Goal: Task Accomplishment & Management: Manage account settings

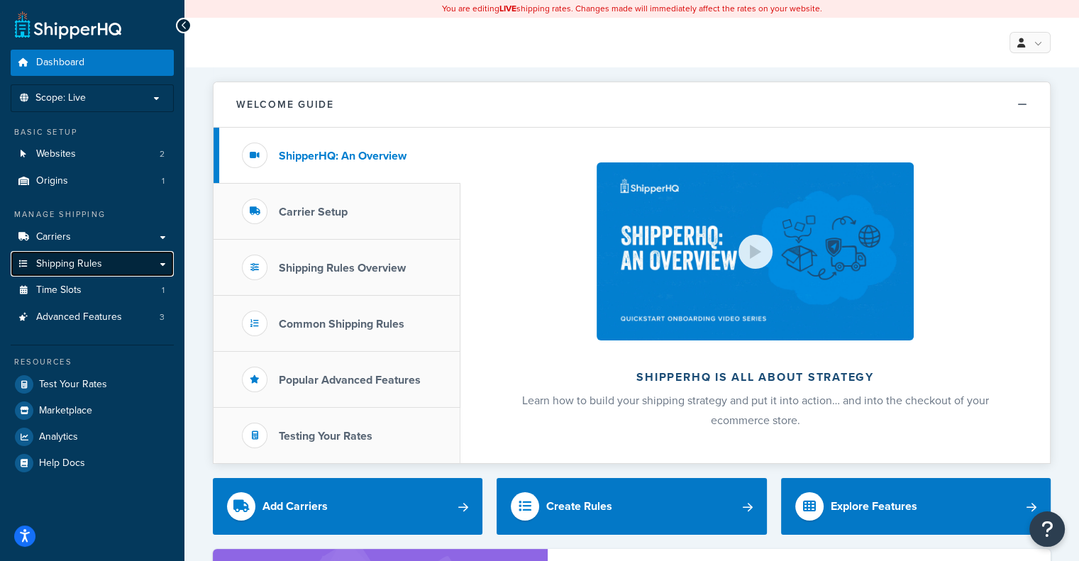
click at [118, 260] on link "Shipping Rules" at bounding box center [92, 264] width 163 height 26
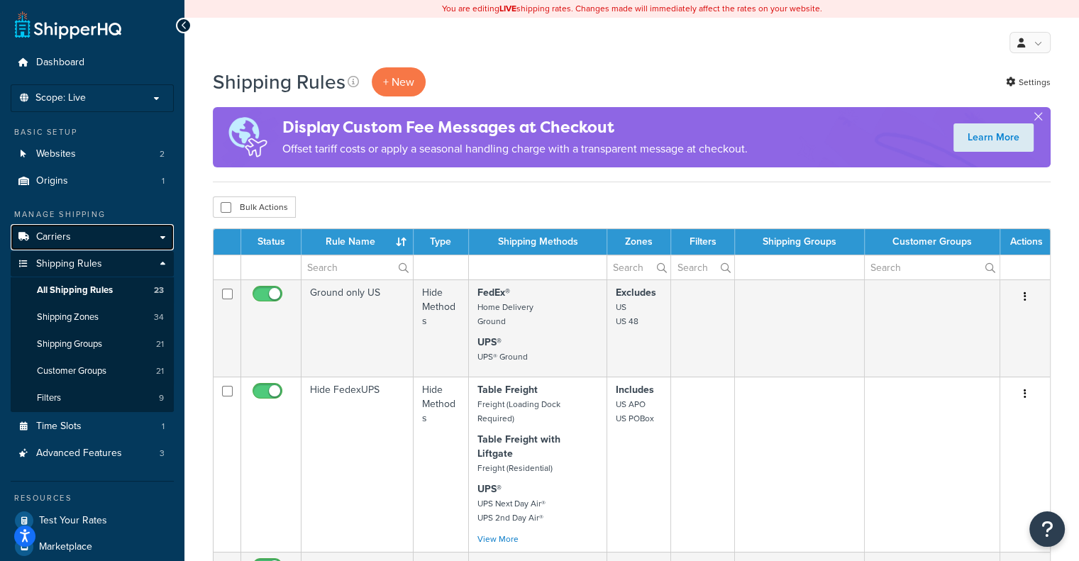
click at [88, 246] on link "Carriers" at bounding box center [92, 237] width 163 height 26
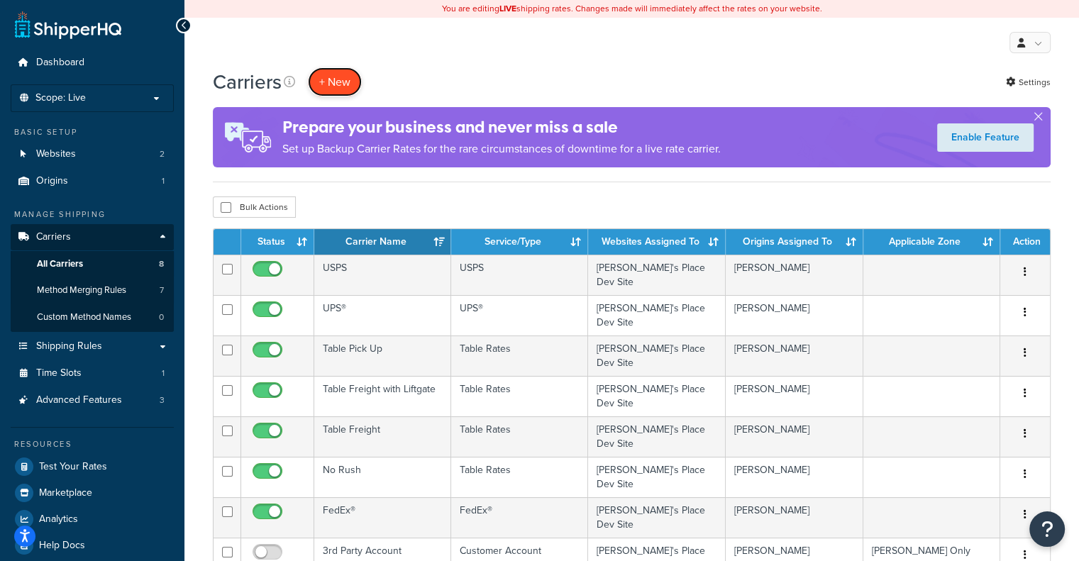
click at [340, 82] on button "+ New" at bounding box center [335, 81] width 54 height 29
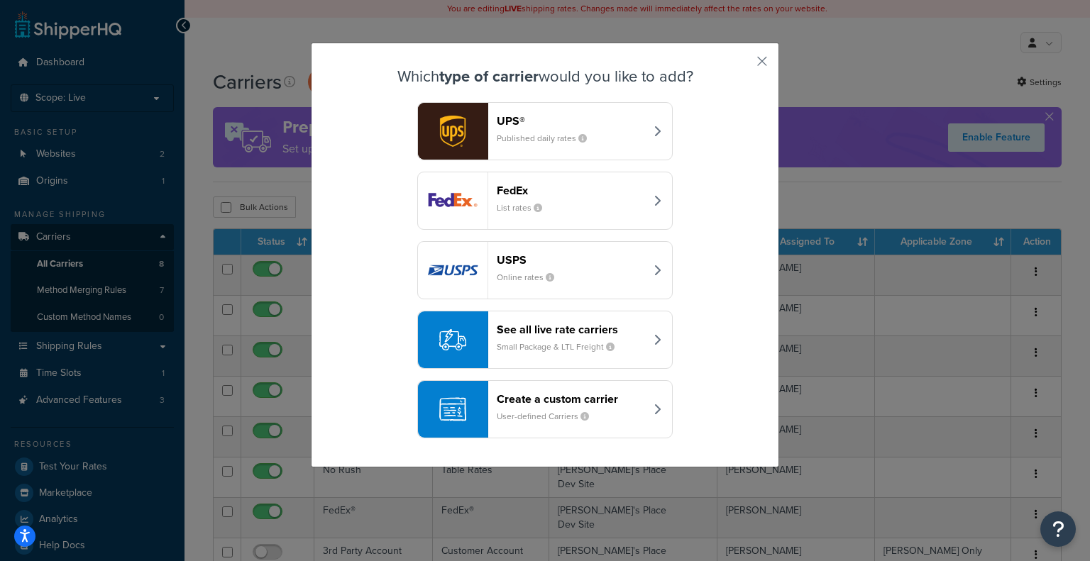
click at [556, 408] on div "Create a custom carrier User-defined Carriers" at bounding box center [571, 409] width 148 height 34
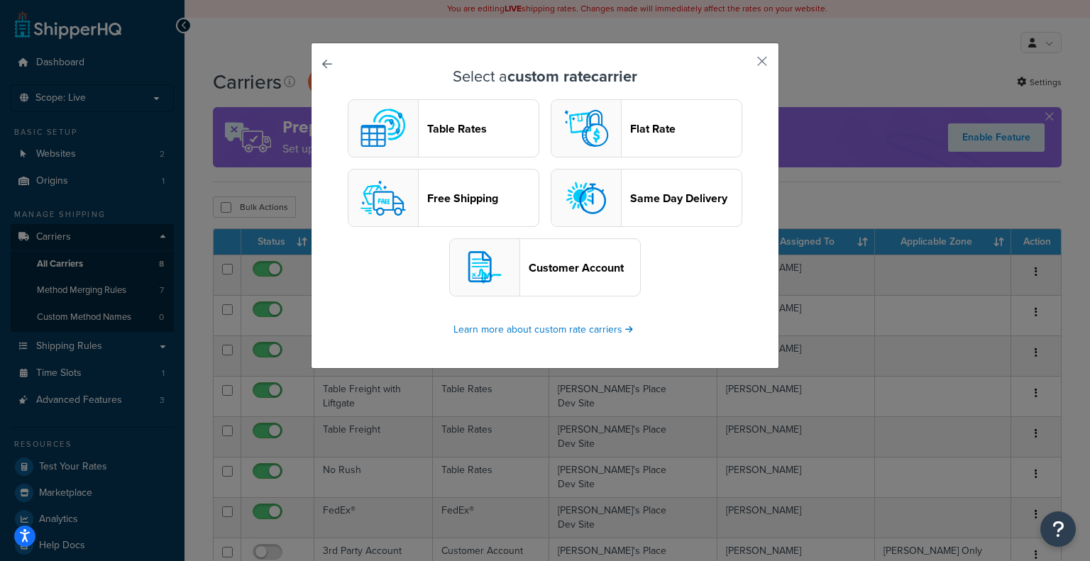
click at [468, 132] on header "Table Rates" at bounding box center [482, 128] width 111 height 13
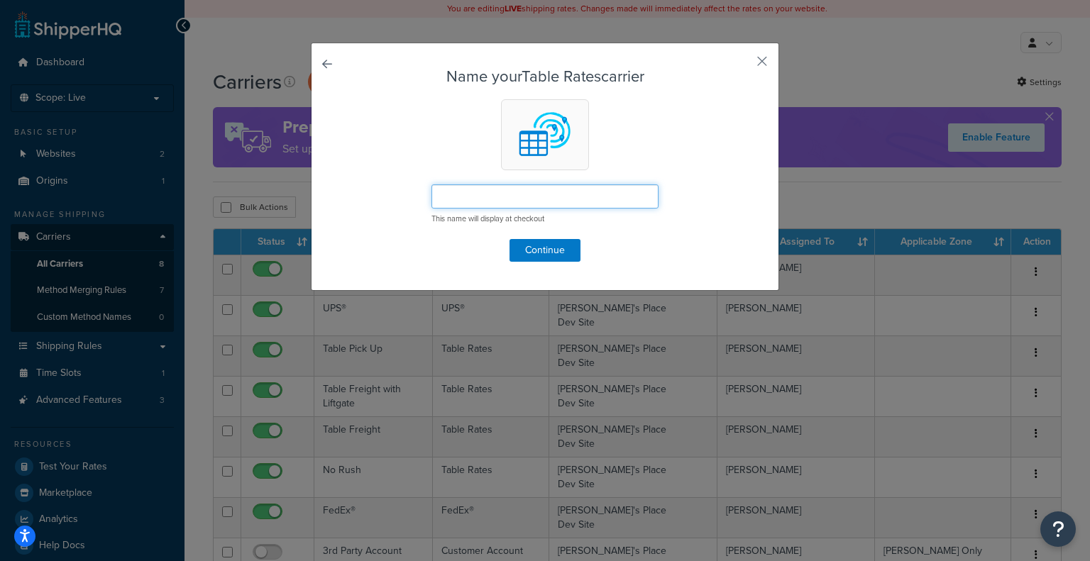
click at [480, 196] on input "text" at bounding box center [544, 196] width 227 height 24
click at [477, 202] on input "Test PGAST" at bounding box center [544, 196] width 227 height 24
type input "Test PGATST"
click at [528, 253] on button "Continue" at bounding box center [544, 250] width 71 height 23
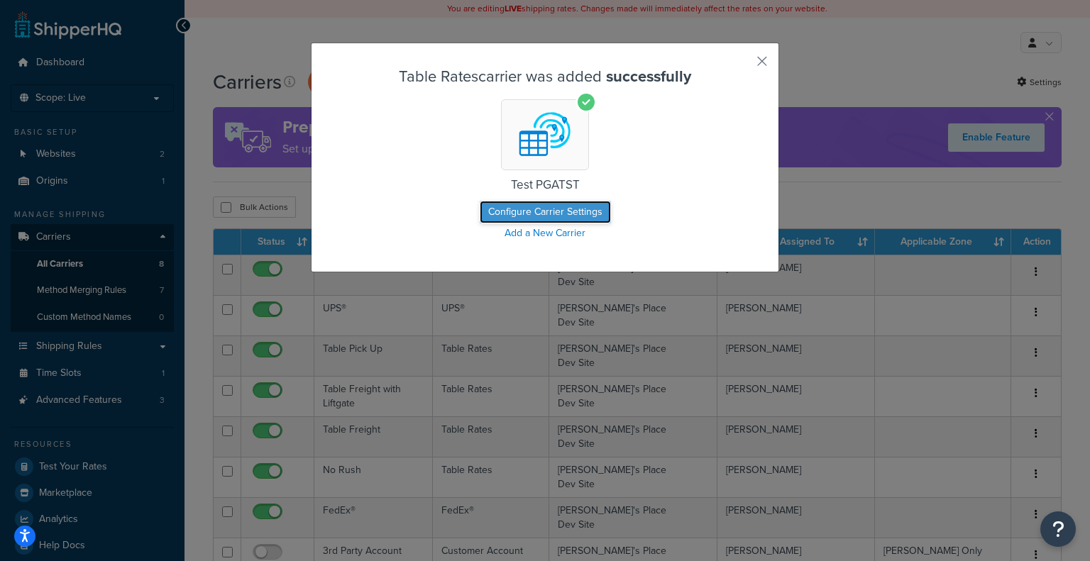
click at [544, 212] on button "Configure Carrier Settings" at bounding box center [545, 212] width 131 height 23
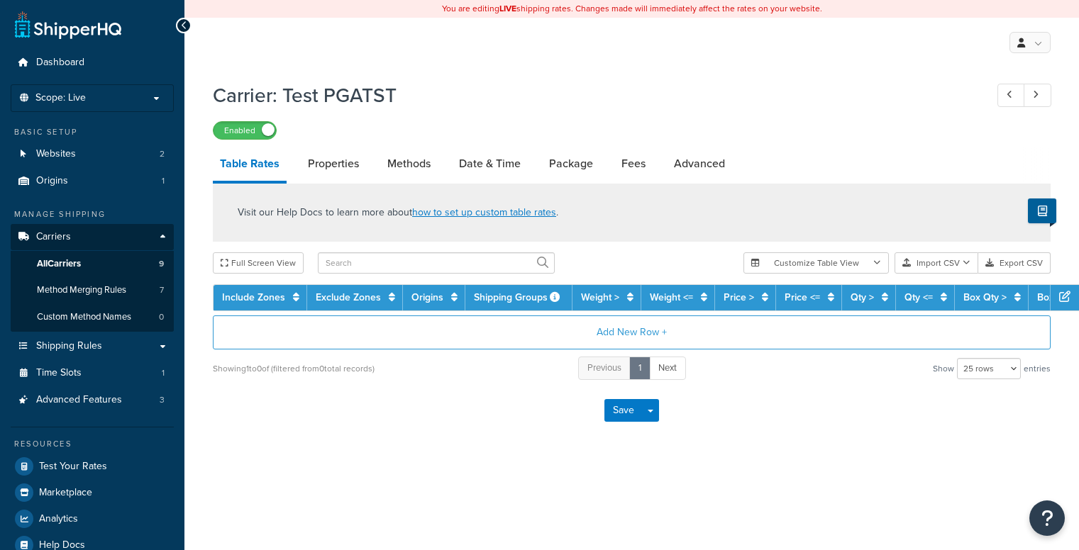
select select "25"
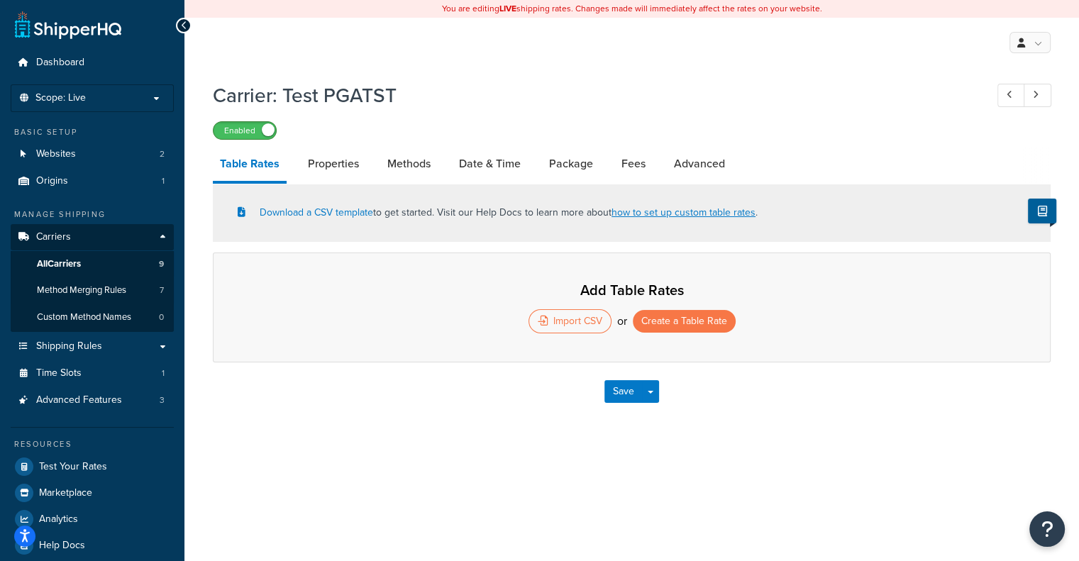
click at [267, 127] on span at bounding box center [268, 129] width 13 height 13
click at [704, 317] on button "Create a Table Rate" at bounding box center [684, 321] width 103 height 23
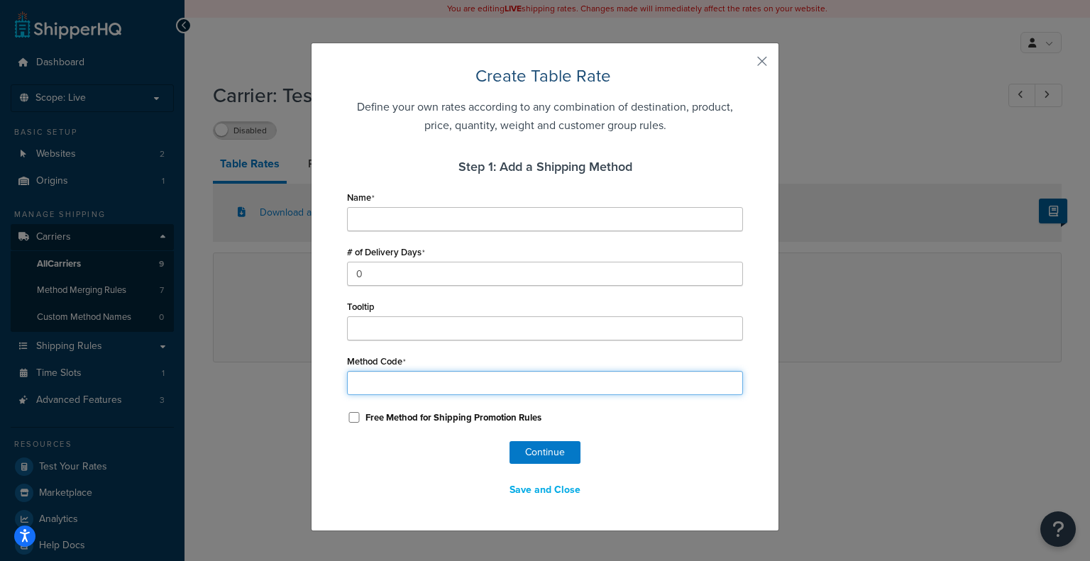
click at [392, 377] on input "Method Code" at bounding box center [545, 383] width 396 height 24
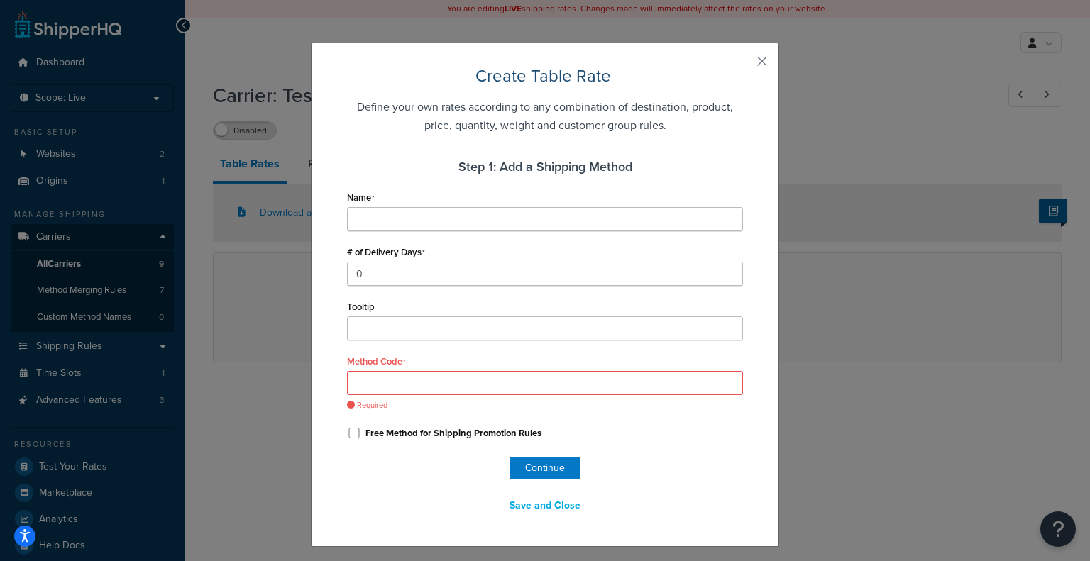
click at [697, 76] on h2 "Create Table Rate" at bounding box center [545, 76] width 396 height 23
click at [743, 65] on button "button" at bounding box center [741, 67] width 4 height 4
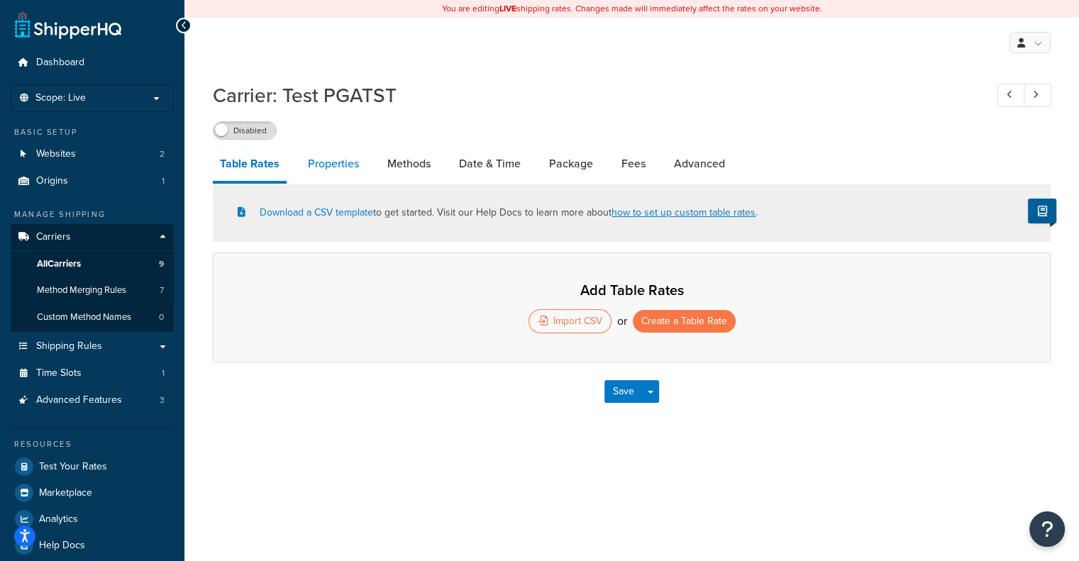
click at [323, 165] on link "Properties" at bounding box center [333, 164] width 65 height 34
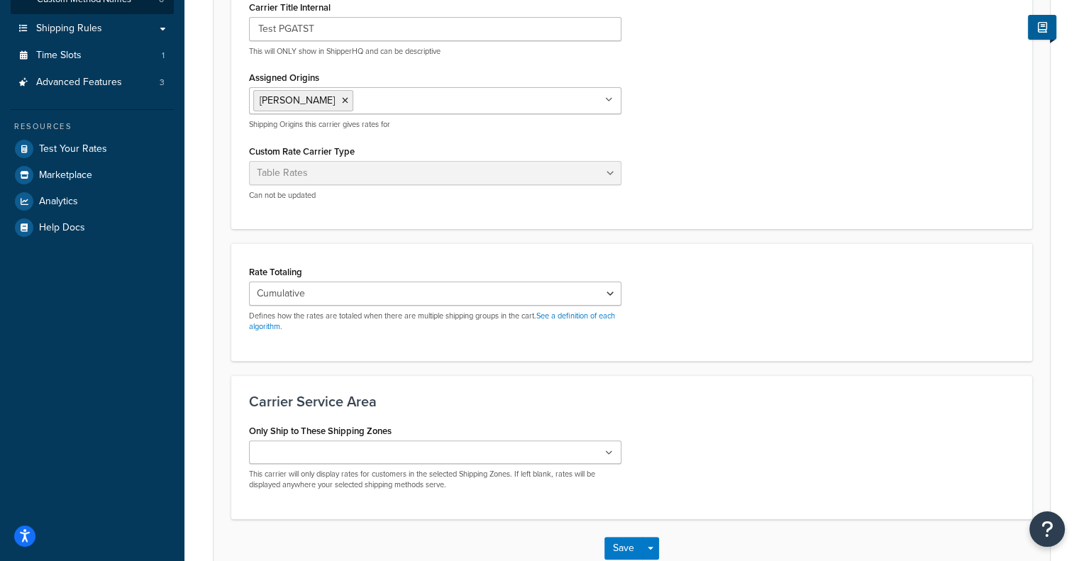
scroll to position [319, 0]
click at [395, 305] on div "Cumulative Highest Per Item Per SKU Defines how the rates are totaled when ther…" at bounding box center [435, 306] width 372 height 51
click at [394, 299] on select "Cumulative Highest Per Item Per SKU" at bounding box center [435, 293] width 372 height 24
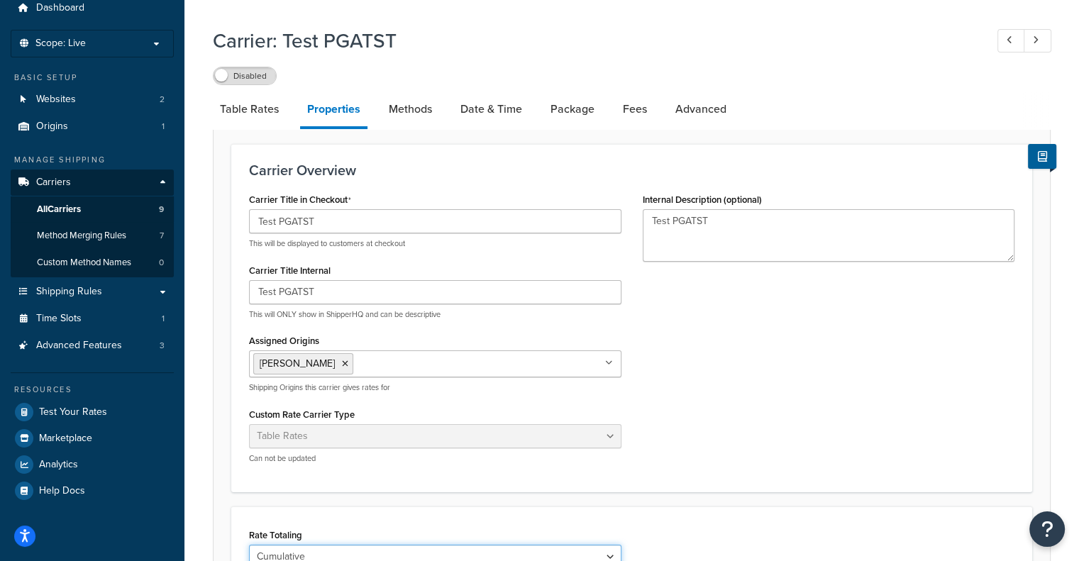
scroll to position [48, 0]
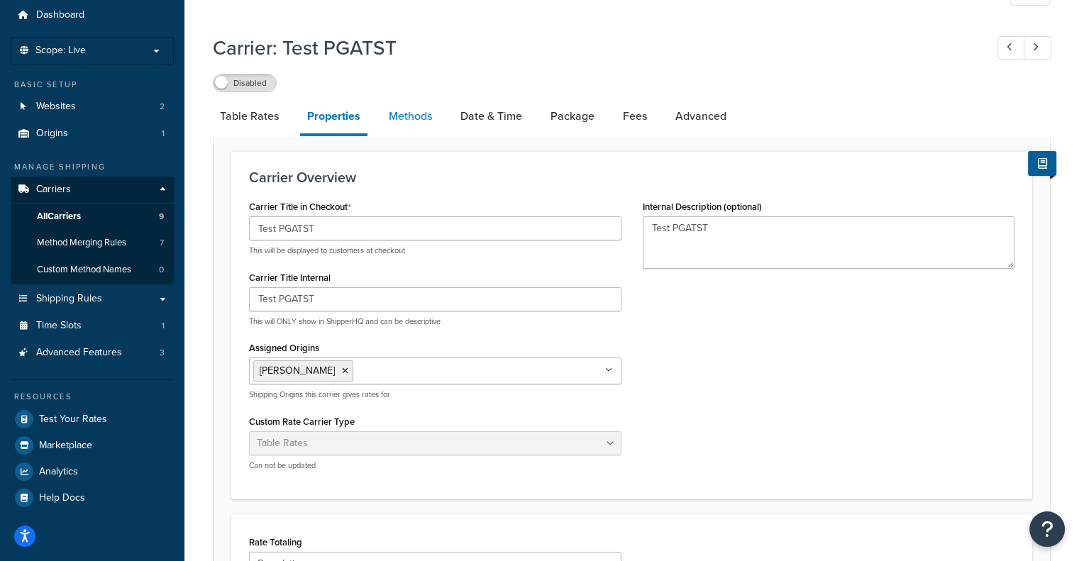
click at [406, 123] on link "Methods" at bounding box center [410, 116] width 57 height 34
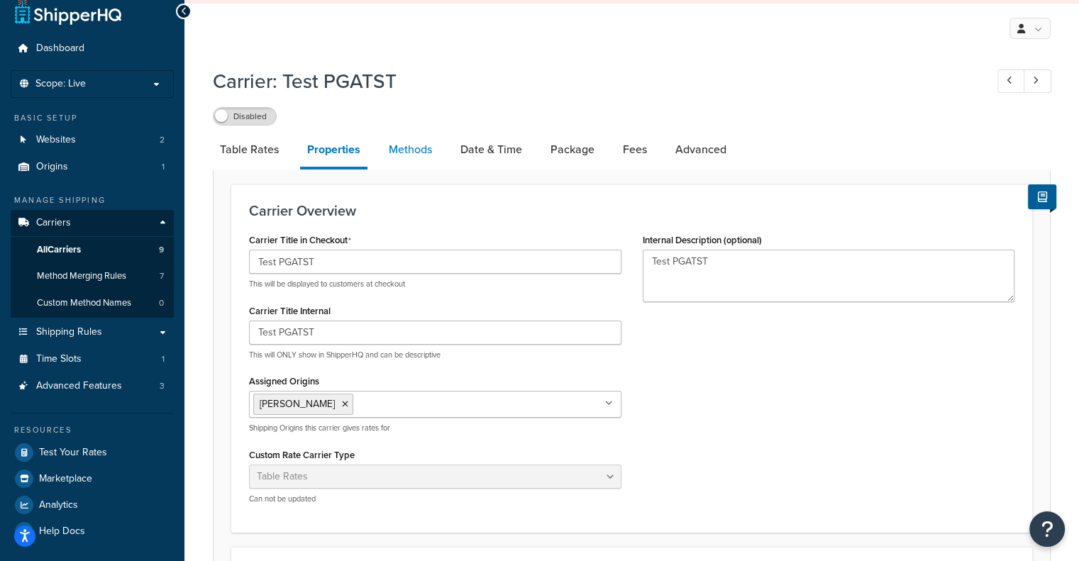
select select "25"
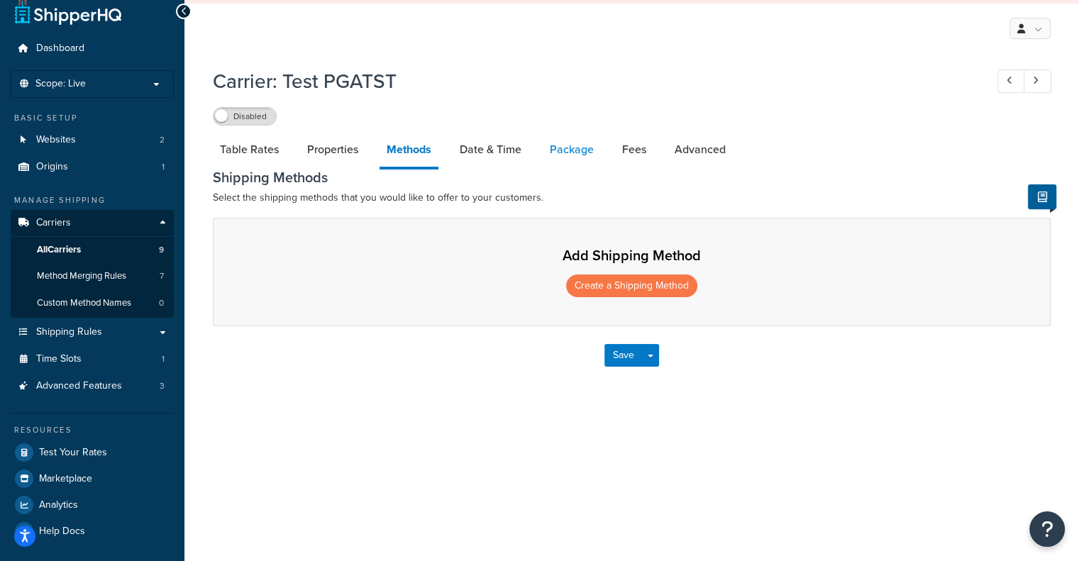
click at [567, 153] on link "Package" at bounding box center [572, 150] width 58 height 34
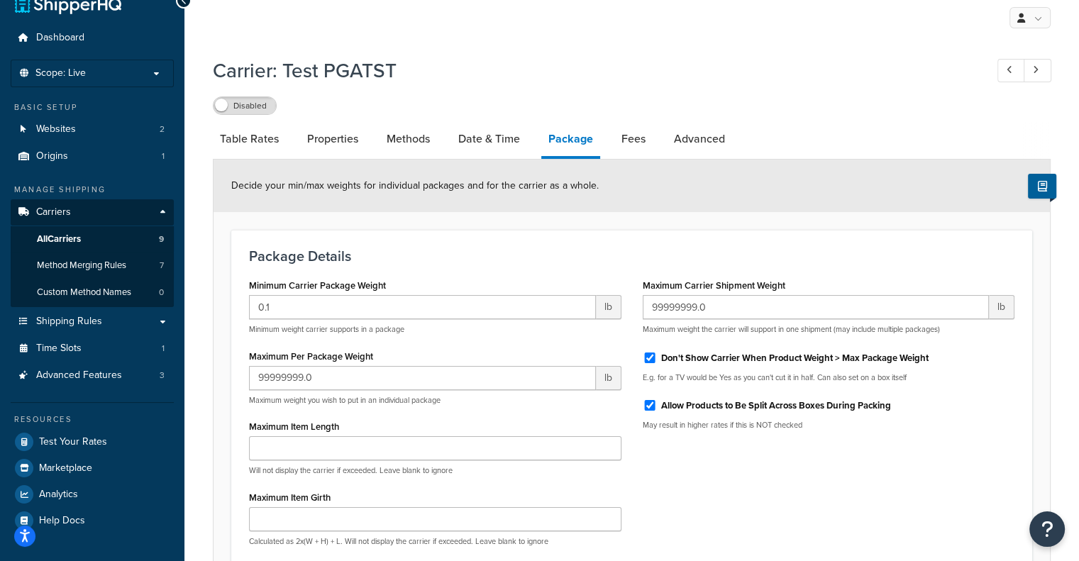
scroll to position [24, 0]
click at [641, 152] on link "Fees" at bounding box center [633, 140] width 38 height 34
select select "AFTER"
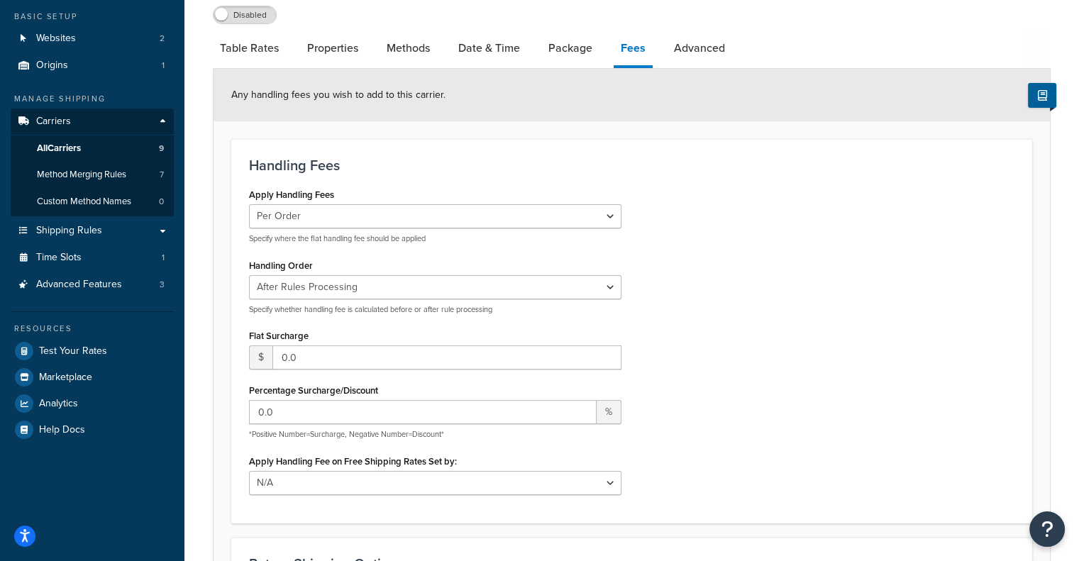
scroll to position [124, 0]
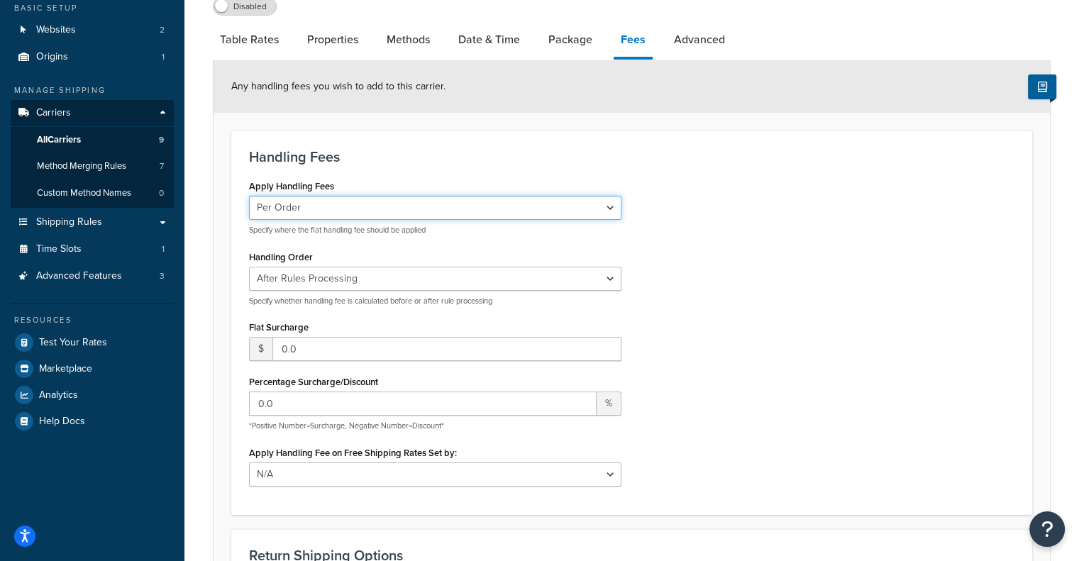
click at [550, 216] on select "Per Order Per Item Per Package" at bounding box center [435, 208] width 372 height 24
click at [249, 196] on select "Per Order Per Item Per Package" at bounding box center [435, 208] width 372 height 24
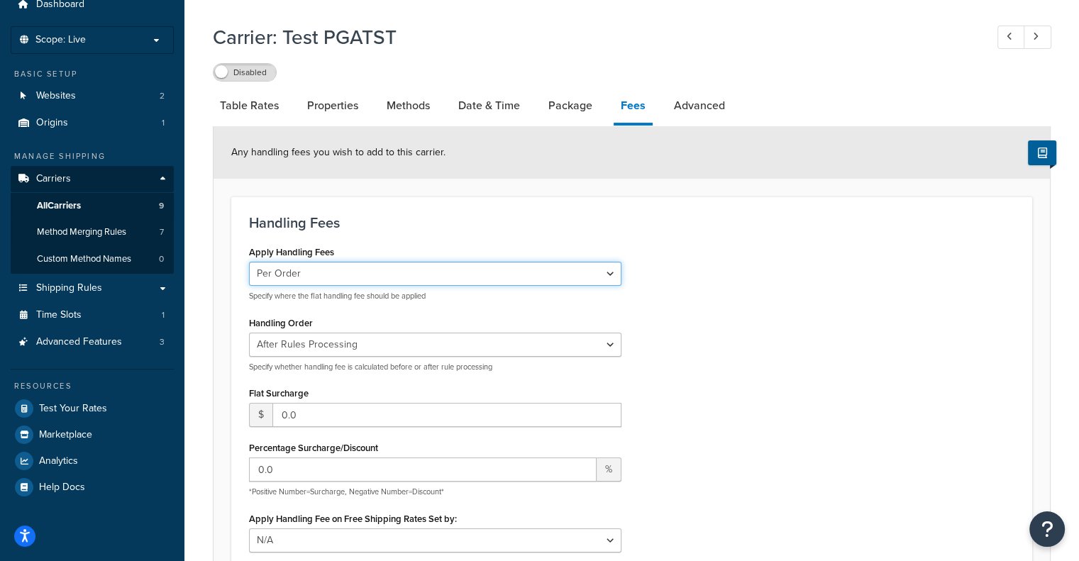
scroll to position [57, 0]
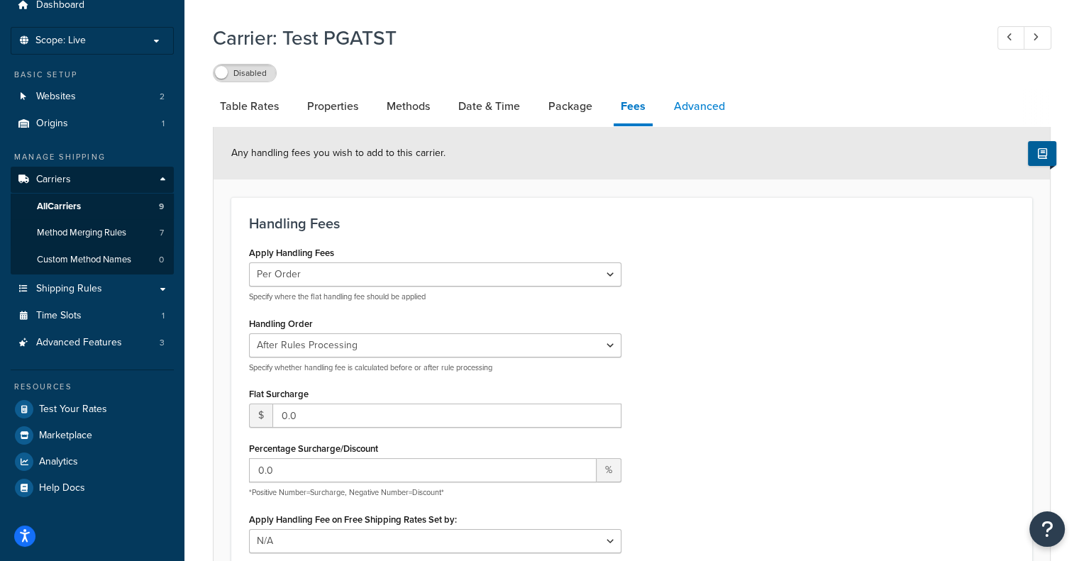
click at [687, 113] on link "Advanced" at bounding box center [699, 106] width 65 height 34
select select "false"
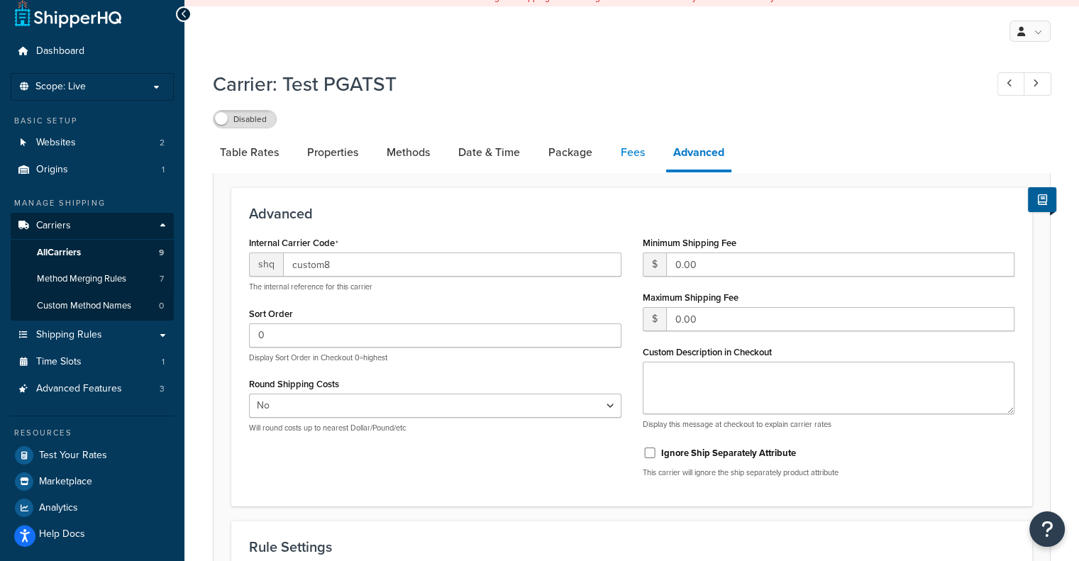
scroll to position [11, 0]
click at [576, 154] on link "Package" at bounding box center [570, 153] width 58 height 34
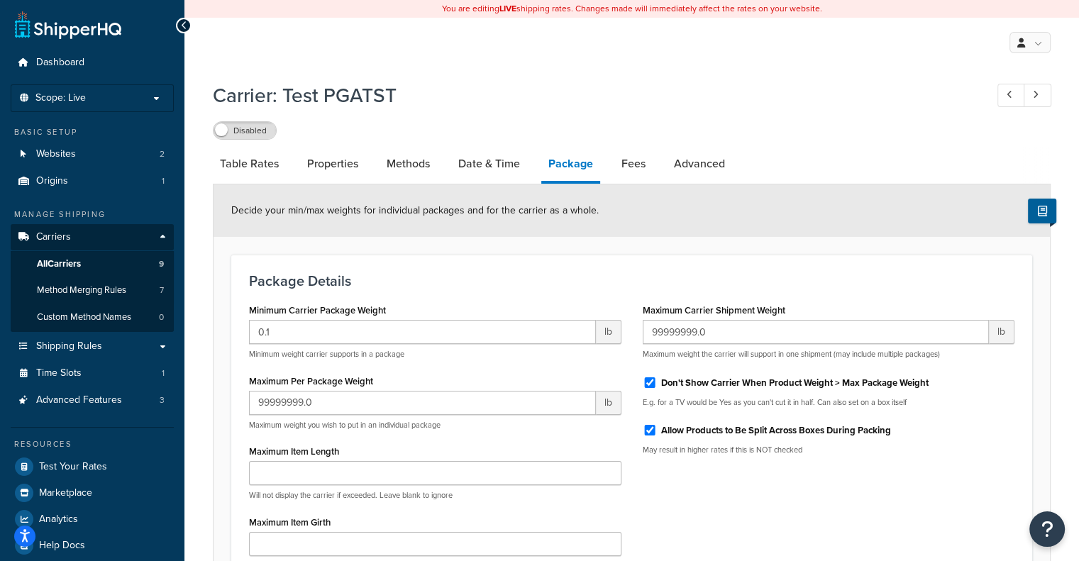
scroll to position [3, 0]
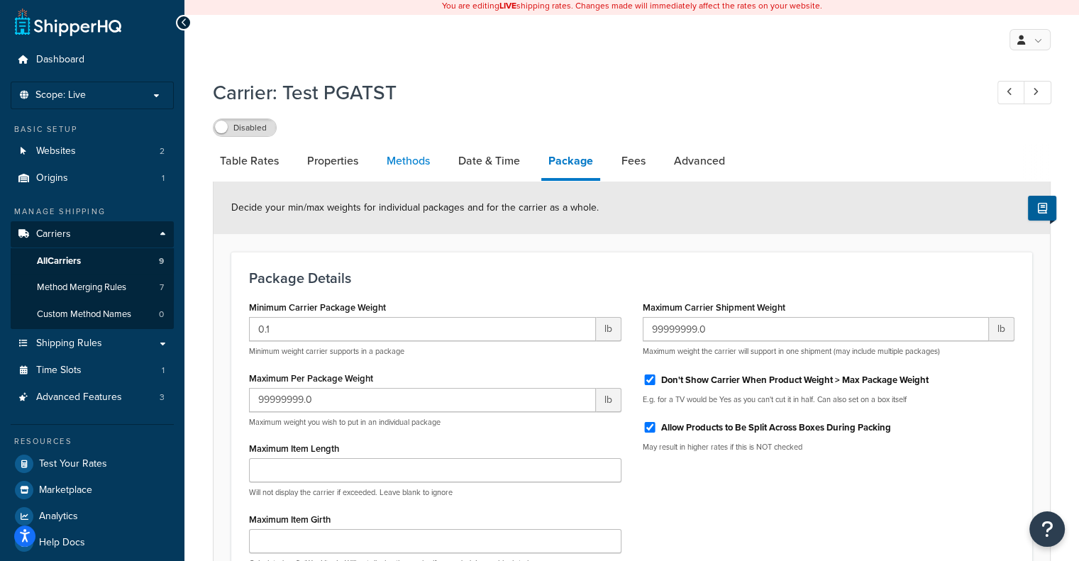
click at [418, 164] on link "Methods" at bounding box center [408, 161] width 57 height 34
select select "25"
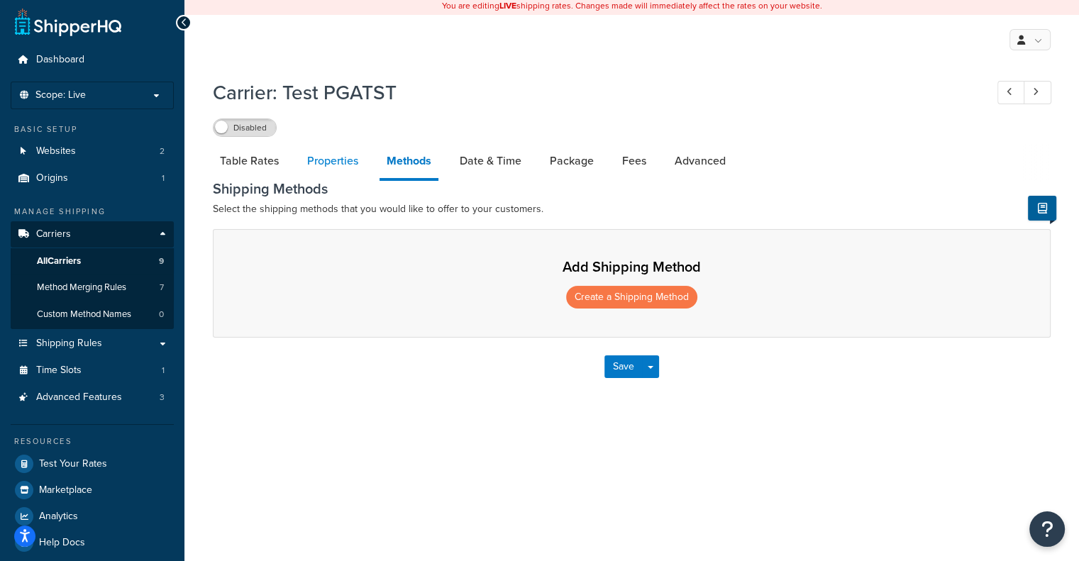
click at [336, 166] on link "Properties" at bounding box center [332, 161] width 65 height 34
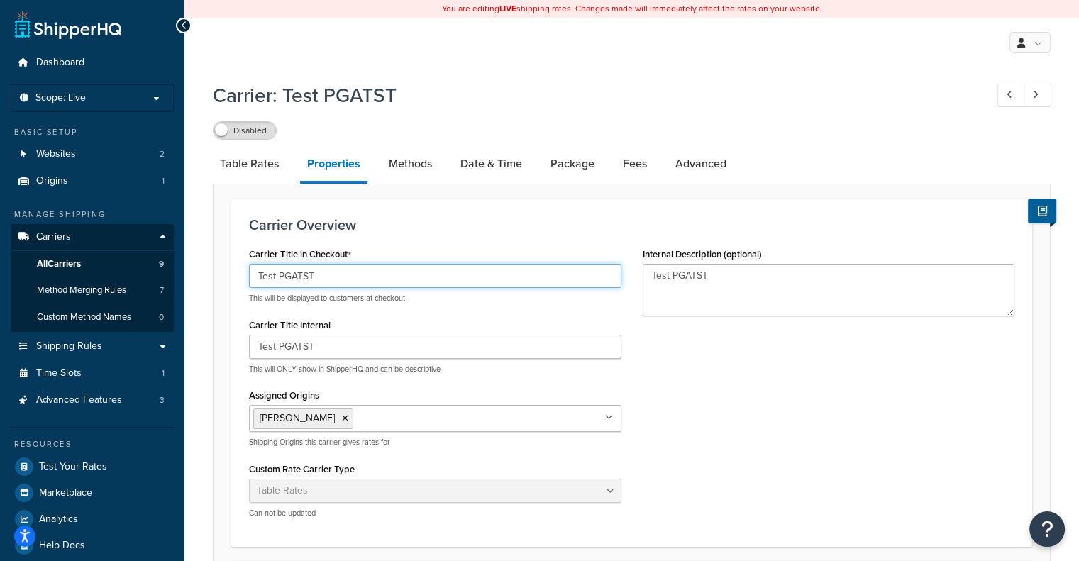
click at [304, 276] on input "Test PGATST" at bounding box center [435, 276] width 372 height 24
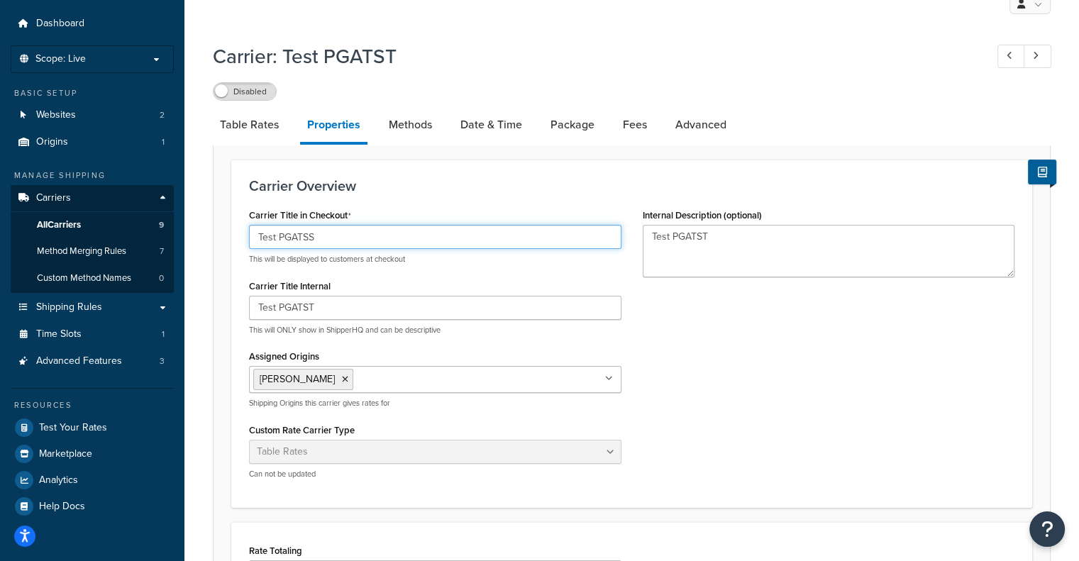
scroll to position [40, 0]
type input "Test PGATSS"
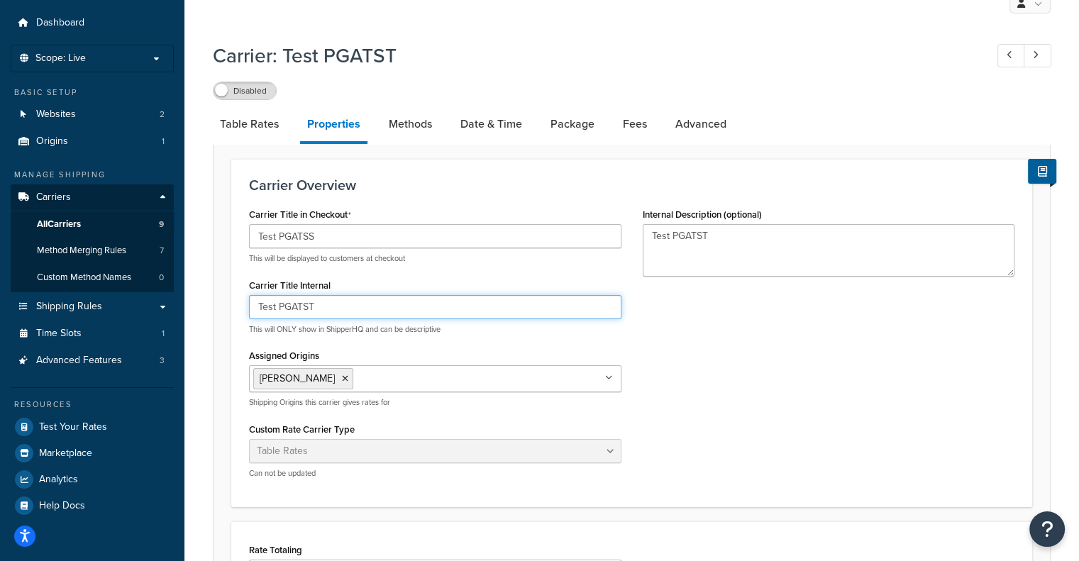
click at [373, 300] on input "Test PGATST" at bounding box center [435, 307] width 372 height 24
click at [373, 300] on input "Test PGATSS" at bounding box center [435, 307] width 372 height 24
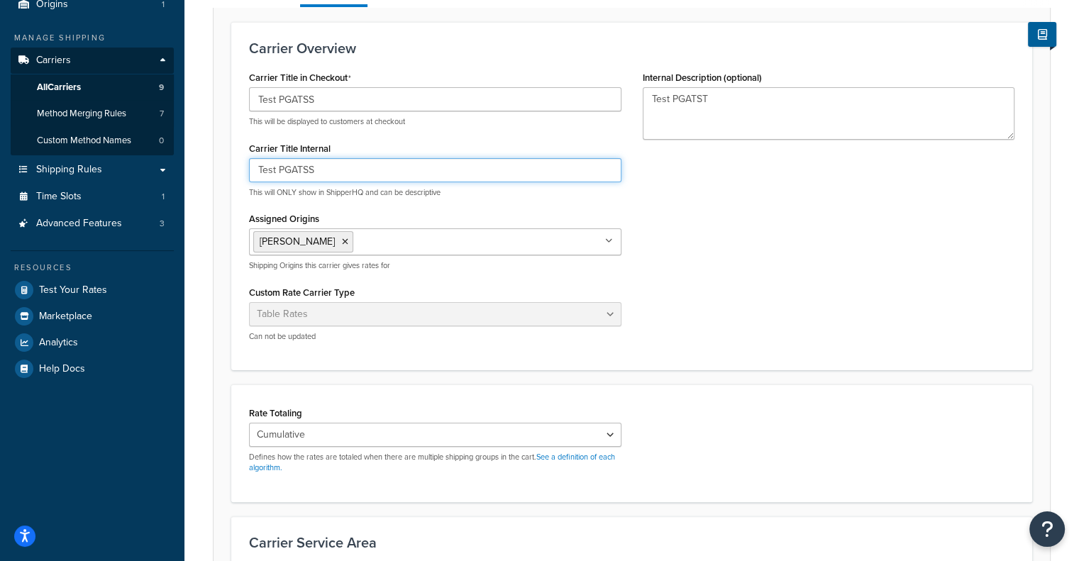
scroll to position [404, 0]
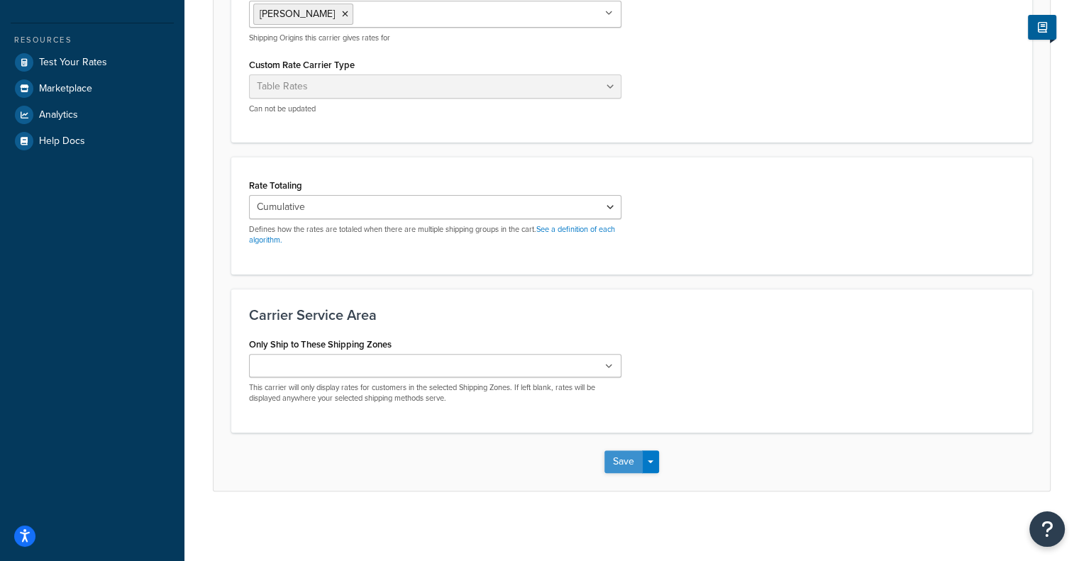
type input "Test PGATSS"
click at [616, 465] on button "Save" at bounding box center [623, 461] width 38 height 23
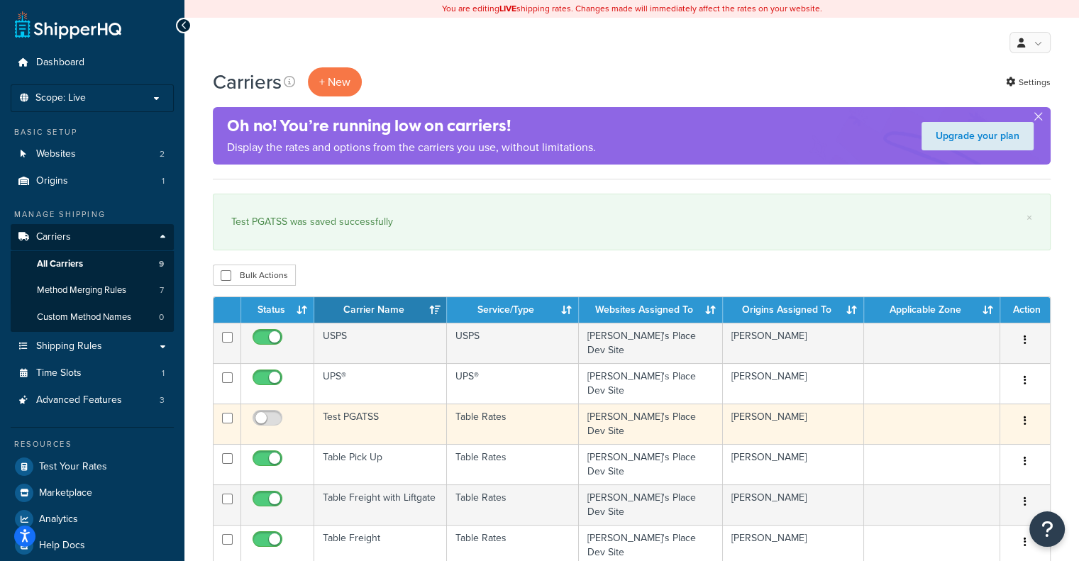
click at [378, 415] on td "Test PGATSS" at bounding box center [380, 424] width 133 height 40
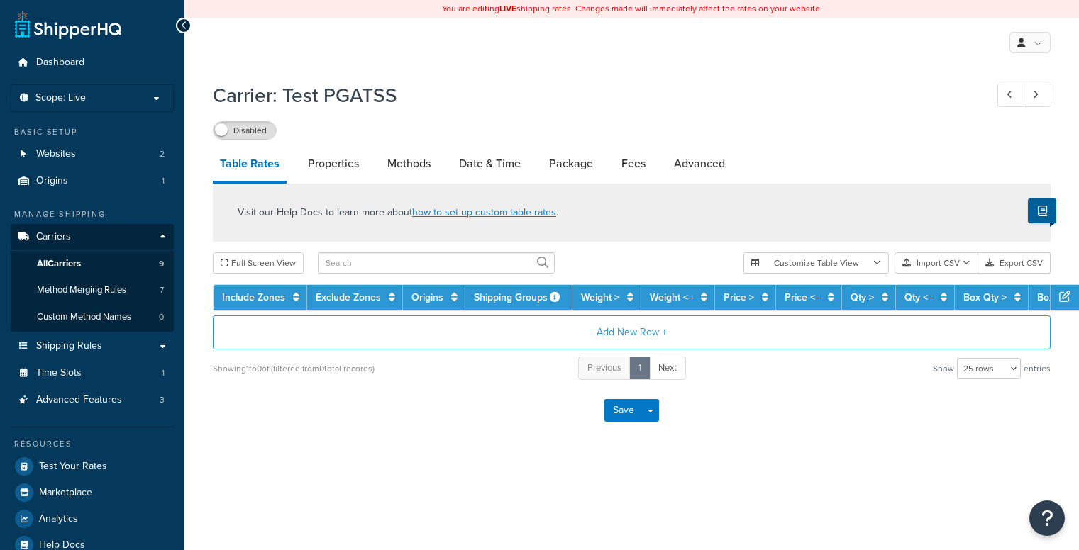
select select "25"
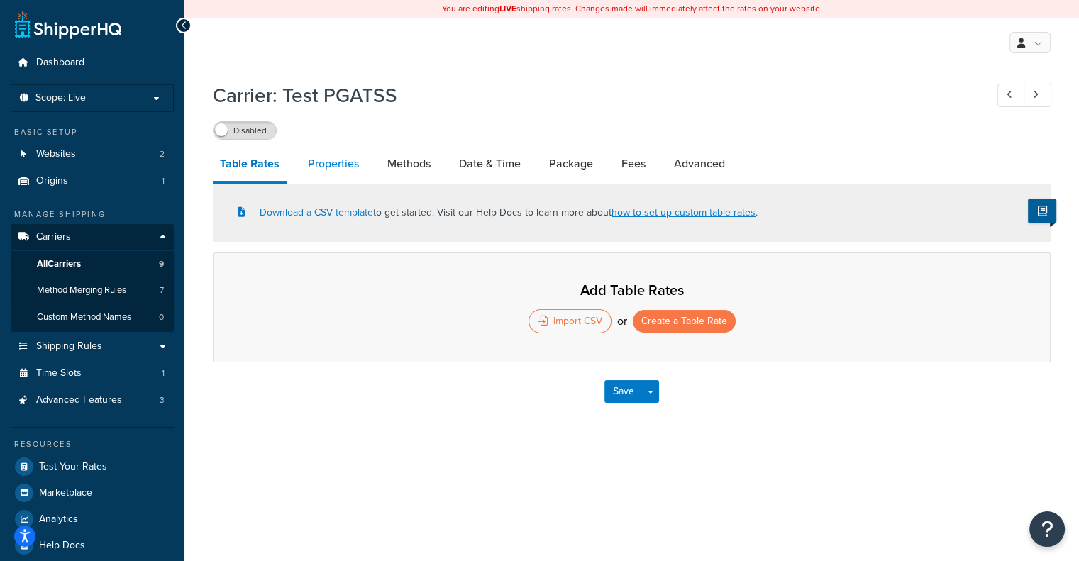
click at [326, 157] on link "Properties" at bounding box center [333, 164] width 65 height 34
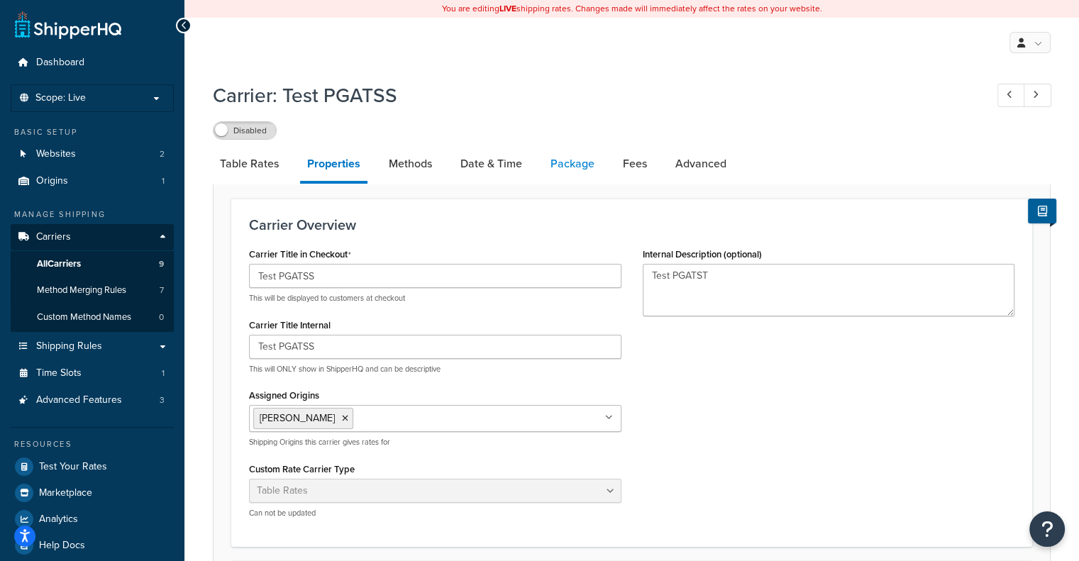
click at [580, 167] on link "Package" at bounding box center [572, 164] width 58 height 34
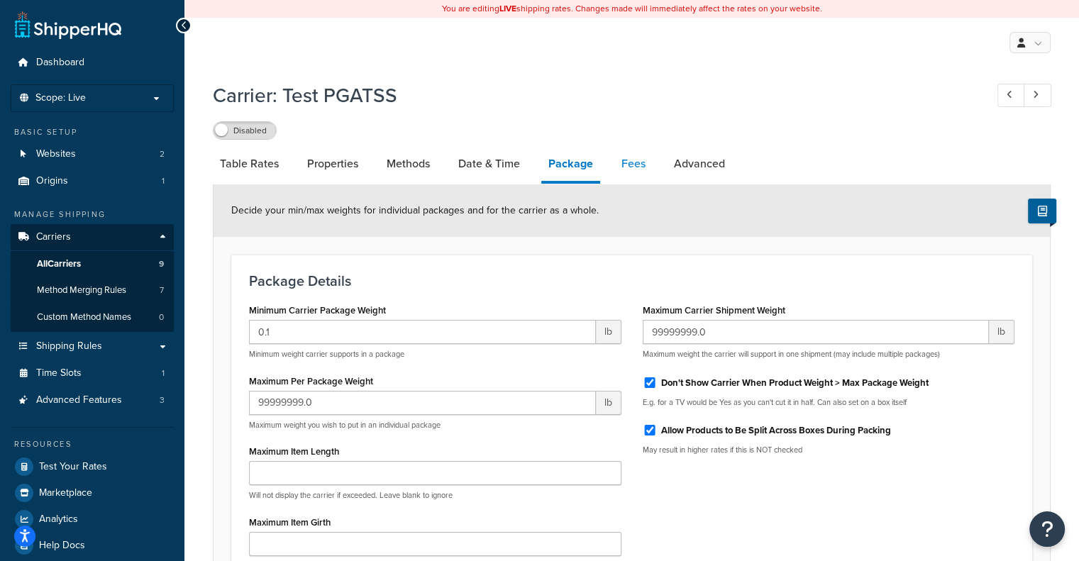
click at [643, 170] on link "Fees" at bounding box center [633, 164] width 38 height 34
select select "AFTER"
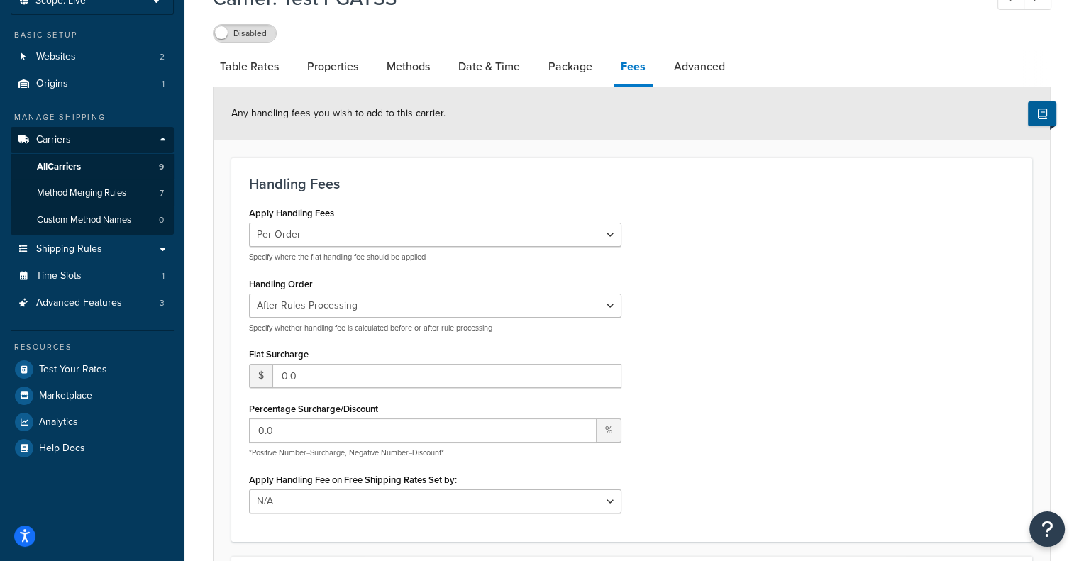
scroll to position [96, 0]
click at [356, 246] on select "Per Order Per Item Per Package" at bounding box center [435, 235] width 372 height 24
select select "item"
click at [249, 223] on select "Per Order Per Item Per Package" at bounding box center [435, 235] width 372 height 24
click at [310, 239] on select "Per Order Per Item Per Package" at bounding box center [435, 235] width 372 height 24
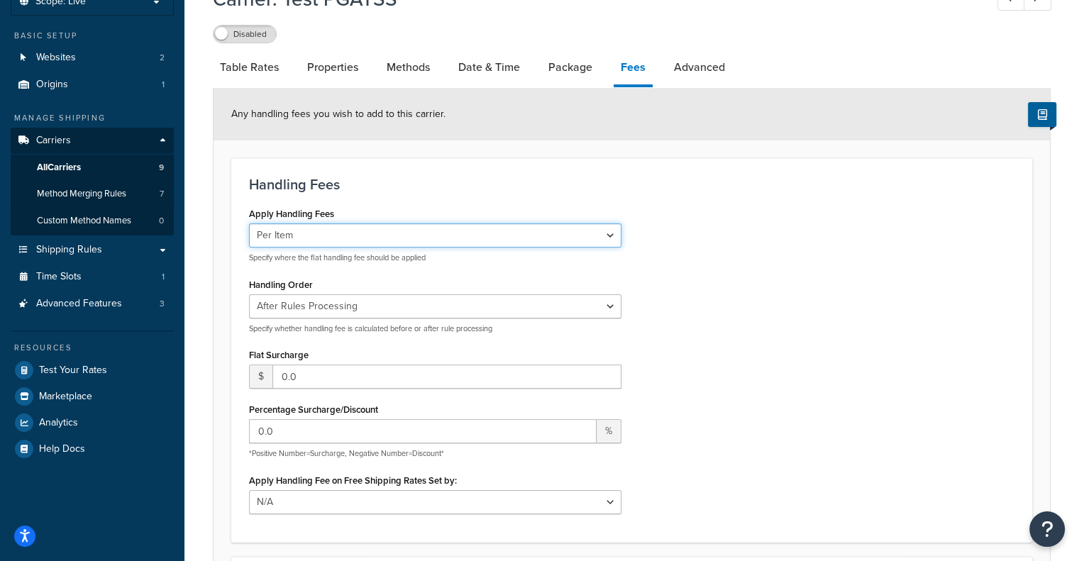
click at [309, 236] on select "Per Order Per Item Per Package" at bounding box center [435, 235] width 372 height 24
click at [288, 211] on label "Apply Handling Fees" at bounding box center [291, 214] width 85 height 11
click at [288, 223] on select "Per Order Per Item Per Package" at bounding box center [435, 235] width 372 height 24
click at [287, 240] on select "Per Order Per Item Per Package" at bounding box center [435, 235] width 372 height 24
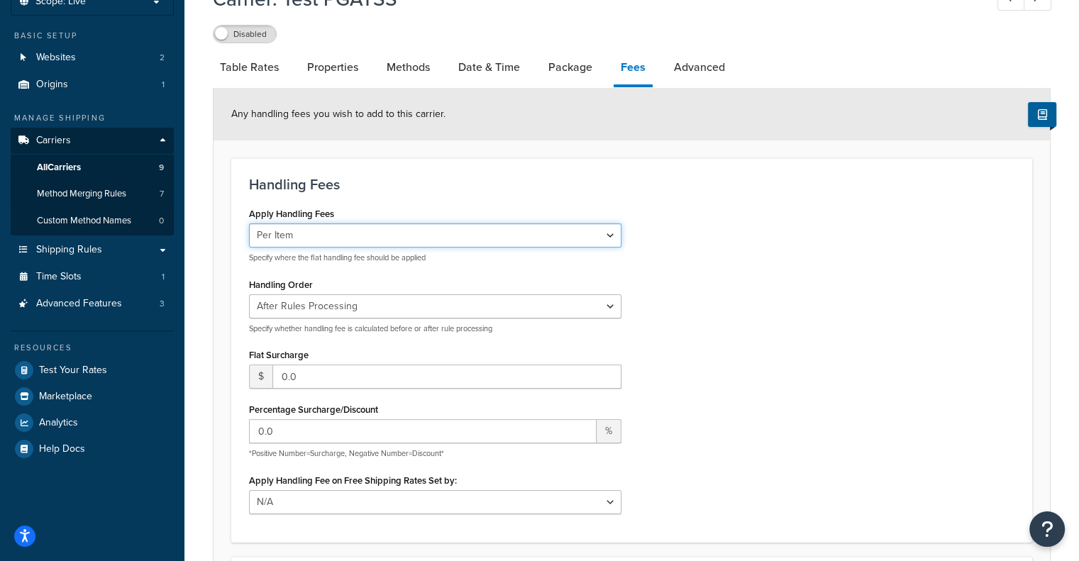
click at [249, 223] on select "Per Order Per Item Per Package" at bounding box center [435, 235] width 372 height 24
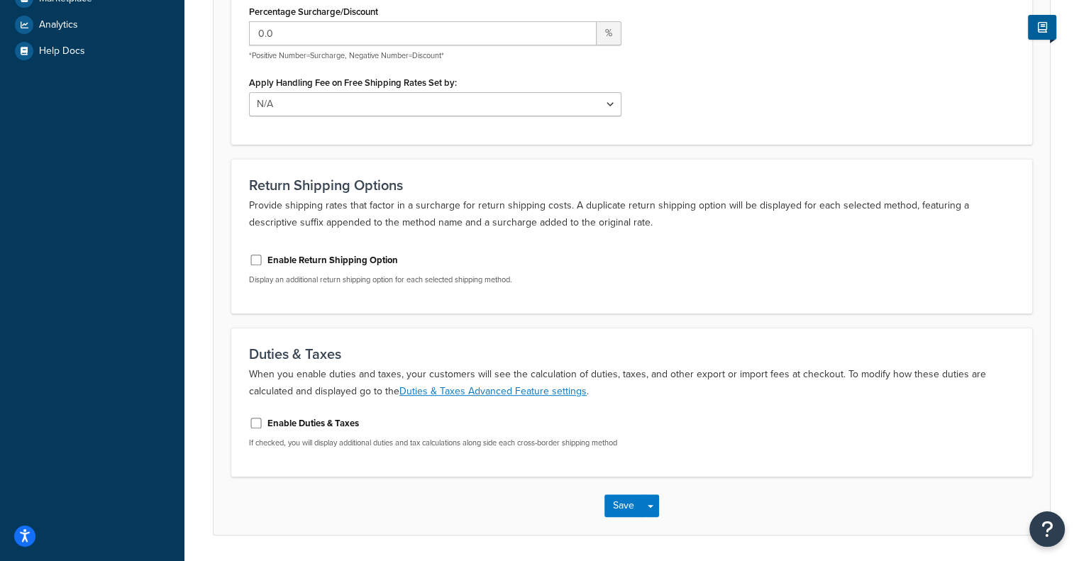
scroll to position [496, 0]
click at [628, 503] on button "Save" at bounding box center [623, 504] width 38 height 23
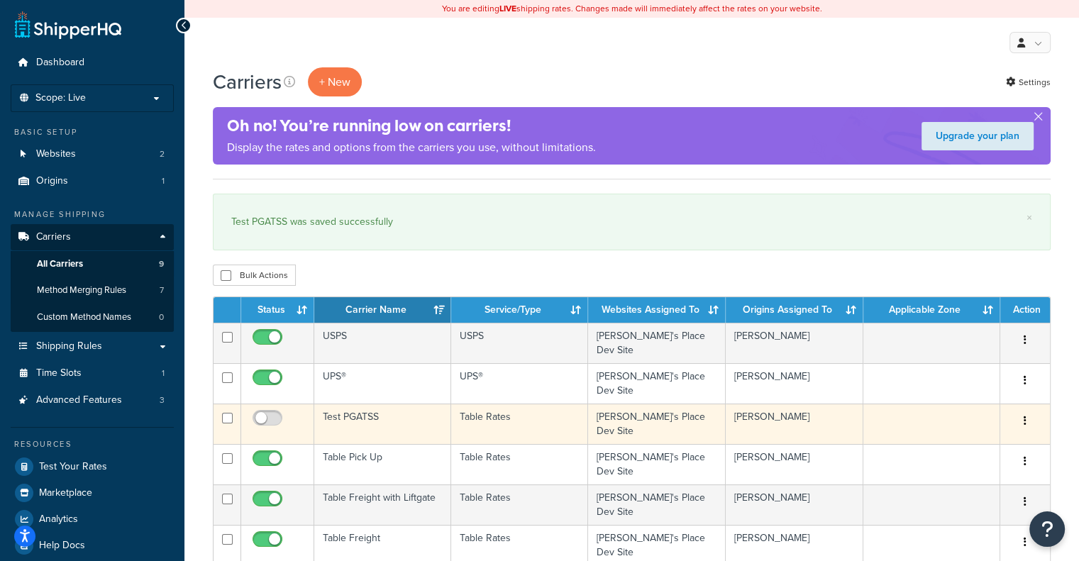
click at [359, 416] on td "Test PGATSS" at bounding box center [382, 424] width 137 height 40
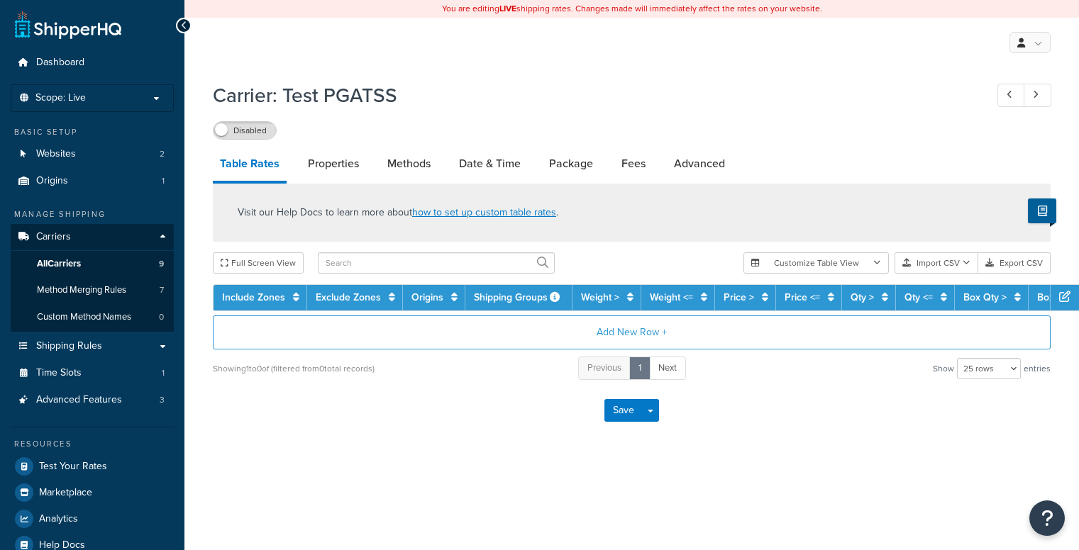
select select "25"
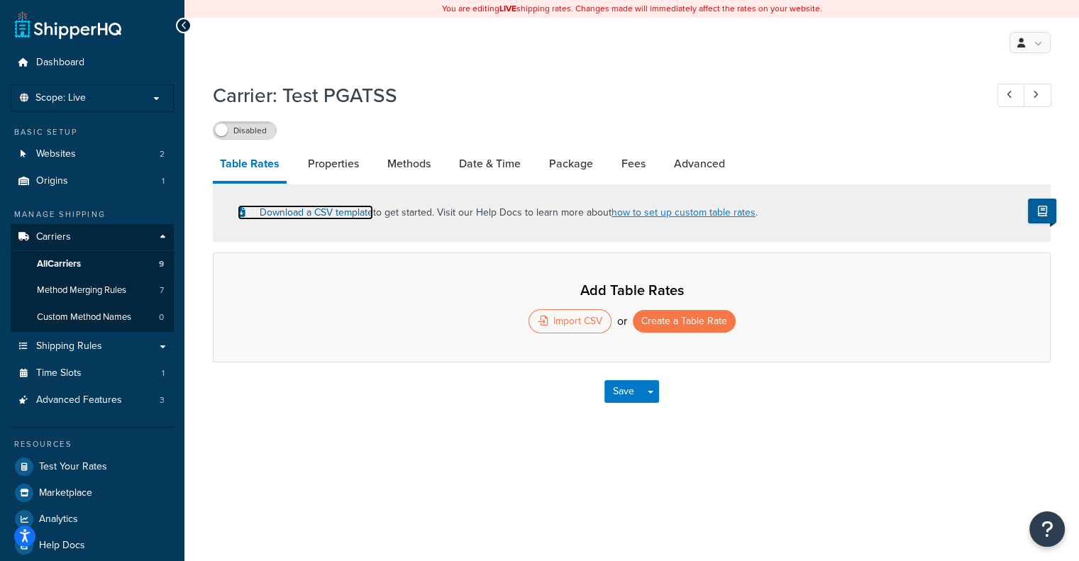
click at [327, 214] on link "Download a CSV template" at bounding box center [305, 212] width 135 height 15
click at [478, 166] on link "Date & Time" at bounding box center [490, 164] width 76 height 34
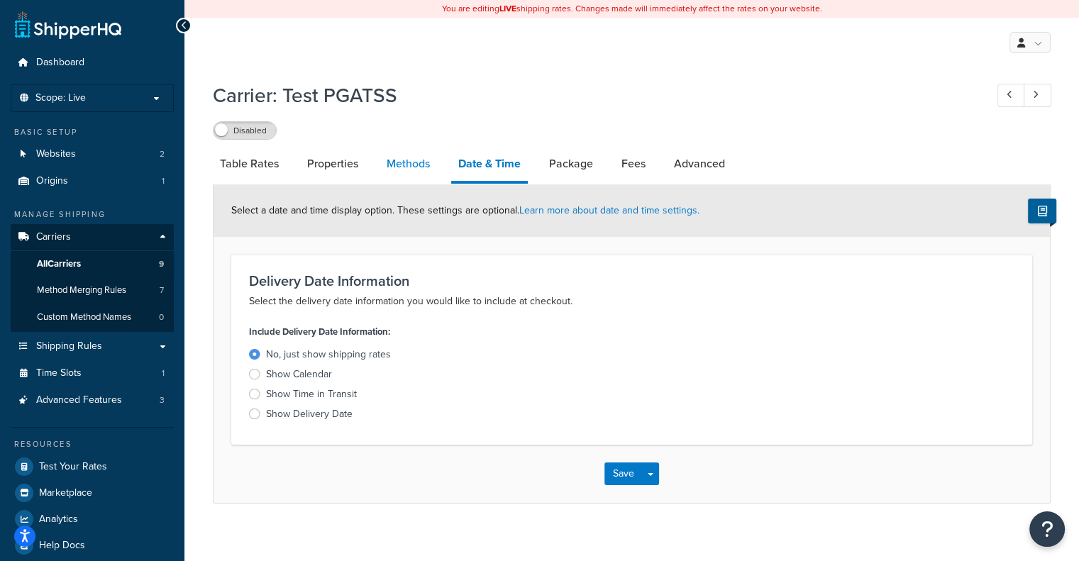
click at [406, 170] on link "Methods" at bounding box center [408, 164] width 57 height 34
select select "25"
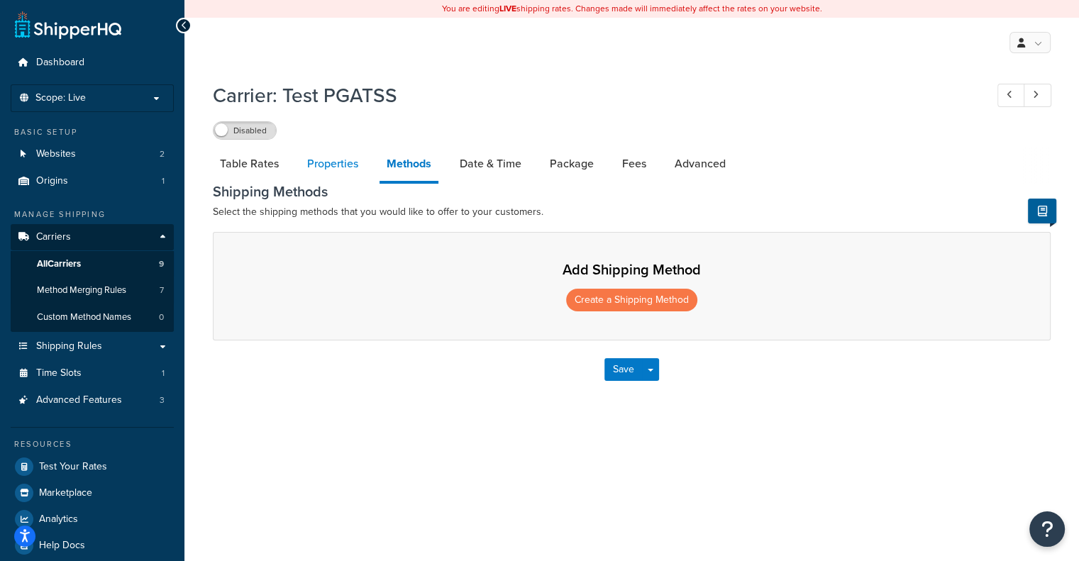
click at [353, 175] on link "Properties" at bounding box center [332, 164] width 65 height 34
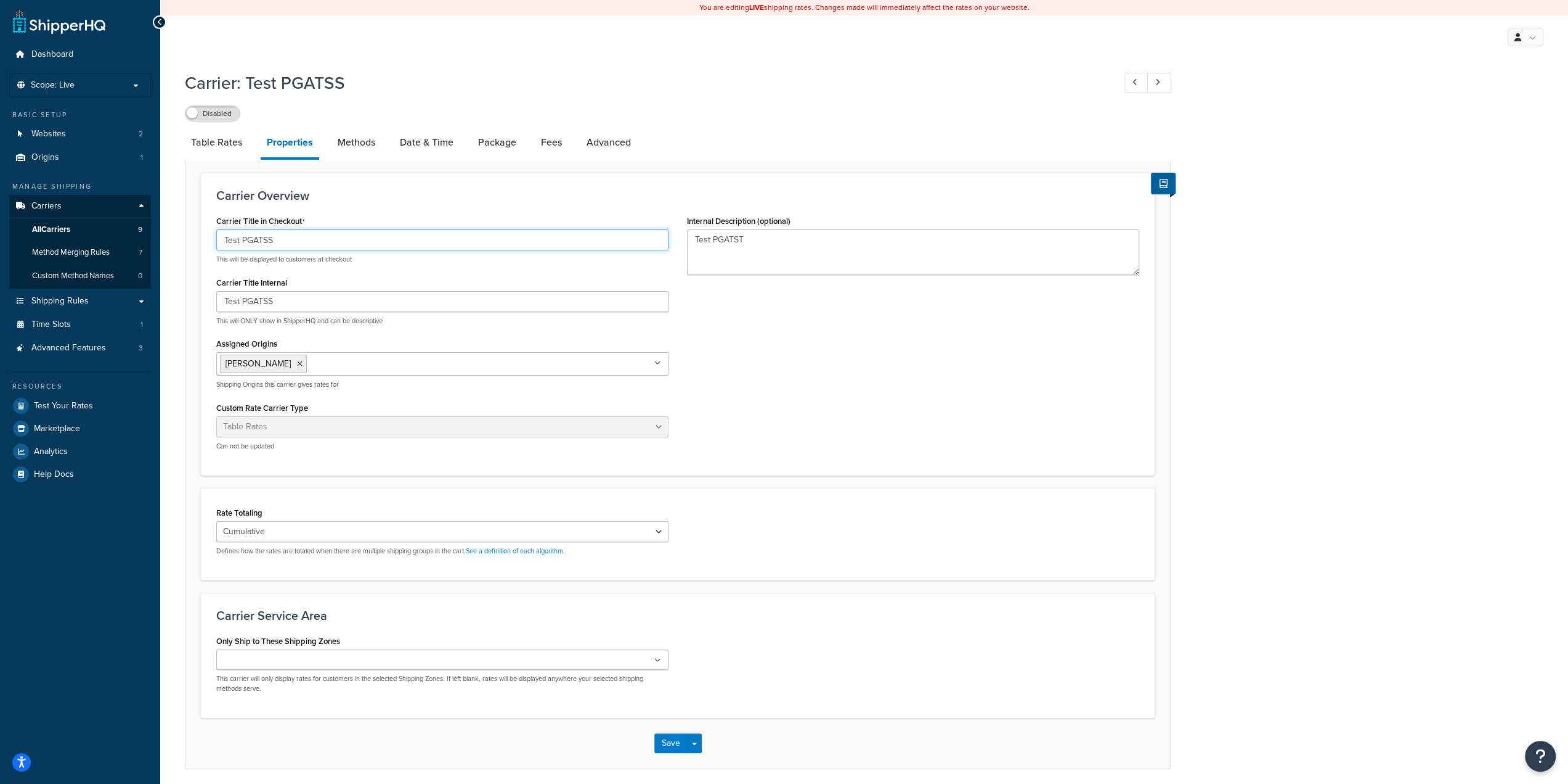
click at [365, 240] on input "Test PGATSS" at bounding box center [442, 240] width 453 height 21
type input "Flat Rate"
type input "Wholesale Flat Rate"
click at [366, 359] on ul "[PERSON_NAME]" at bounding box center [442, 363] width 453 height 23
click at [786, 385] on div "Carrier Title in Checkout Flat Rate This will be displayed to customers at chec…" at bounding box center [678, 336] width 942 height 248
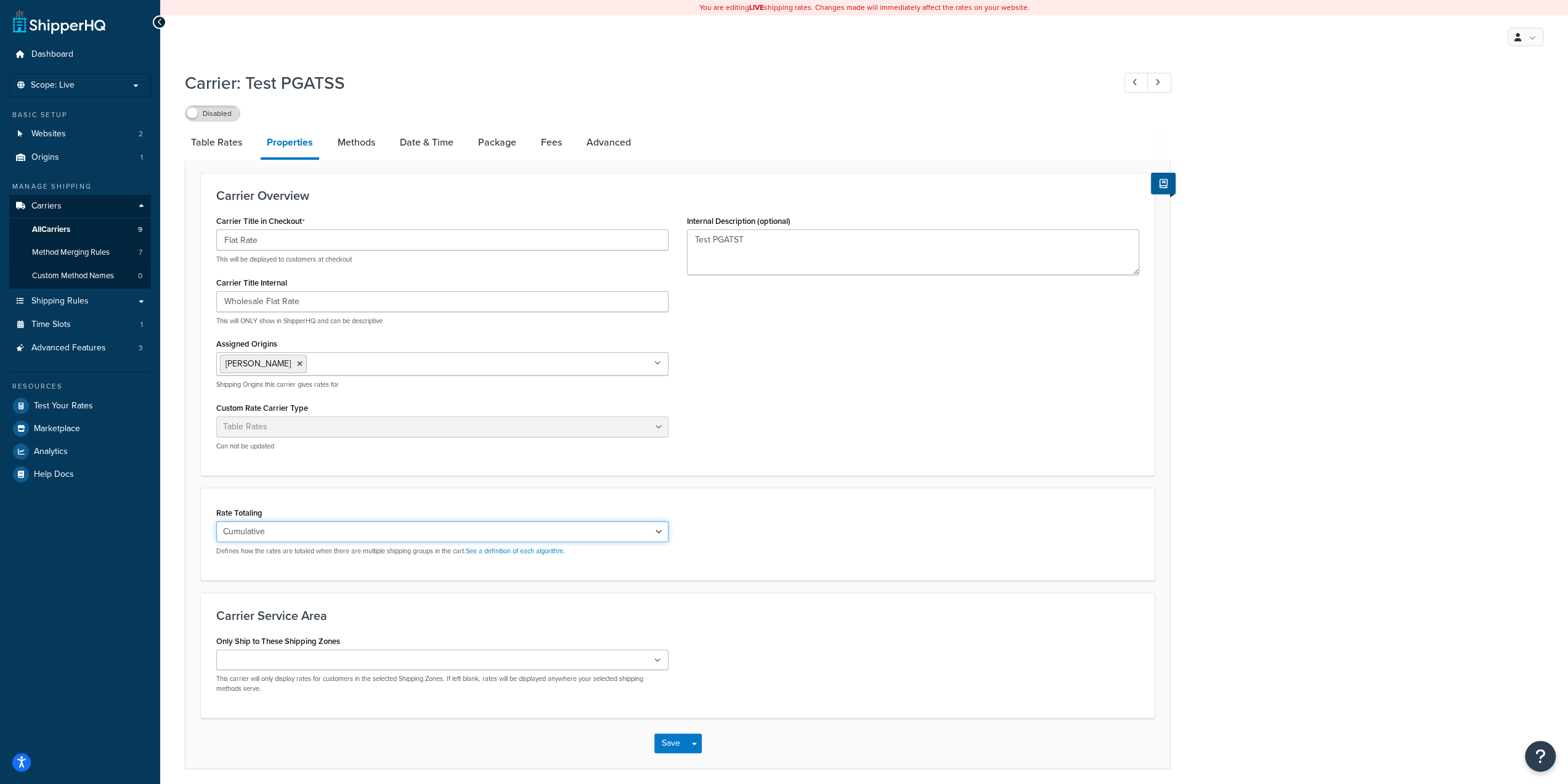
click at [343, 478] on select "Cumulative Highest Per Item Per SKU" at bounding box center [442, 531] width 453 height 21
click at [773, 478] on div "Rate Totaling Cumulative Highest Per Item Per SKU Defines how the rates are tot…" at bounding box center [678, 535] width 942 height 61
click at [526, 478] on link "See a definition of each algorithm." at bounding box center [515, 550] width 99 height 10
click at [268, 478] on select "Cumulative Highest Per Item Per SKU" at bounding box center [442, 531] width 453 height 21
click at [216, 478] on select "Cumulative Highest Per Item Per SKU" at bounding box center [442, 531] width 453 height 21
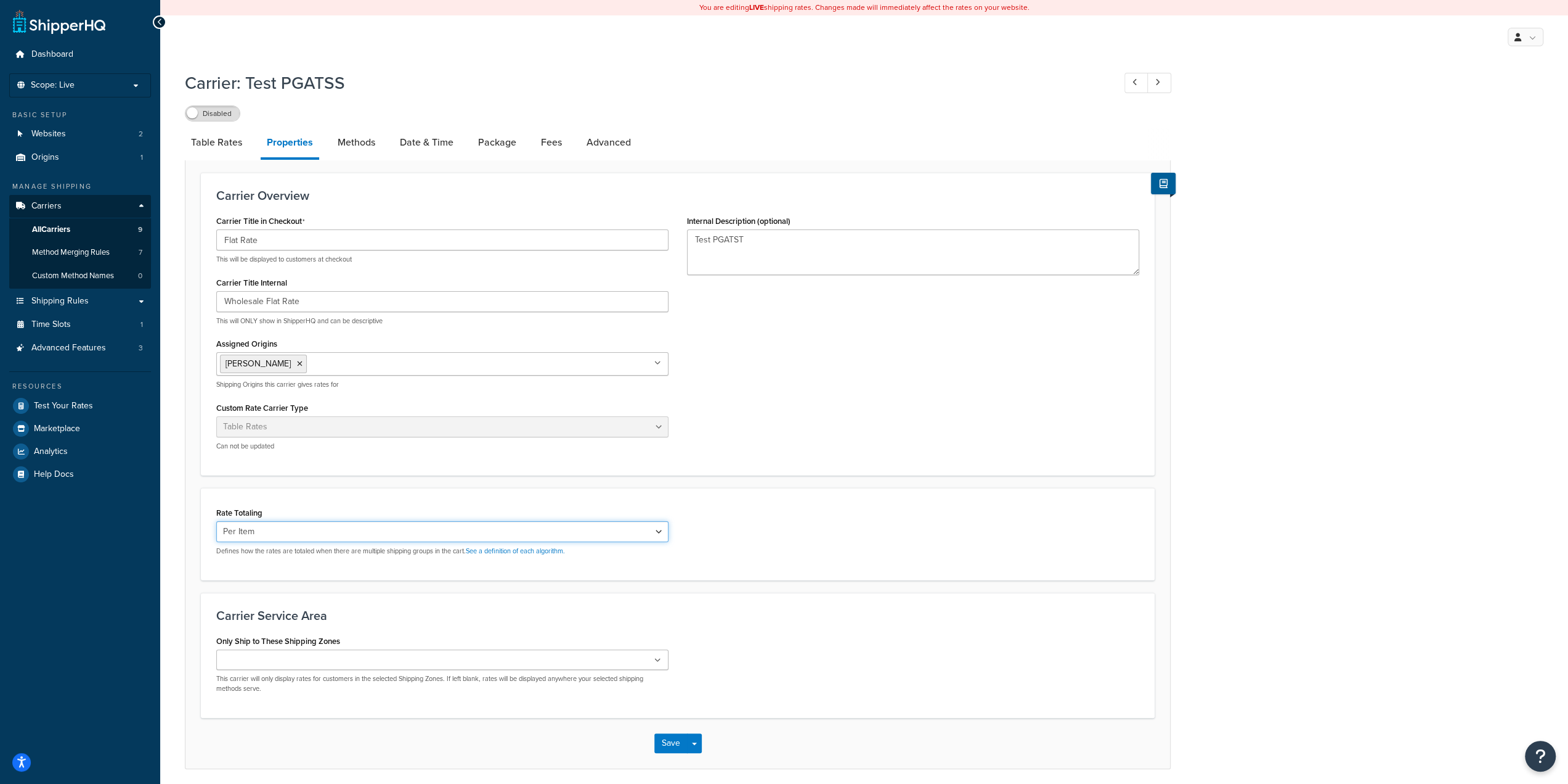
click at [290, 478] on select "Cumulative Highest Per Item Per SKU" at bounding box center [442, 531] width 453 height 21
select select "PERSKU"
click at [216, 478] on select "Cumulative Highest Per Item Per SKU" at bounding box center [442, 531] width 453 height 21
click at [301, 478] on input "Only Ship to These Shipping Zones" at bounding box center [275, 661] width 109 height 14
click at [385, 478] on h3 "Carrier Service Area" at bounding box center [678, 615] width 923 height 14
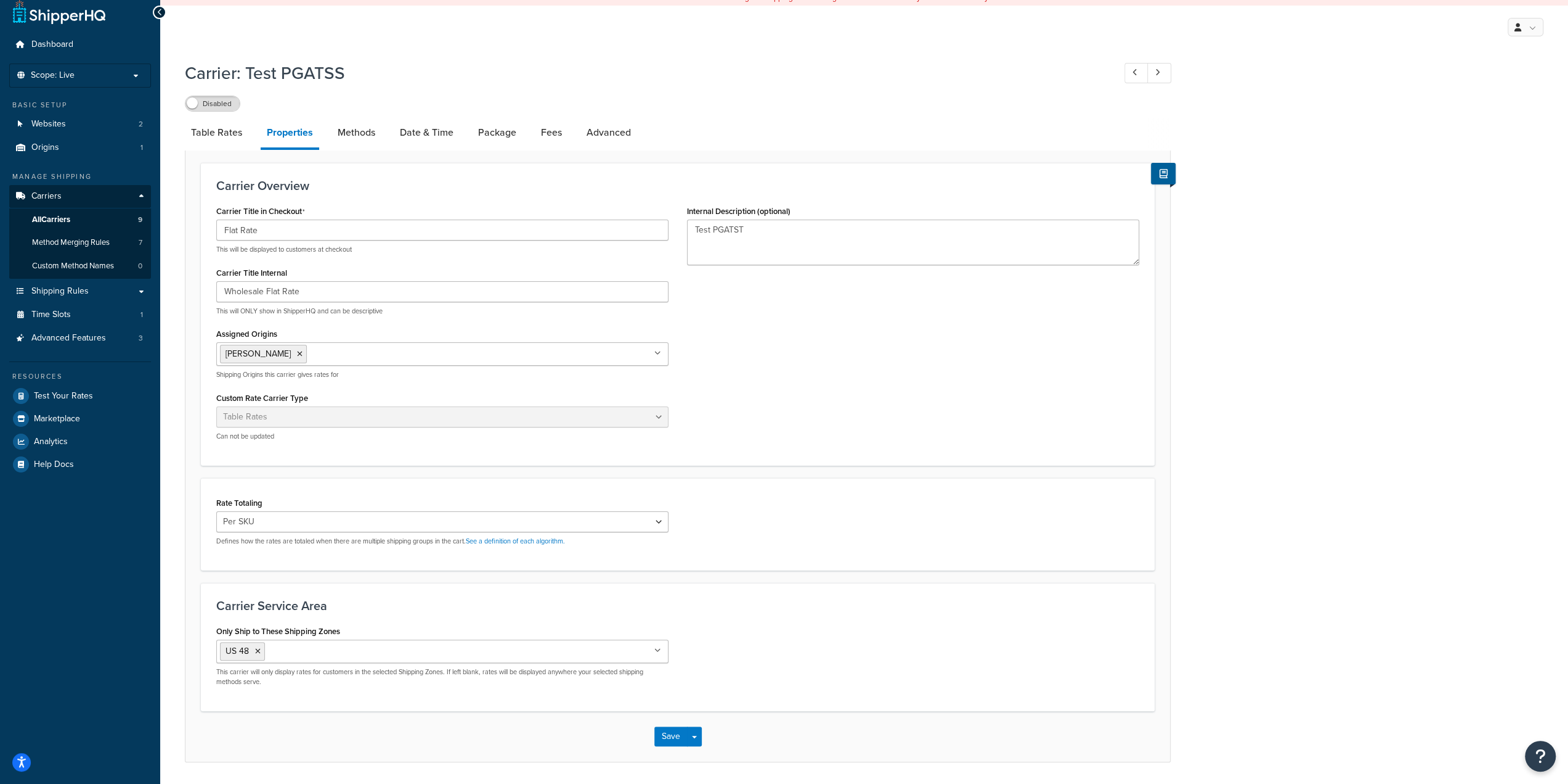
scroll to position [20, 0]
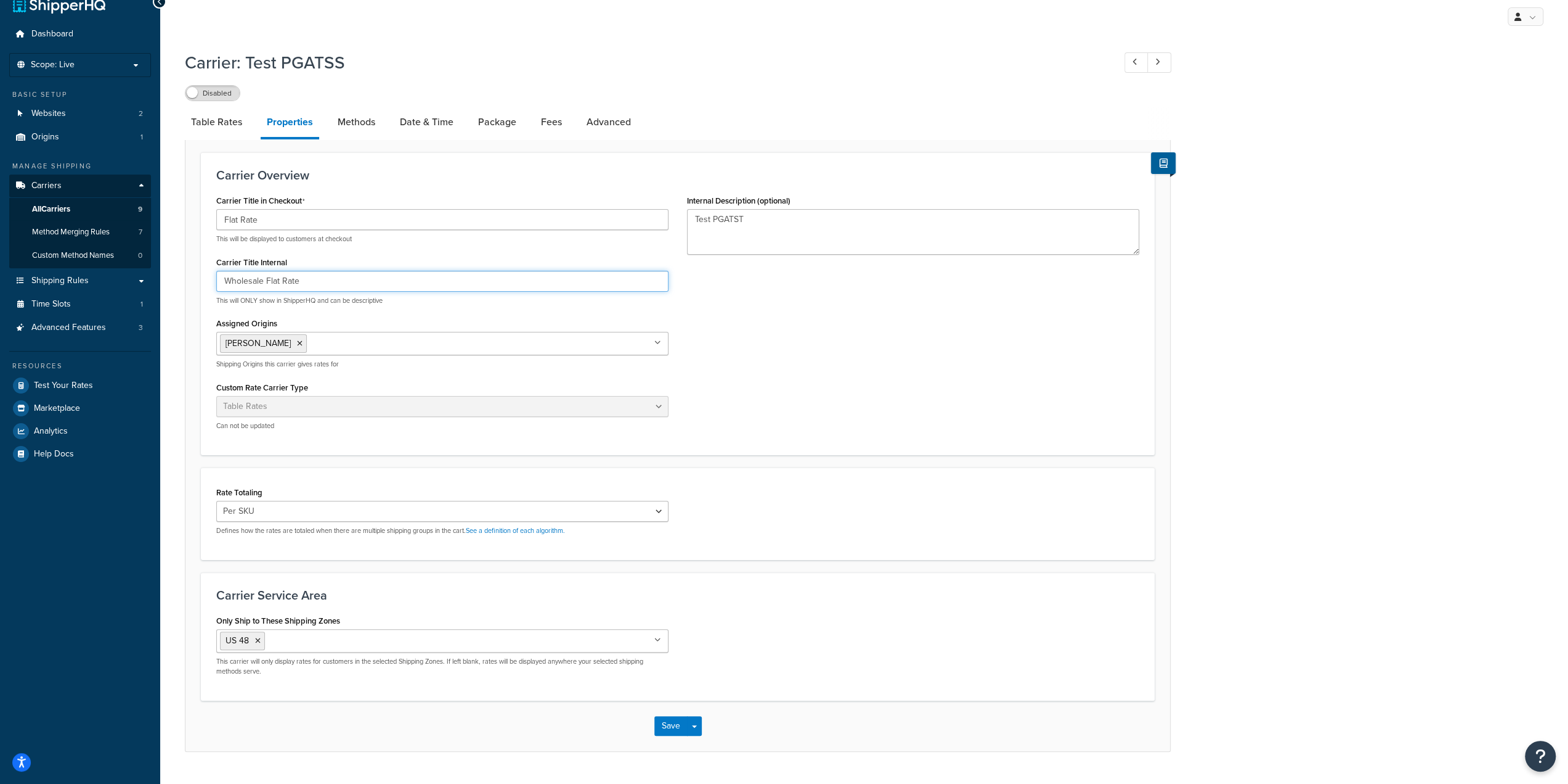
click at [349, 283] on input "Wholesale Flat Rate" at bounding box center [442, 281] width 453 height 21
click at [792, 227] on textarea "Test PGATST" at bounding box center [913, 231] width 453 height 45
paste textarea "Wholesale Flat Rate"
type textarea "Wholesale Flat Rate - SKU Based"
click at [675, 478] on button "Save" at bounding box center [671, 726] width 33 height 20
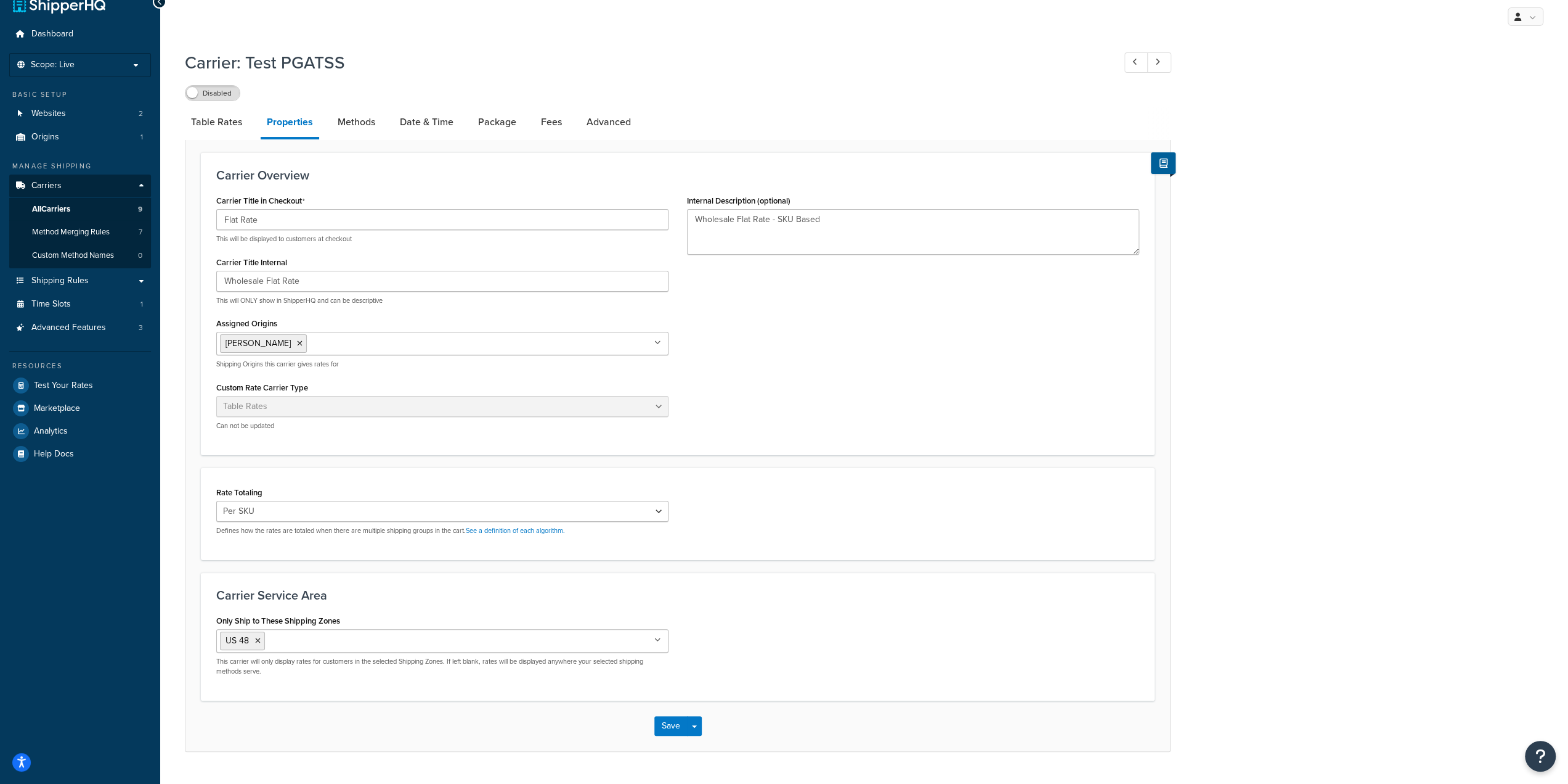
scroll to position [0, 0]
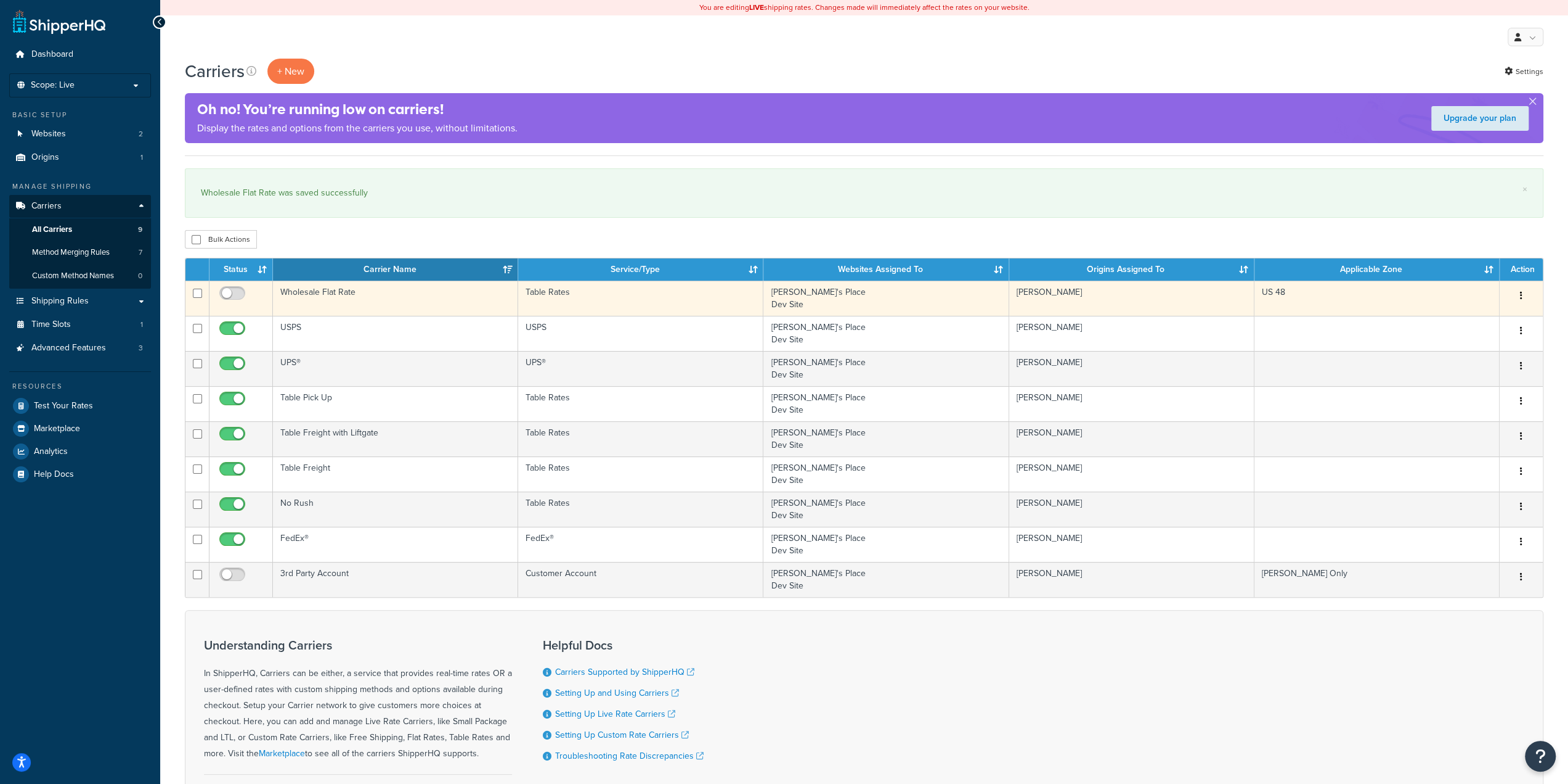
click at [367, 294] on td "Wholesale Flat Rate" at bounding box center [395, 298] width 245 height 35
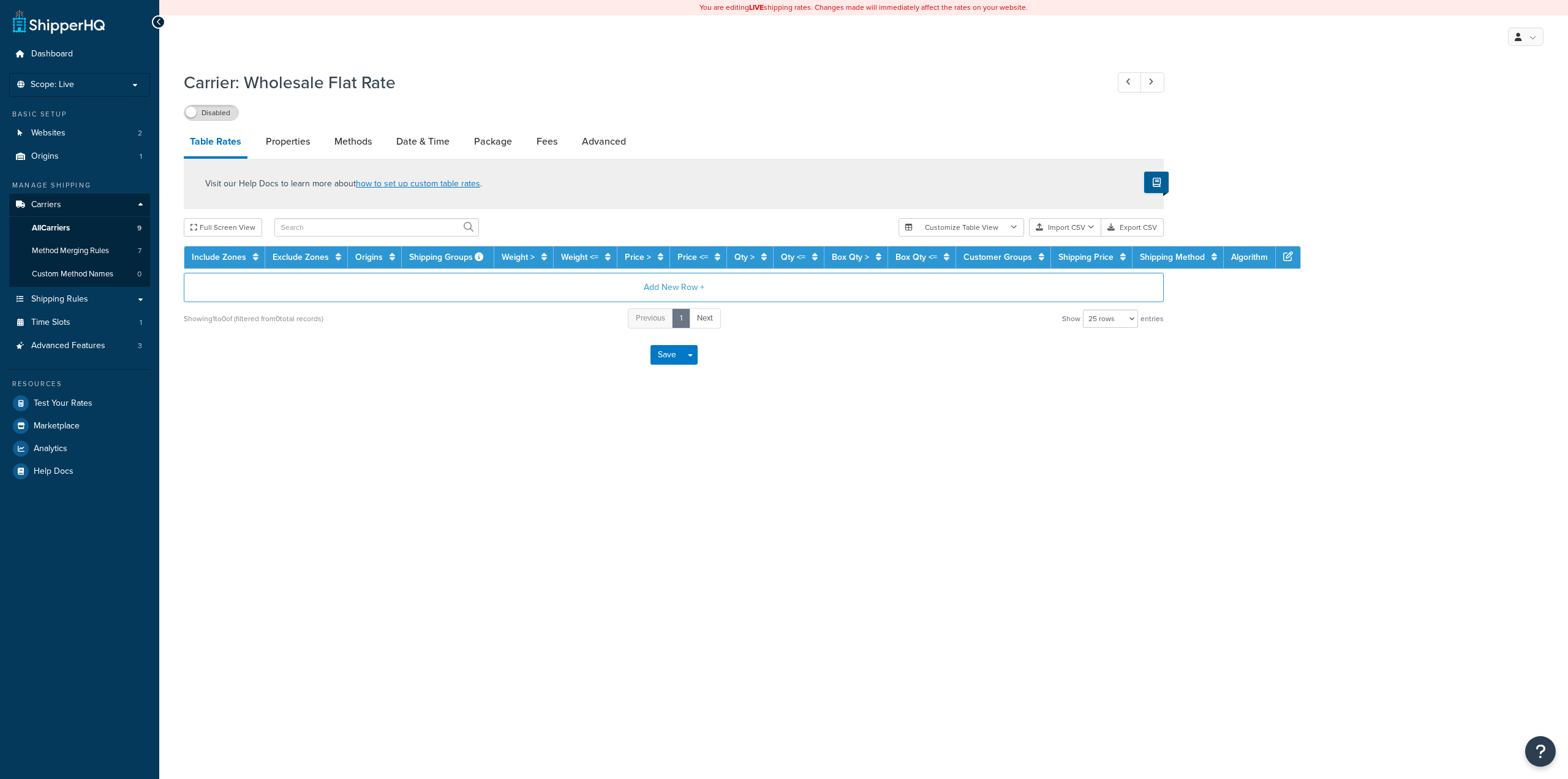
select select "25"
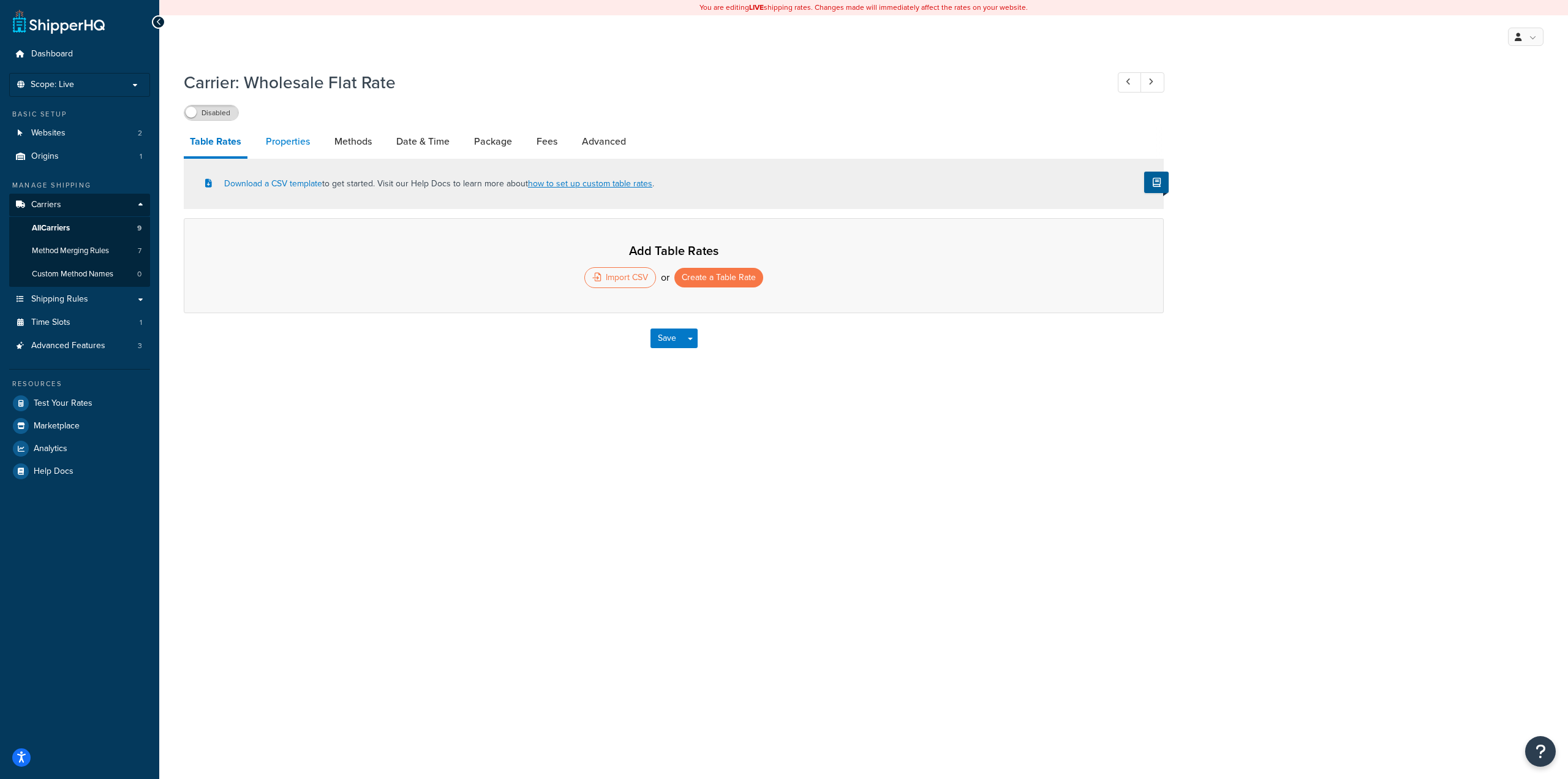
click at [280, 142] on link "Properties" at bounding box center [288, 142] width 56 height 29
select select "PERSKU"
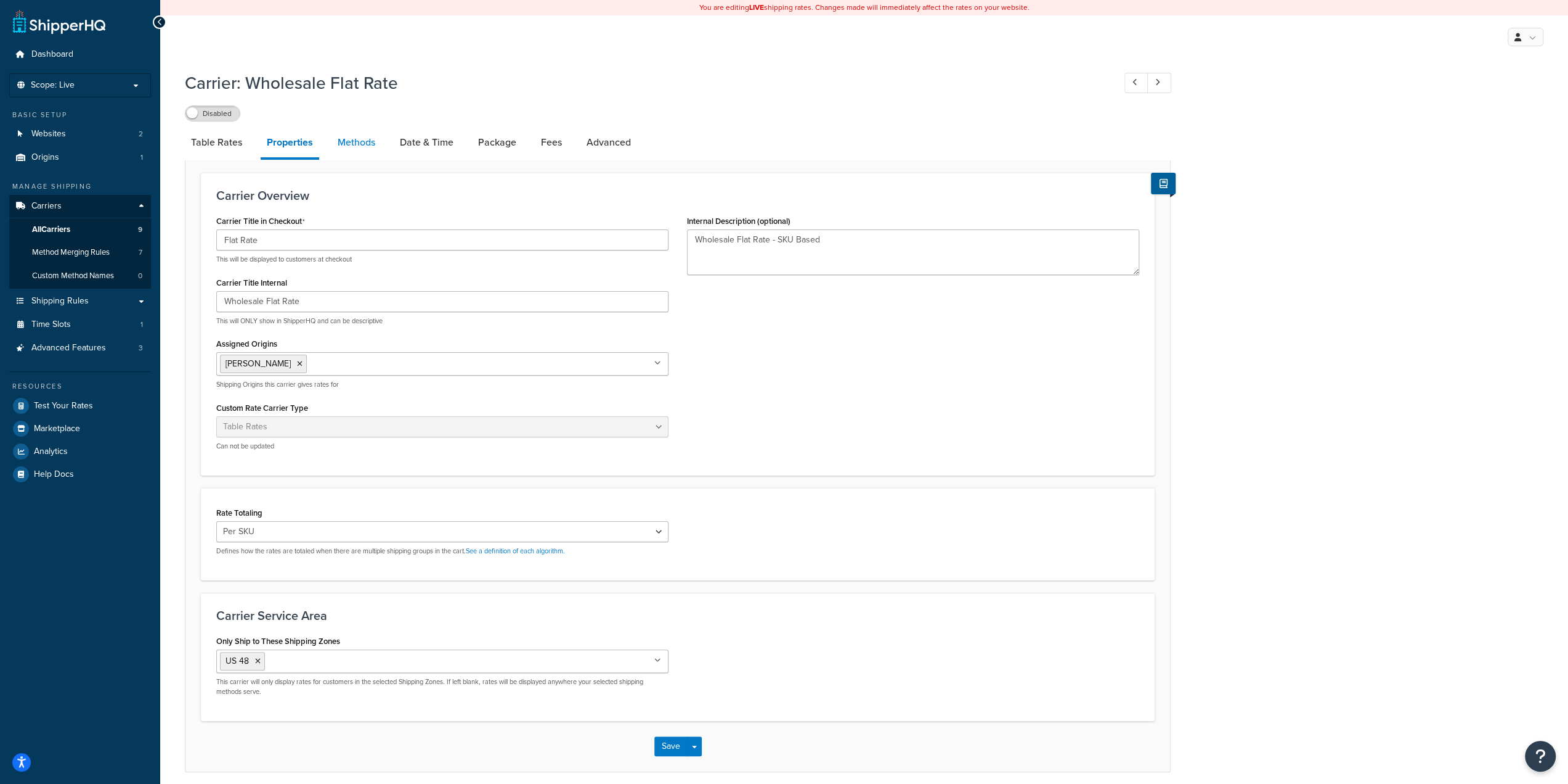
click at [355, 140] on link "Methods" at bounding box center [356, 143] width 50 height 30
select select "25"
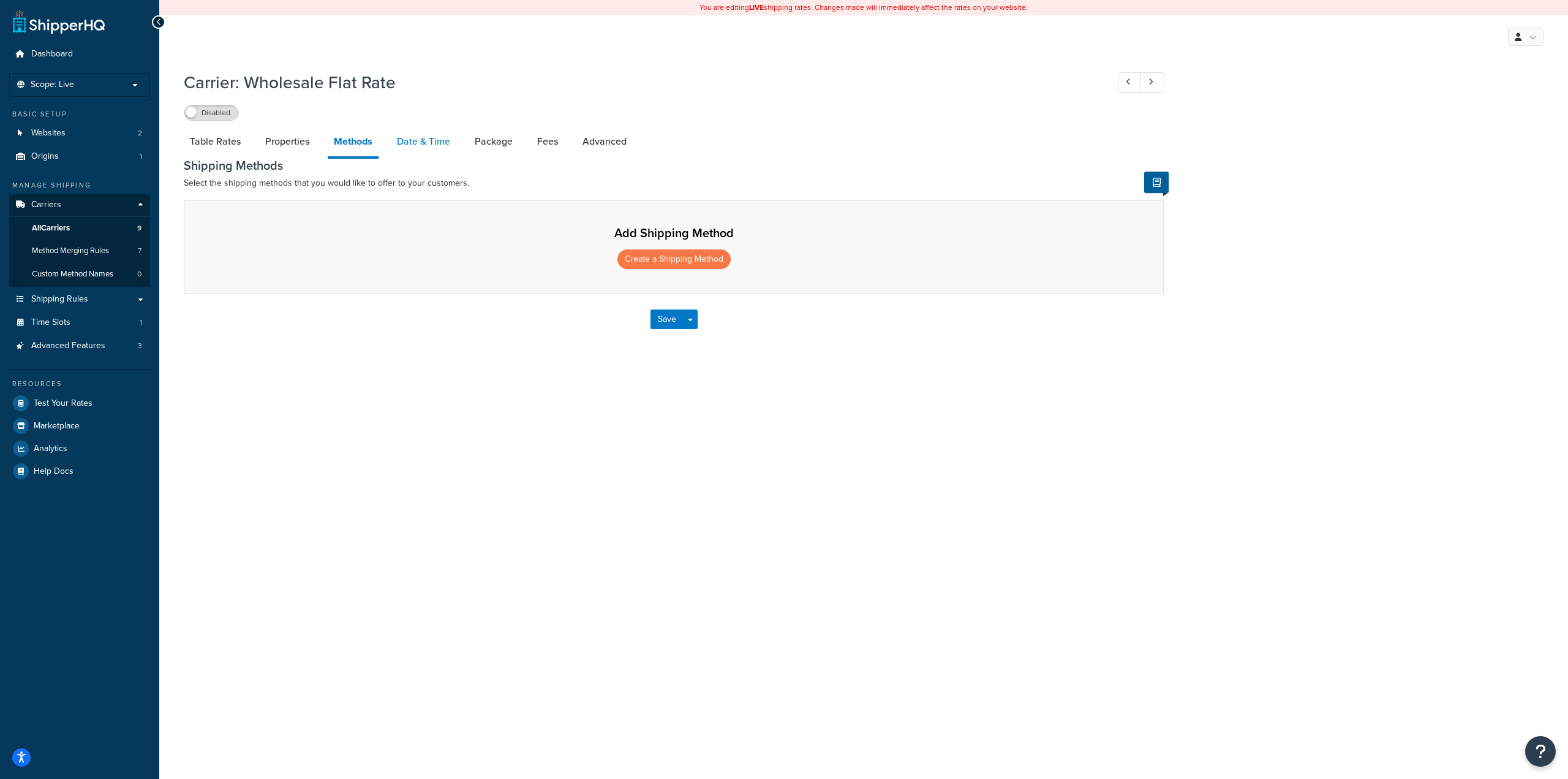
click at [416, 151] on link "Date & Time" at bounding box center [424, 142] width 66 height 29
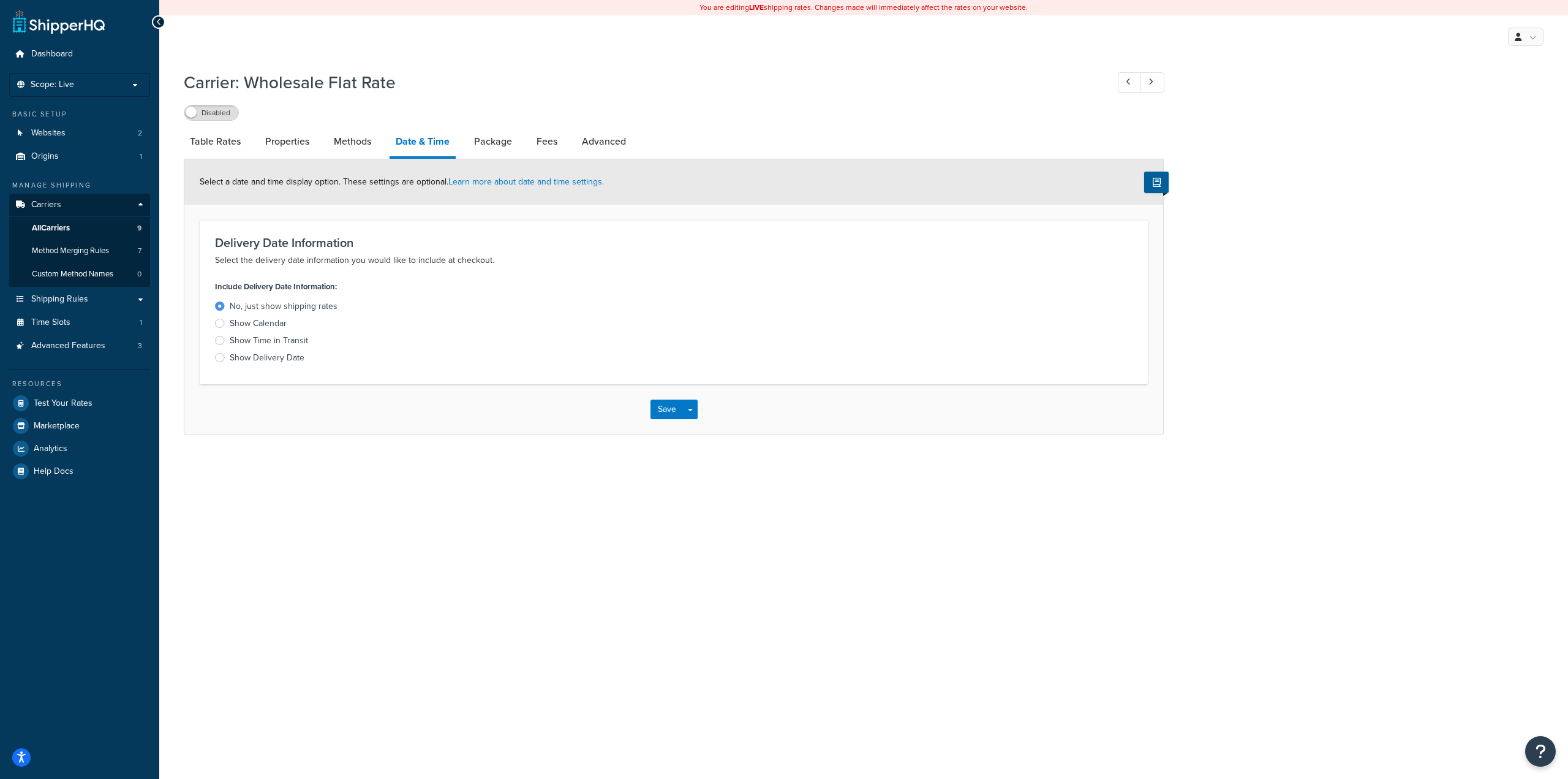
click at [273, 358] on div "Show Delivery Date" at bounding box center [267, 358] width 75 height 12
click at [0, 0] on input "Show Delivery Date" at bounding box center [0, 0] width 0 height 0
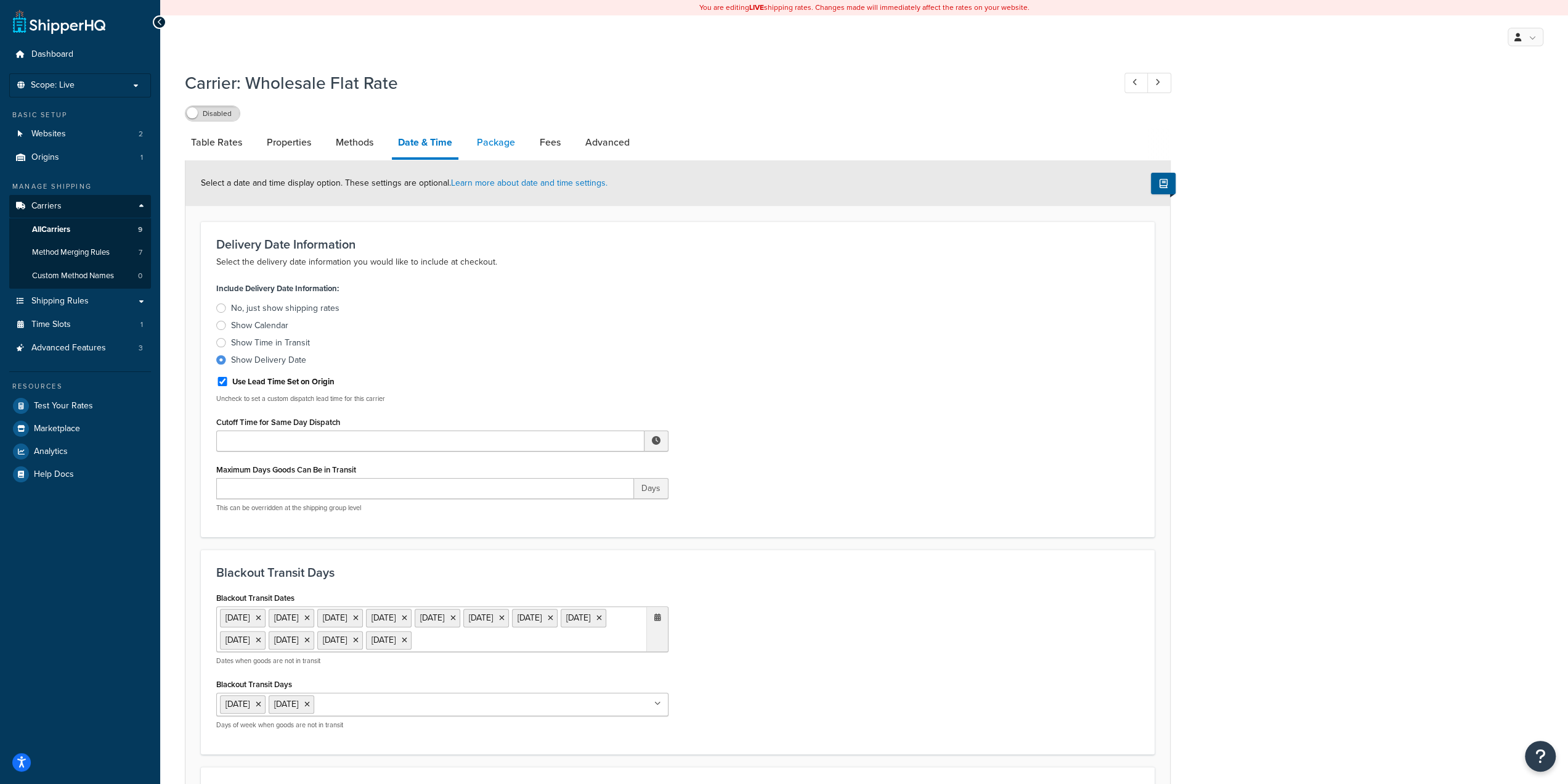
click at [501, 141] on link "Package" at bounding box center [496, 143] width 50 height 30
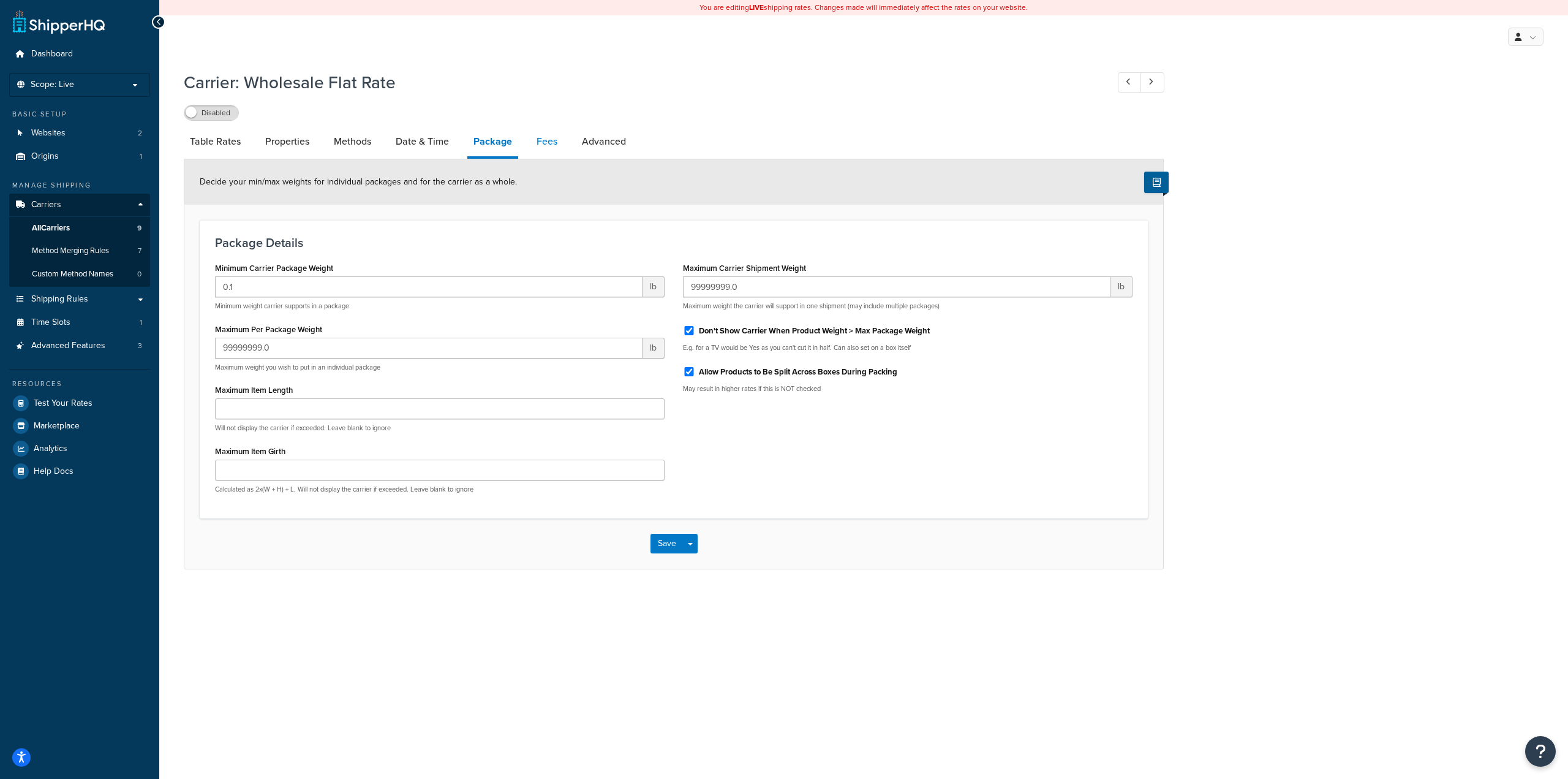
click at [551, 142] on link "Fees" at bounding box center [547, 142] width 33 height 29
select select "item"
select select "AFTER"
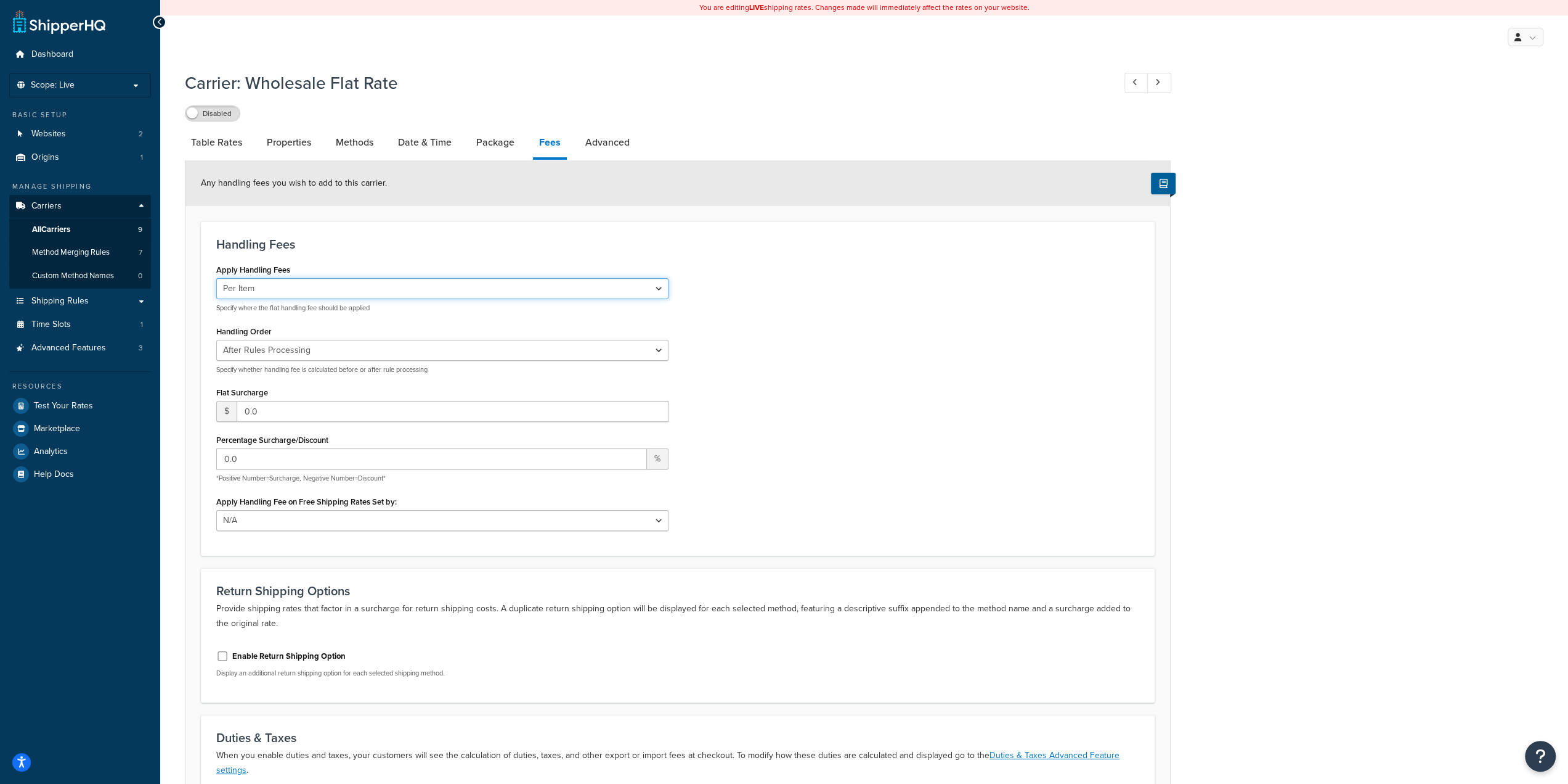
click at [277, 285] on select "Per Order Per Item Per Package" at bounding box center [442, 289] width 453 height 21
click at [280, 288] on select "Per Order Per Item Per Package" at bounding box center [442, 289] width 453 height 21
click at [282, 414] on input "0.0" at bounding box center [452, 411] width 432 height 21
click at [333, 526] on select "N/A Fixed/Free Shipping Methods Free Promotion Rules All Free Shipping" at bounding box center [442, 521] width 453 height 21
click at [313, 520] on select "N/A Fixed/Free Shipping Methods Free Promotion Rules All Free Shipping" at bounding box center [442, 521] width 453 height 21
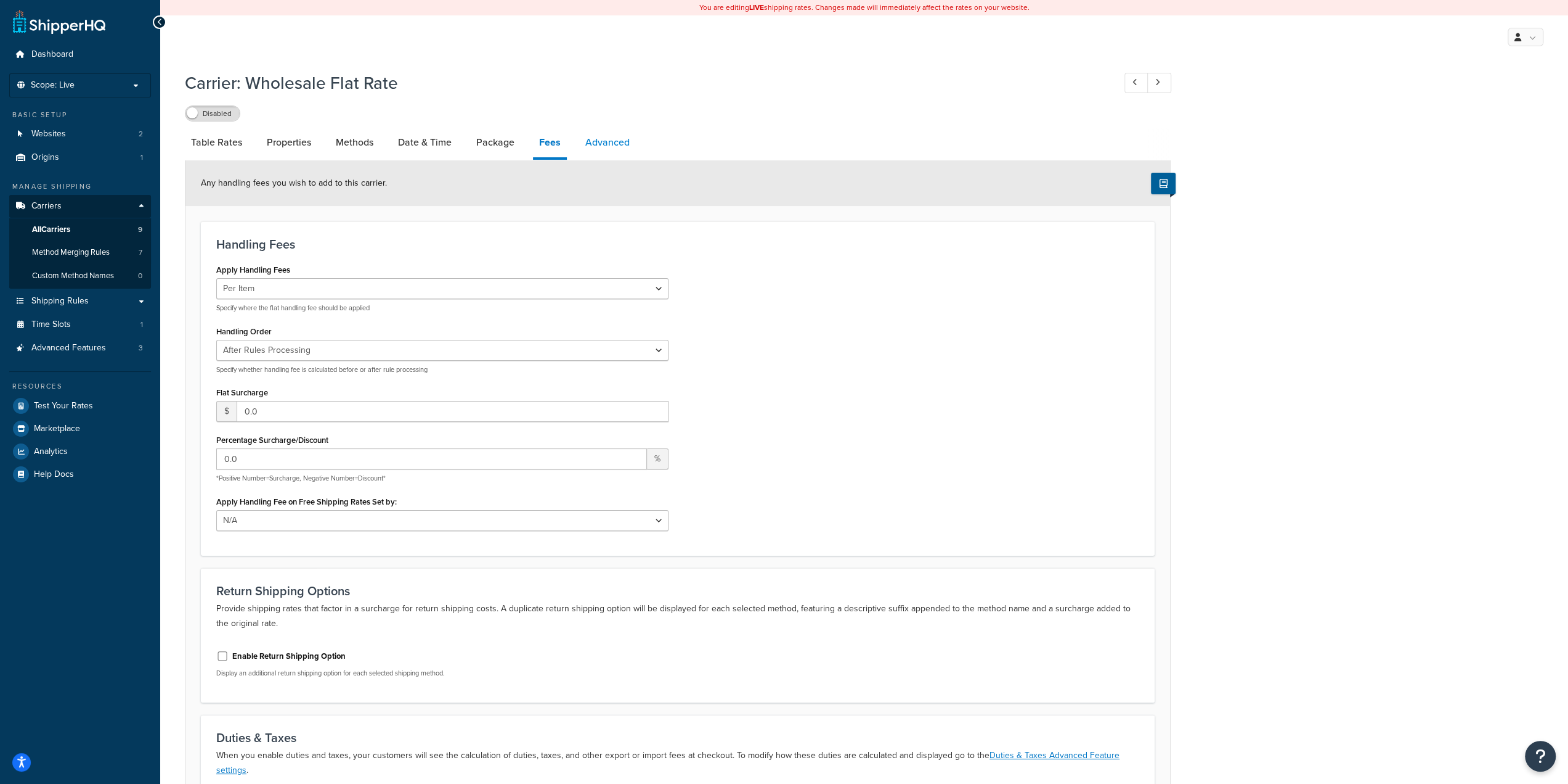
click at [612, 142] on link "Advanced" at bounding box center [607, 143] width 56 height 30
select select "false"
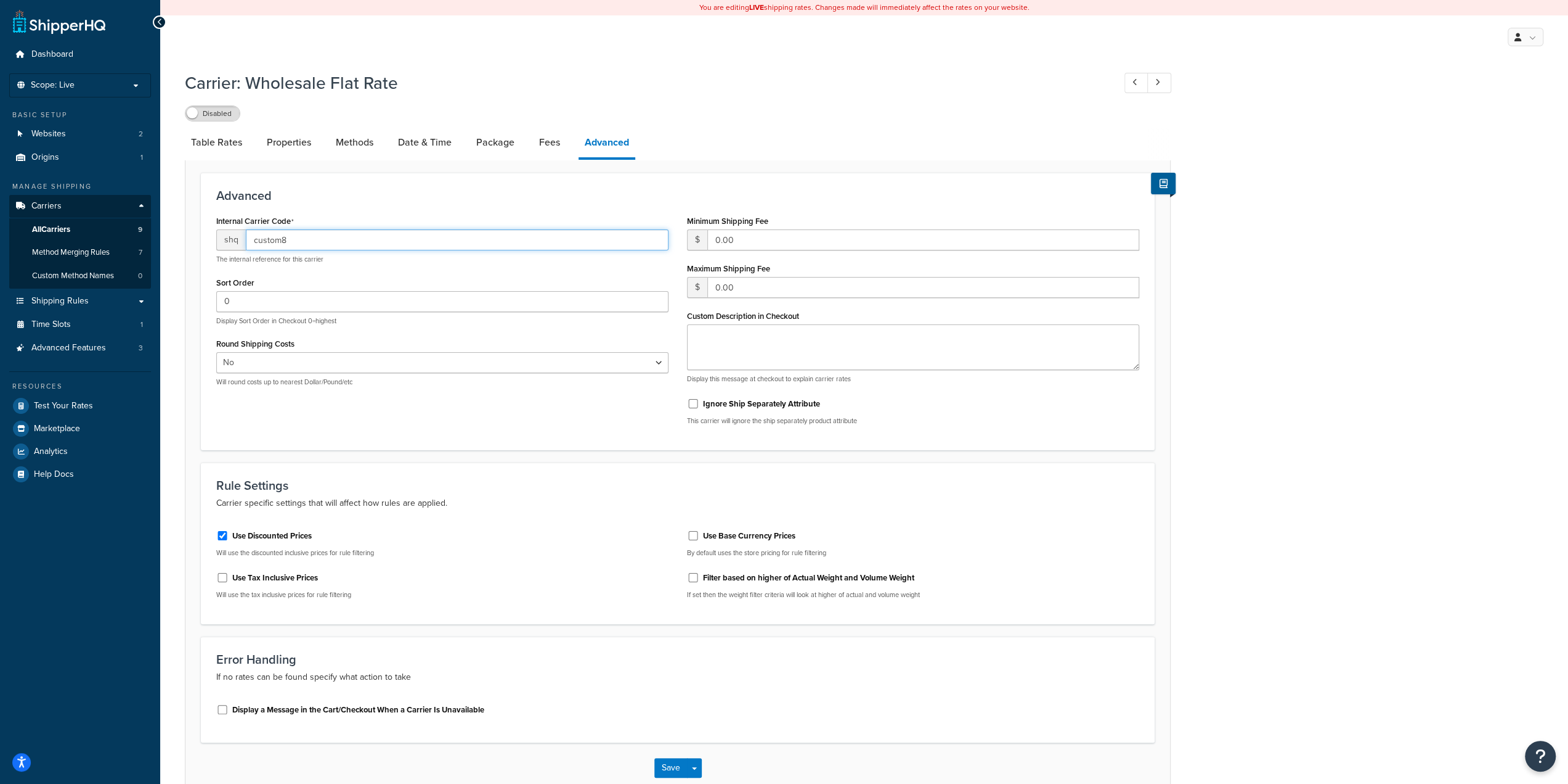
click at [308, 243] on input "custom8" at bounding box center [457, 240] width 423 height 21
type input "flatrate"
click at [735, 332] on textarea "Custom Description in Checkout" at bounding box center [913, 347] width 453 height 45
click at [289, 141] on link "Properties" at bounding box center [288, 143] width 56 height 30
select select "PERSKU"
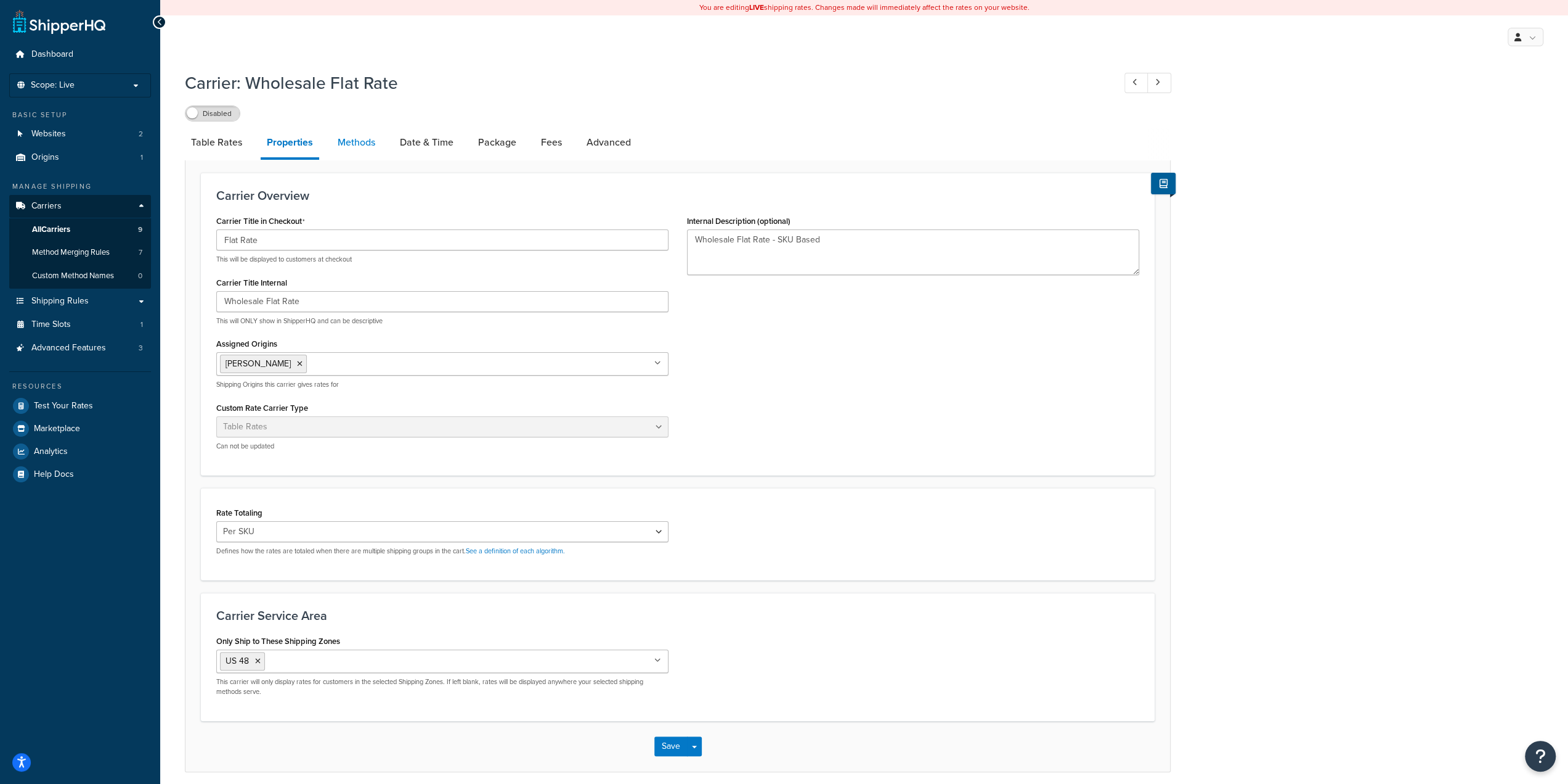
click at [362, 145] on link "Methods" at bounding box center [356, 143] width 50 height 30
select select "25"
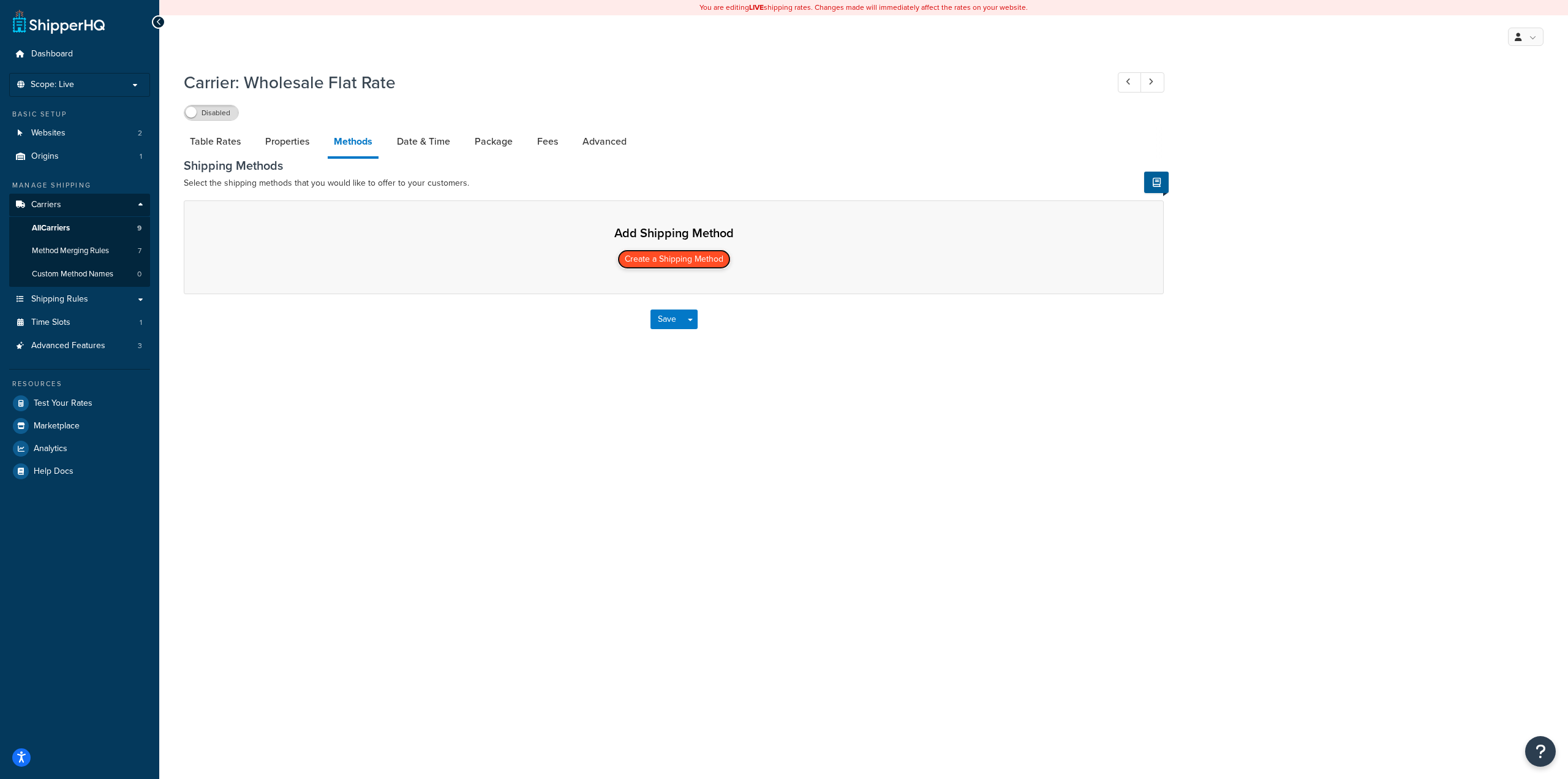
click at [659, 256] on button "Create a Shipping Method" at bounding box center [673, 259] width 113 height 20
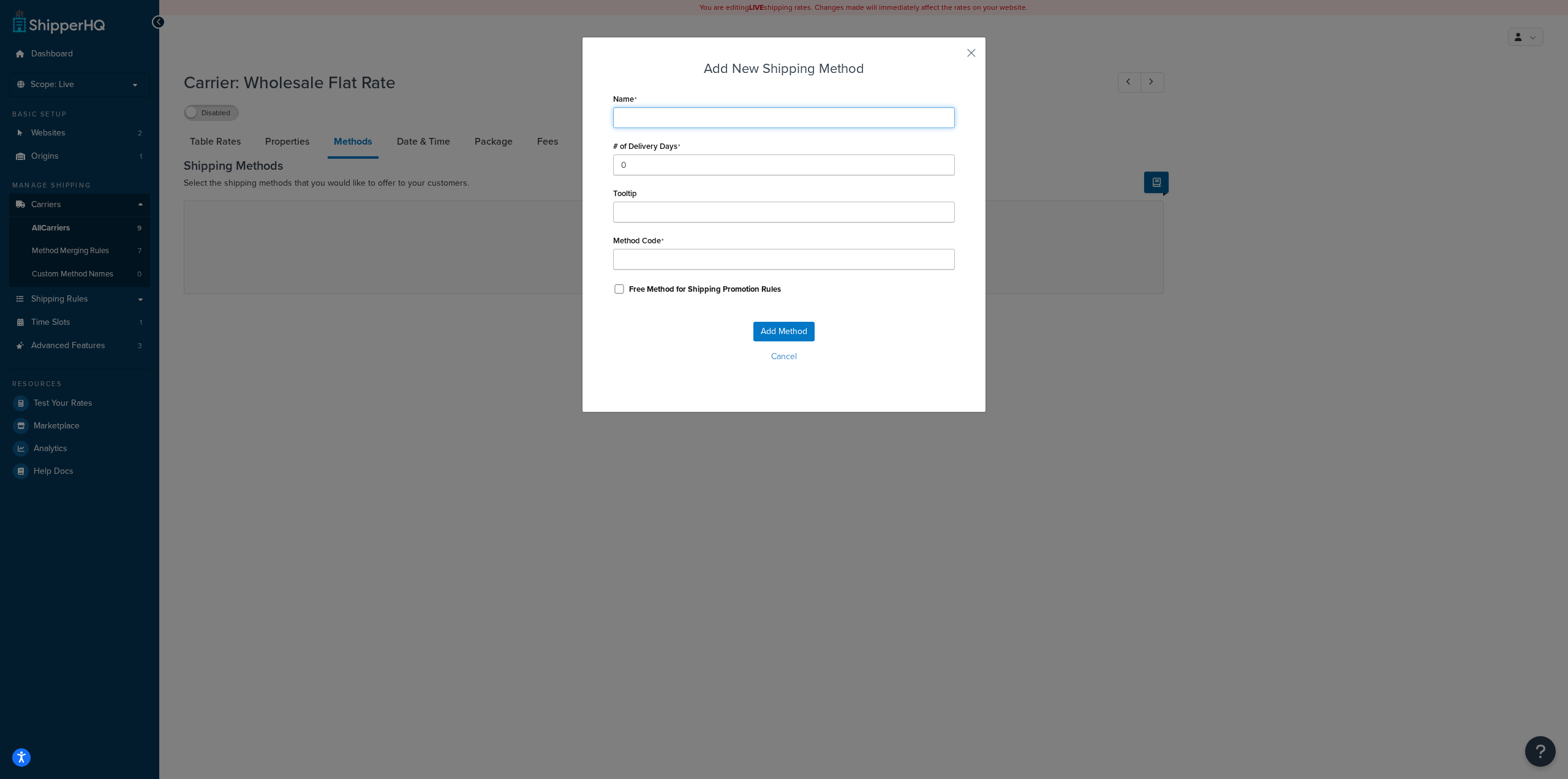
click at [661, 117] on input "Name" at bounding box center [784, 117] width 342 height 21
type input "G"
type input "Gr"
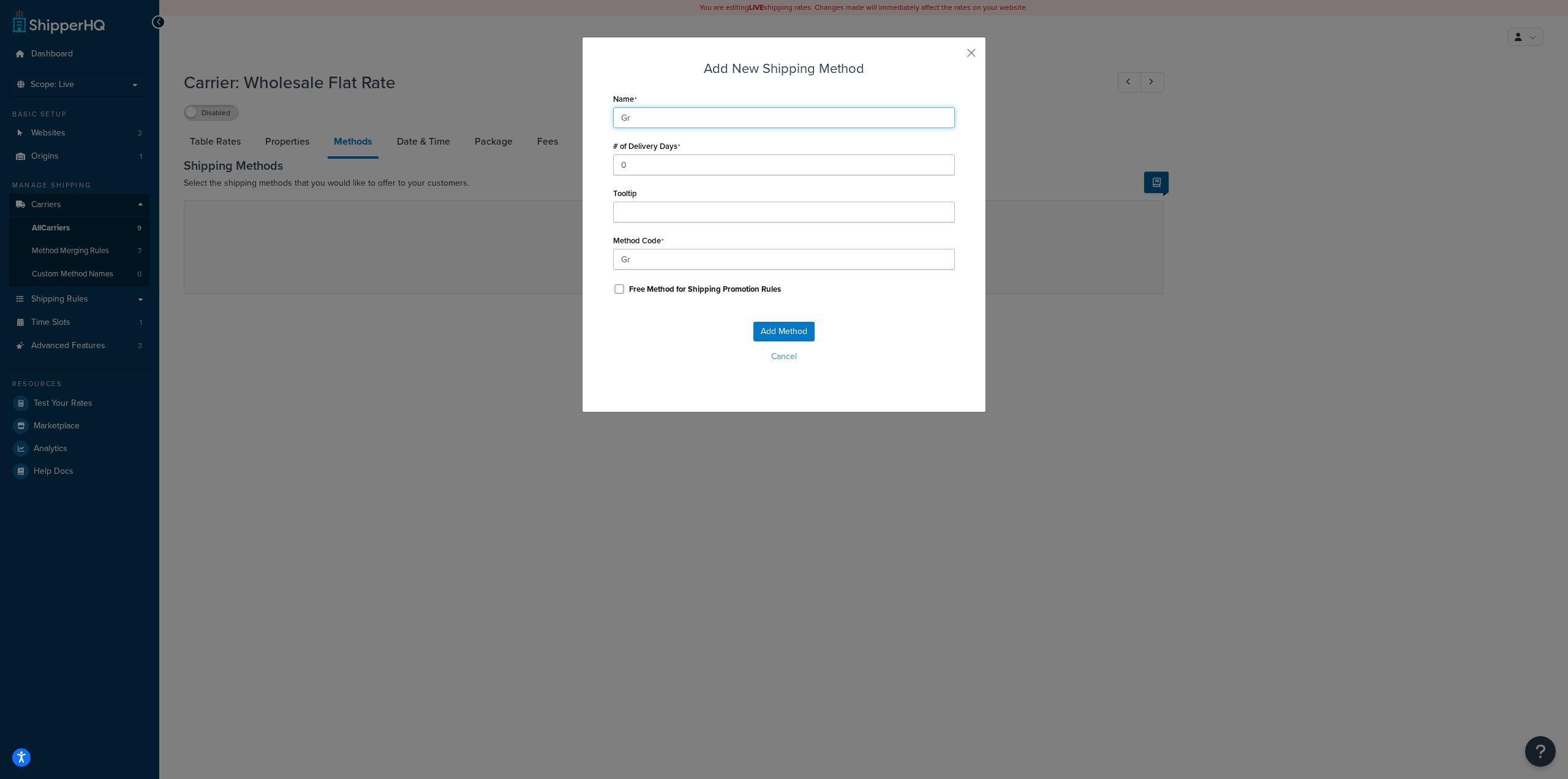
type input "Gro"
type input "Grou"
type input "Groun"
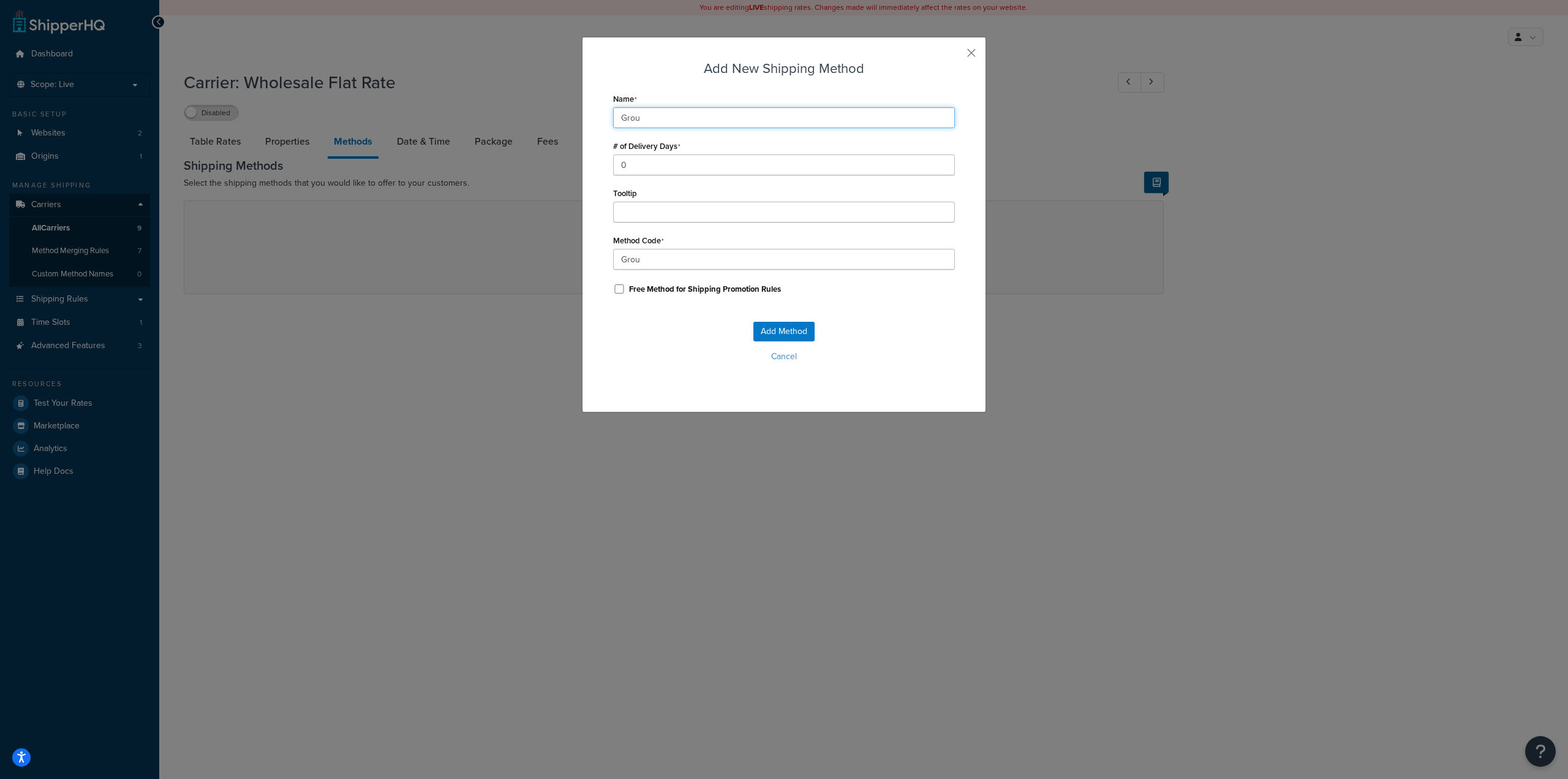
type input "Groun"
type input "Ground"
click at [778, 328] on button "Add Method" at bounding box center [784, 331] width 61 height 20
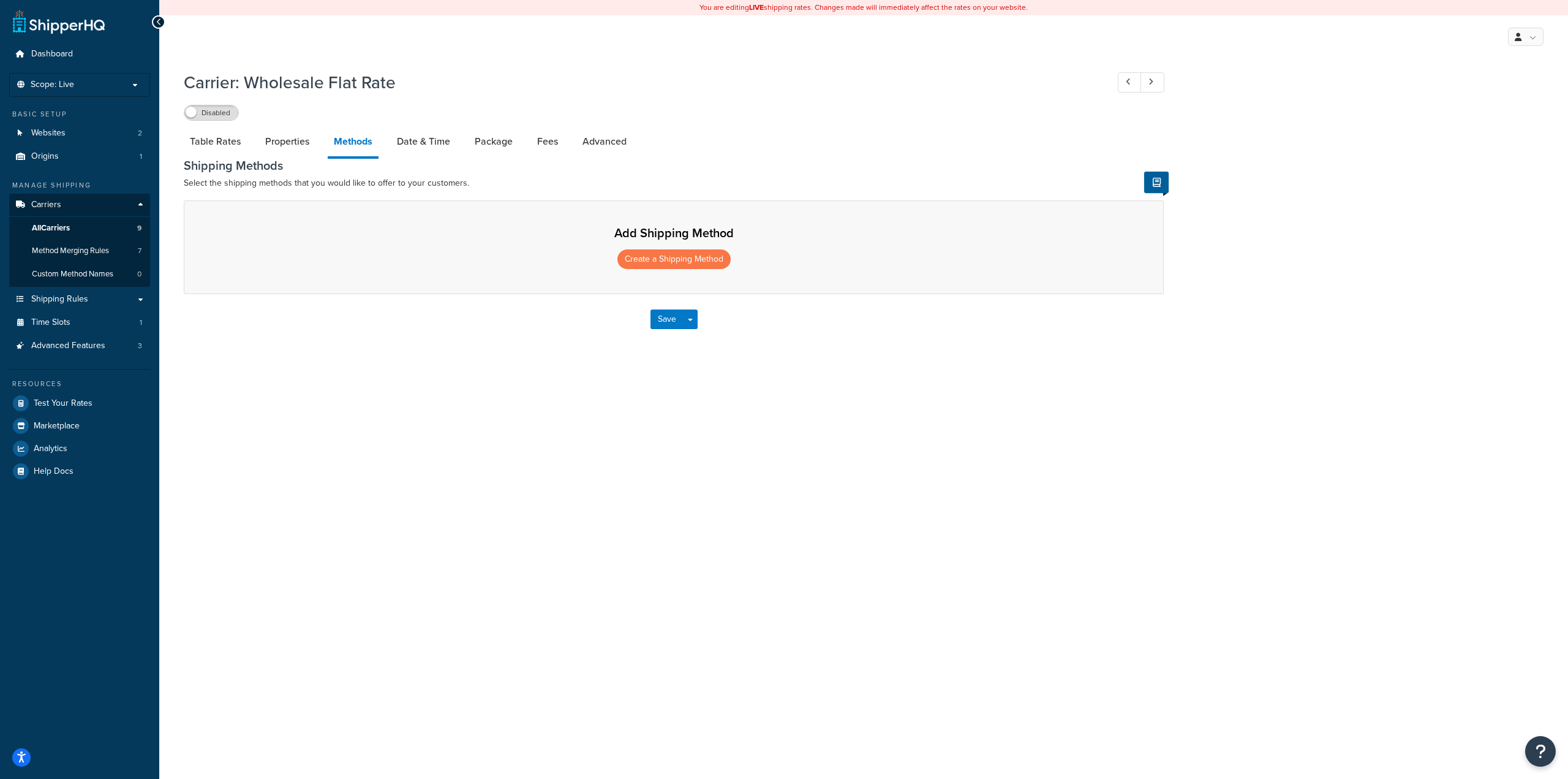
select select "25"
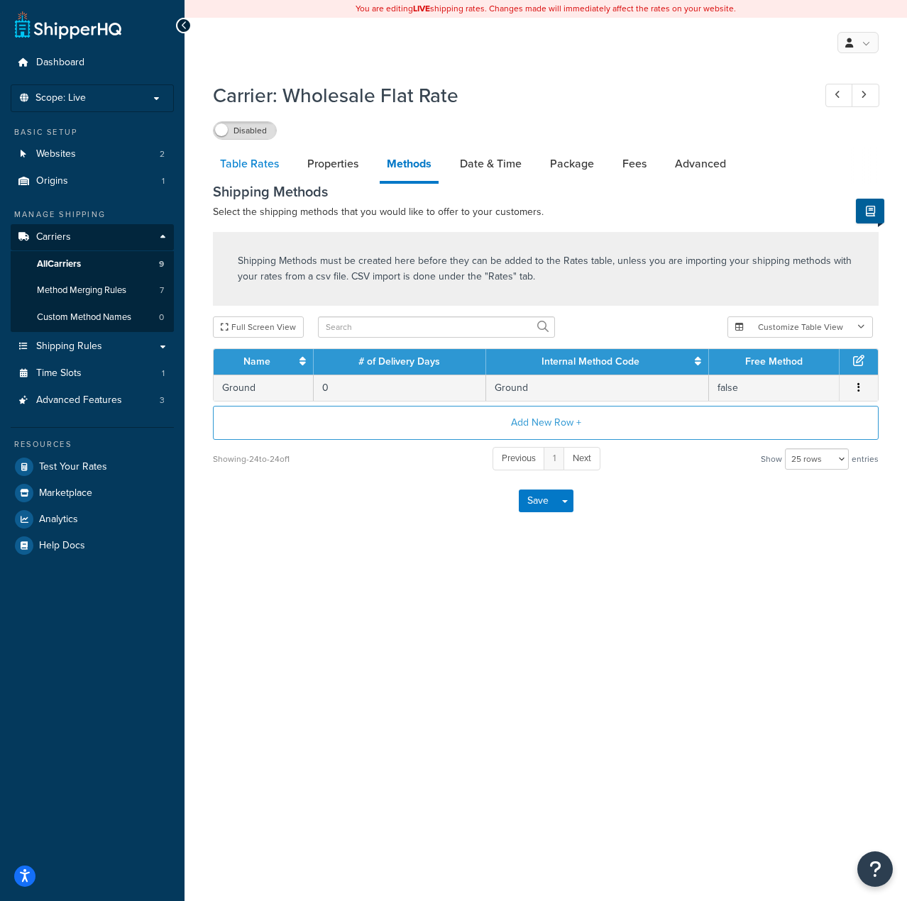
click at [270, 167] on link "Table Rates" at bounding box center [249, 164] width 73 height 34
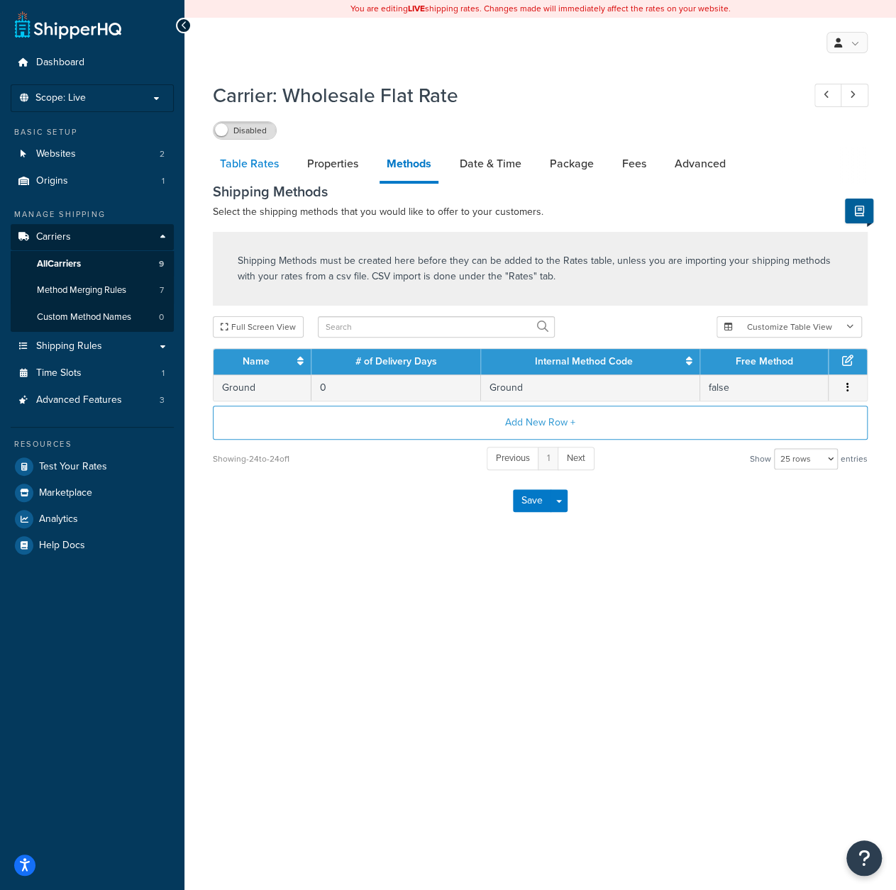
select select "25"
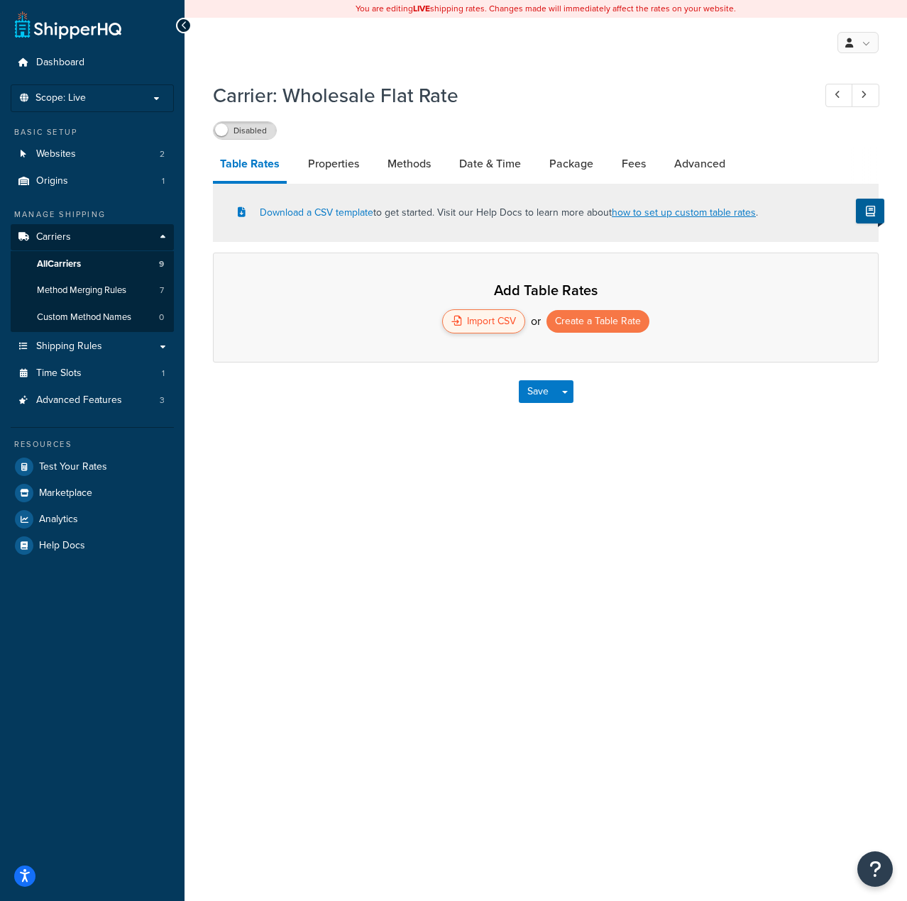
click at [486, 318] on div "Import CSV" at bounding box center [483, 321] width 83 height 24
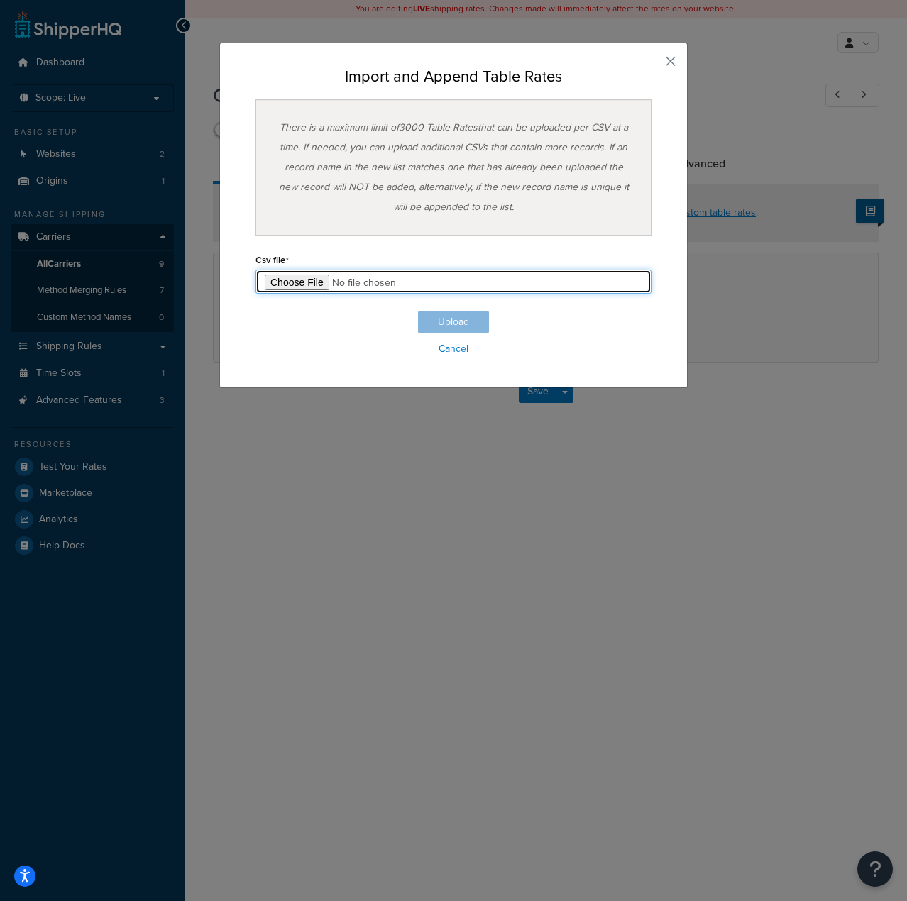
click at [314, 279] on input "file" at bounding box center [453, 282] width 396 height 24
type input "C:\fakepath\PGATSS-TableRate.csv"
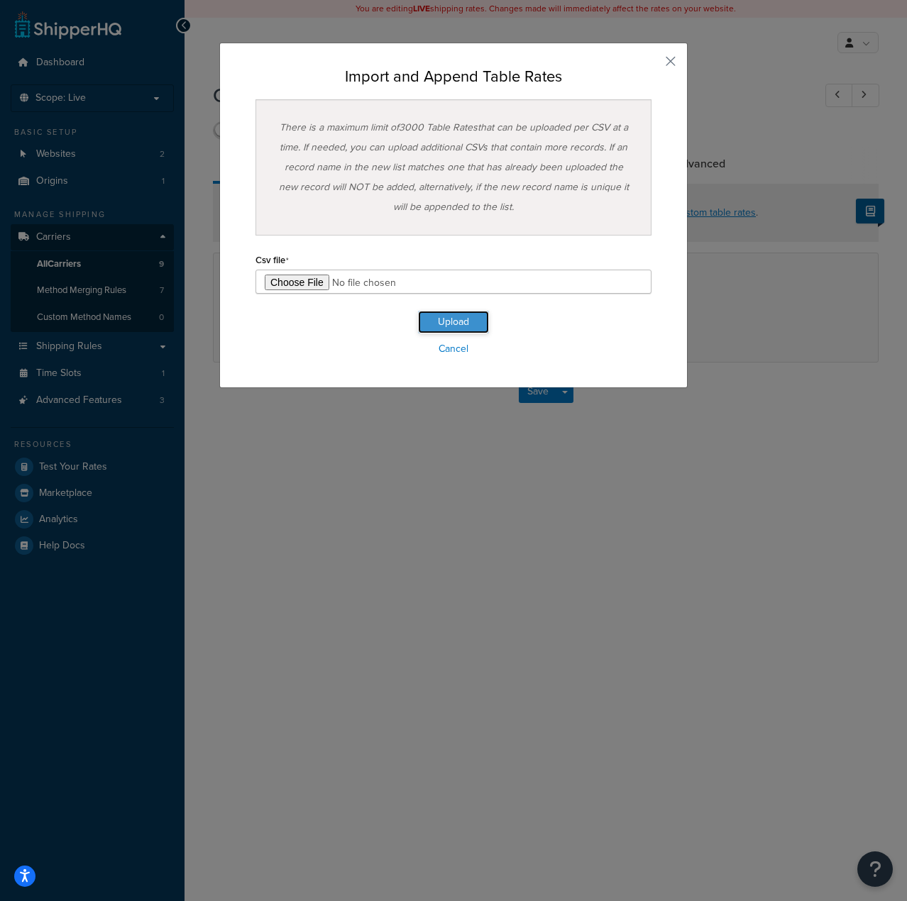
click at [446, 323] on button "Upload" at bounding box center [453, 322] width 71 height 23
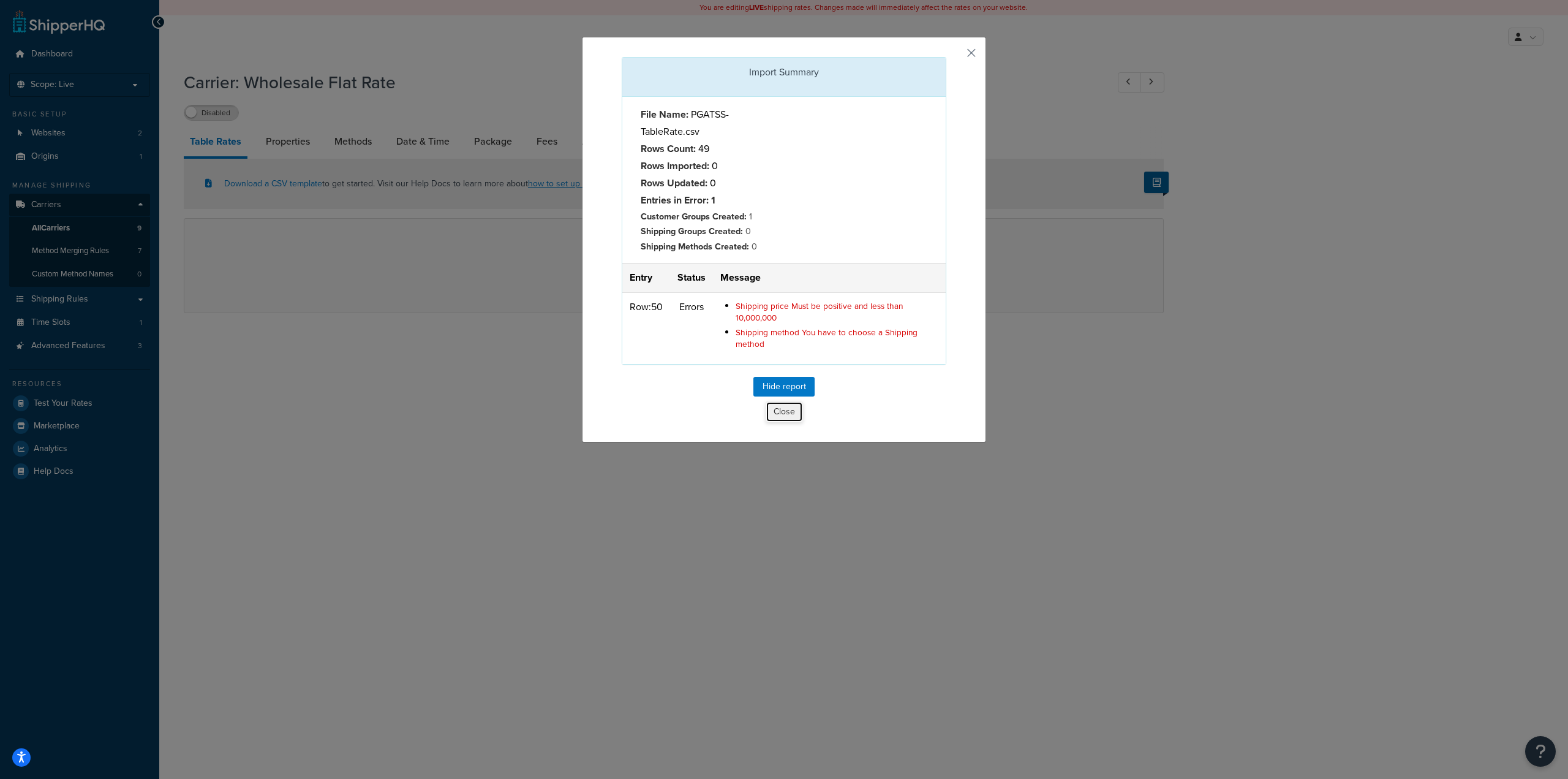
click at [780, 416] on button "Close" at bounding box center [784, 412] width 37 height 21
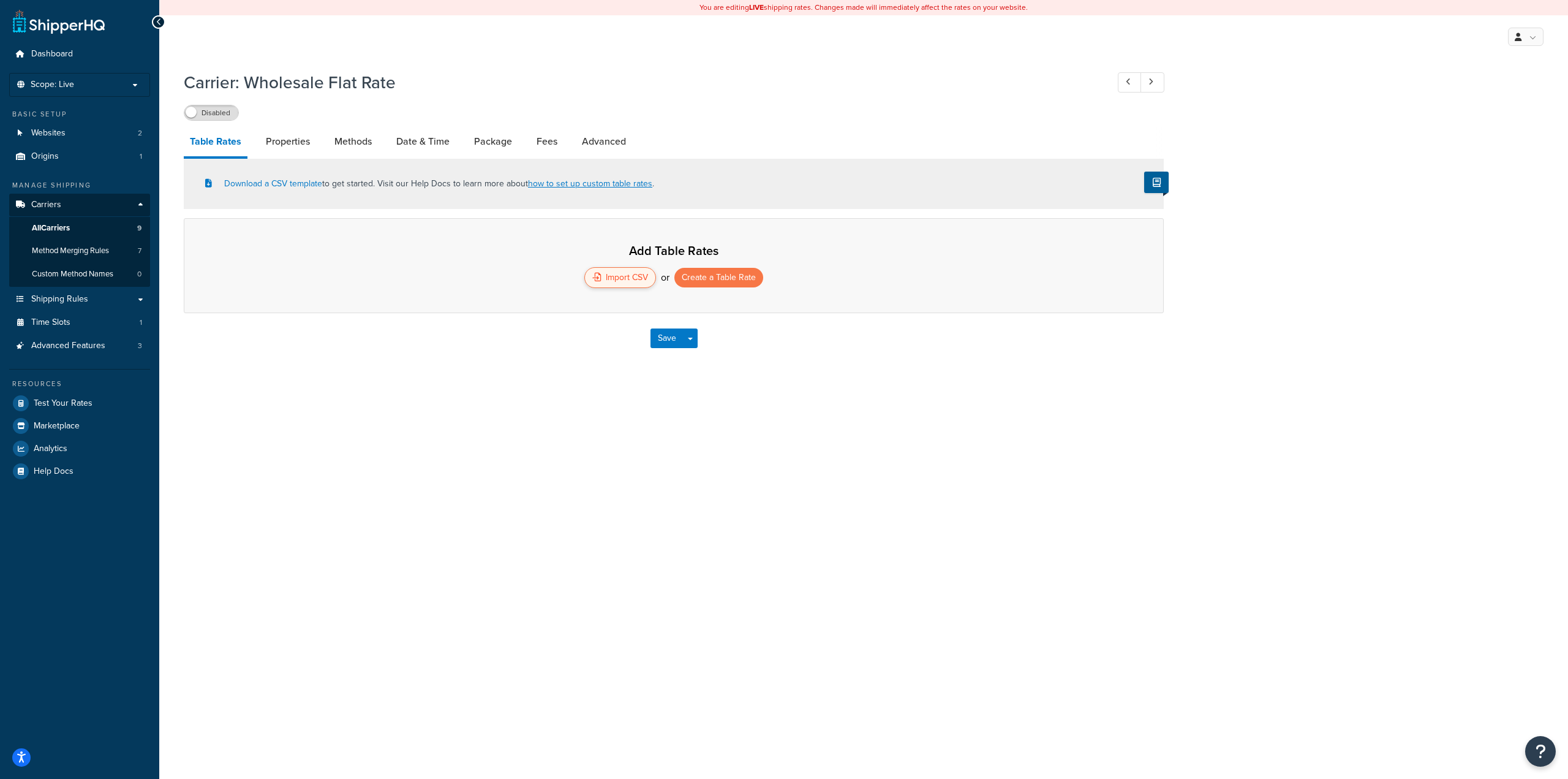
click at [632, 270] on div "Import CSV" at bounding box center [620, 277] width 72 height 21
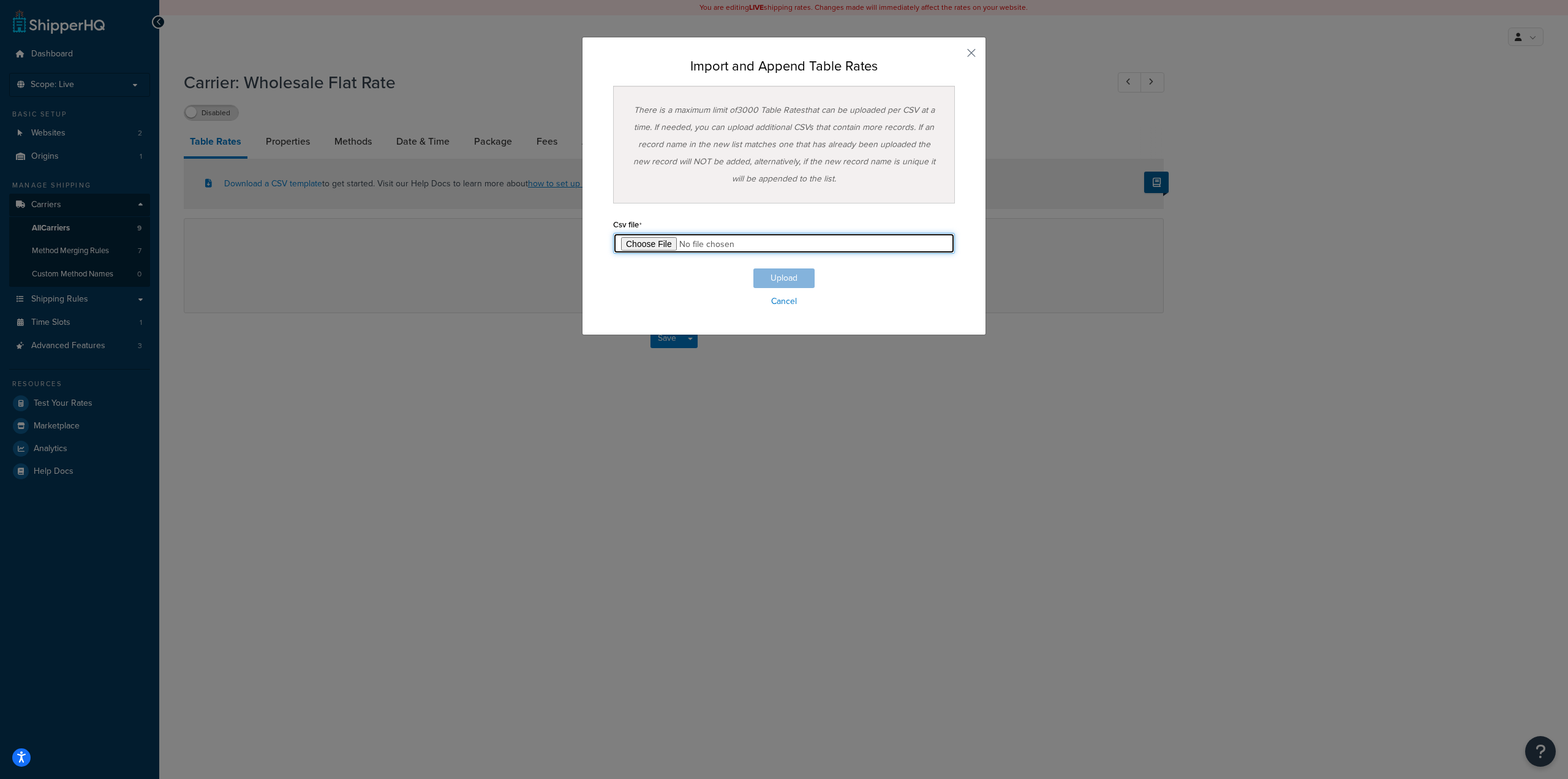
click at [654, 244] on input "file" at bounding box center [784, 244] width 342 height 21
type input "C:\fakepath\PGATSS-TableRate.csv"
click at [783, 281] on button "Upload" at bounding box center [784, 278] width 61 height 20
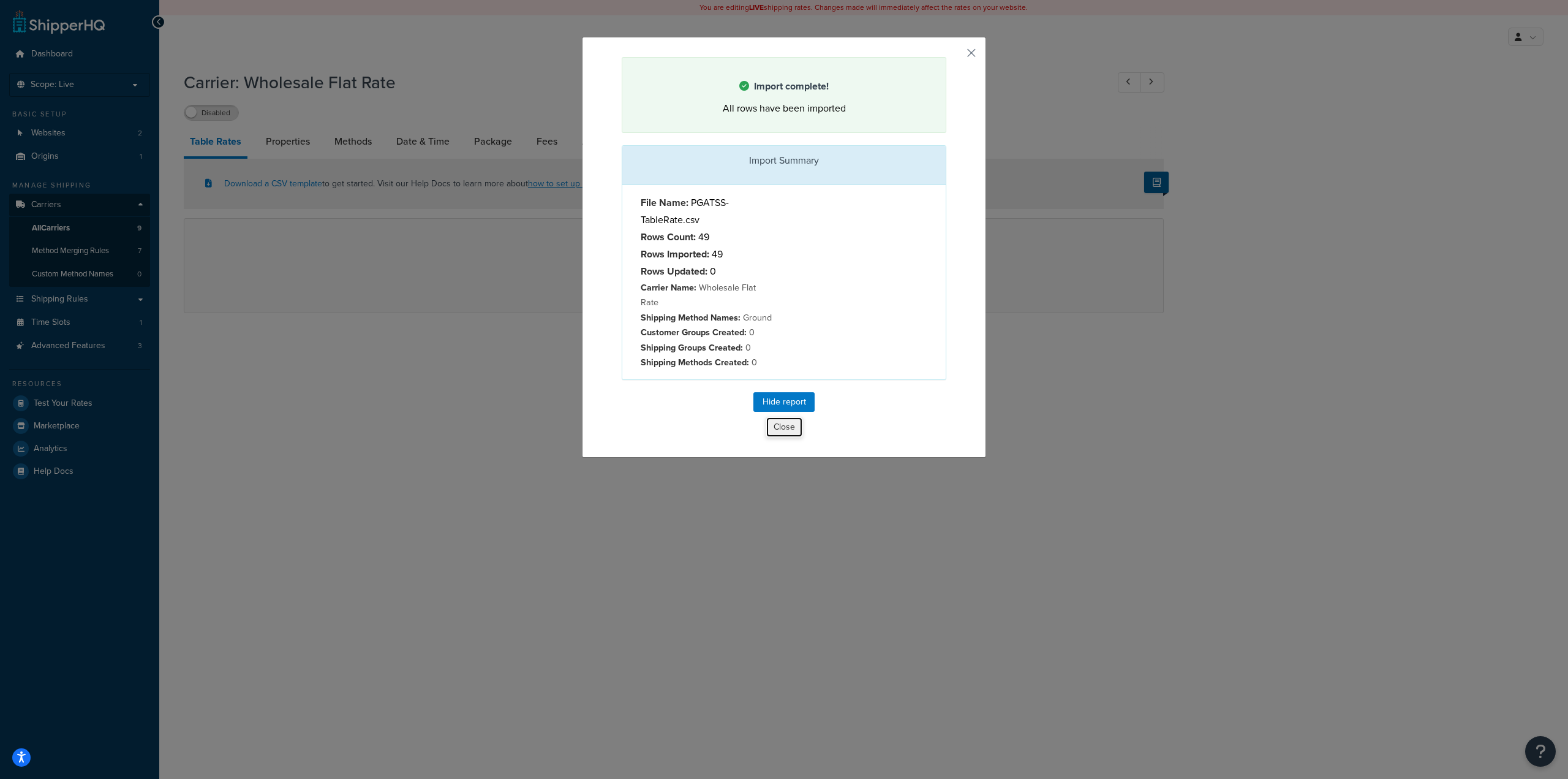
click at [781, 416] on button "Close" at bounding box center [784, 427] width 37 height 21
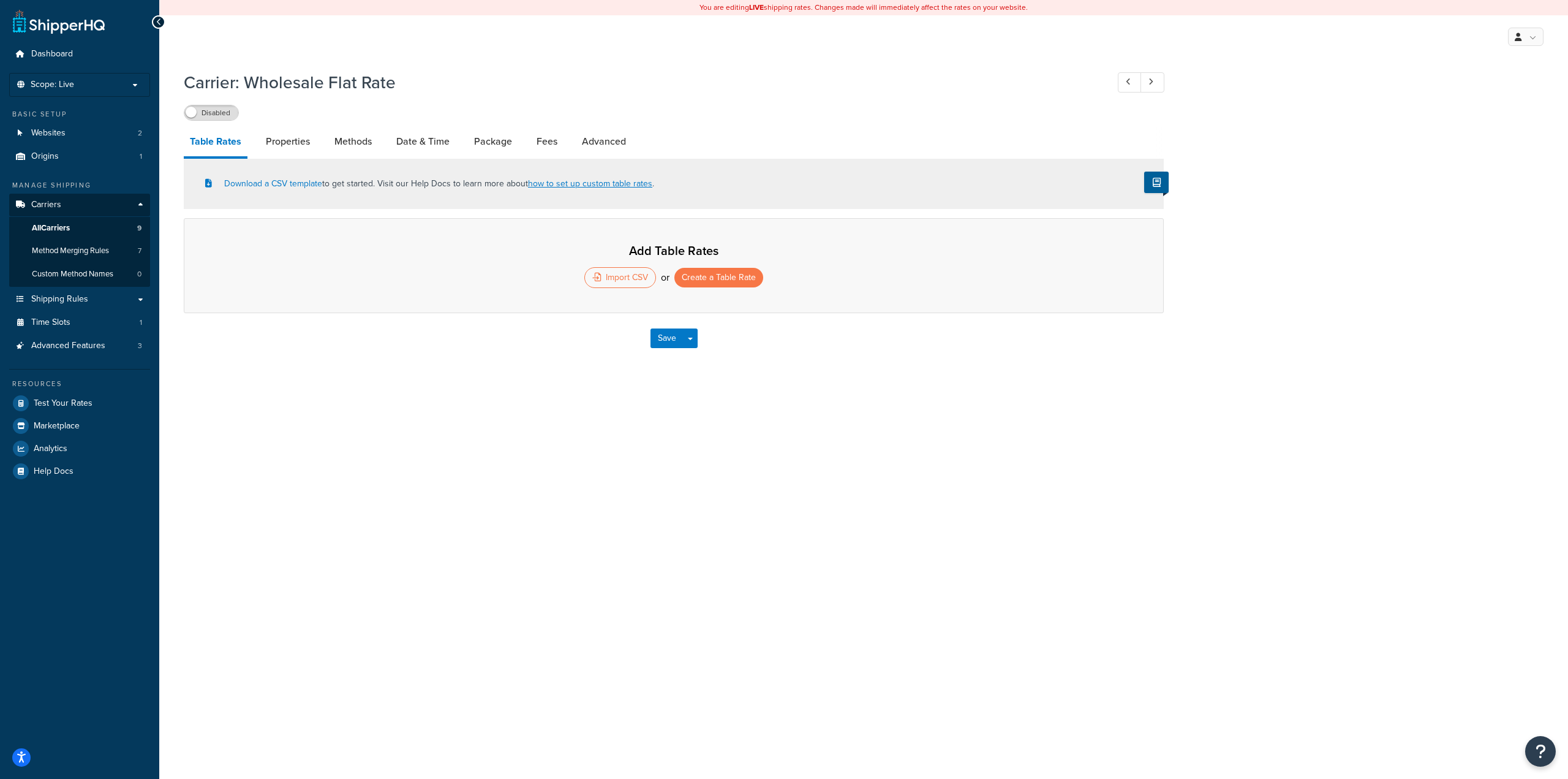
select select "25"
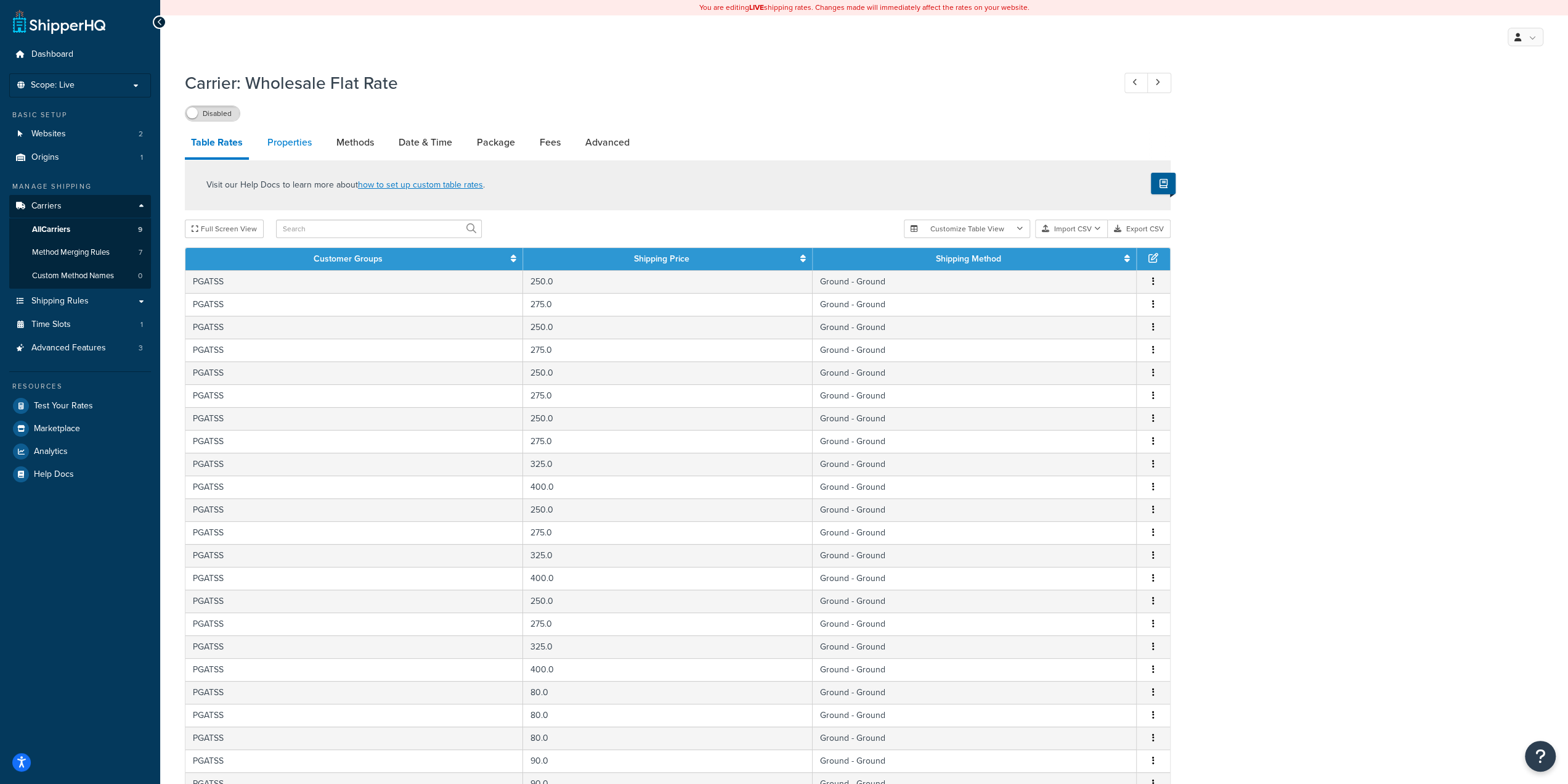
click at [289, 143] on link "Properties" at bounding box center [289, 143] width 56 height 30
select select "PERSKU"
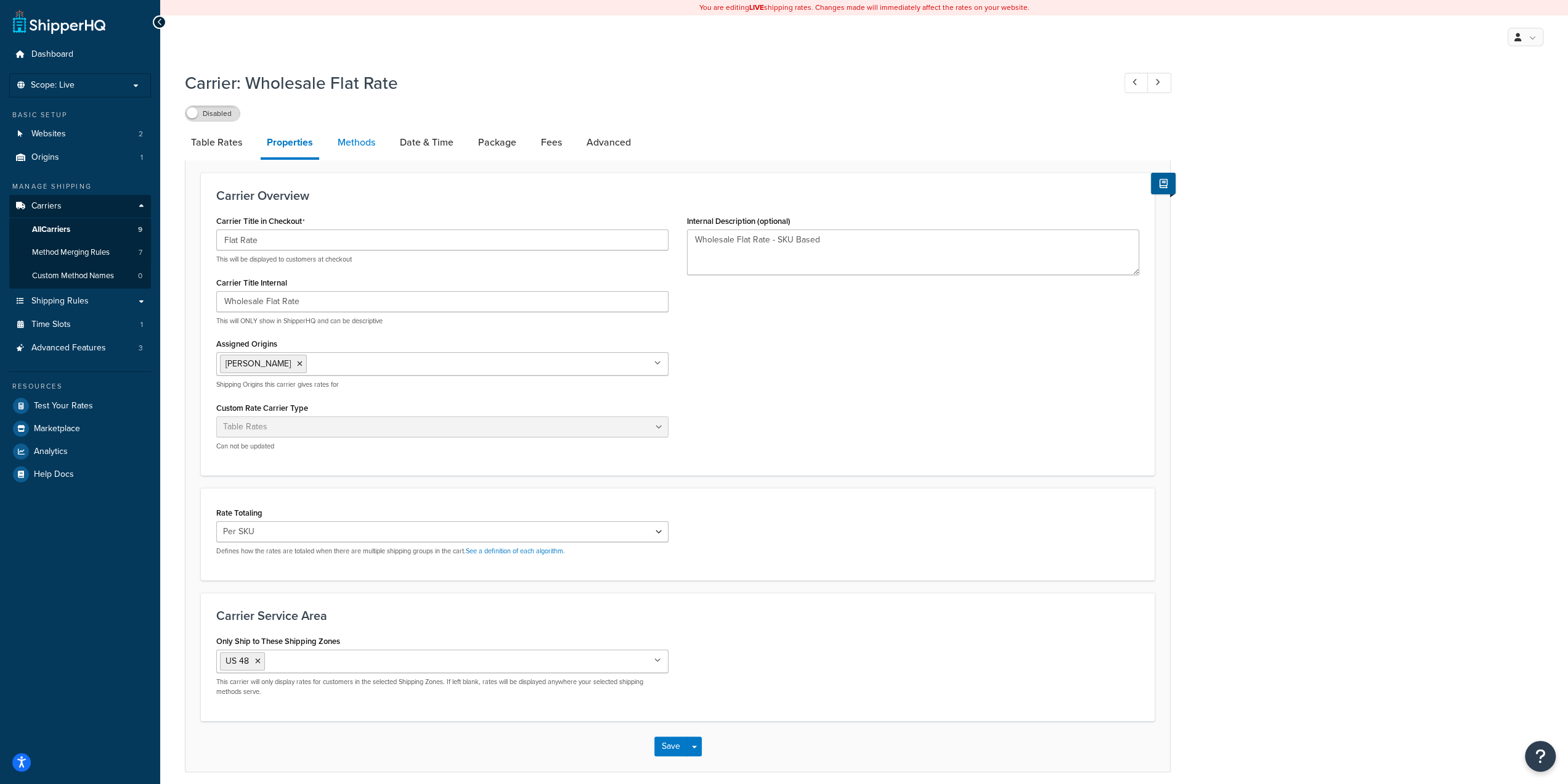
click at [350, 143] on link "Methods" at bounding box center [356, 143] width 50 height 30
select select "25"
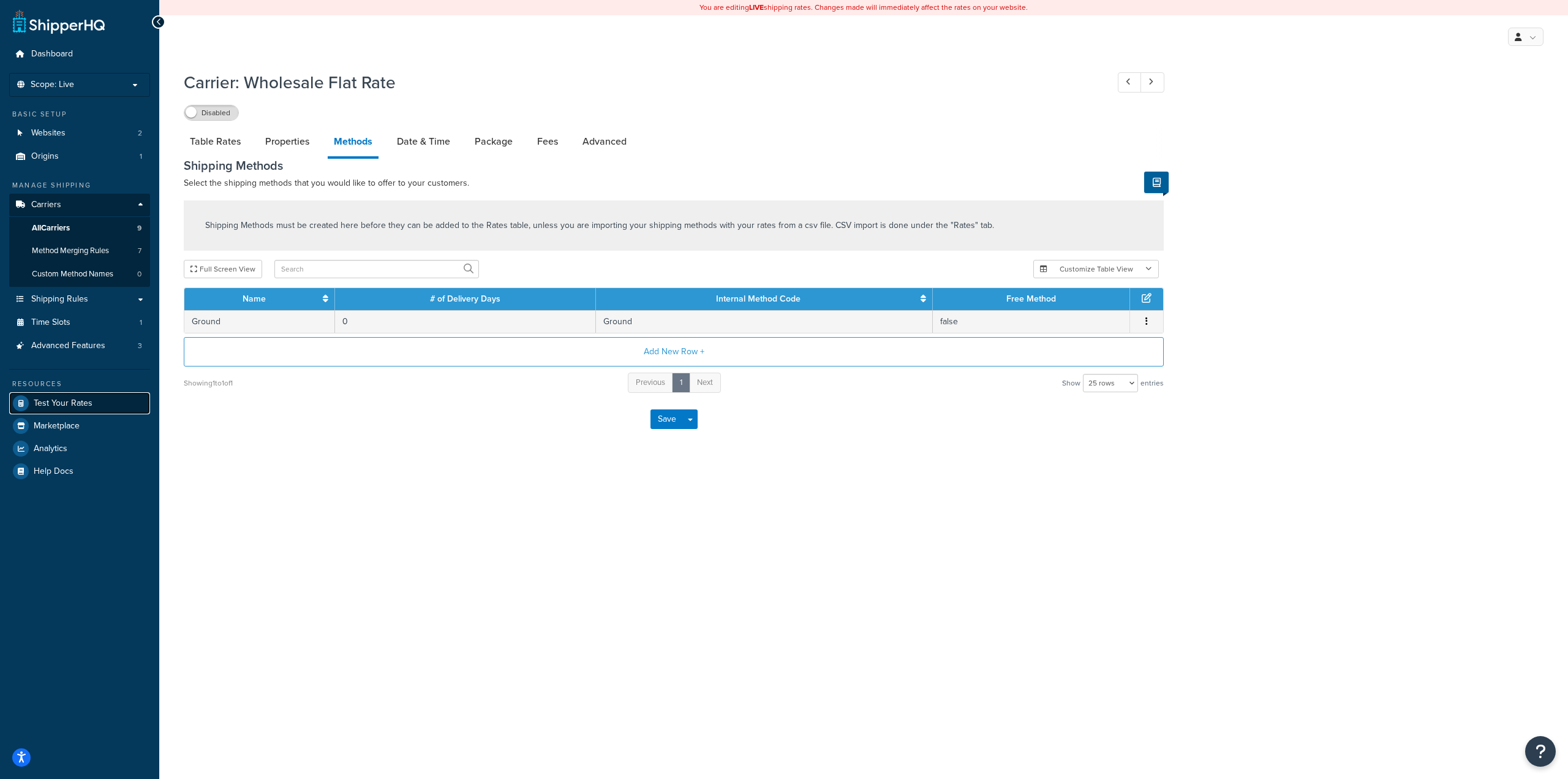
click at [61, 402] on span "Test Your Rates" at bounding box center [63, 403] width 59 height 10
click at [667, 422] on button "Save" at bounding box center [667, 419] width 33 height 20
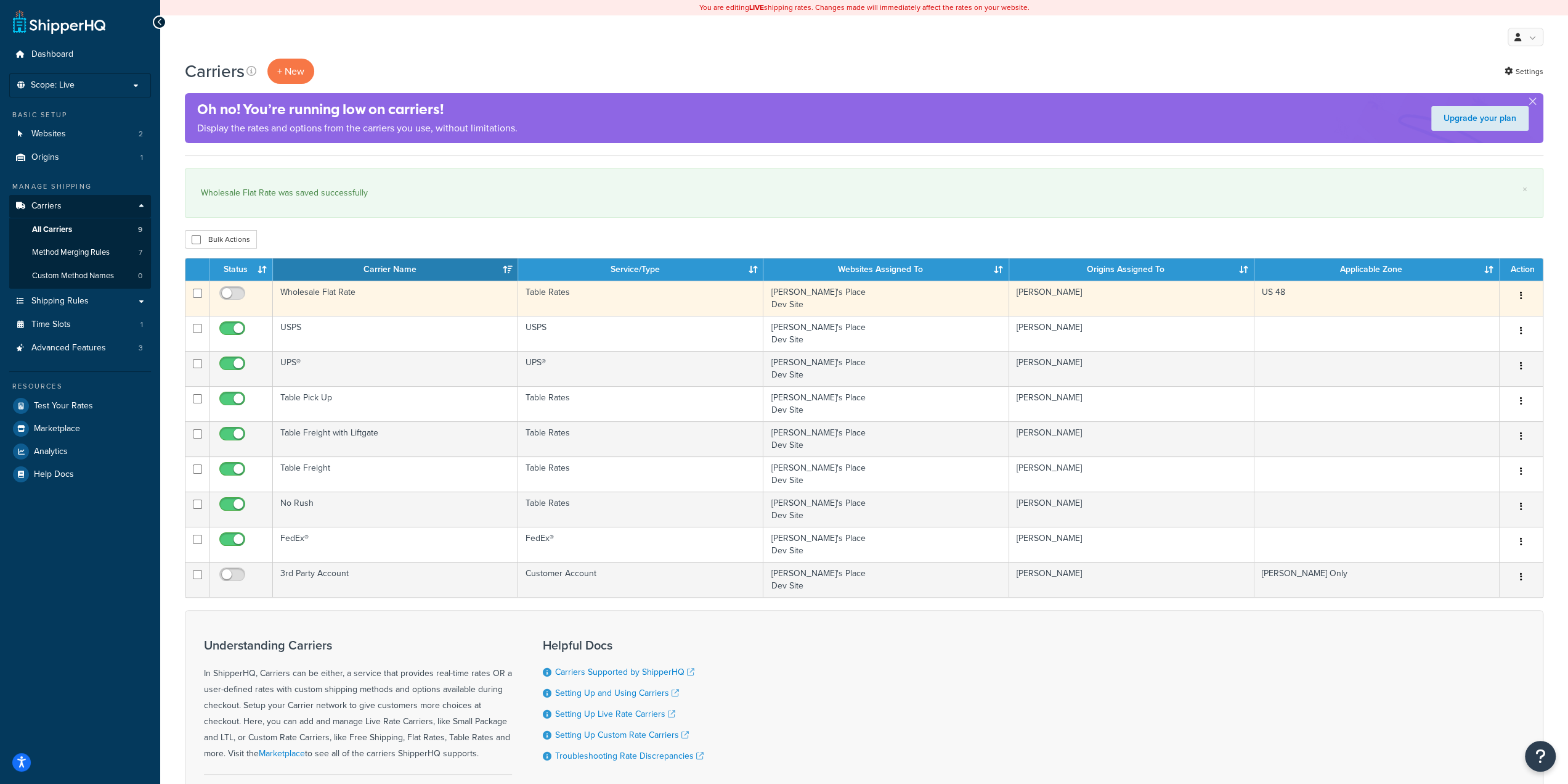
click at [451, 302] on td "Wholesale Flat Rate" at bounding box center [395, 298] width 245 height 35
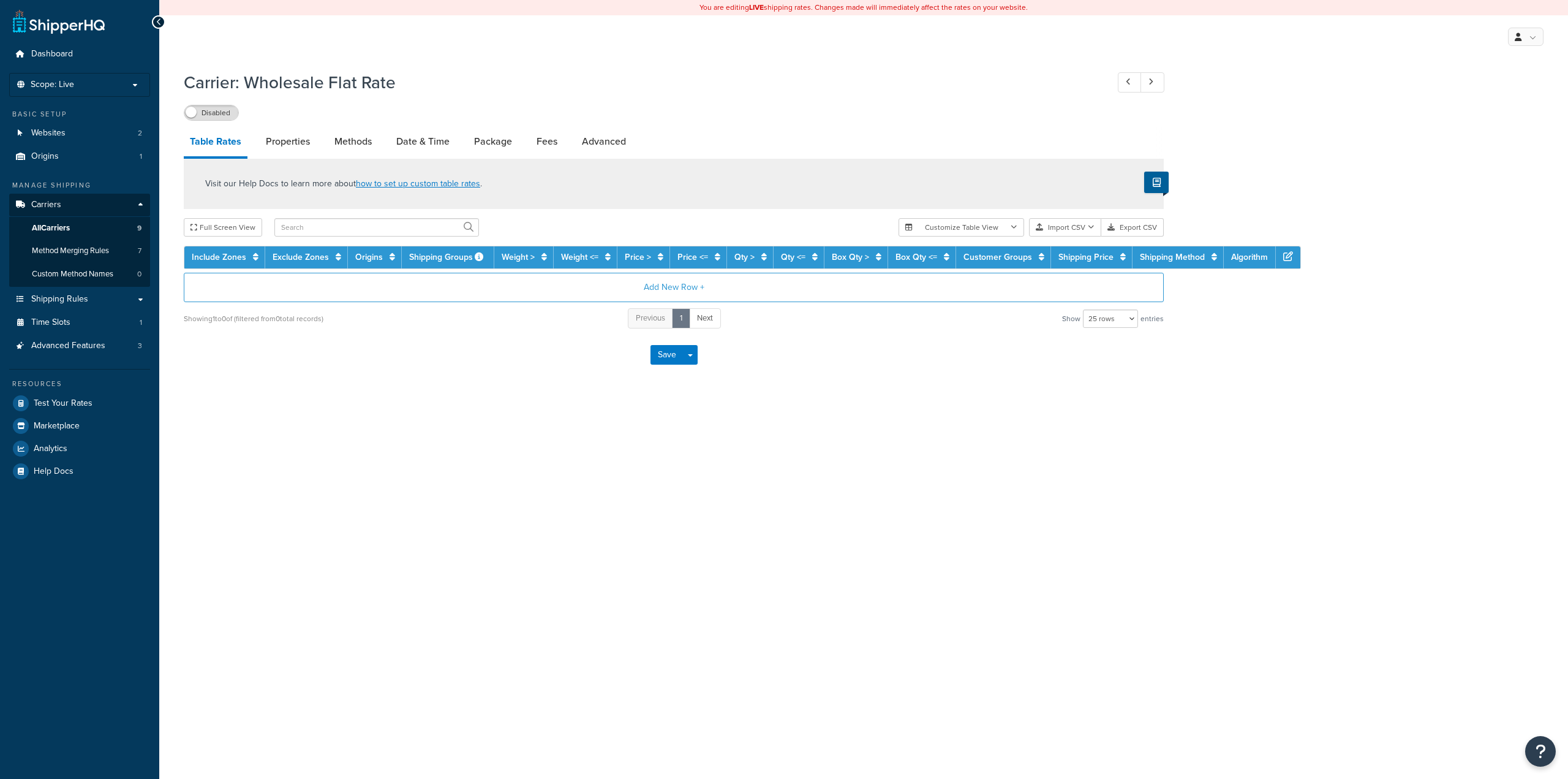
select select "25"
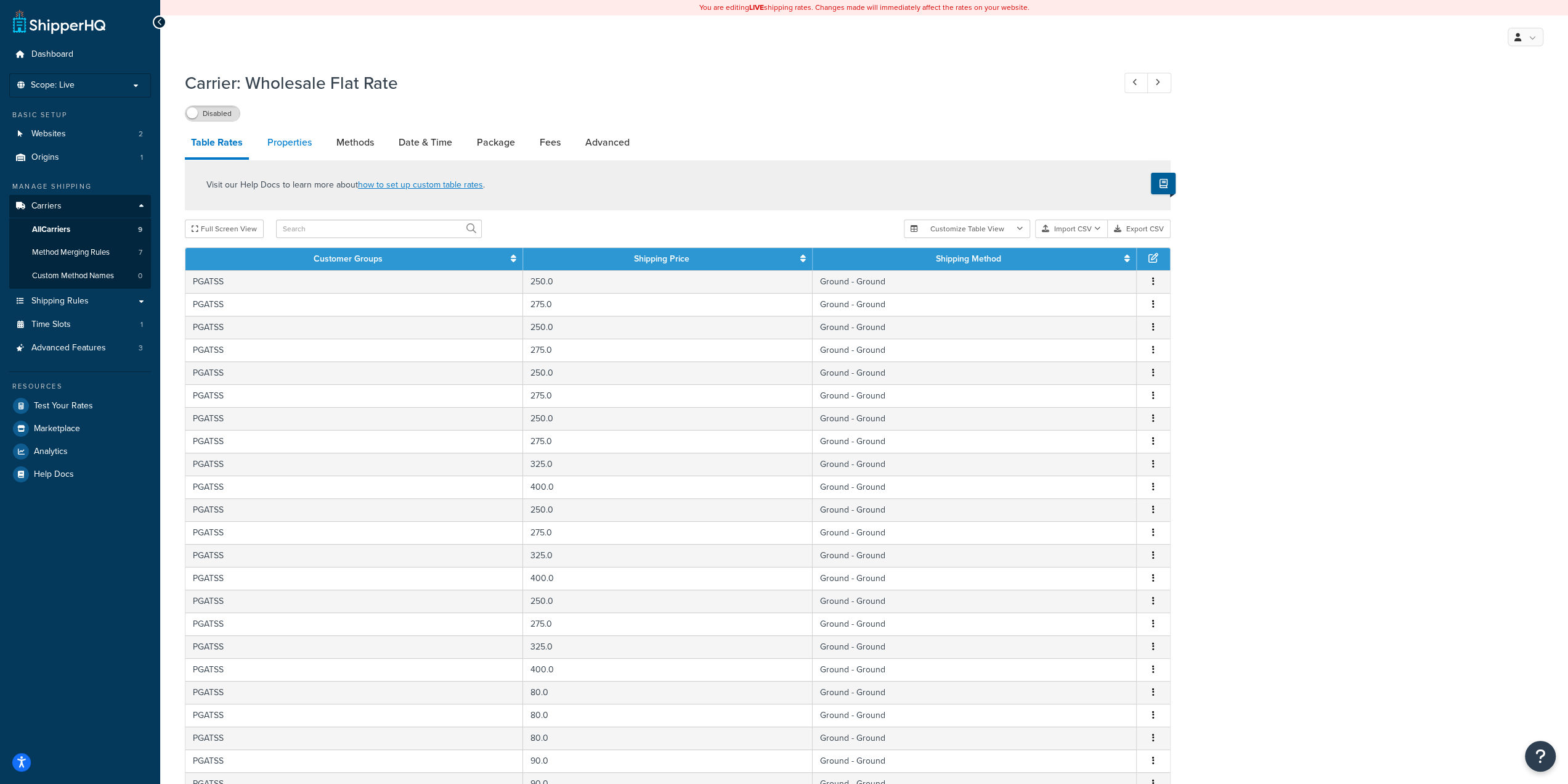
click at [274, 140] on link "Properties" at bounding box center [289, 143] width 56 height 30
select select "PERSKU"
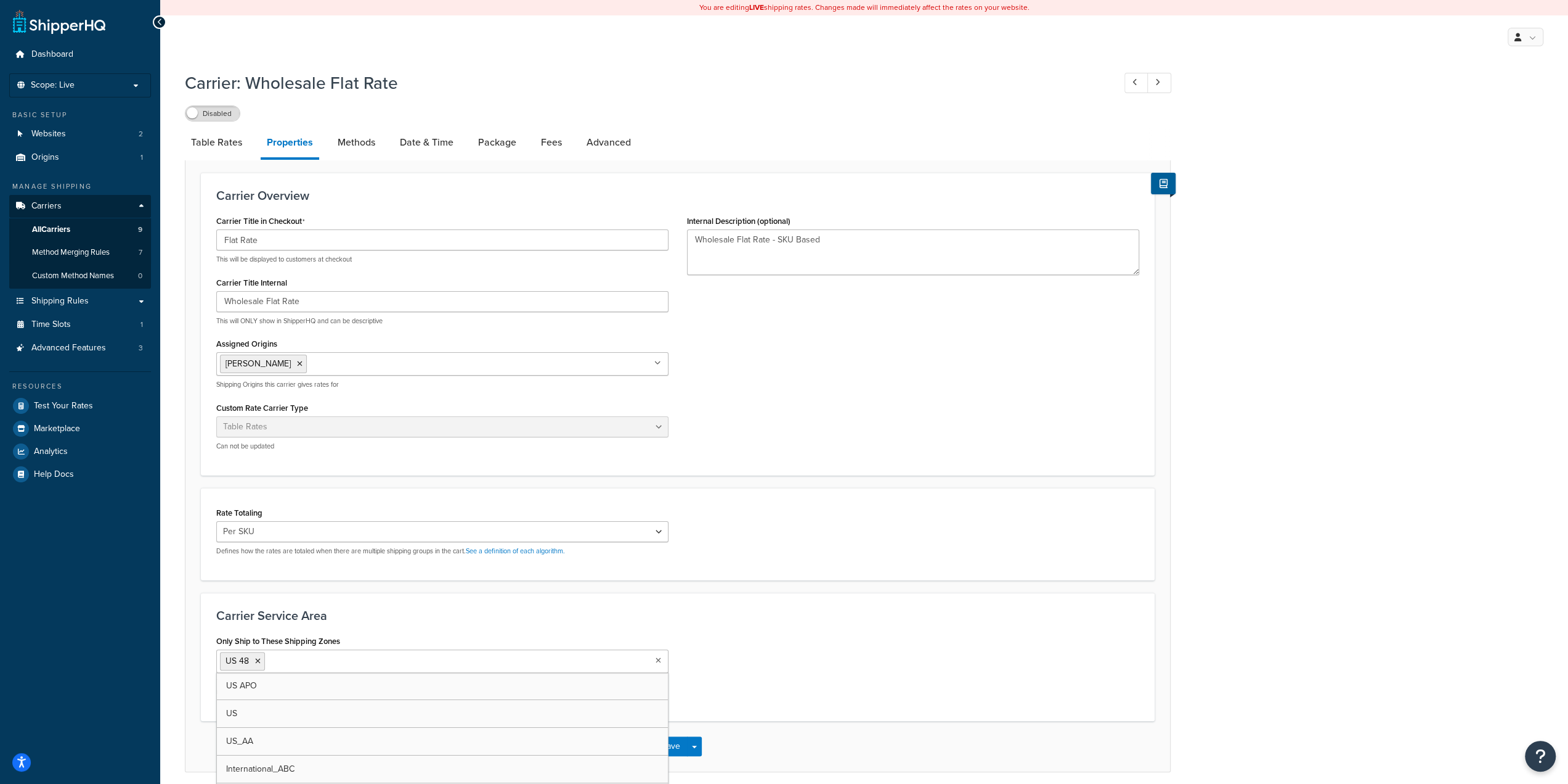
click at [294, 661] on input "Only Ship to These Shipping Zones" at bounding box center [323, 661] width 109 height 14
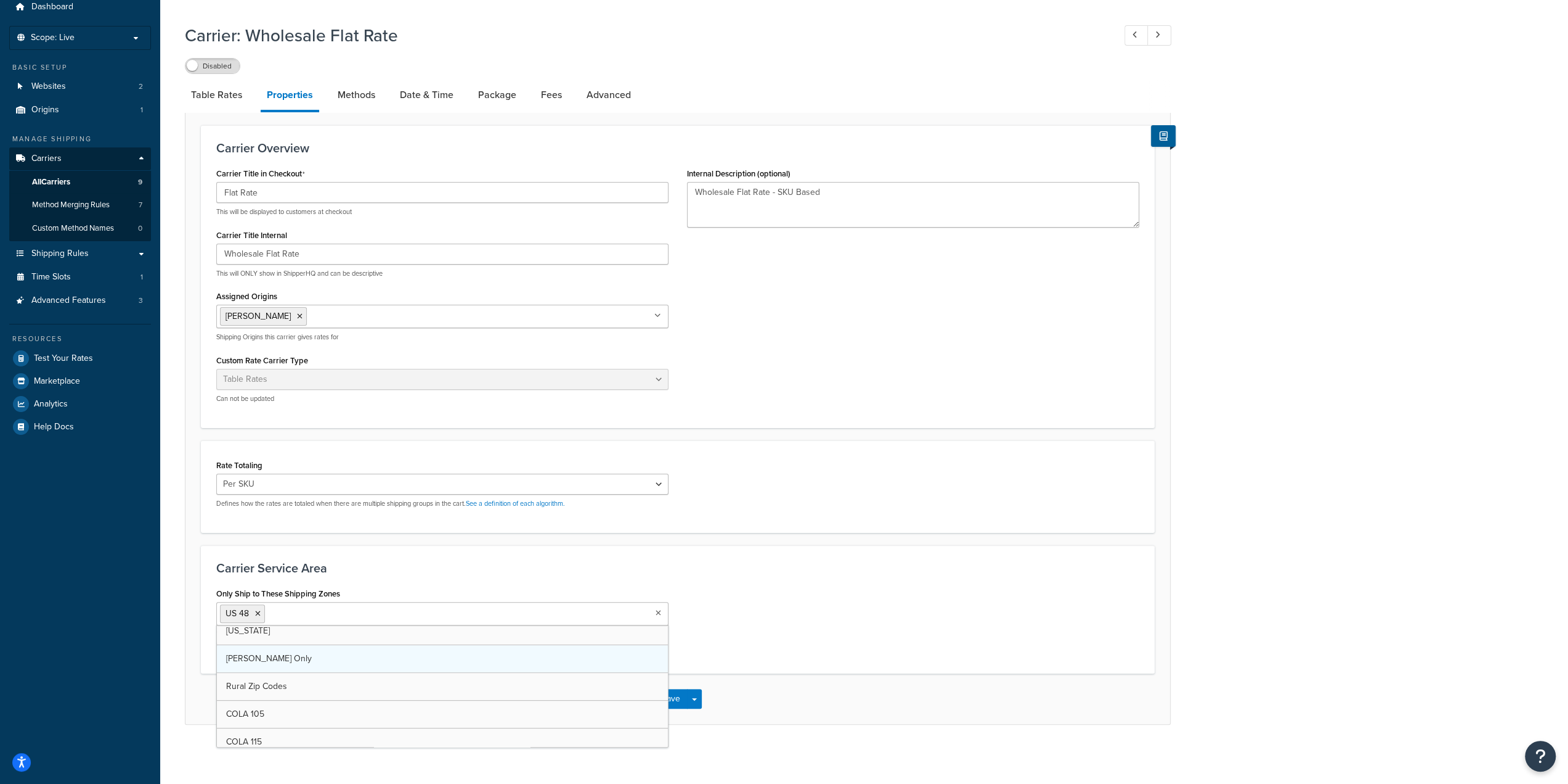
scroll to position [657, 0]
click at [559, 593] on div "Only Ship to These Shipping Zones [GEOGRAPHIC_DATA] 48 [PERSON_NAME] Zip Only U…" at bounding box center [442, 616] width 453 height 64
click at [661, 699] on button "Save" at bounding box center [671, 698] width 33 height 20
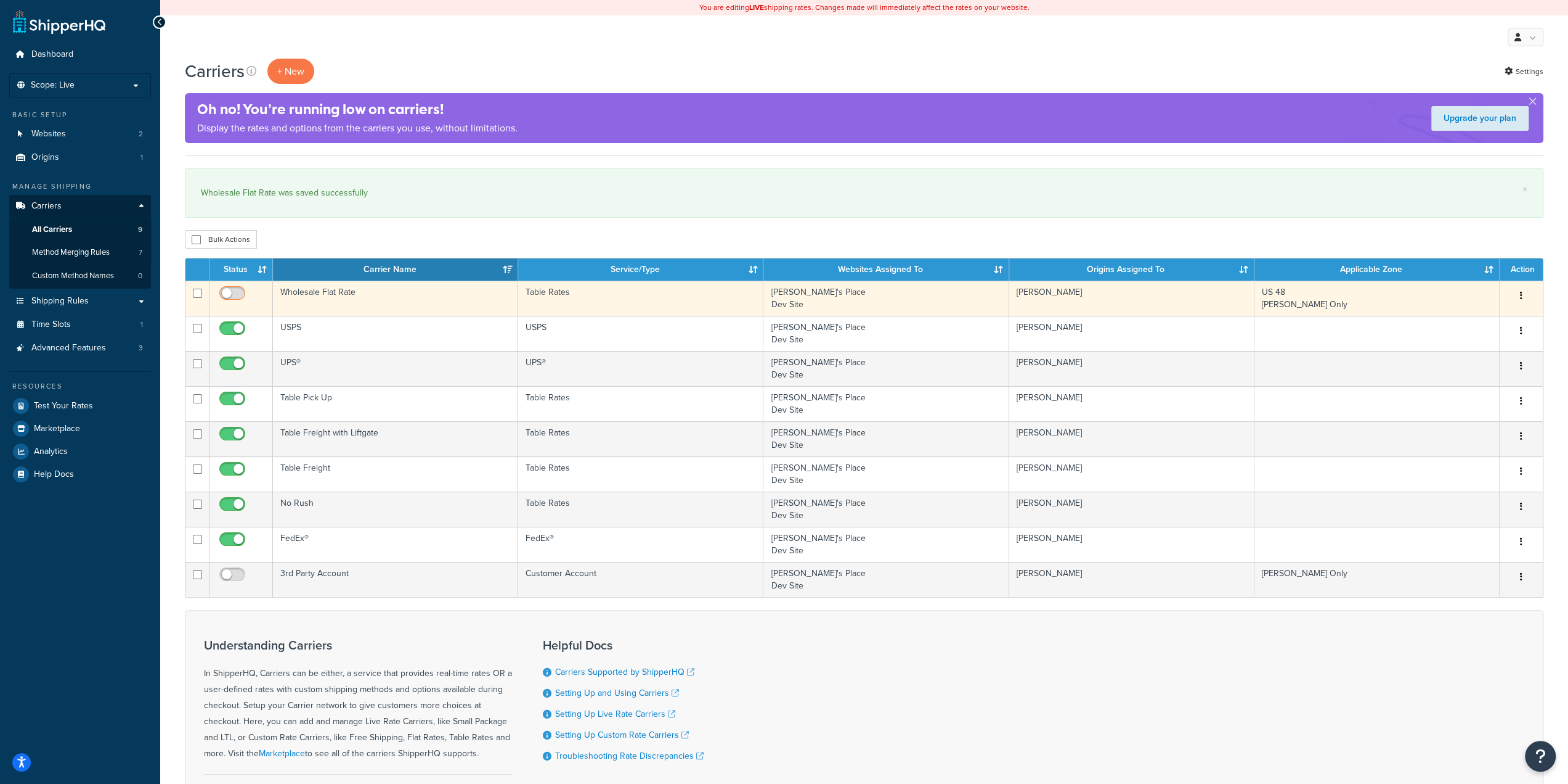
click at [232, 294] on input "checkbox" at bounding box center [234, 296] width 34 height 16
checkbox input "true"
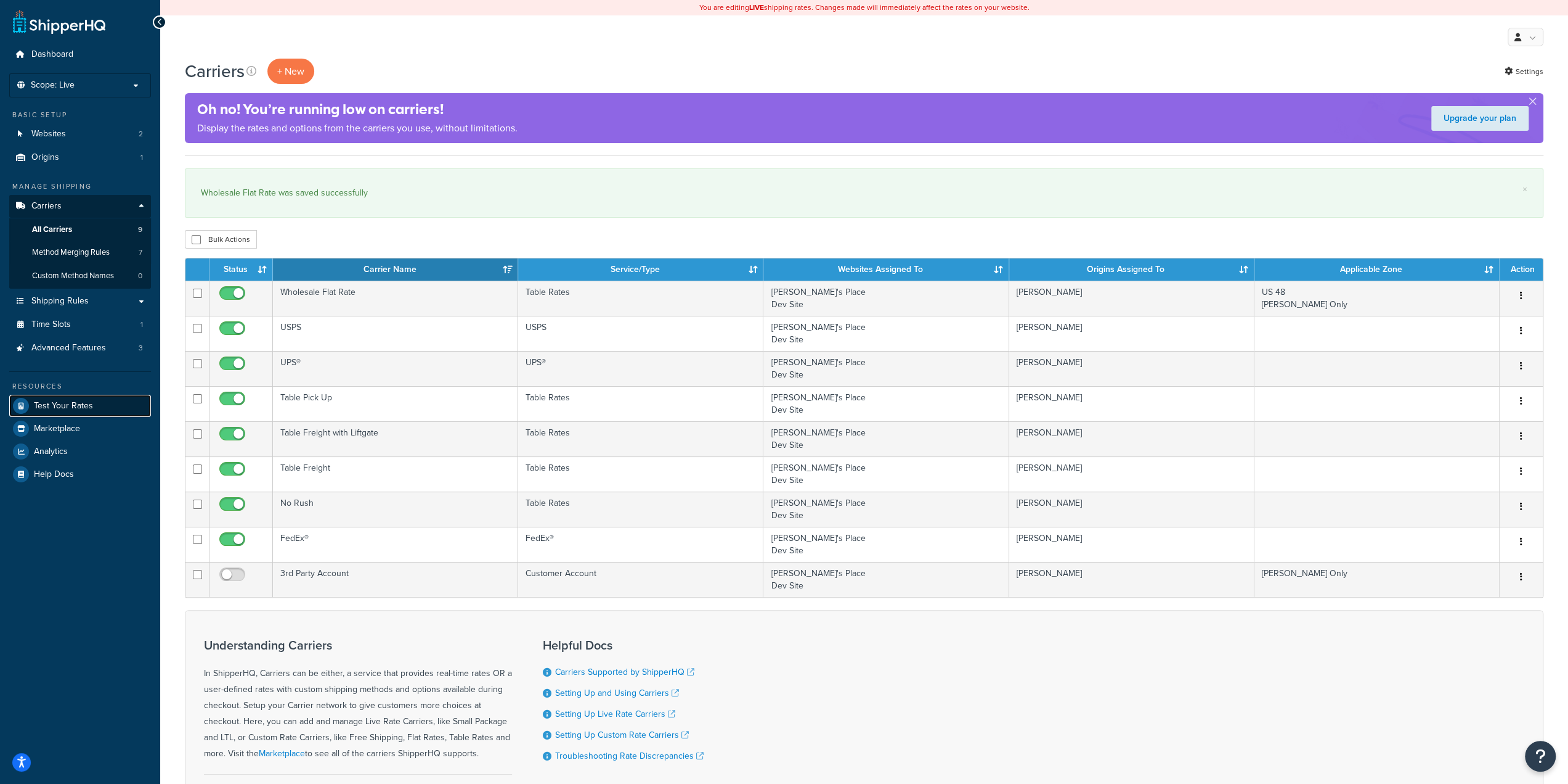
click at [97, 405] on link "Test Your Rates" at bounding box center [80, 406] width 142 height 23
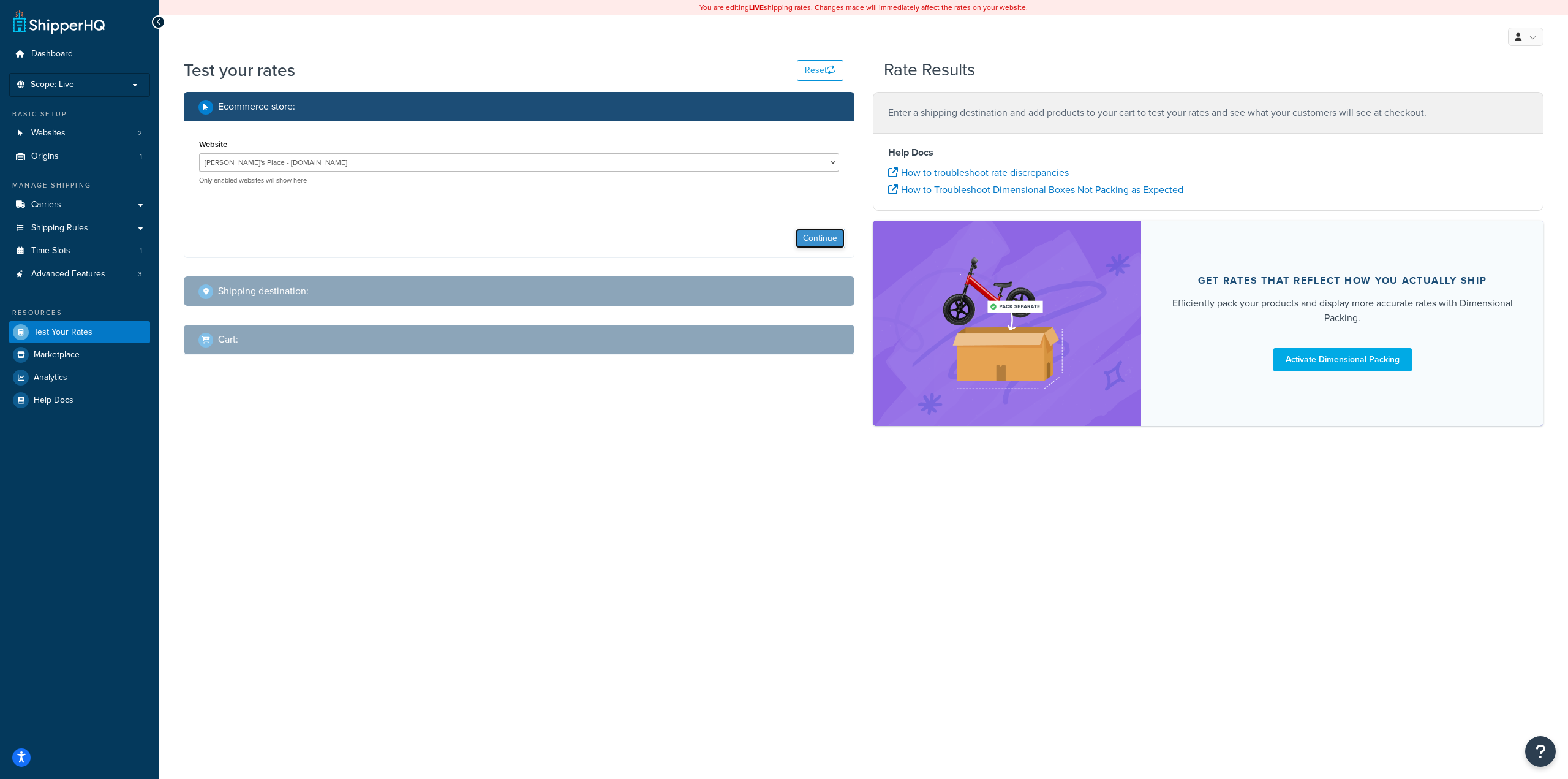
click at [823, 244] on button "Continue" at bounding box center [819, 238] width 49 height 20
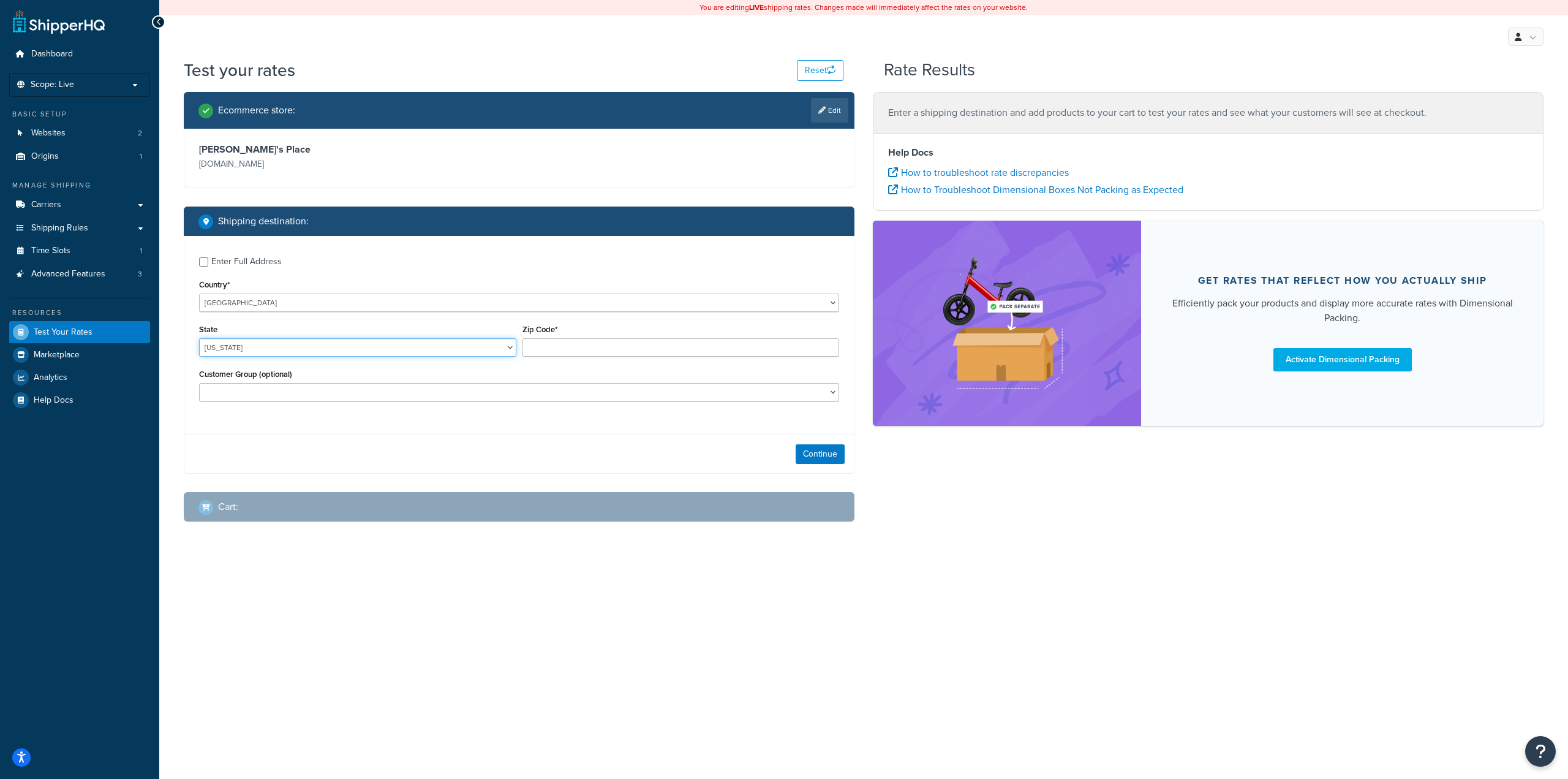
click at [251, 349] on select "Alabama Alaska American Samoa Arizona Arkansas Armed Forces Americas Armed Forc…" at bounding box center [357, 347] width 317 height 18
select select "WI"
click at [199, 339] on select "Alabama Alaska American Samoa Arizona Arkansas Armed Forces Americas Armed Forc…" at bounding box center [357, 347] width 317 height 18
click at [536, 344] on input "Zip Code*" at bounding box center [680, 347] width 317 height 18
type input "53563"
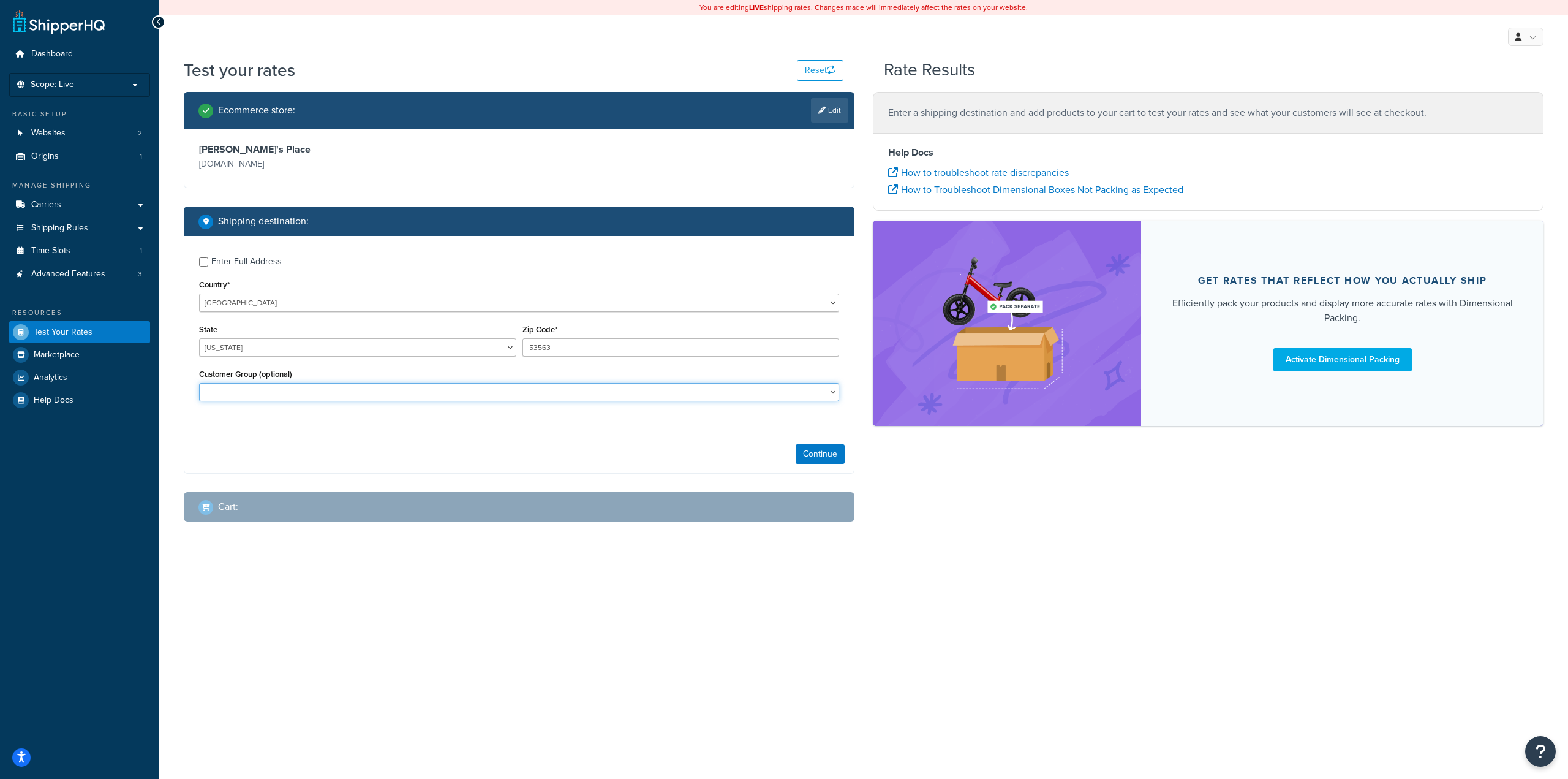
click at [416, 394] on select "10off_Reseller 15off_Reseller 20off_Reseller Blind Ship Employees General Logge…" at bounding box center [519, 391] width 640 height 18
select select "PGATSS"
click at [199, 384] on select "10off_Reseller 15off_Reseller 20off_Reseller Blind Ship Employees General Logge…" at bounding box center [519, 391] width 640 height 18
click at [819, 454] on button "Continue" at bounding box center [819, 453] width 49 height 20
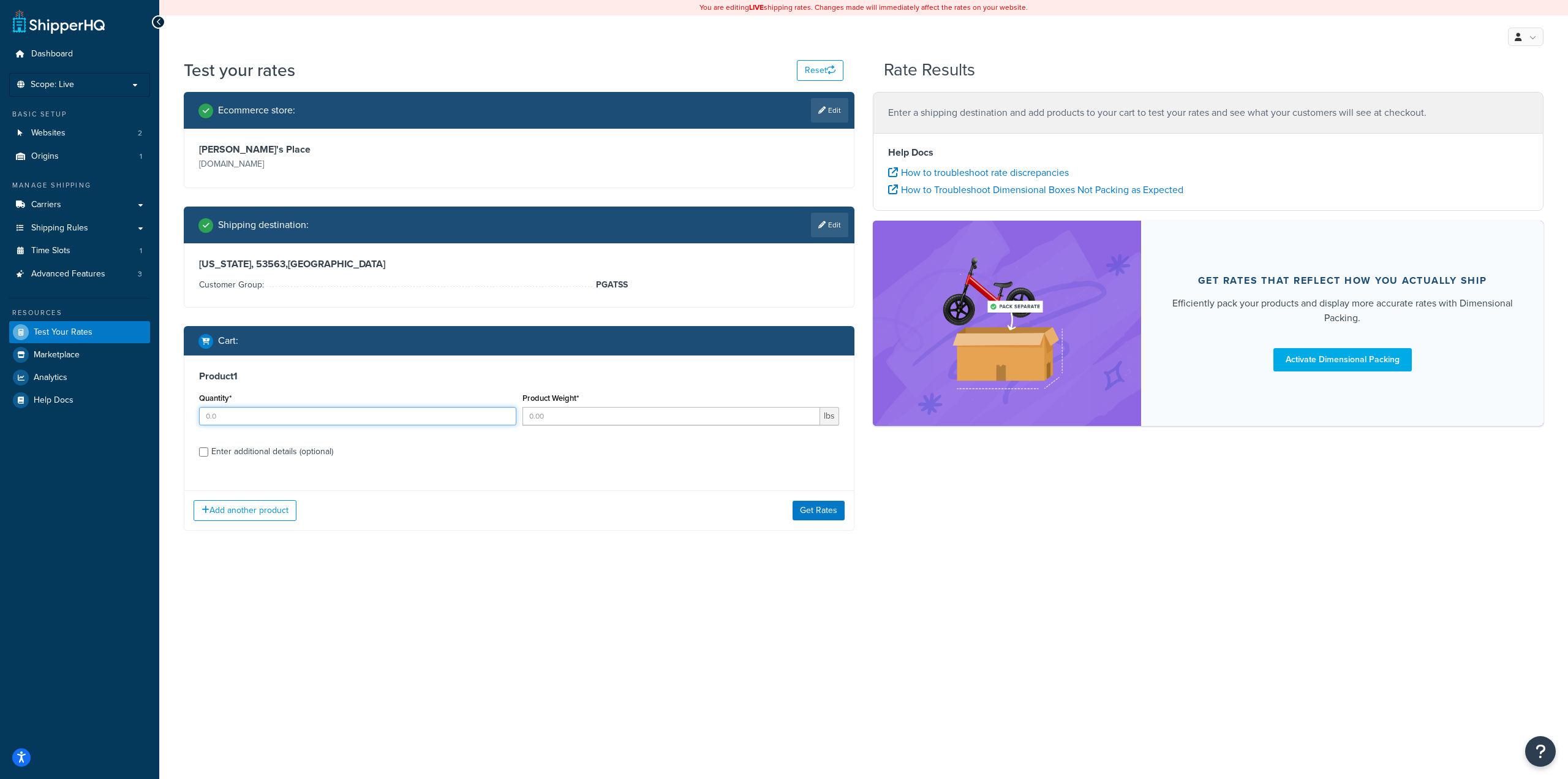
click at [329, 420] on input "Quantity*" at bounding box center [357, 415] width 317 height 18
type input "1"
type input "50"
click at [294, 450] on div "Enter additional details (optional)" at bounding box center [272, 452] width 122 height 17
click at [208, 450] on input "Enter additional details (optional)" at bounding box center [204, 452] width 9 height 10
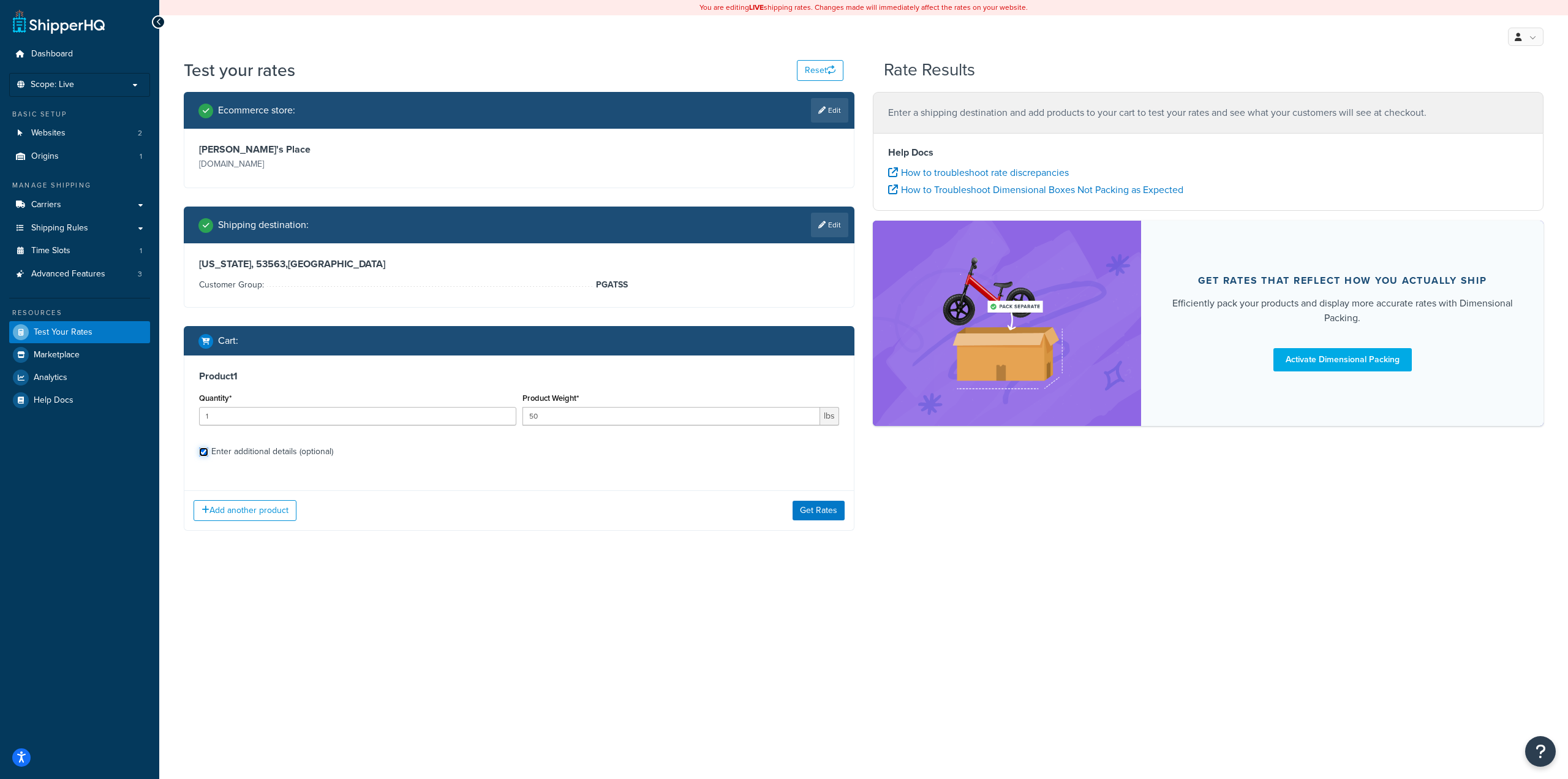
checkbox input "true"
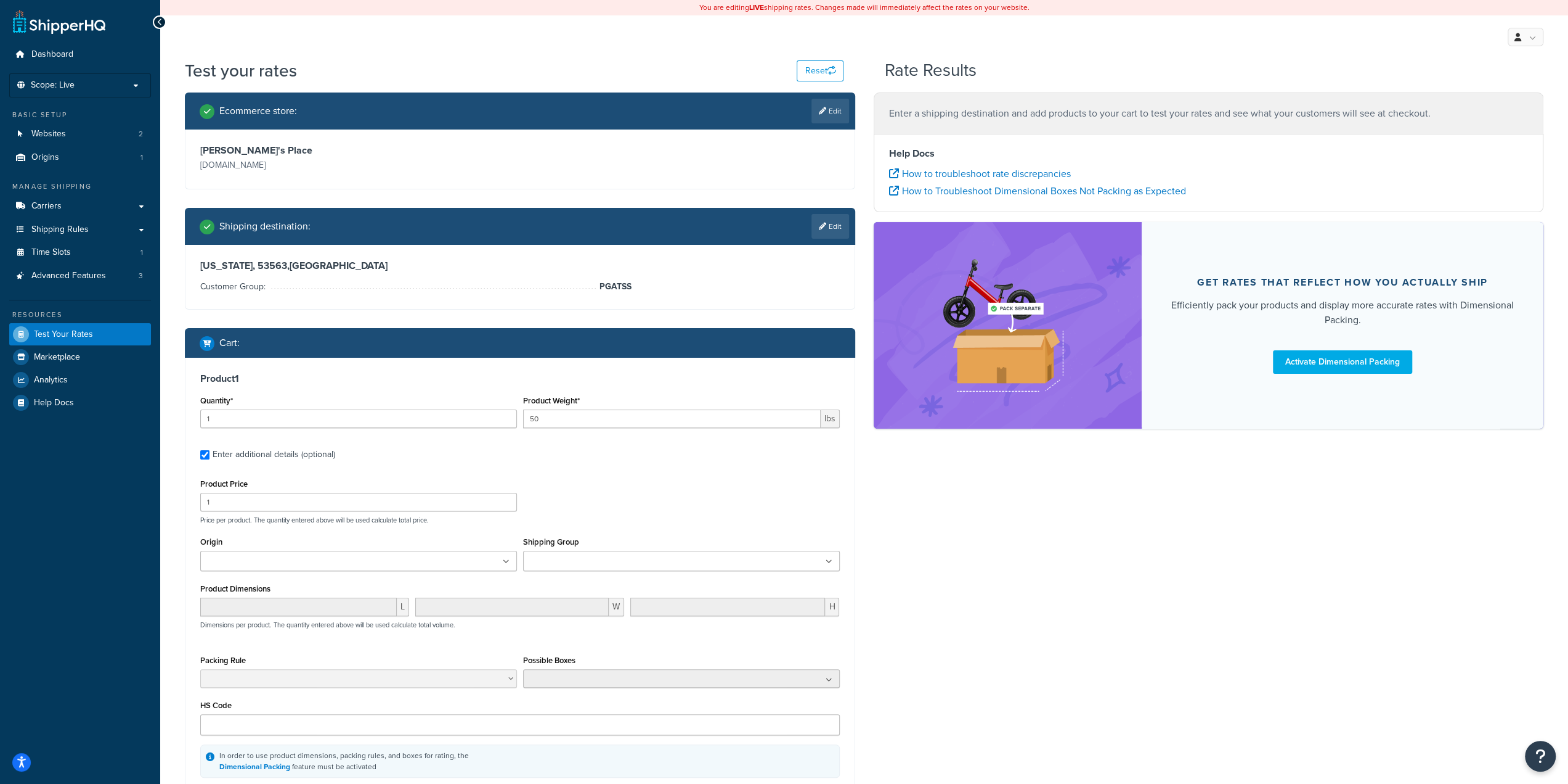
click at [597, 566] on input "Shipping Group" at bounding box center [582, 561] width 109 height 14
click at [565, 504] on div "Product Price 1 Price per product. The quantity entered above will be used calc…" at bounding box center [519, 500] width 645 height 49
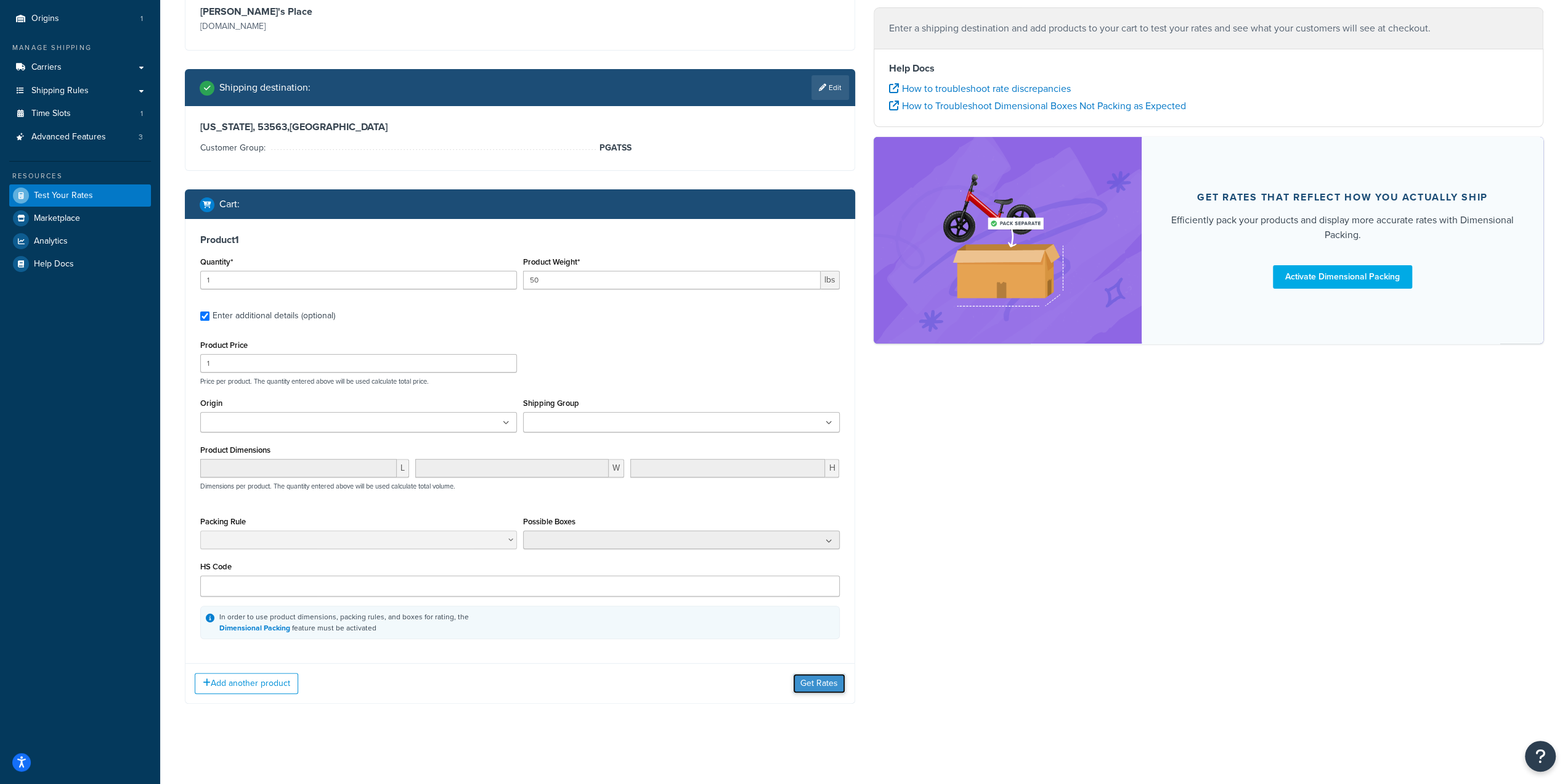
click at [816, 688] on button "Get Rates" at bounding box center [819, 683] width 52 height 20
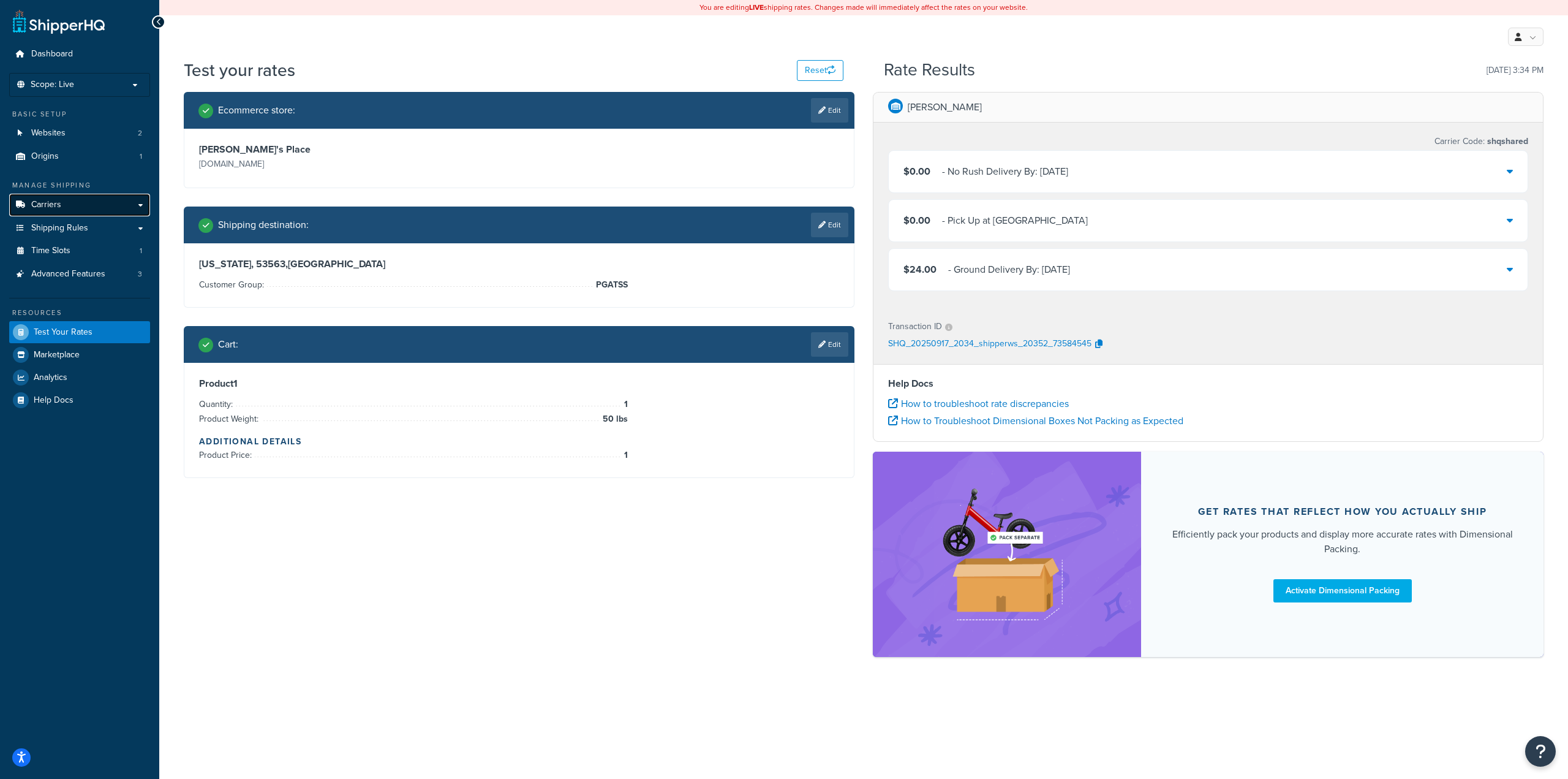
click at [62, 207] on link "Carriers" at bounding box center [79, 205] width 141 height 22
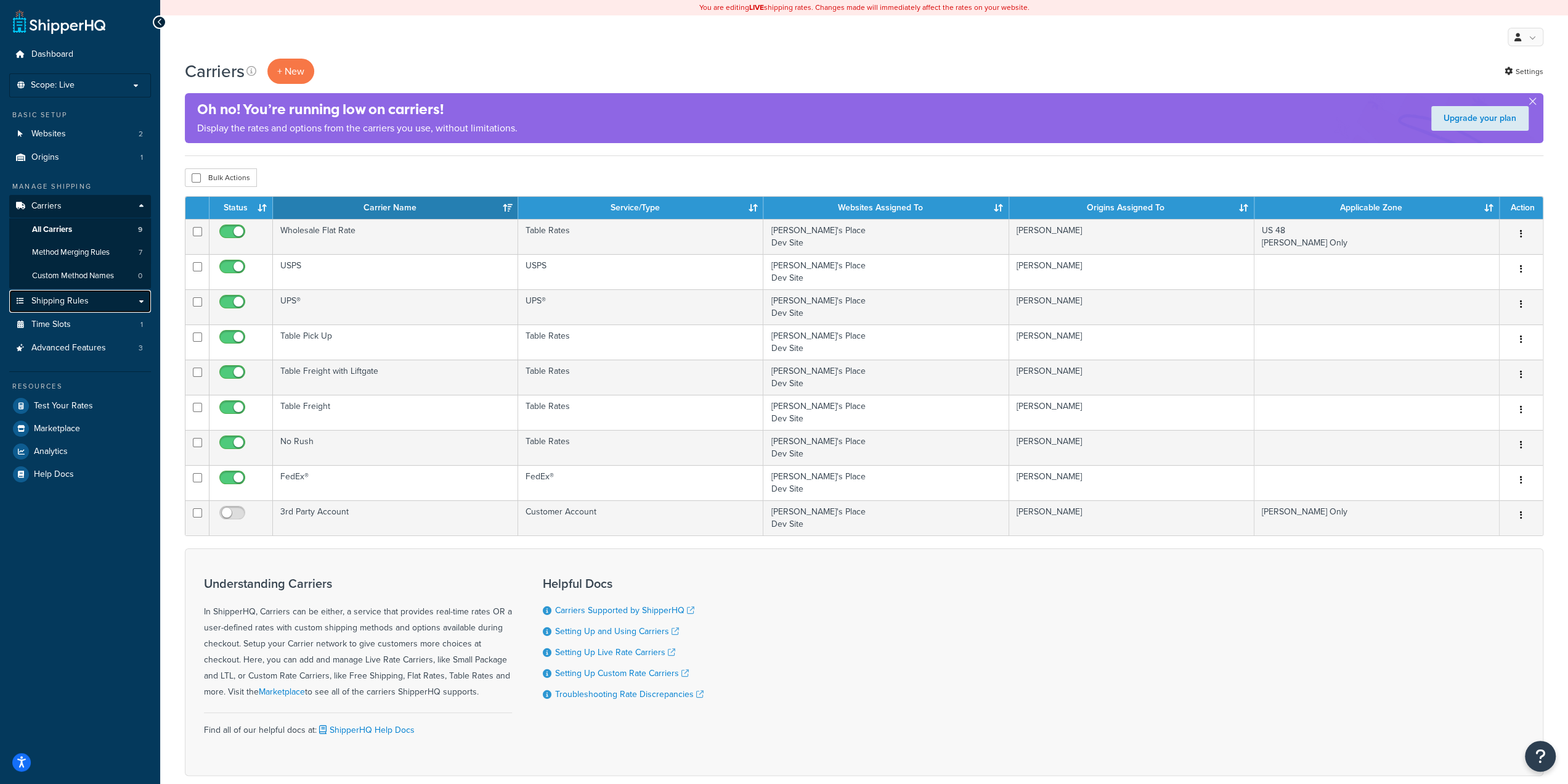
click at [75, 302] on span "Shipping Rules" at bounding box center [60, 301] width 57 height 10
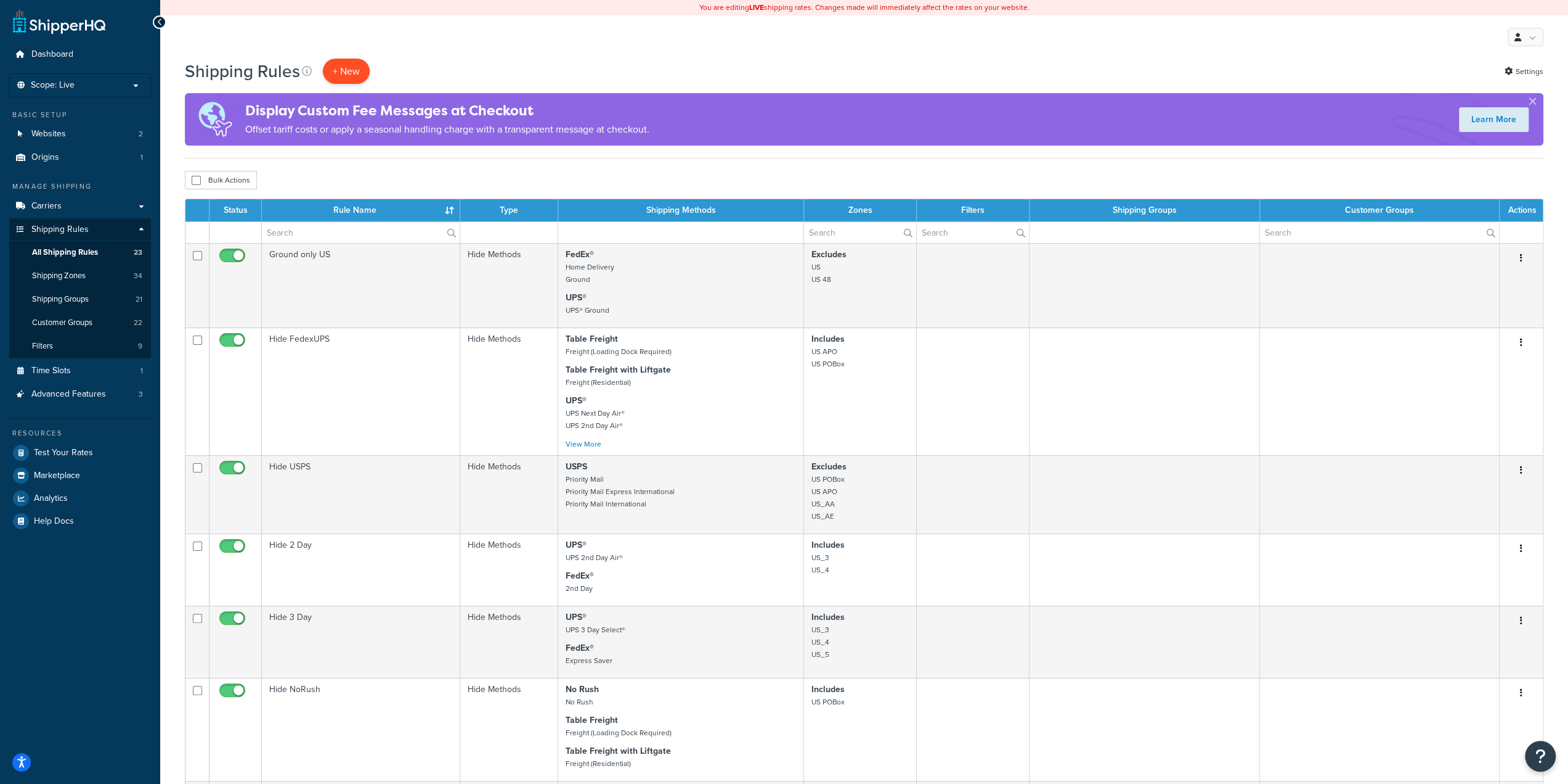
click at [349, 71] on p "+ New" at bounding box center [347, 70] width 47 height 25
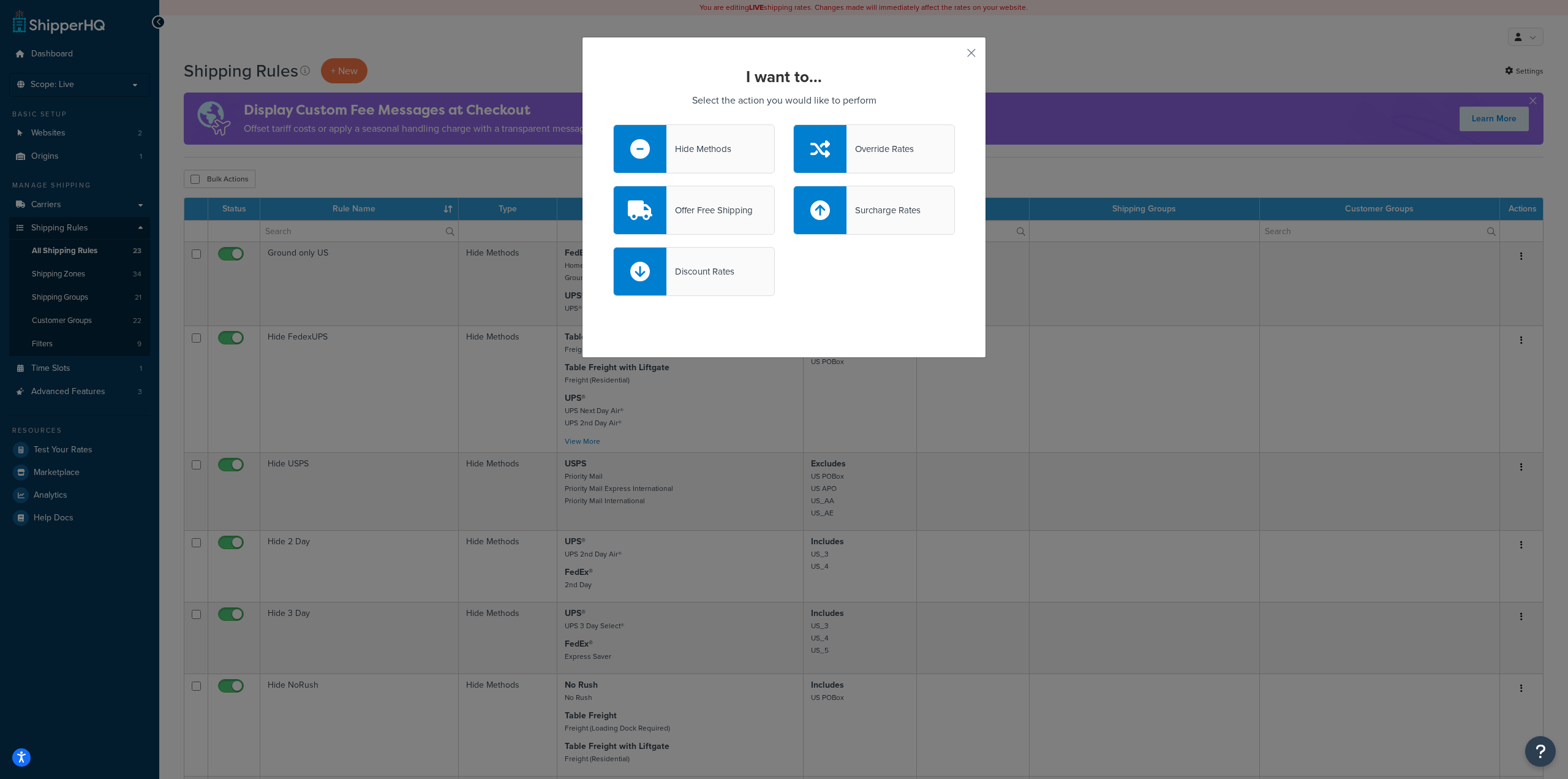
click at [706, 149] on div "Hide Methods" at bounding box center [699, 149] width 65 height 17
click at [0, 0] on input "Hide Methods" at bounding box center [0, 0] width 0 height 0
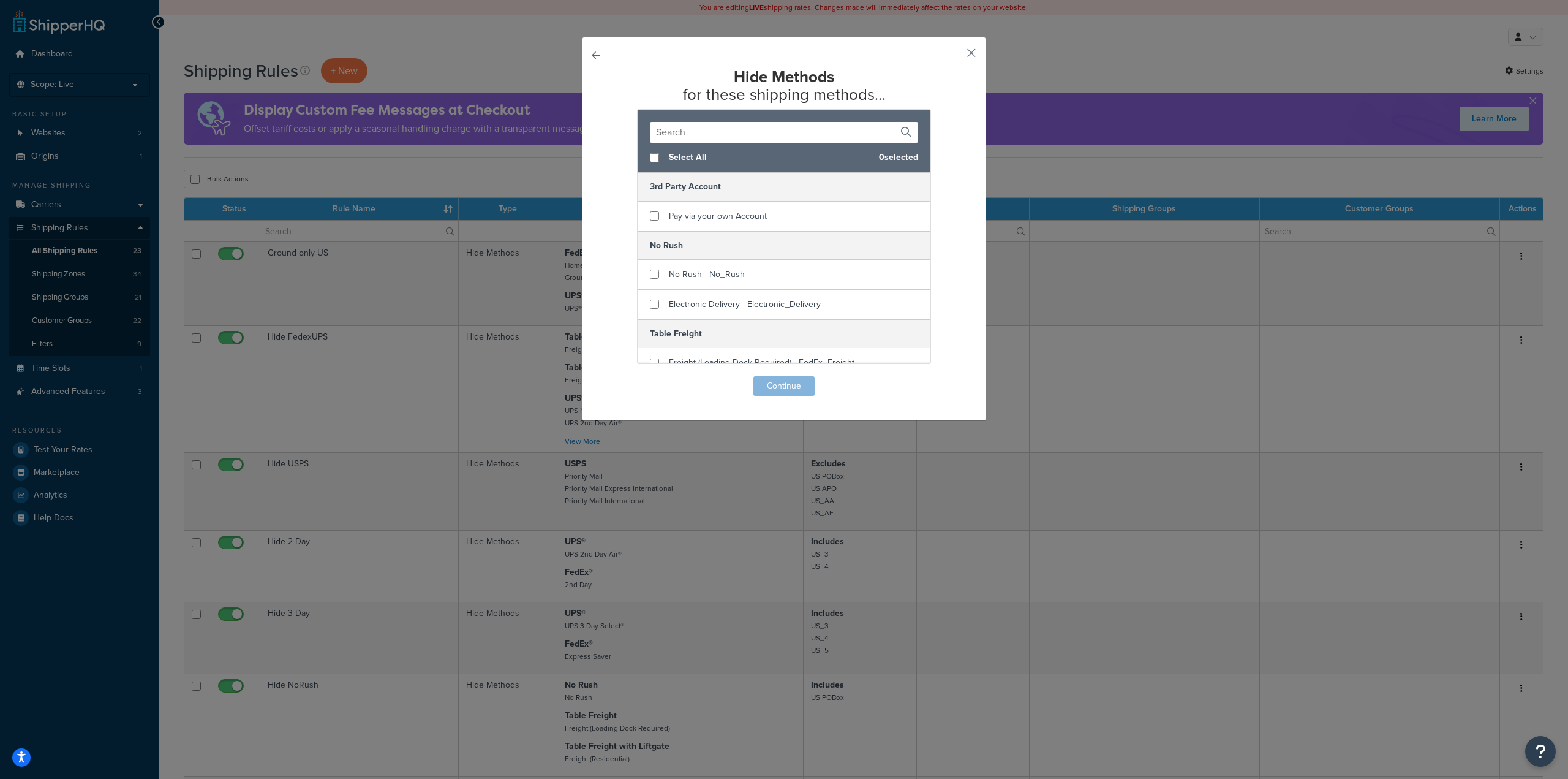
click at [688, 155] on span "Select All" at bounding box center [769, 157] width 200 height 17
checkbox input "true"
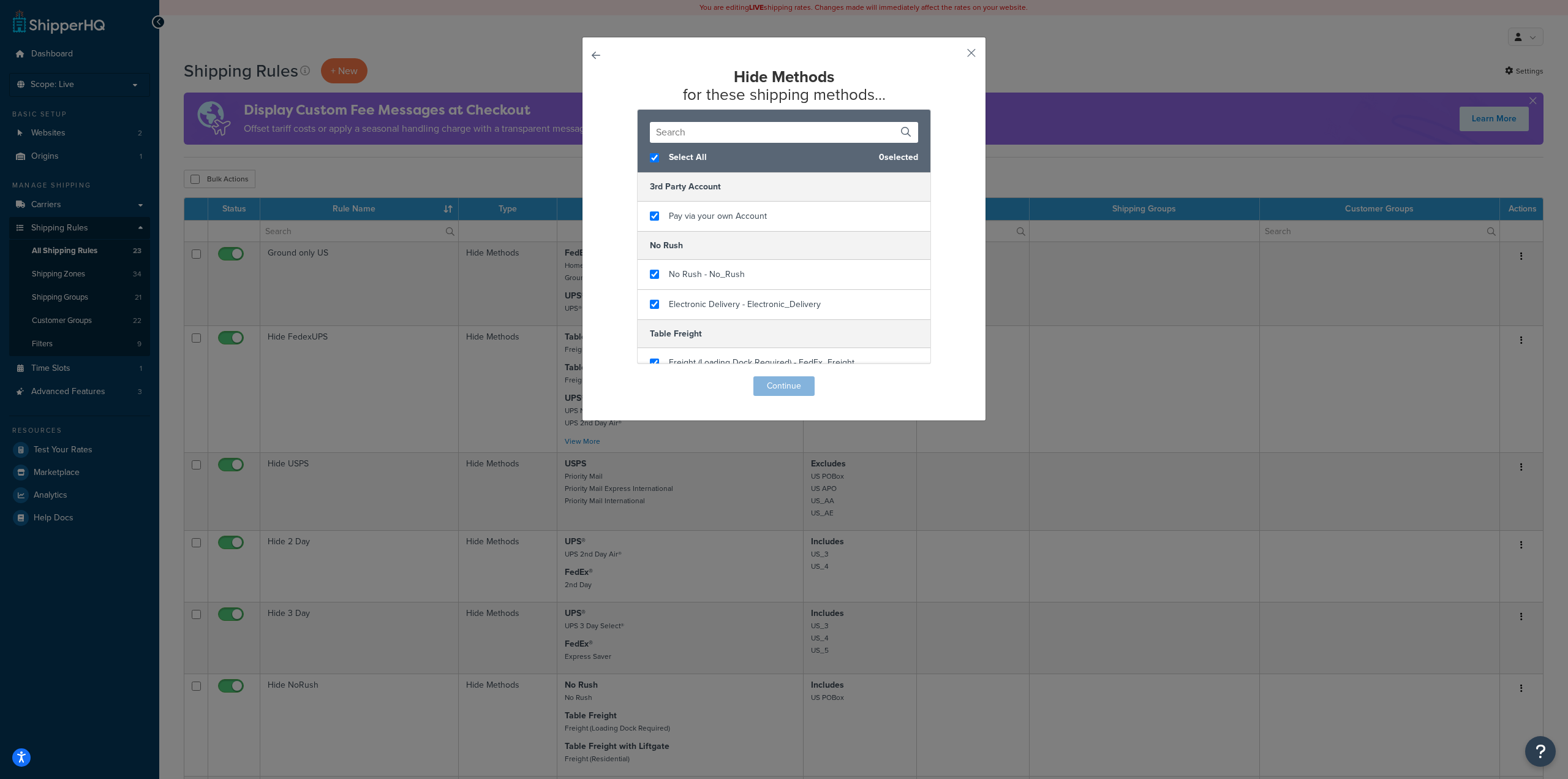
checkbox input "true"
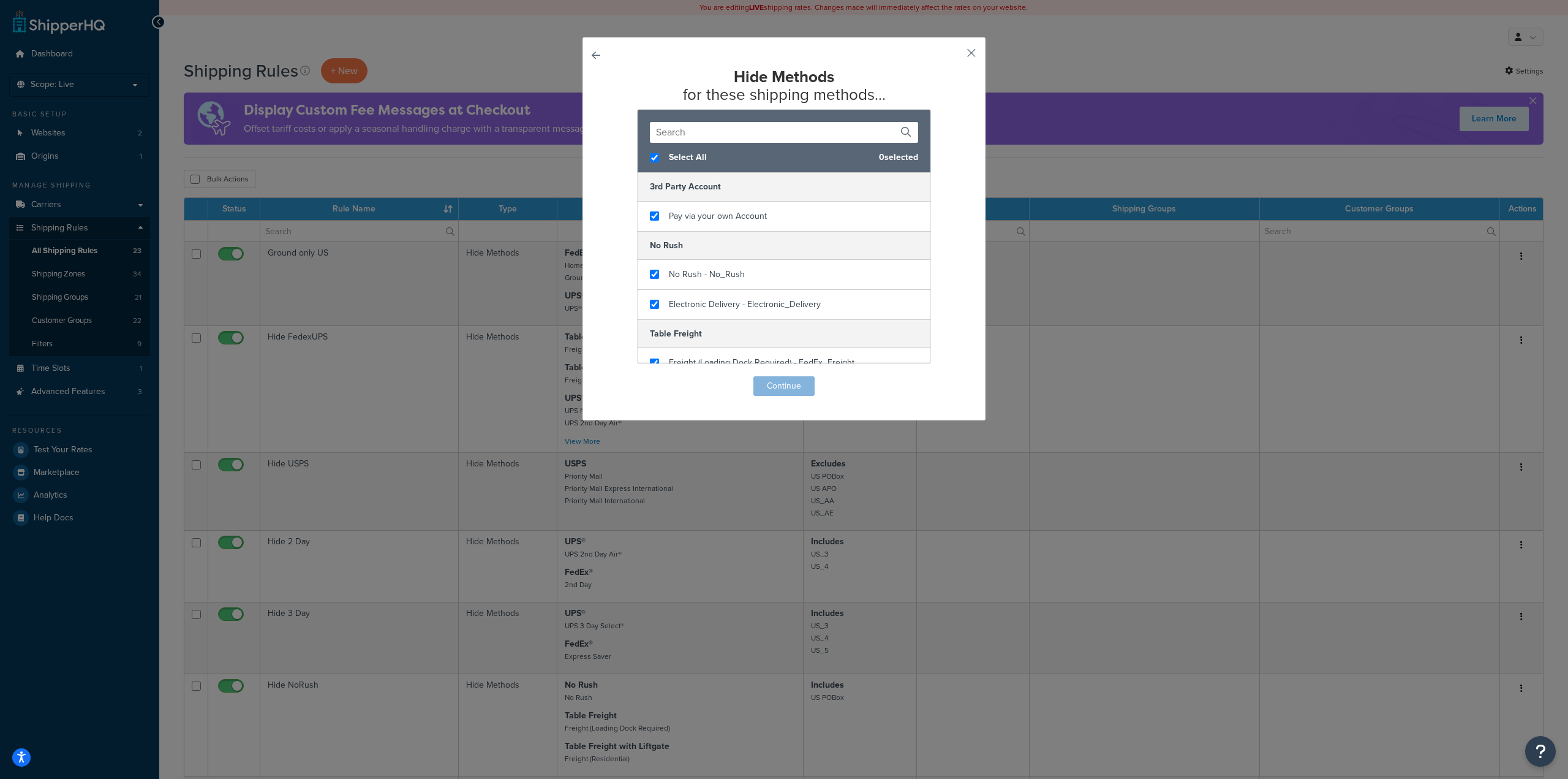
checkbox input "true"
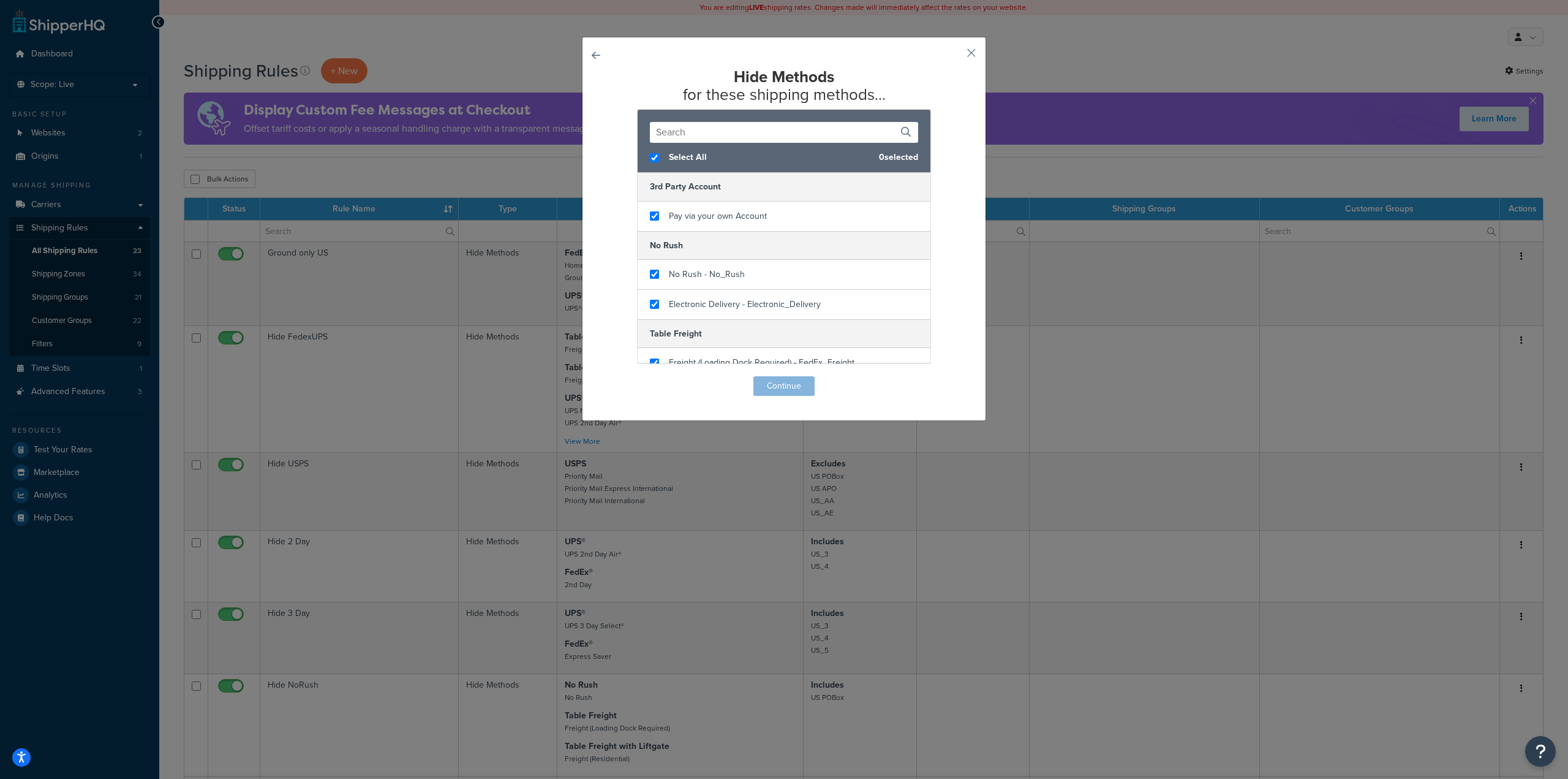
checkbox input "true"
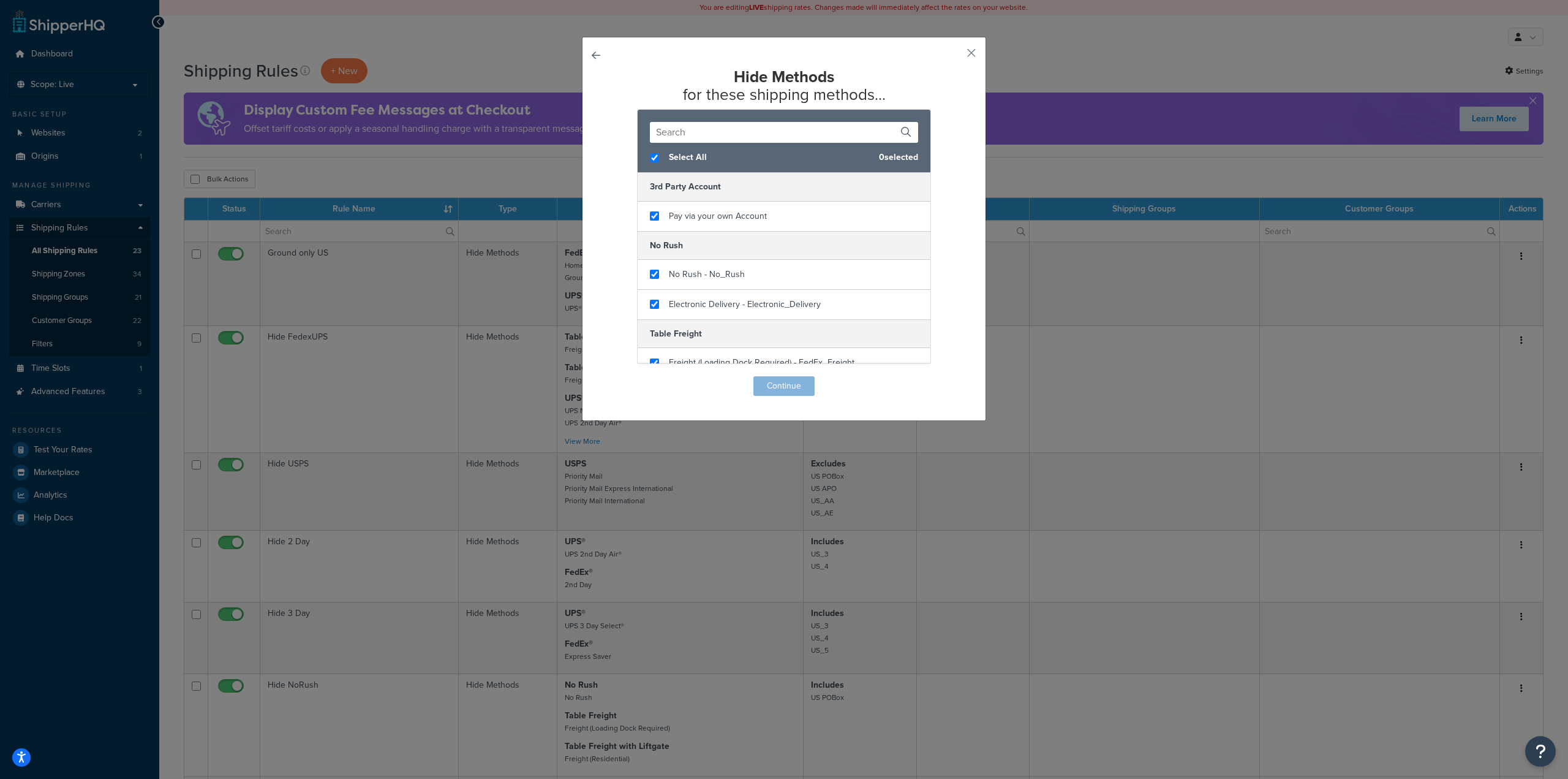
checkbox input "true"
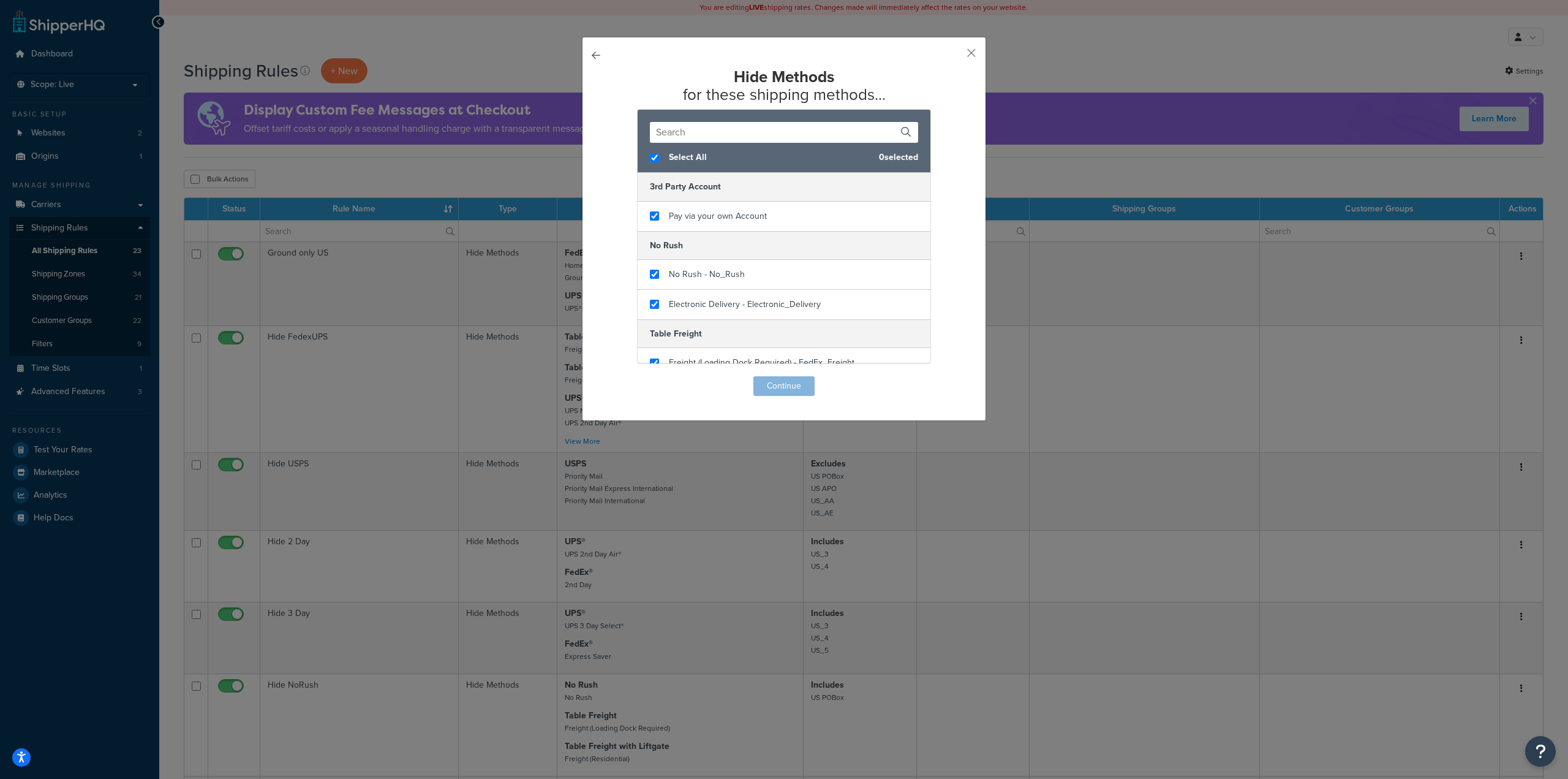
checkbox input "true"
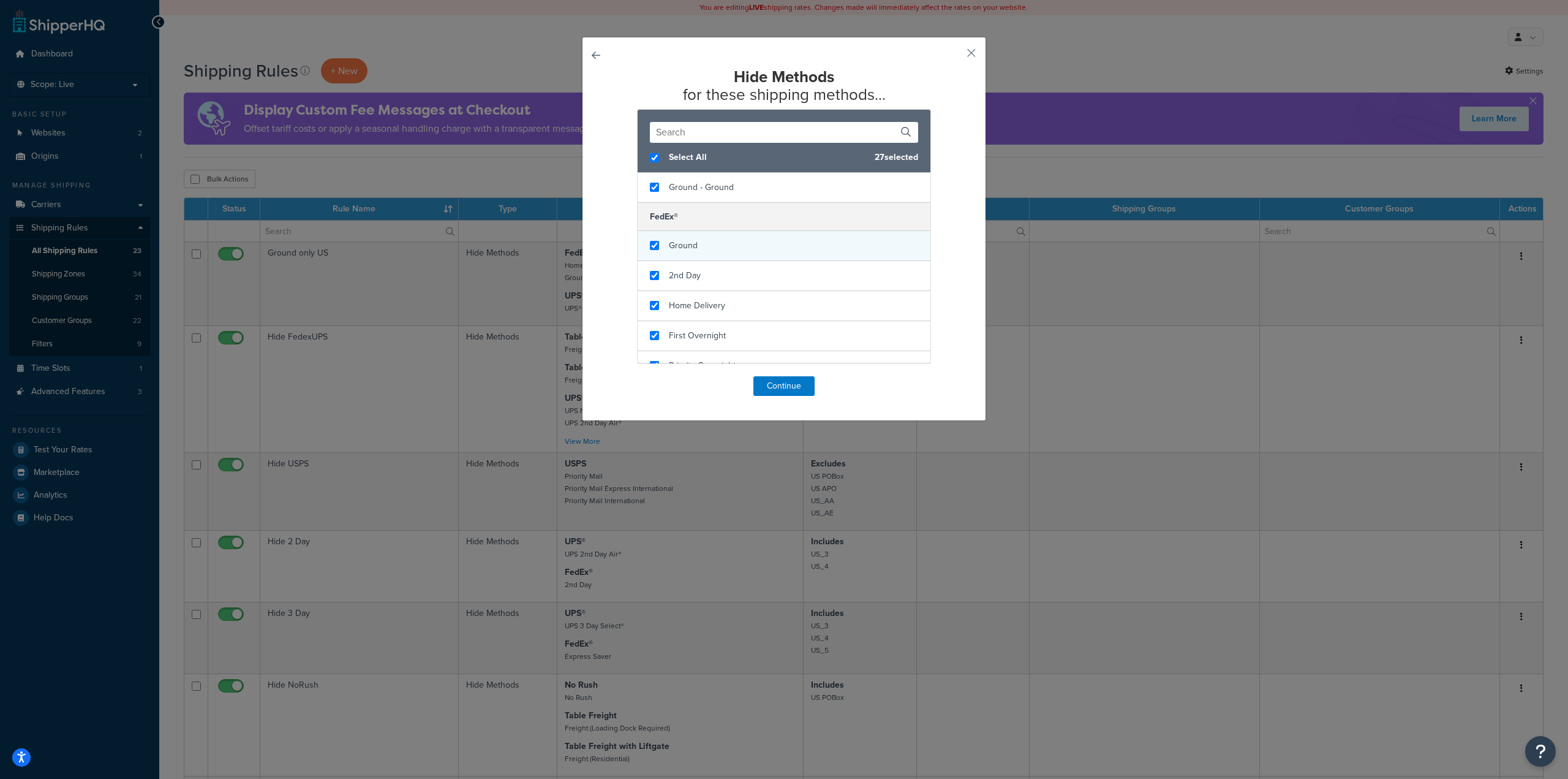
scroll to position [286, 0]
checkbox input "false"
click at [675, 246] on span "Ground - Ground" at bounding box center [701, 252] width 65 height 13
click at [776, 387] on button "Continue" at bounding box center [784, 386] width 61 height 20
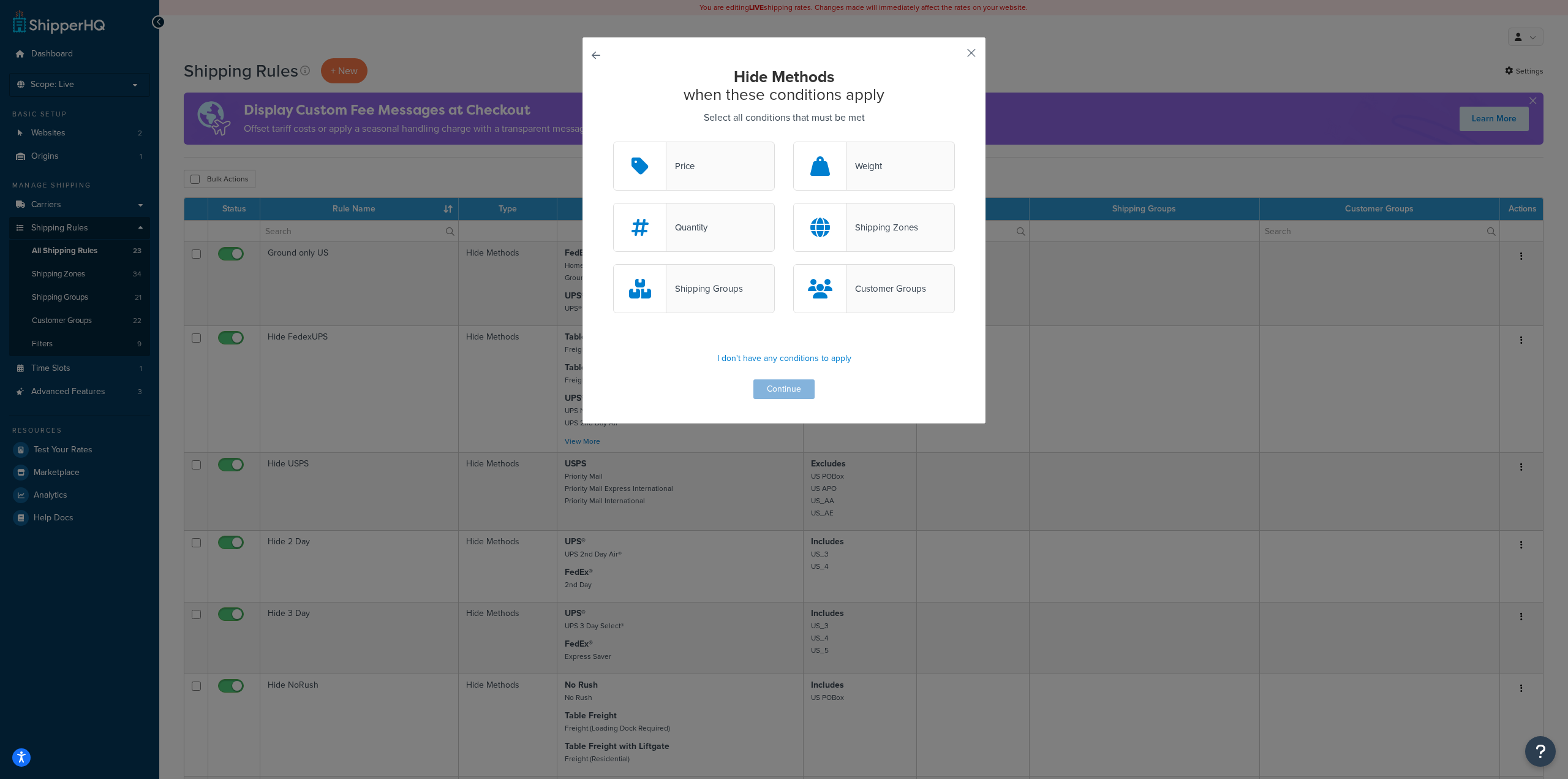
click at [866, 290] on div "Customer Groups" at bounding box center [886, 288] width 79 height 17
click at [0, 0] on input "Customer Groups" at bounding box center [0, 0] width 0 height 0
click at [785, 386] on button "Continue" at bounding box center [784, 389] width 61 height 20
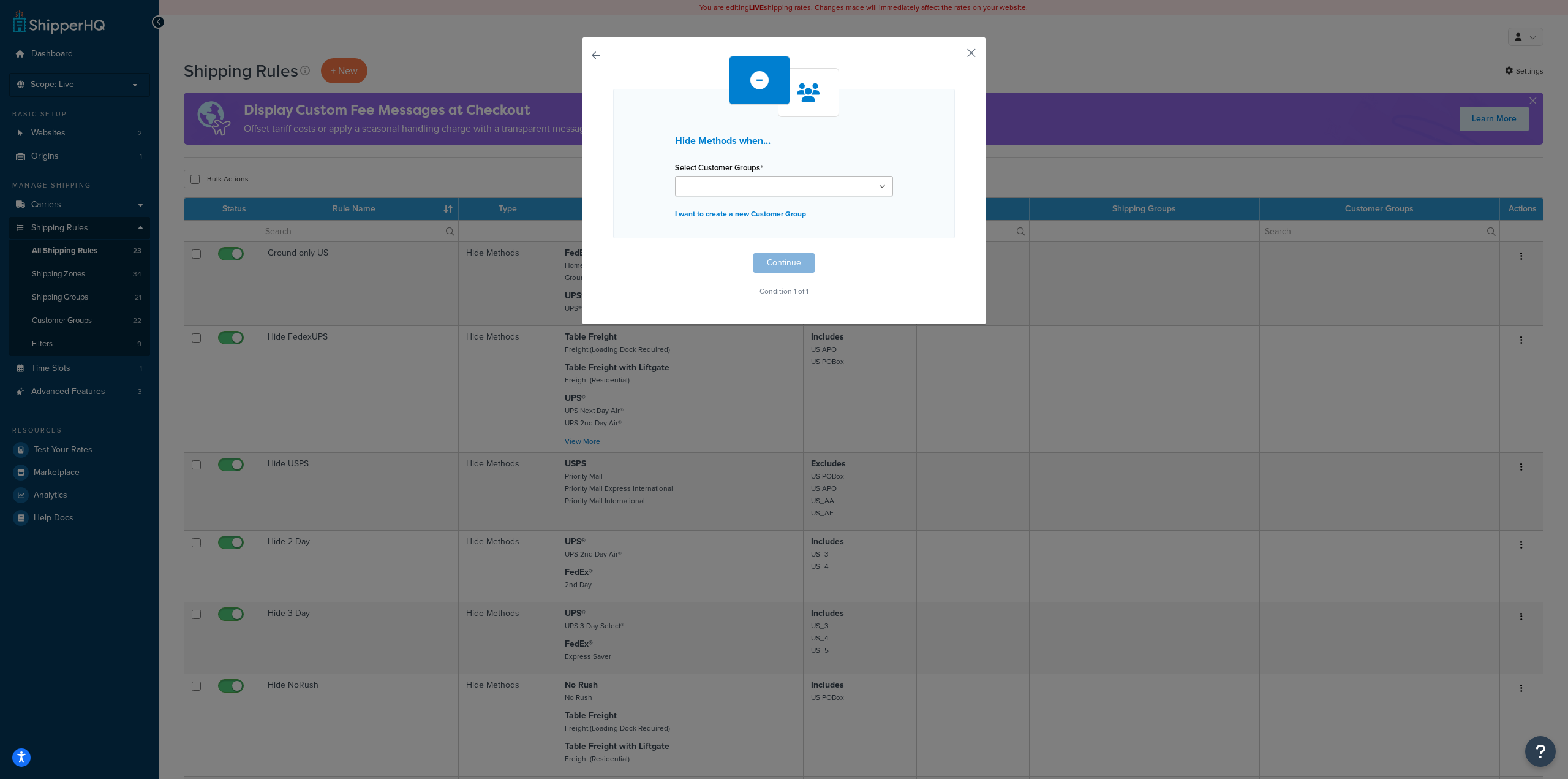
click at [732, 185] on input "Select Customer Groups" at bounding box center [733, 187] width 109 height 14
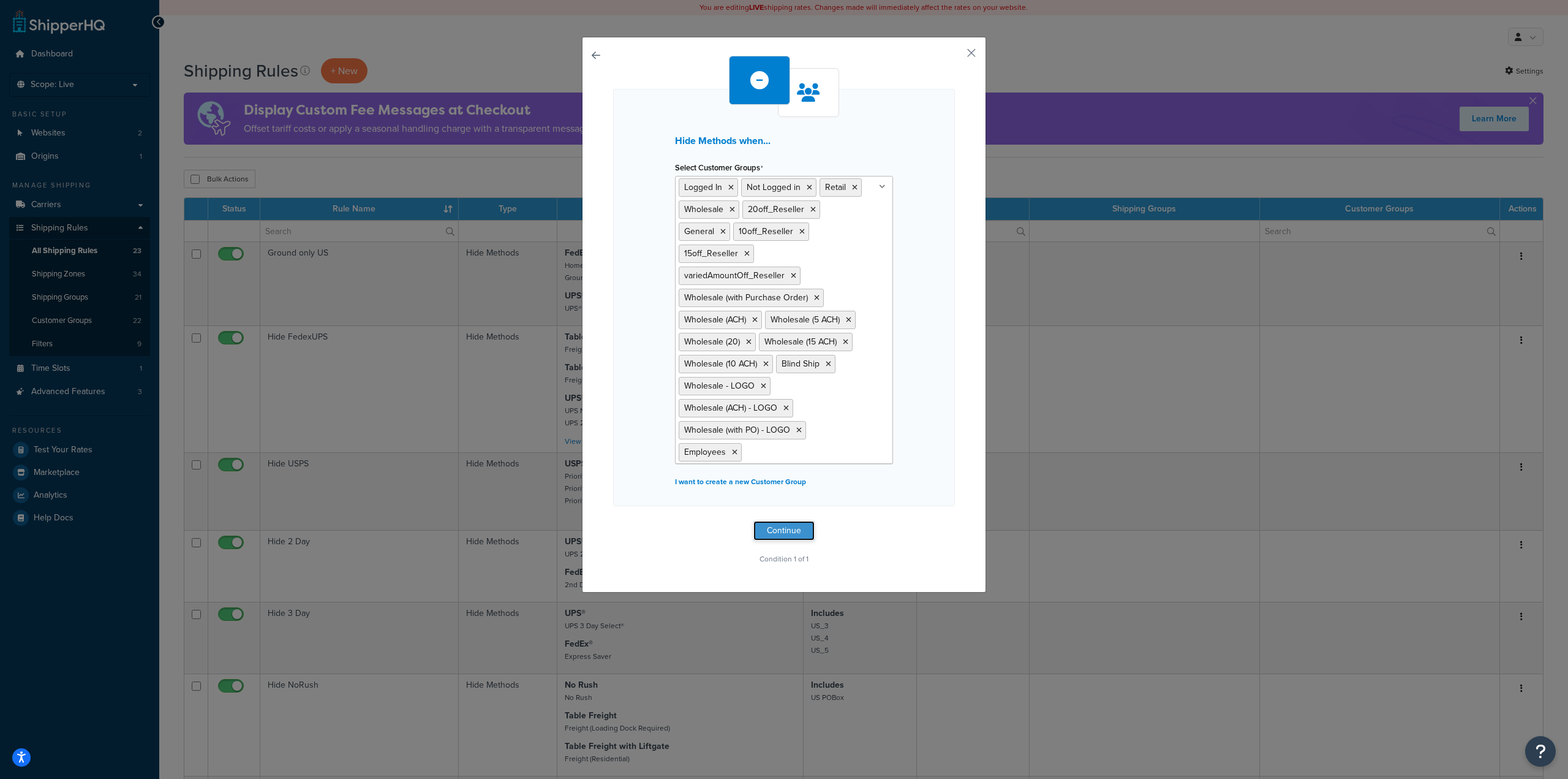
click at [781, 521] on button "Continue" at bounding box center [784, 530] width 61 height 20
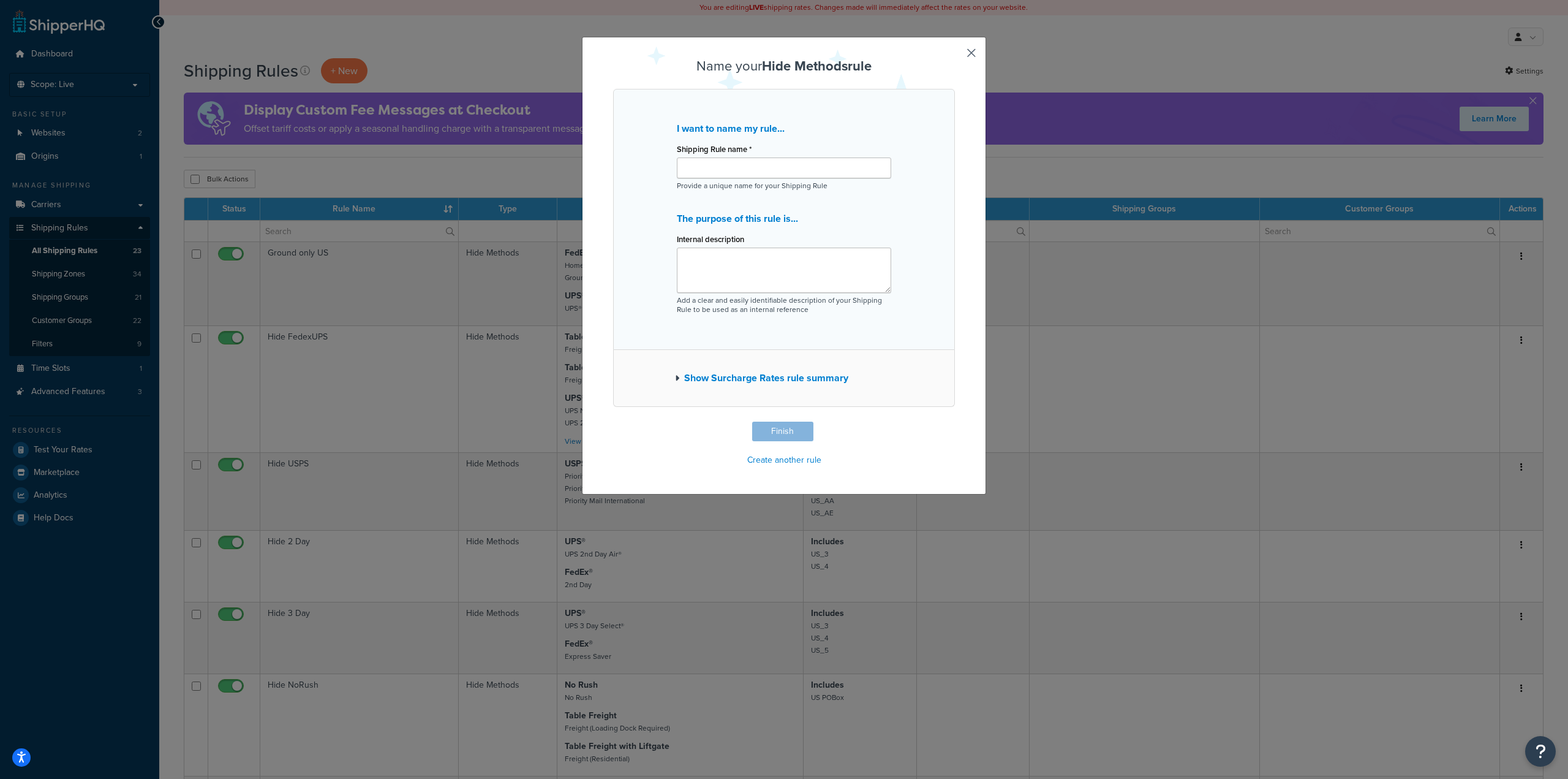
click at [722, 185] on p "Provide a unique name for your Shipping Rule" at bounding box center [784, 186] width 214 height 10
click at [731, 169] on input "Shipping Rule name *" at bounding box center [784, 168] width 214 height 21
type input "h"
type input "Hide Methods for PGATSS"
click at [769, 430] on button "Finish" at bounding box center [782, 431] width 61 height 20
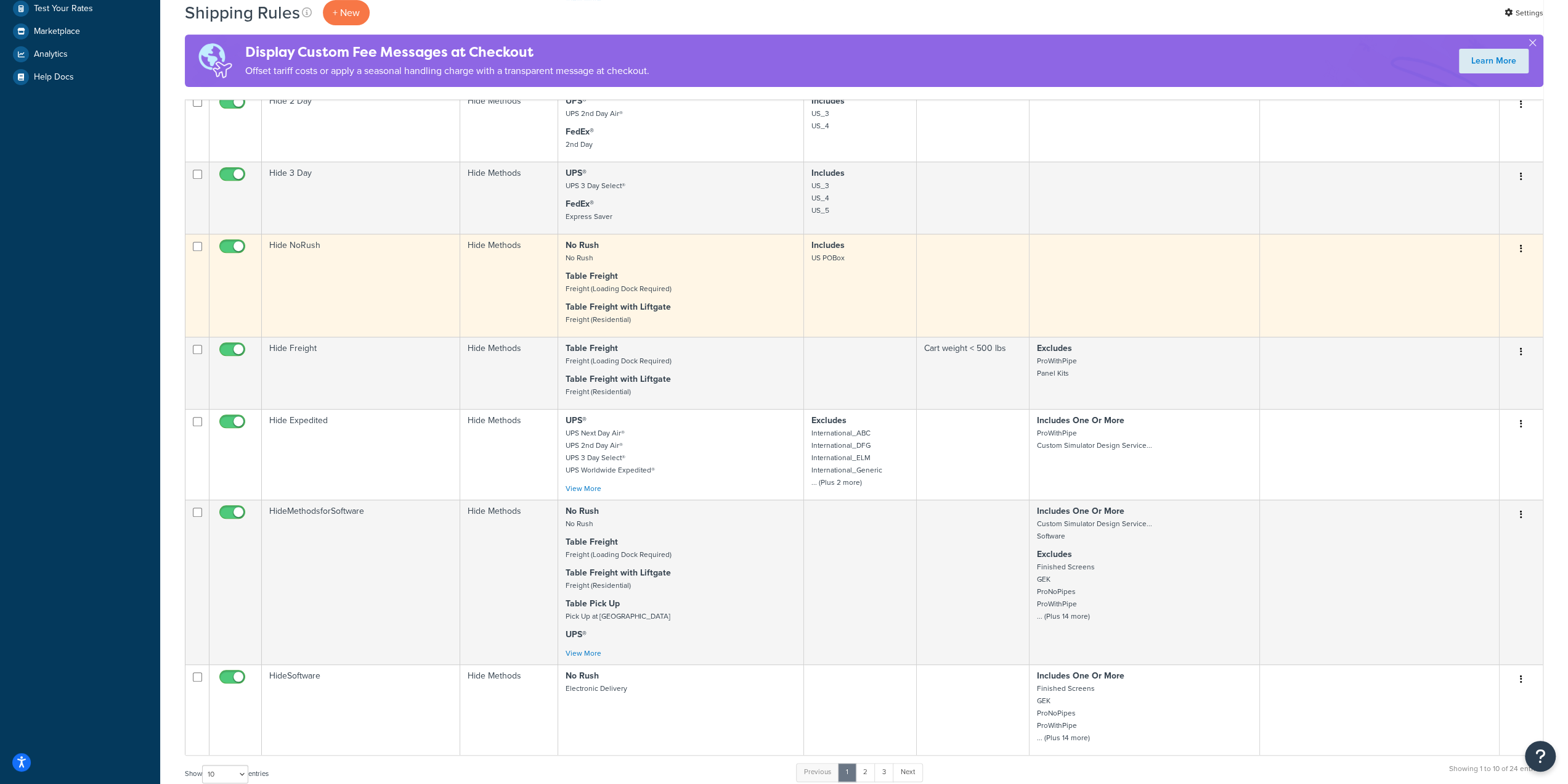
scroll to position [555, 0]
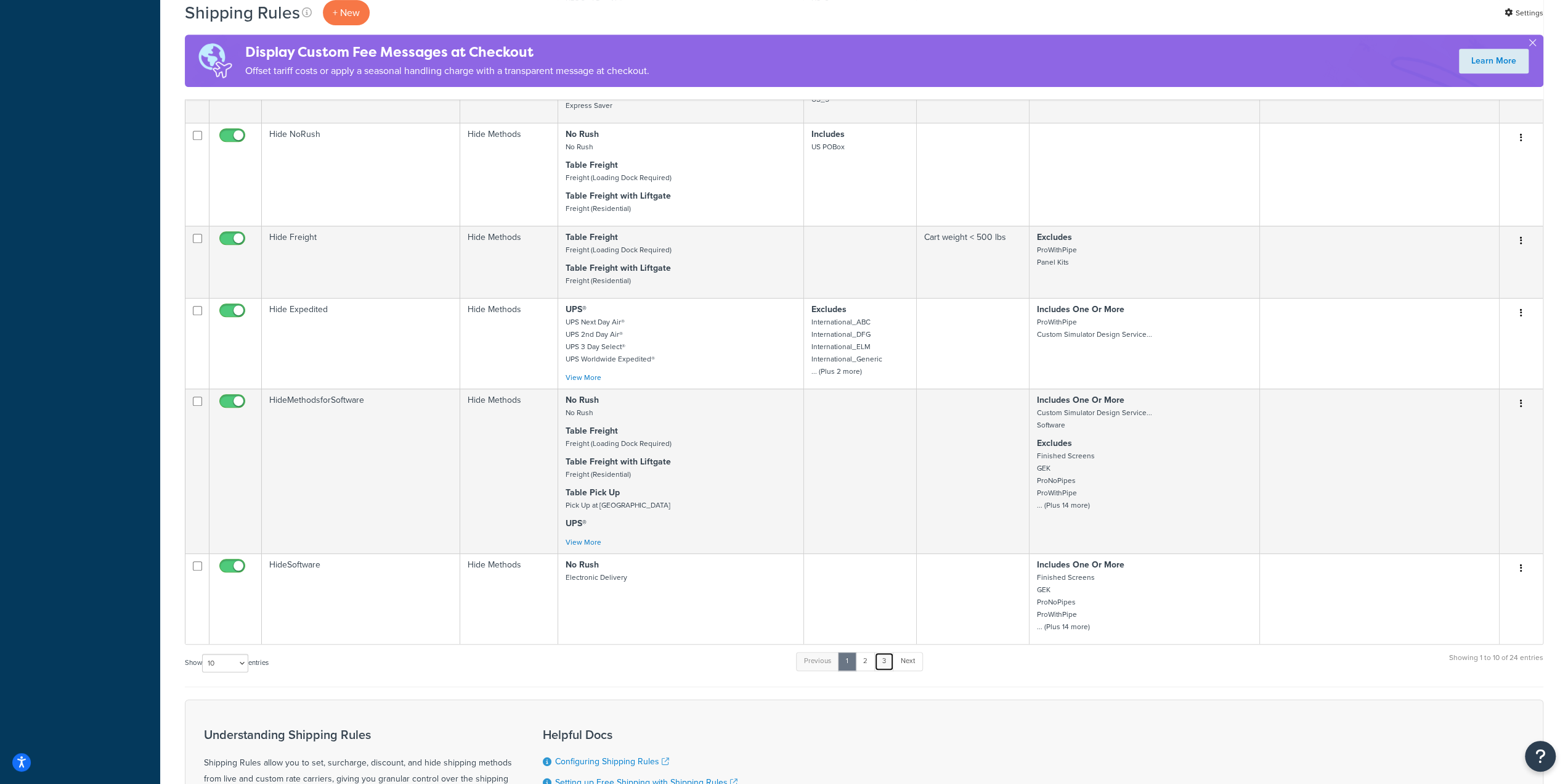
click at [881, 666] on link "3" at bounding box center [884, 661] width 20 height 18
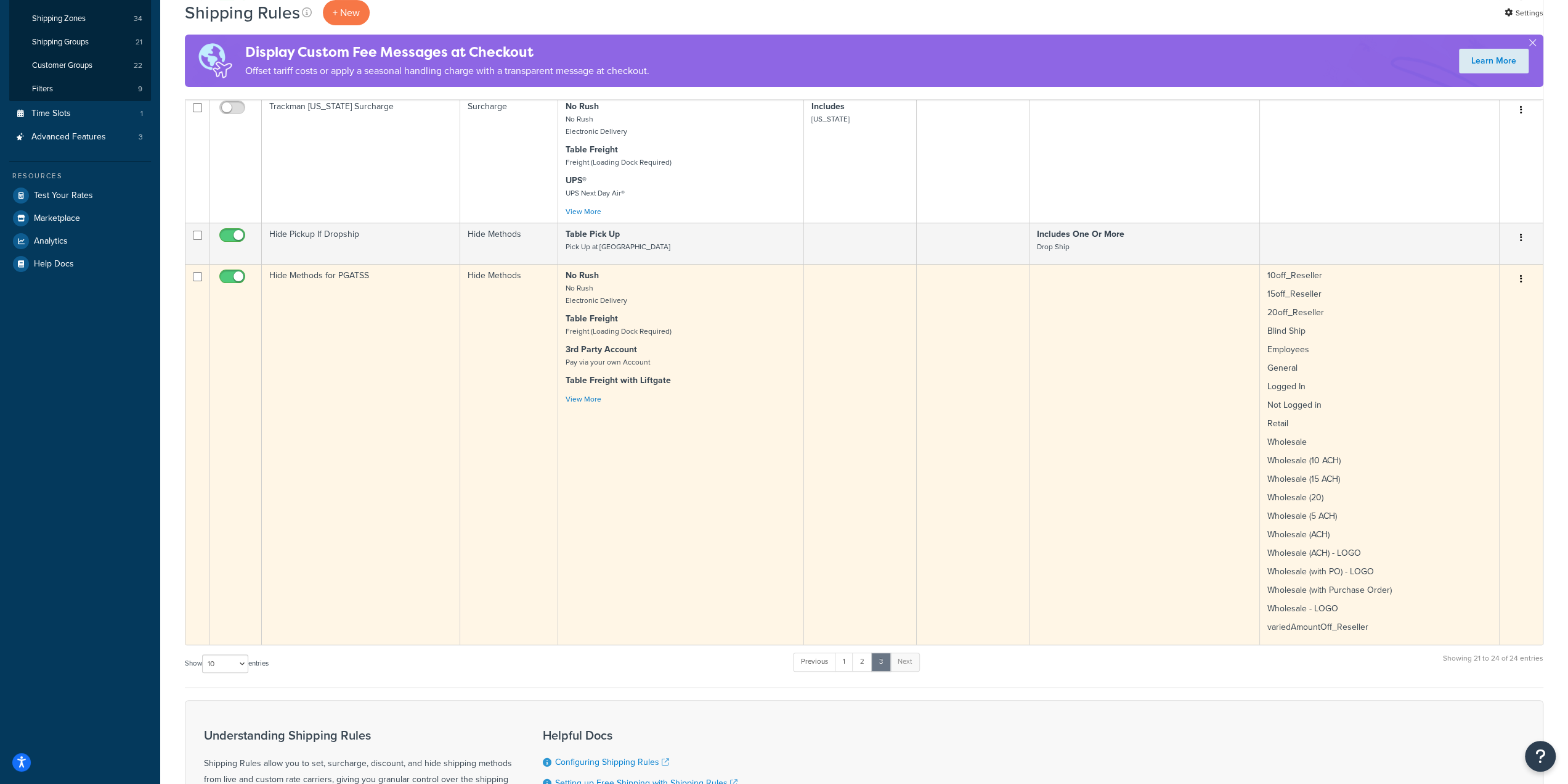
scroll to position [245, 0]
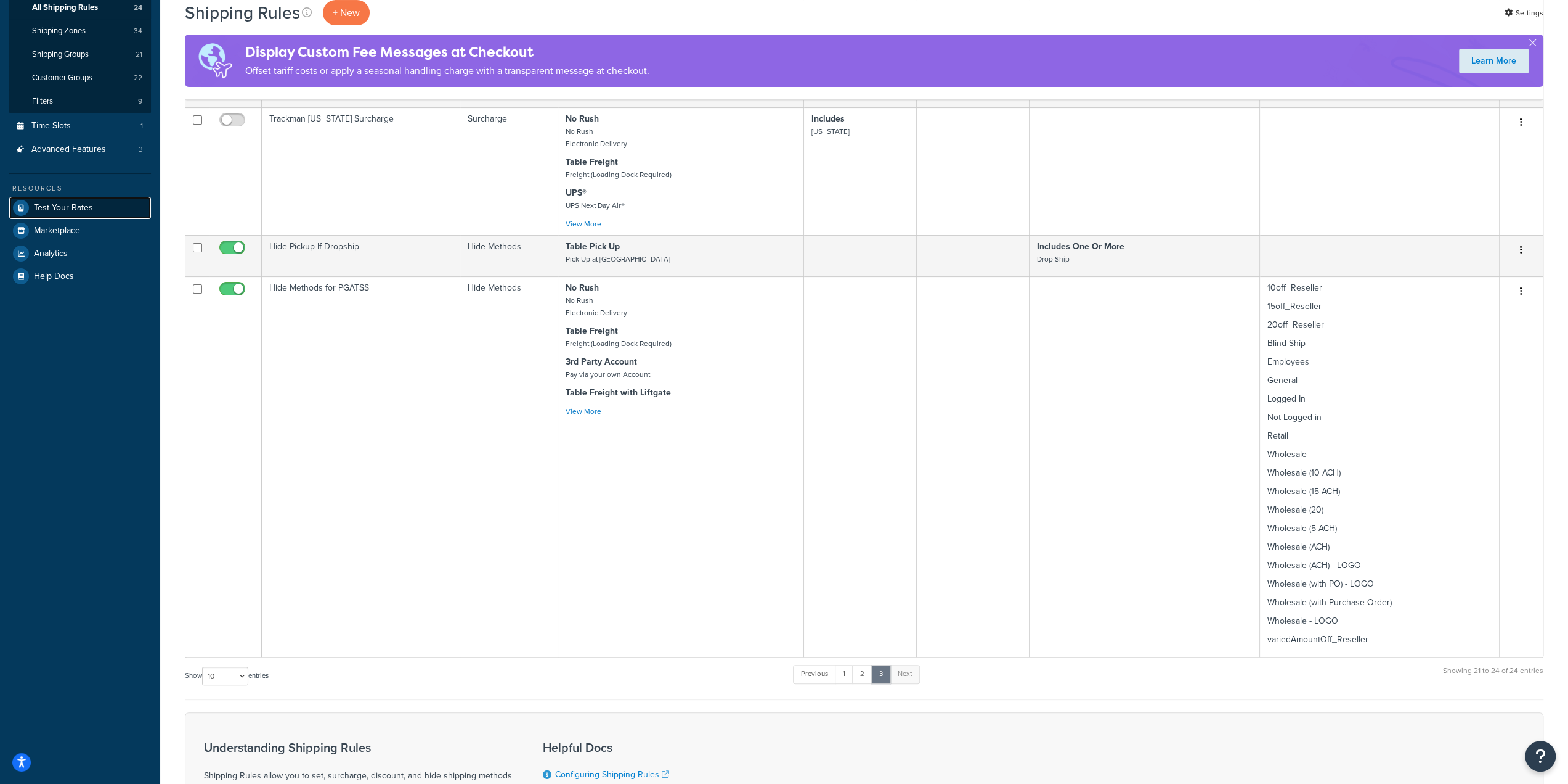
click at [98, 200] on link "Test Your Rates" at bounding box center [80, 208] width 142 height 23
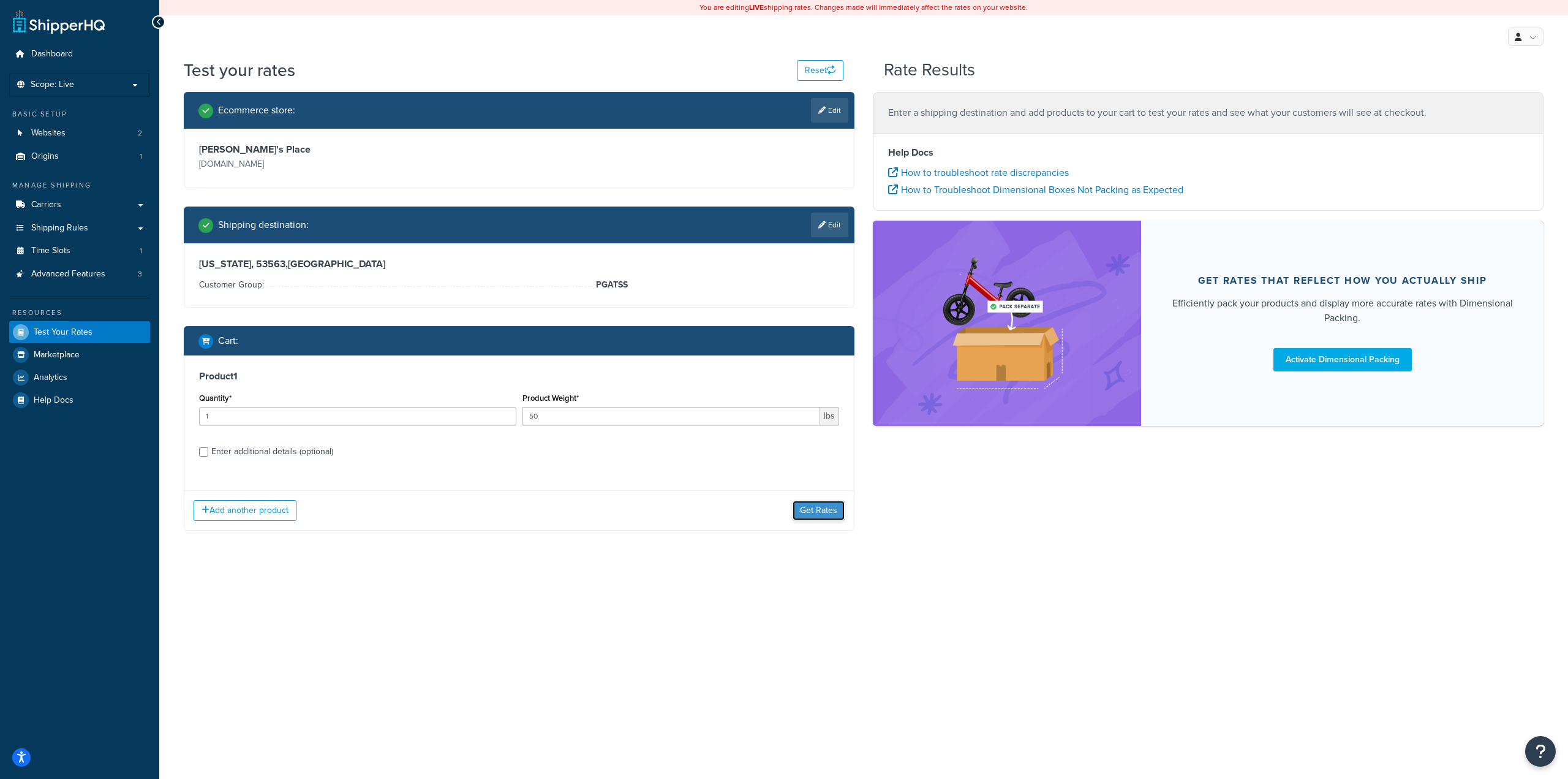
click at [815, 516] on button "Get Rates" at bounding box center [819, 510] width 52 height 20
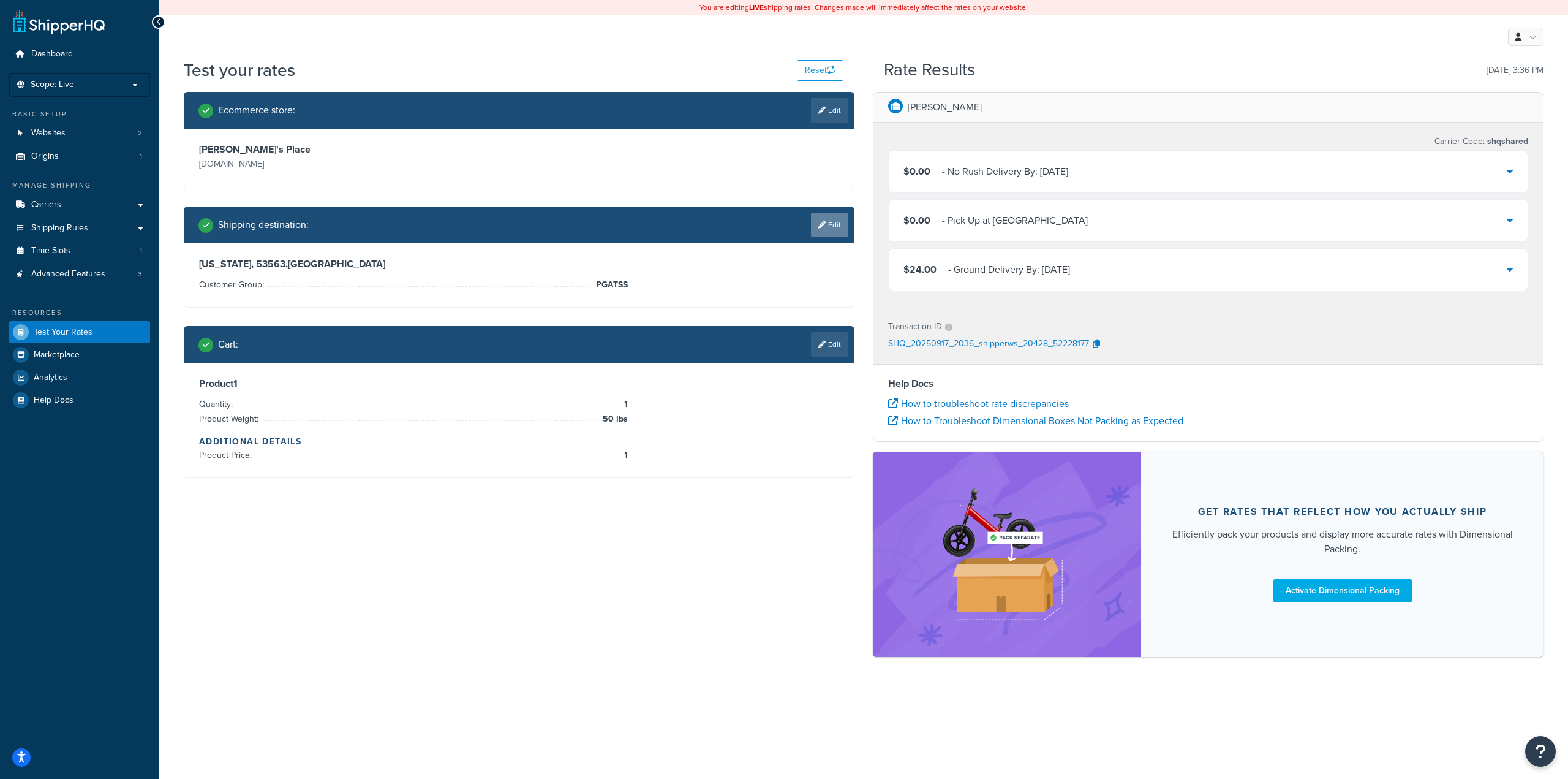
click at [833, 222] on link "Edit" at bounding box center [829, 225] width 37 height 24
select select "WI"
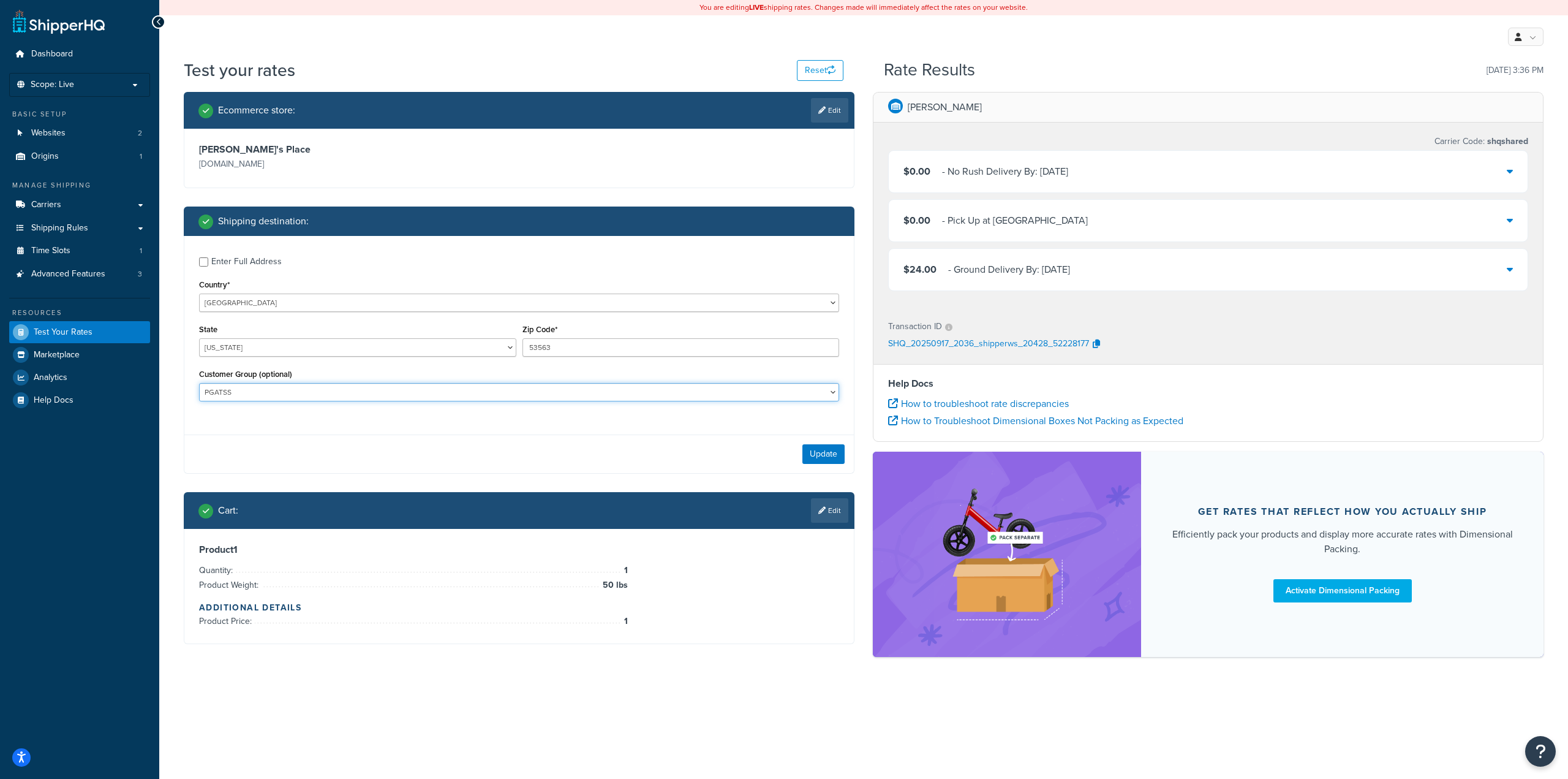
click at [263, 396] on select "10off_Reseller 15off_Reseller 20off_Reseller Blind Ship Employees General Logge…" at bounding box center [519, 391] width 640 height 18
select select "General"
click at [199, 384] on select "10off_Reseller 15off_Reseller 20off_Reseller Blind Ship Employees General Logge…" at bounding box center [519, 391] width 640 height 18
click at [815, 459] on button "Update" at bounding box center [823, 453] width 42 height 20
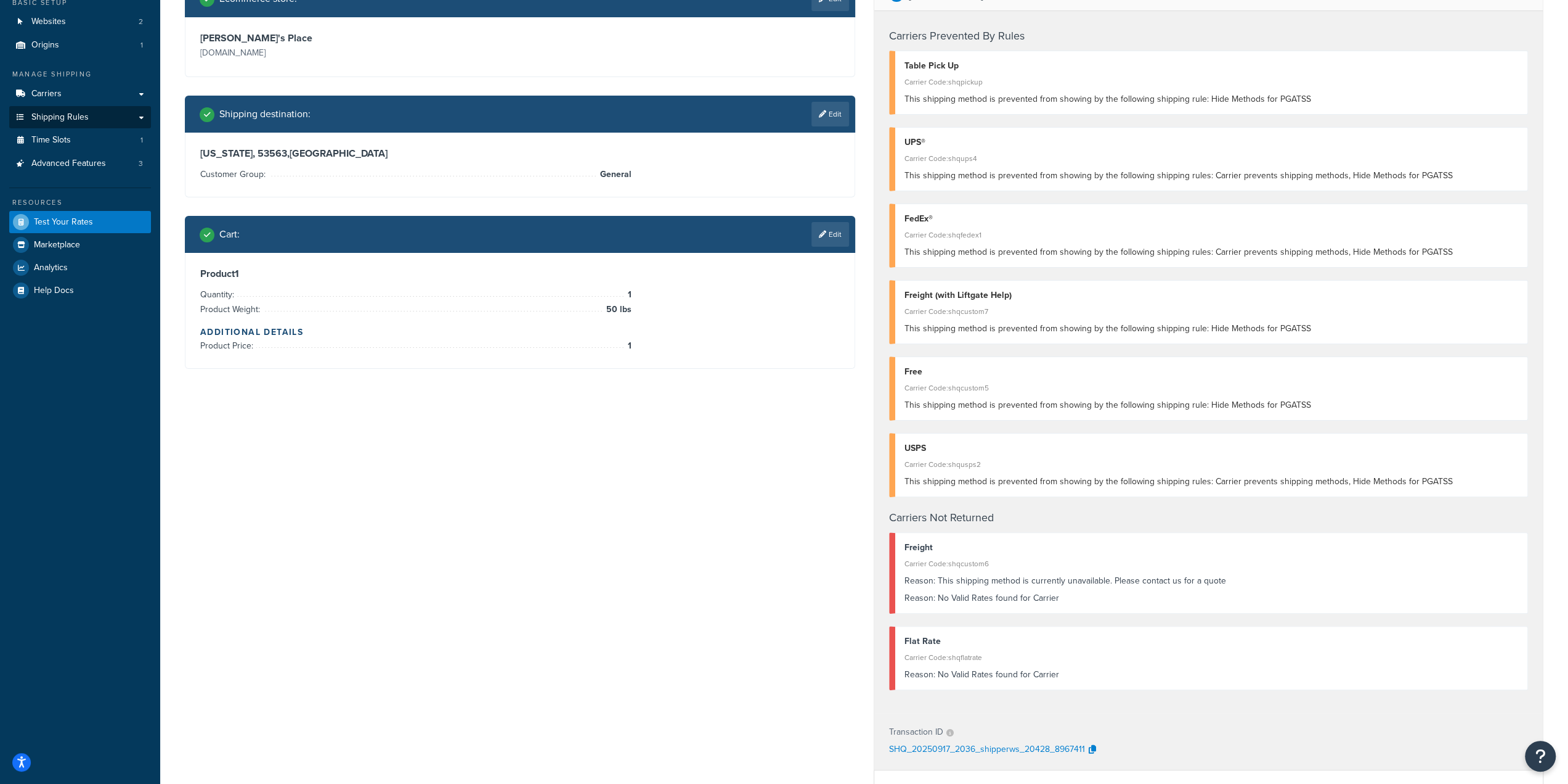
scroll to position [20, 0]
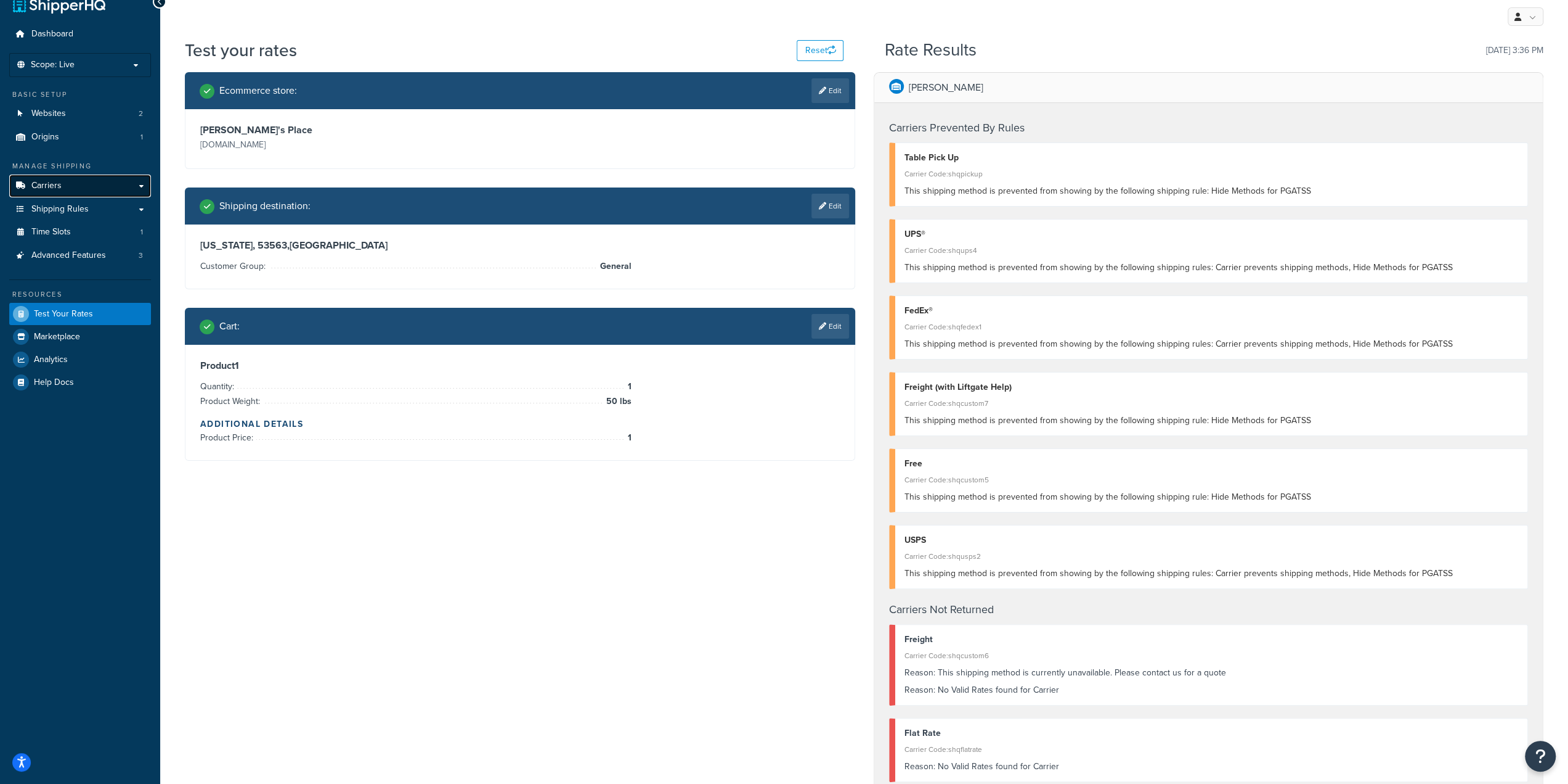
click at [50, 183] on span "Carriers" at bounding box center [46, 186] width 30 height 10
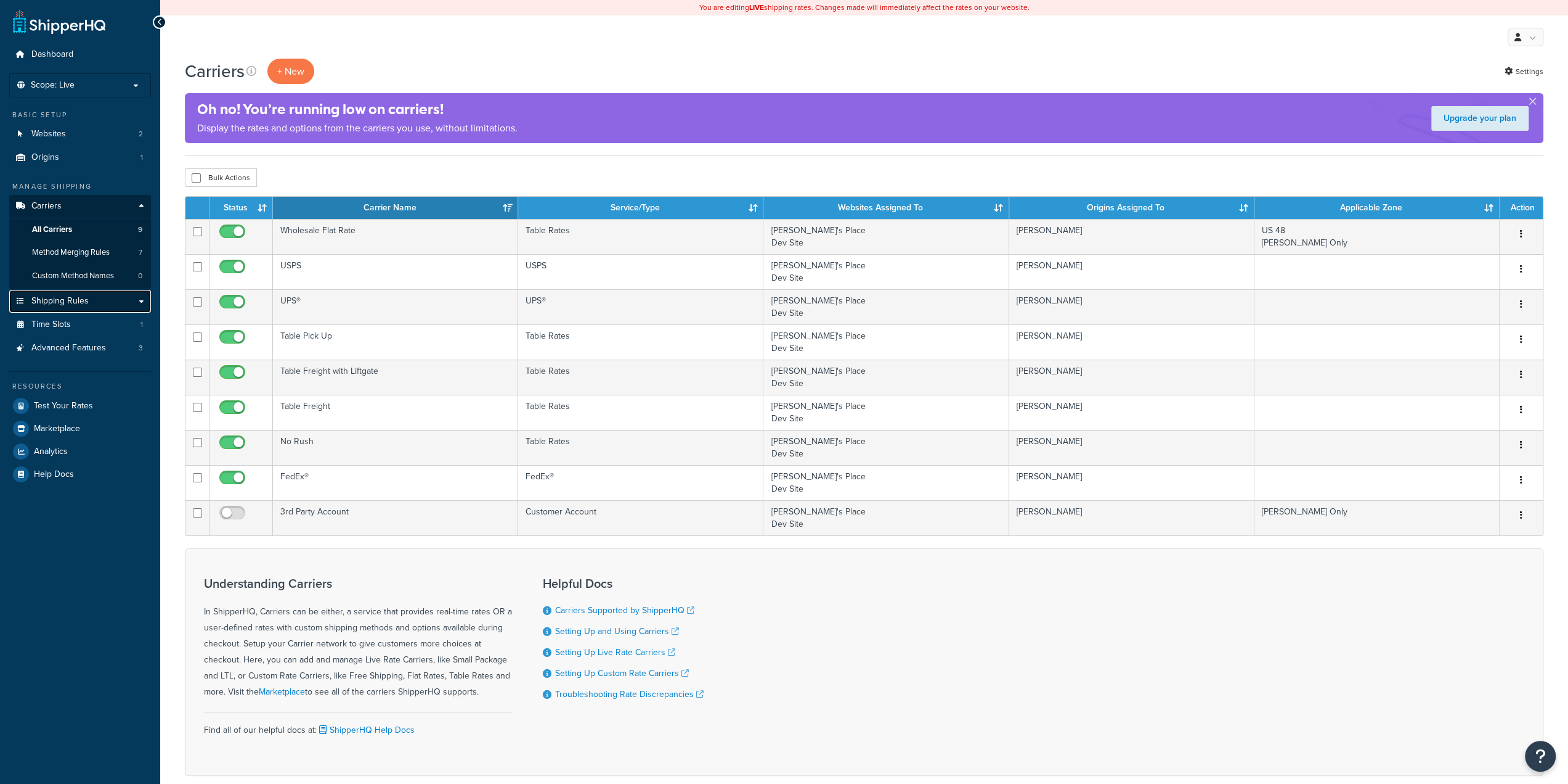
click at [53, 305] on span "Shipping Rules" at bounding box center [60, 301] width 57 height 10
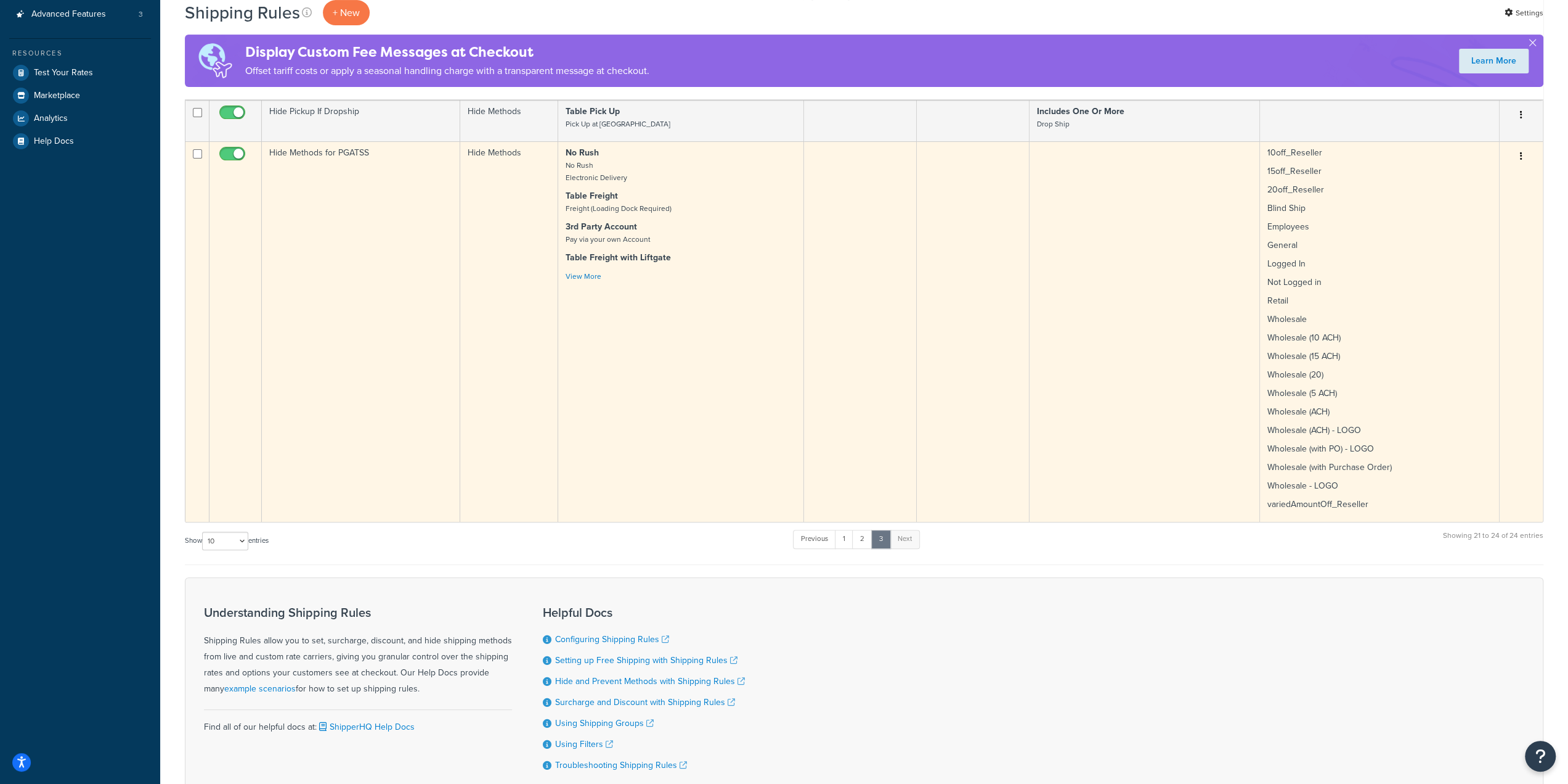
scroll to position [224, 0]
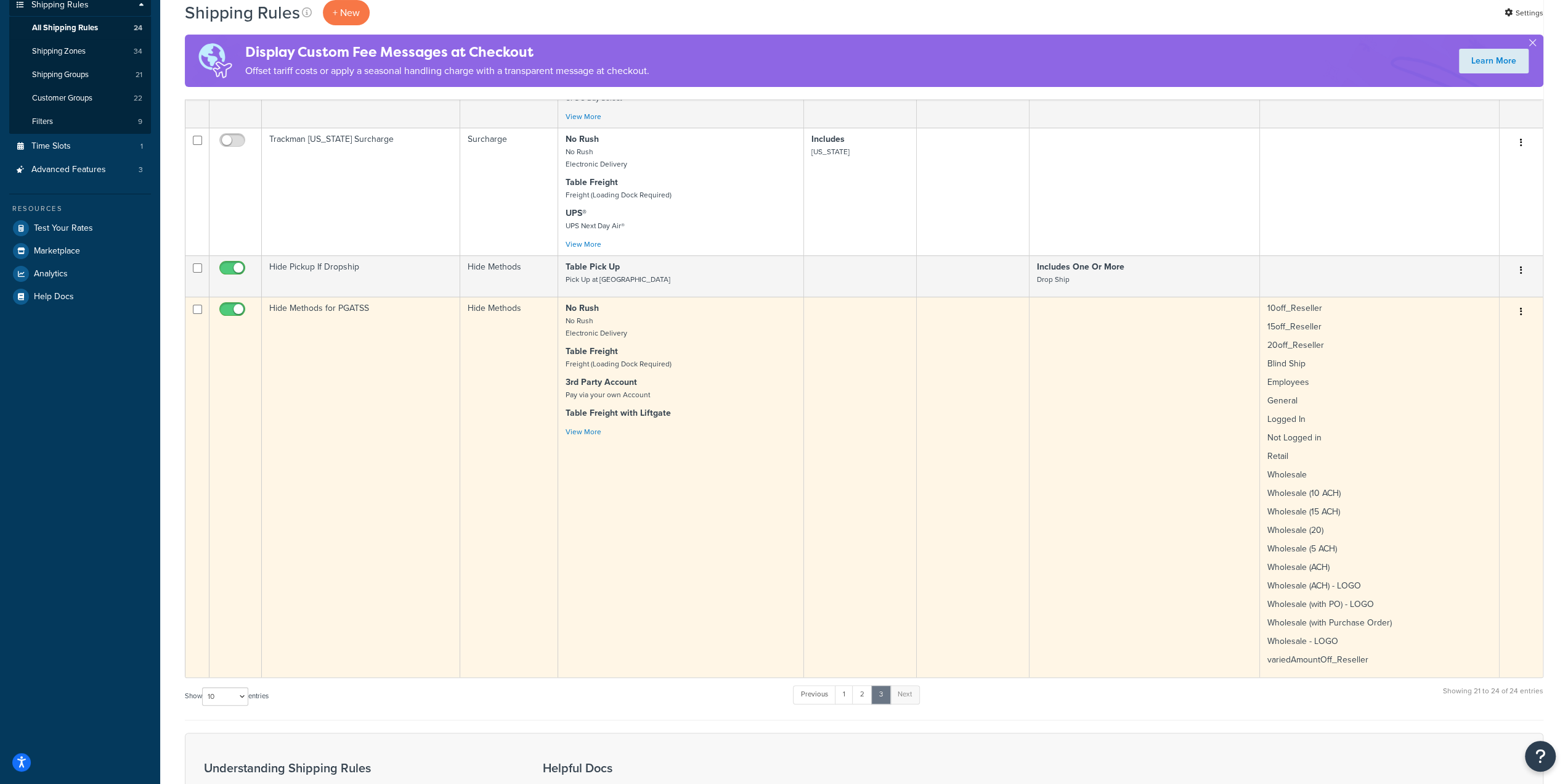
click at [226, 315] on input "checkbox" at bounding box center [234, 312] width 34 height 16
checkbox input "false"
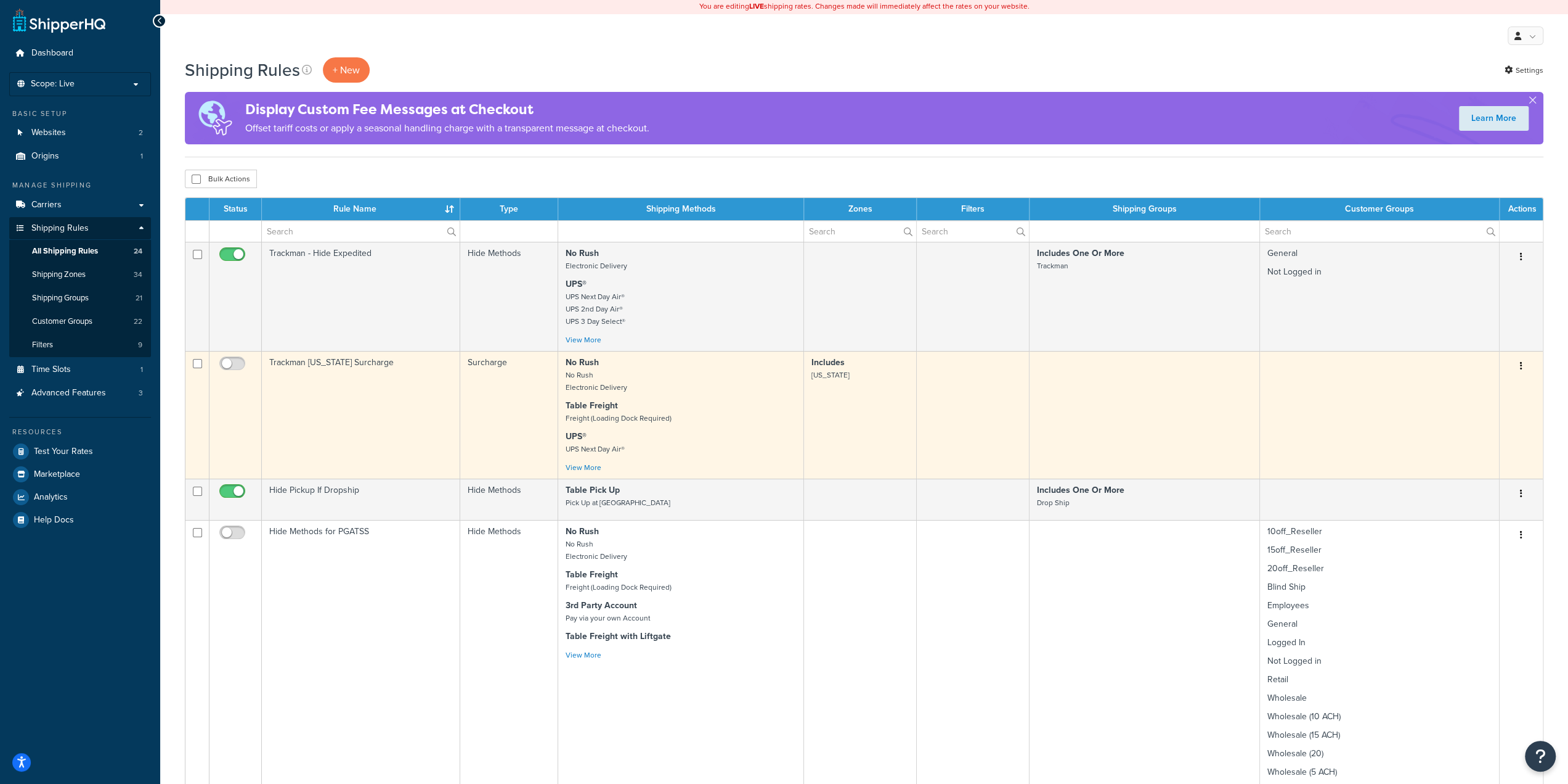
scroll to position [0, 0]
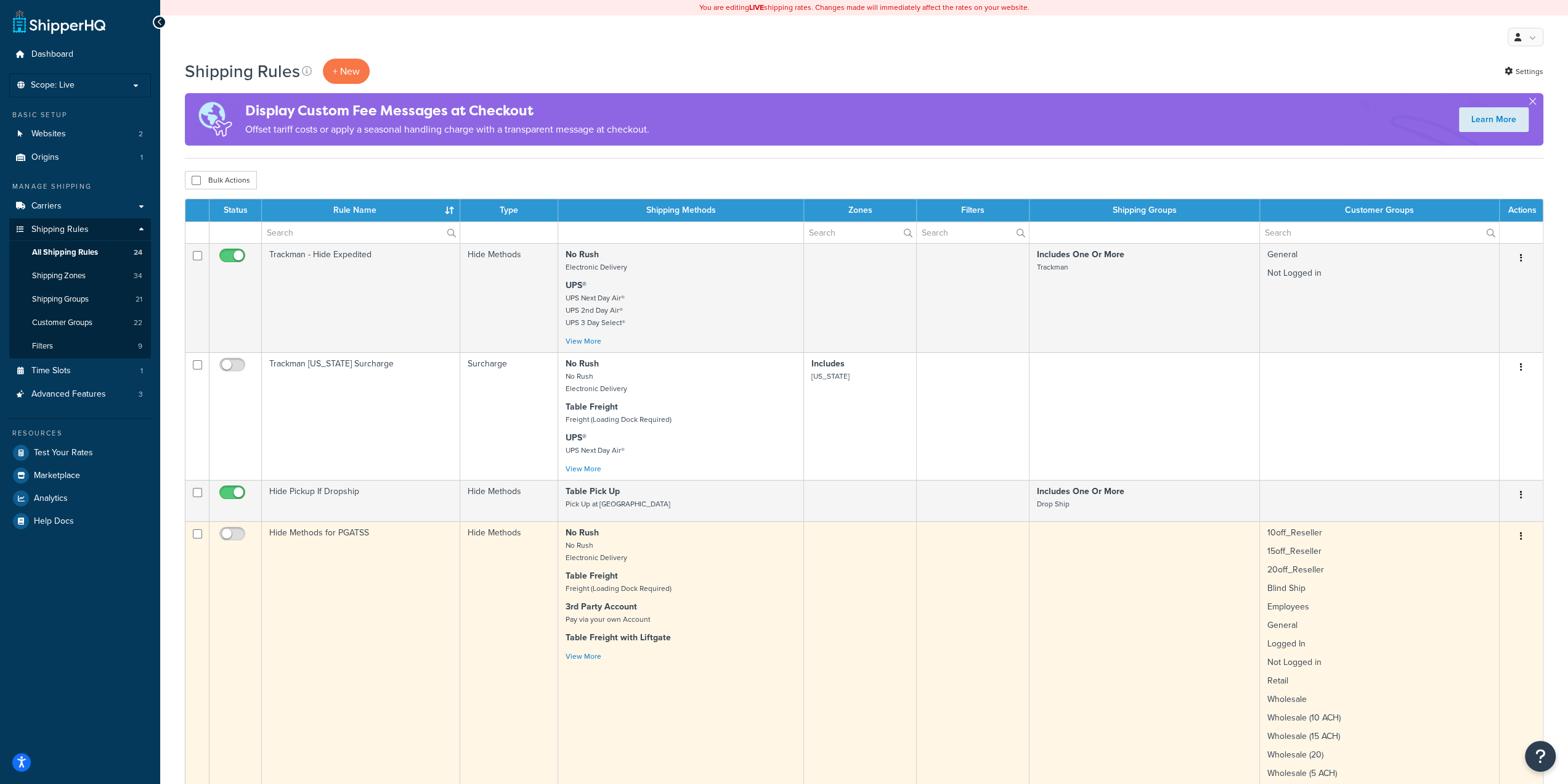
click at [718, 555] on p "No Rush No Rush Electronic Delivery" at bounding box center [680, 545] width 230 height 37
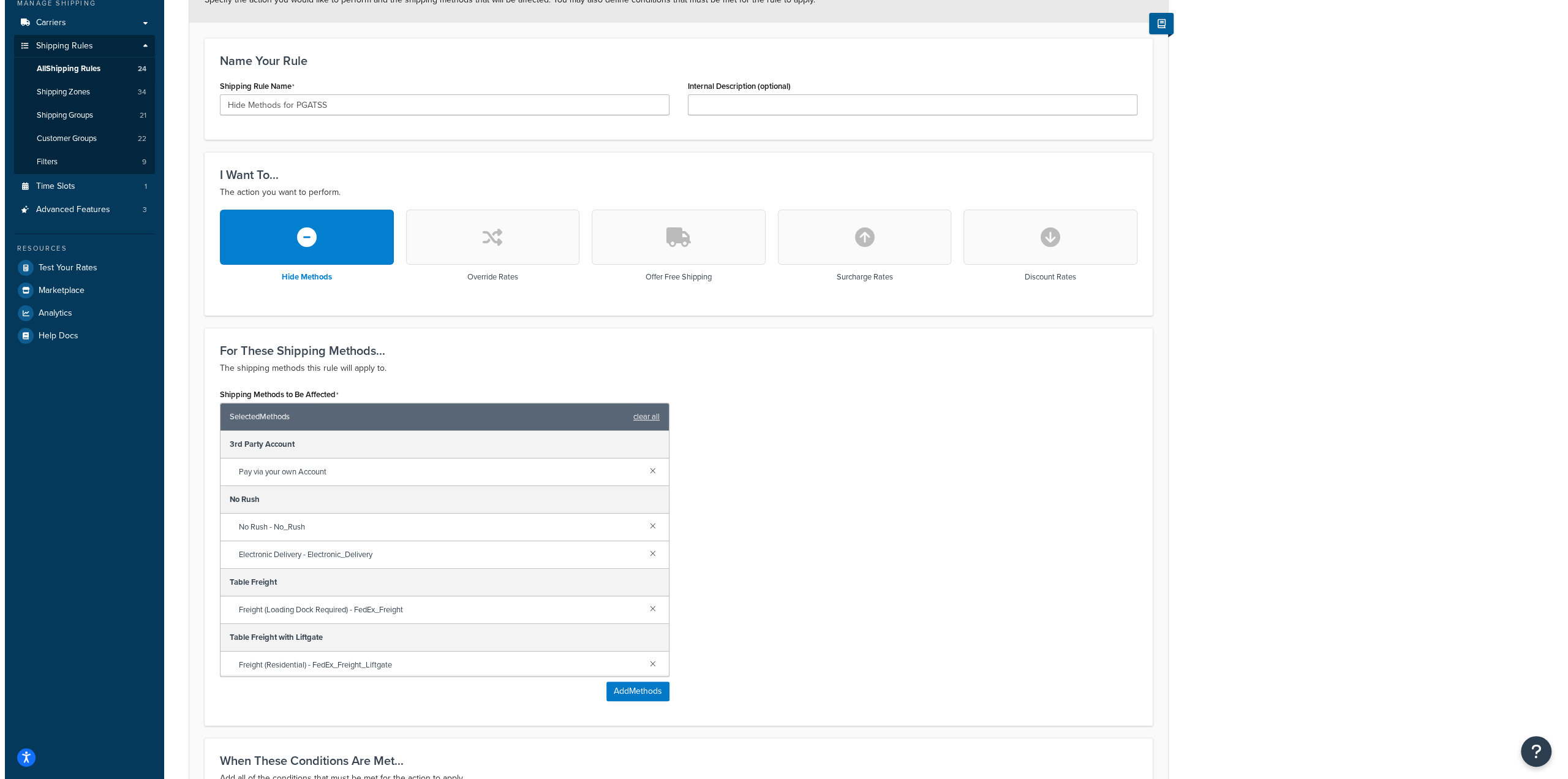
scroll to position [184, 0]
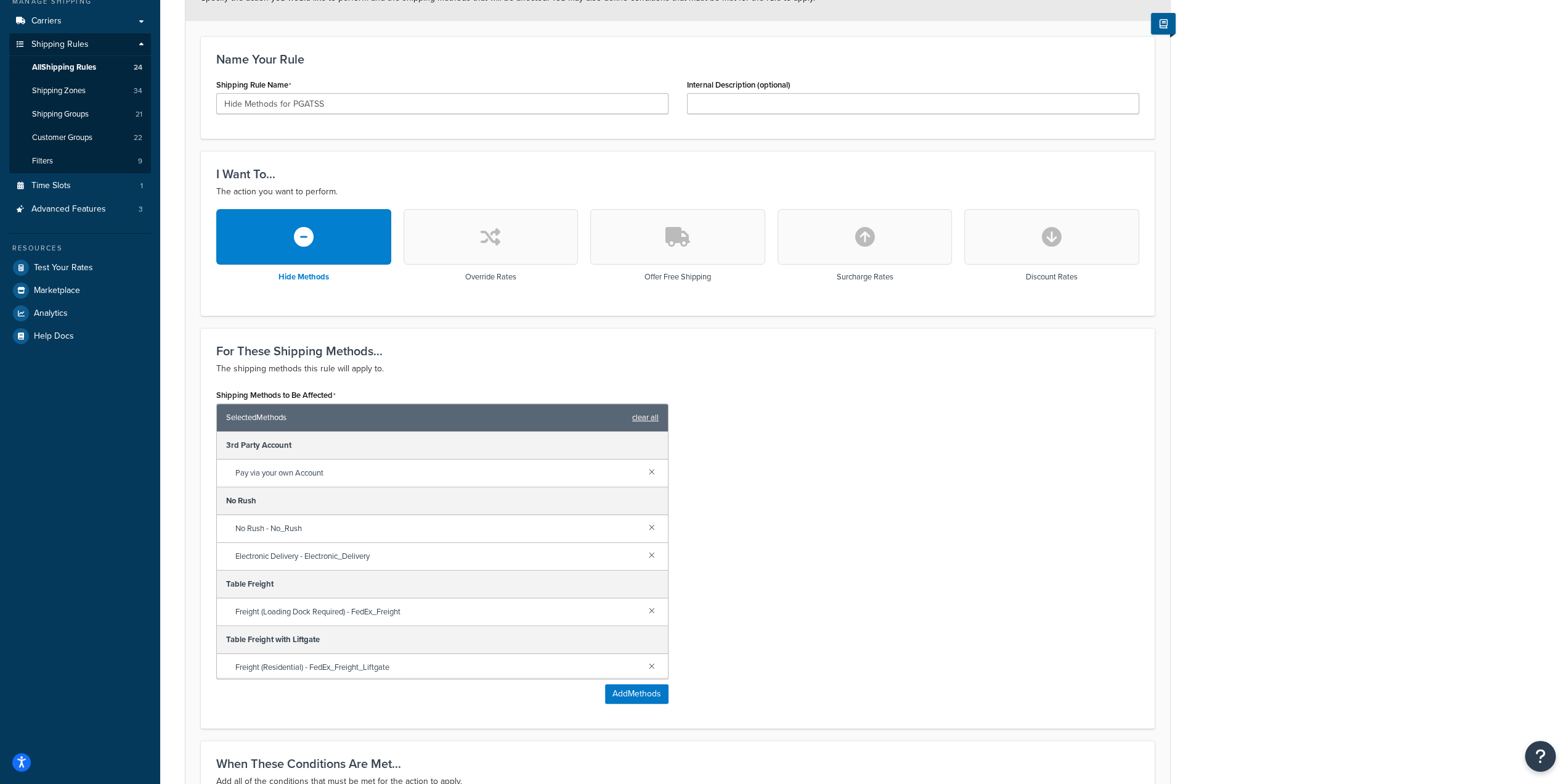
click at [642, 409] on link "clear all" at bounding box center [645, 417] width 27 height 17
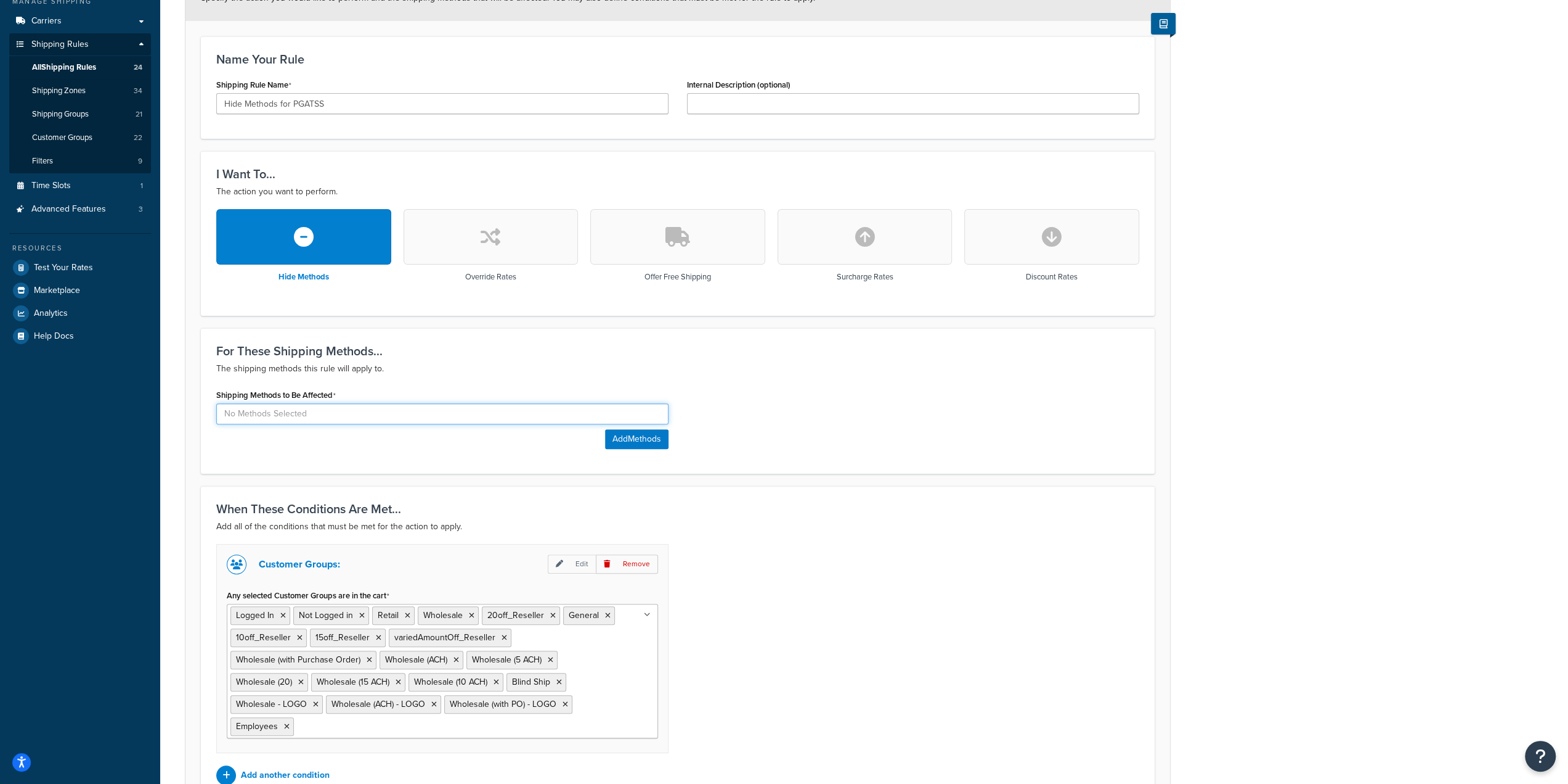
click at [565, 412] on input at bounding box center [442, 414] width 453 height 21
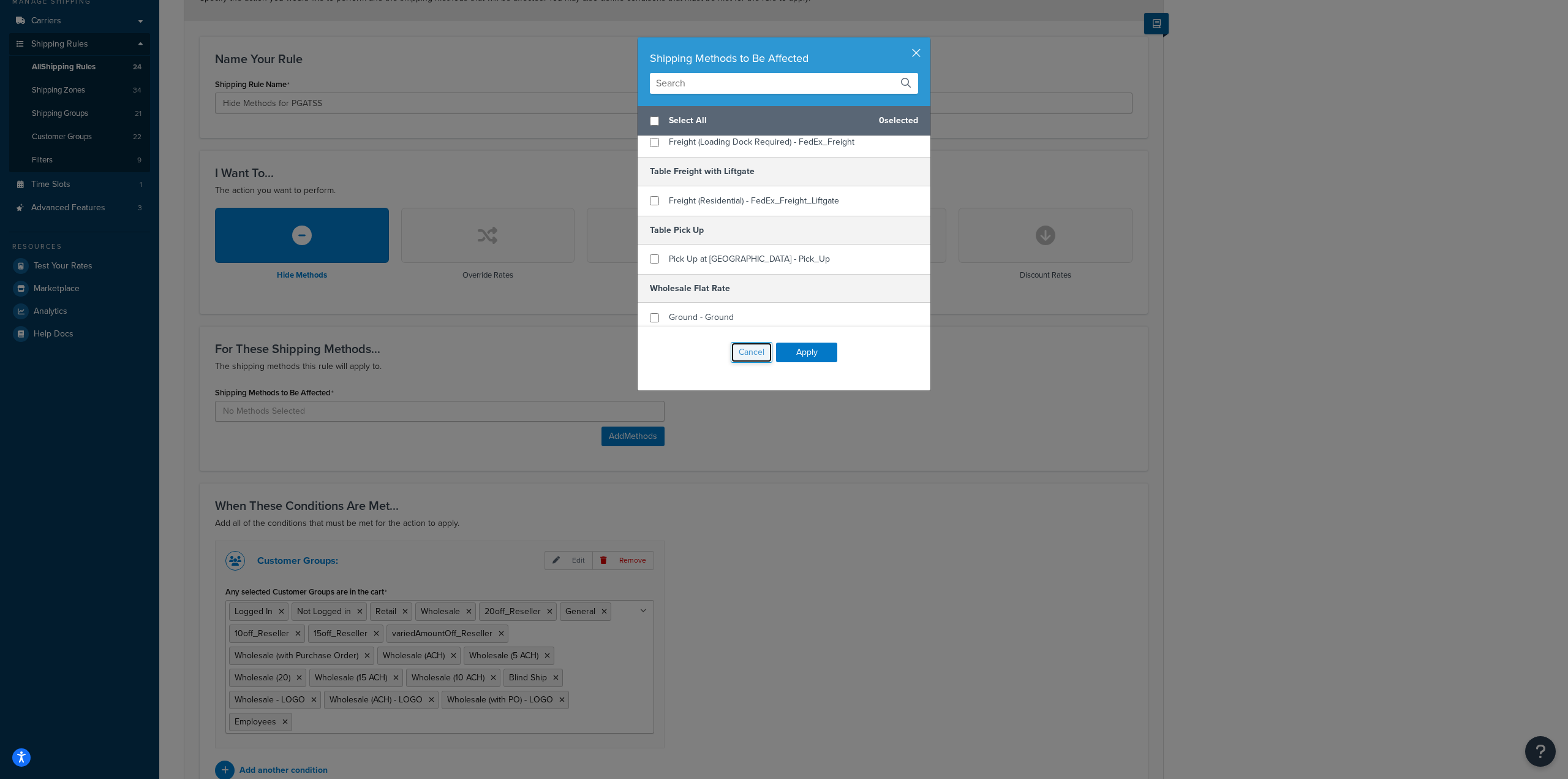
click at [742, 349] on button "Cancel" at bounding box center [751, 352] width 41 height 21
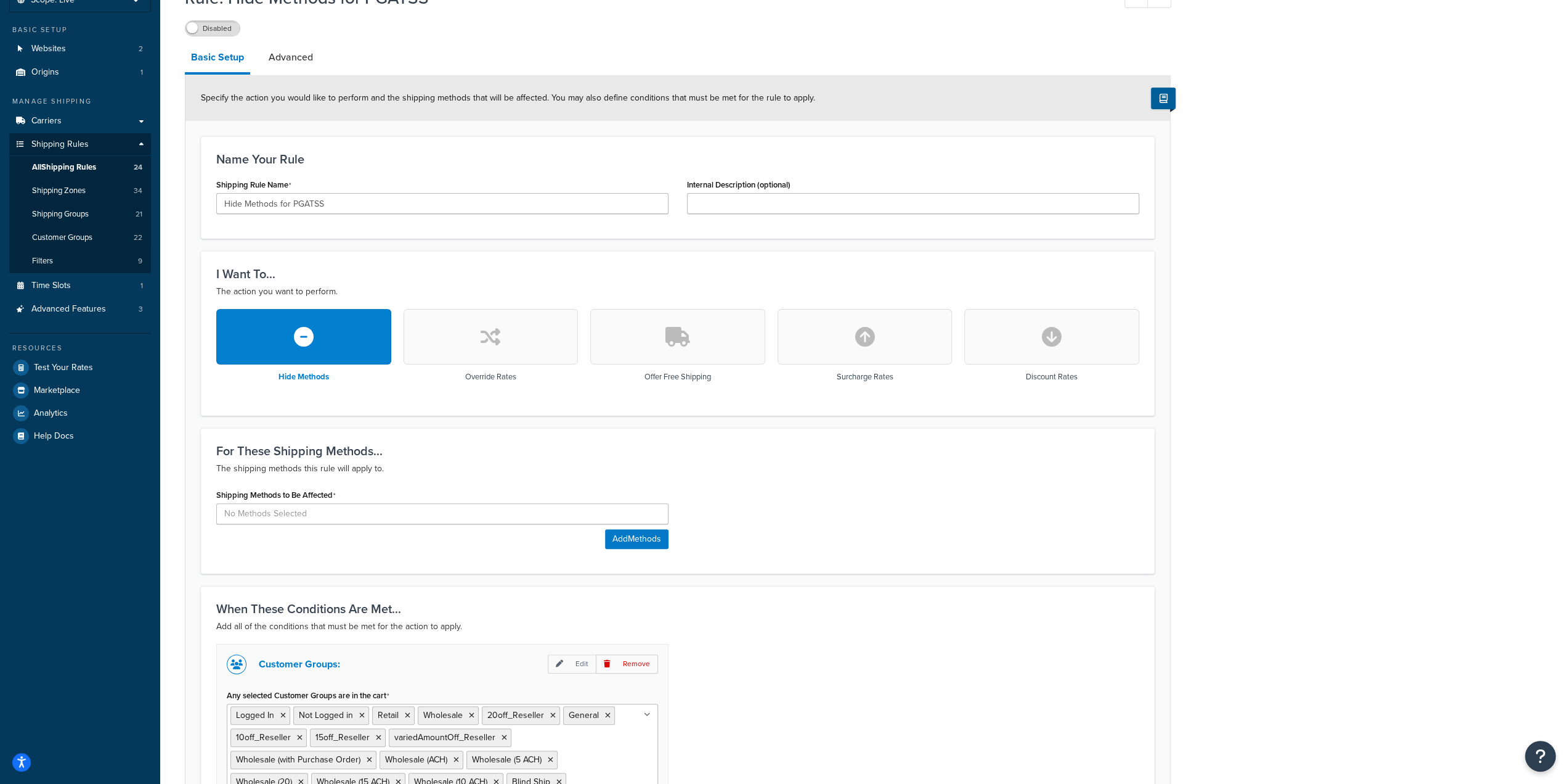
scroll to position [0, 0]
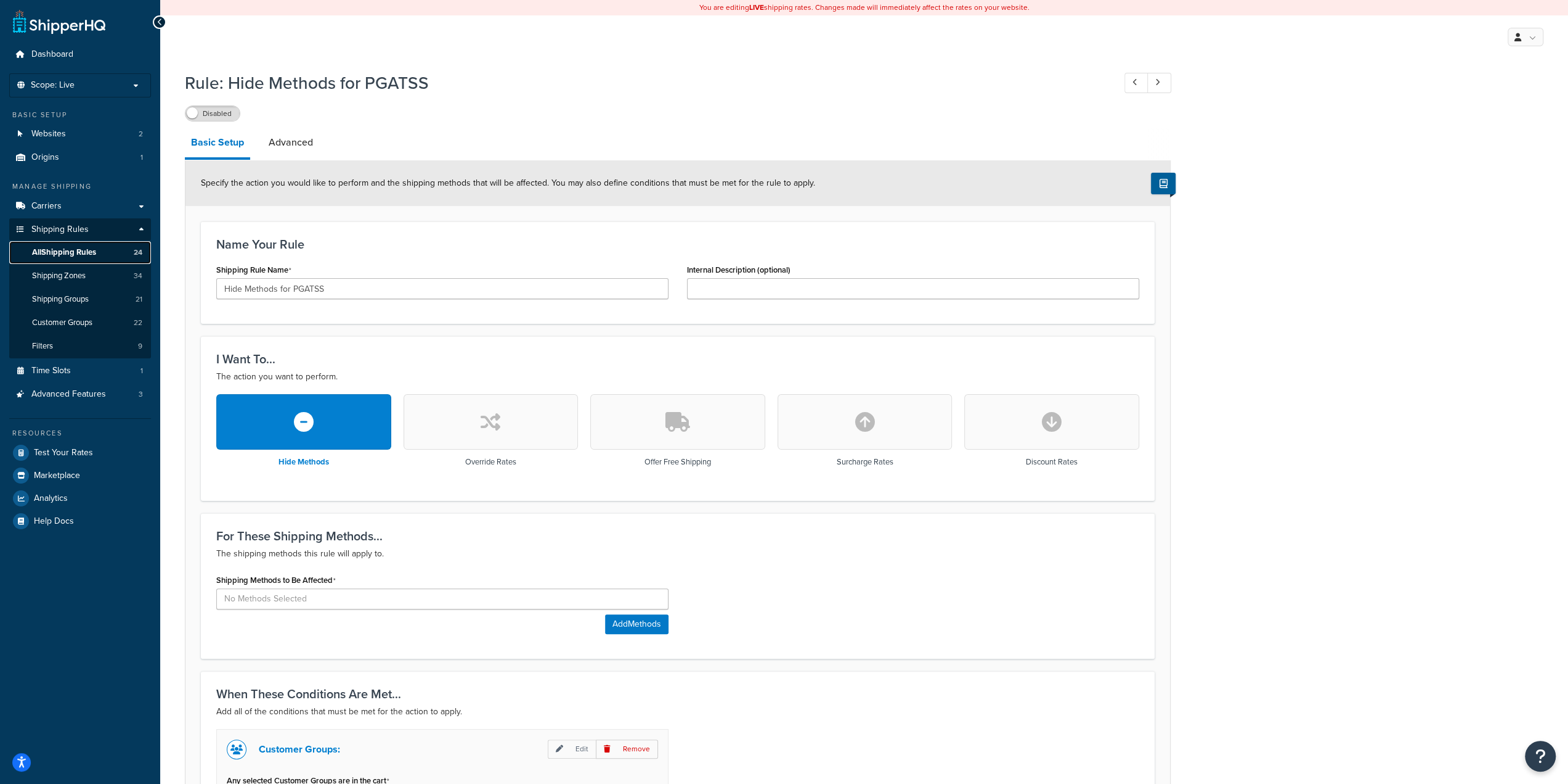
click at [70, 249] on span "All Shipping Rules" at bounding box center [64, 252] width 64 height 10
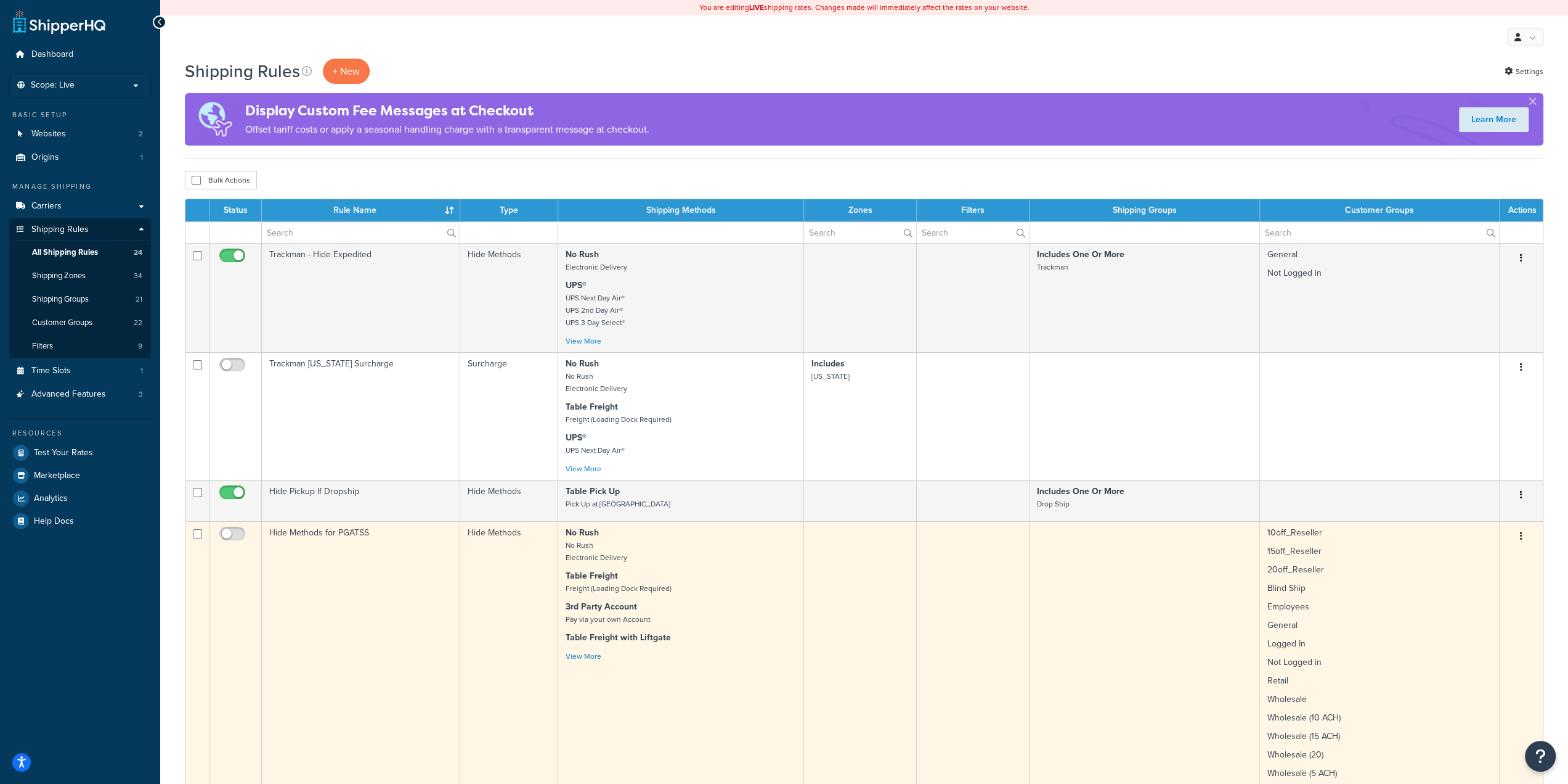
click at [417, 612] on td "Hide Methods for PGATSS" at bounding box center [361, 711] width 198 height 381
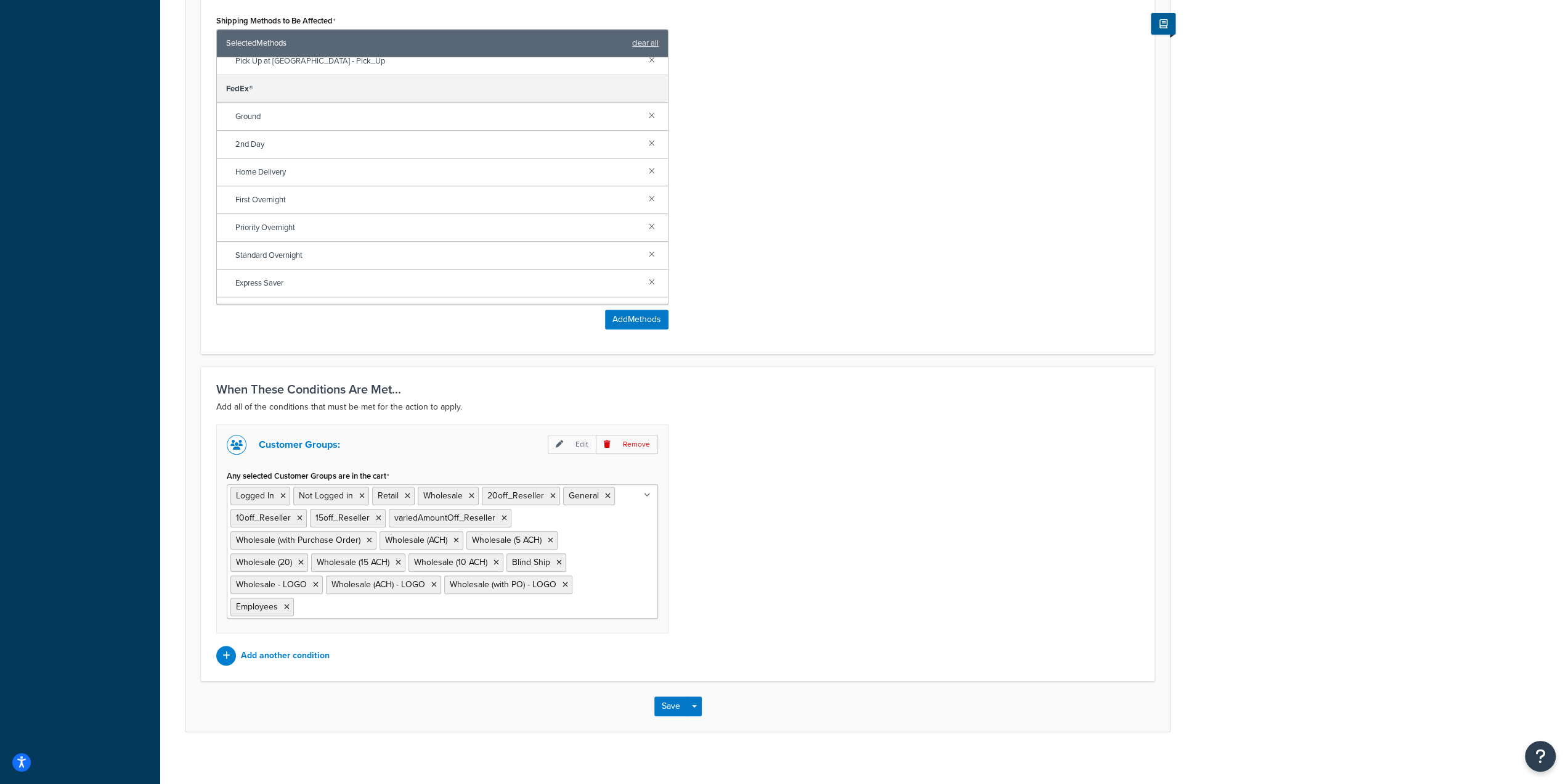
scroll to position [561, 0]
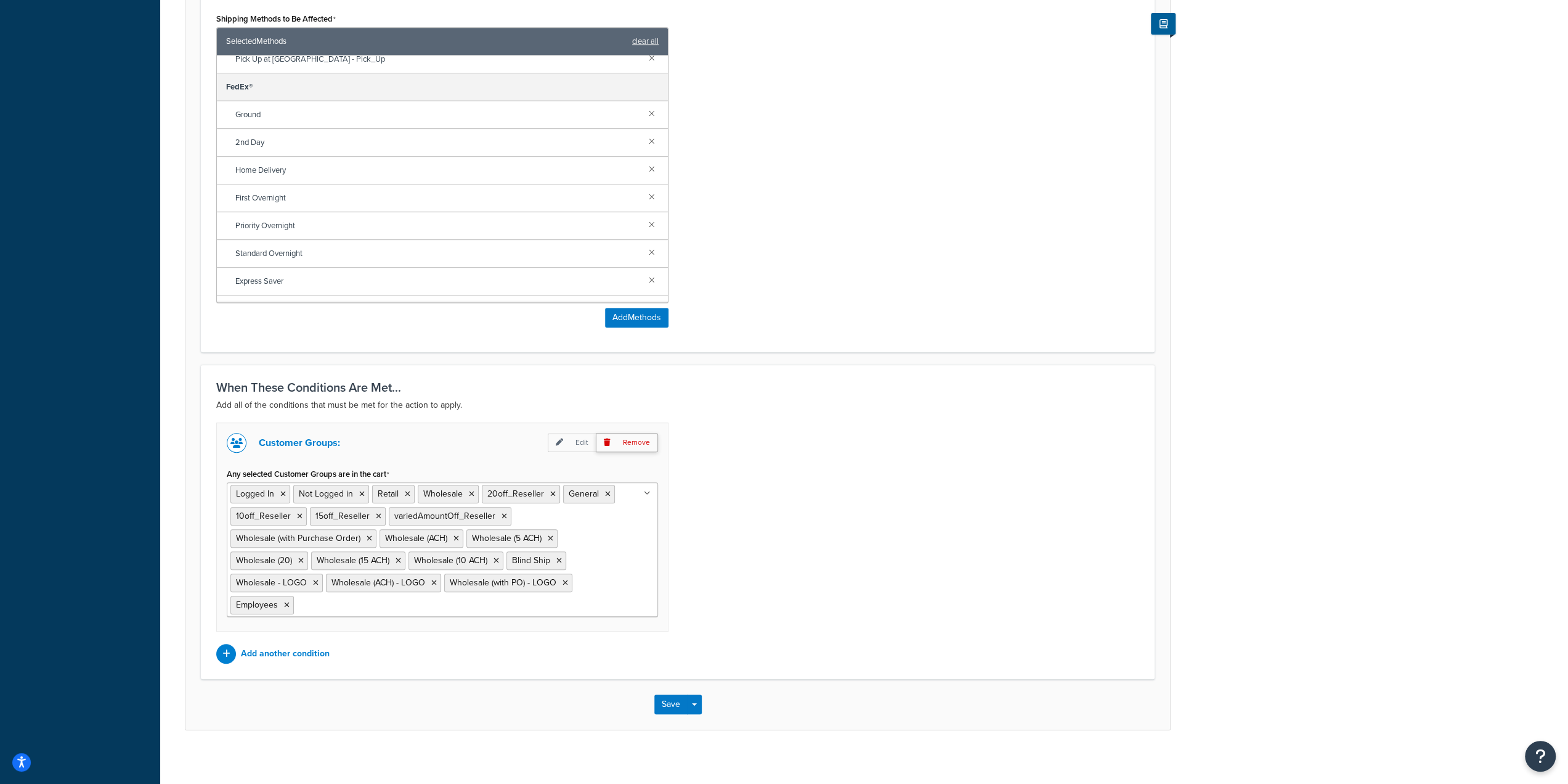
click at [619, 442] on p "Remove" at bounding box center [627, 442] width 63 height 19
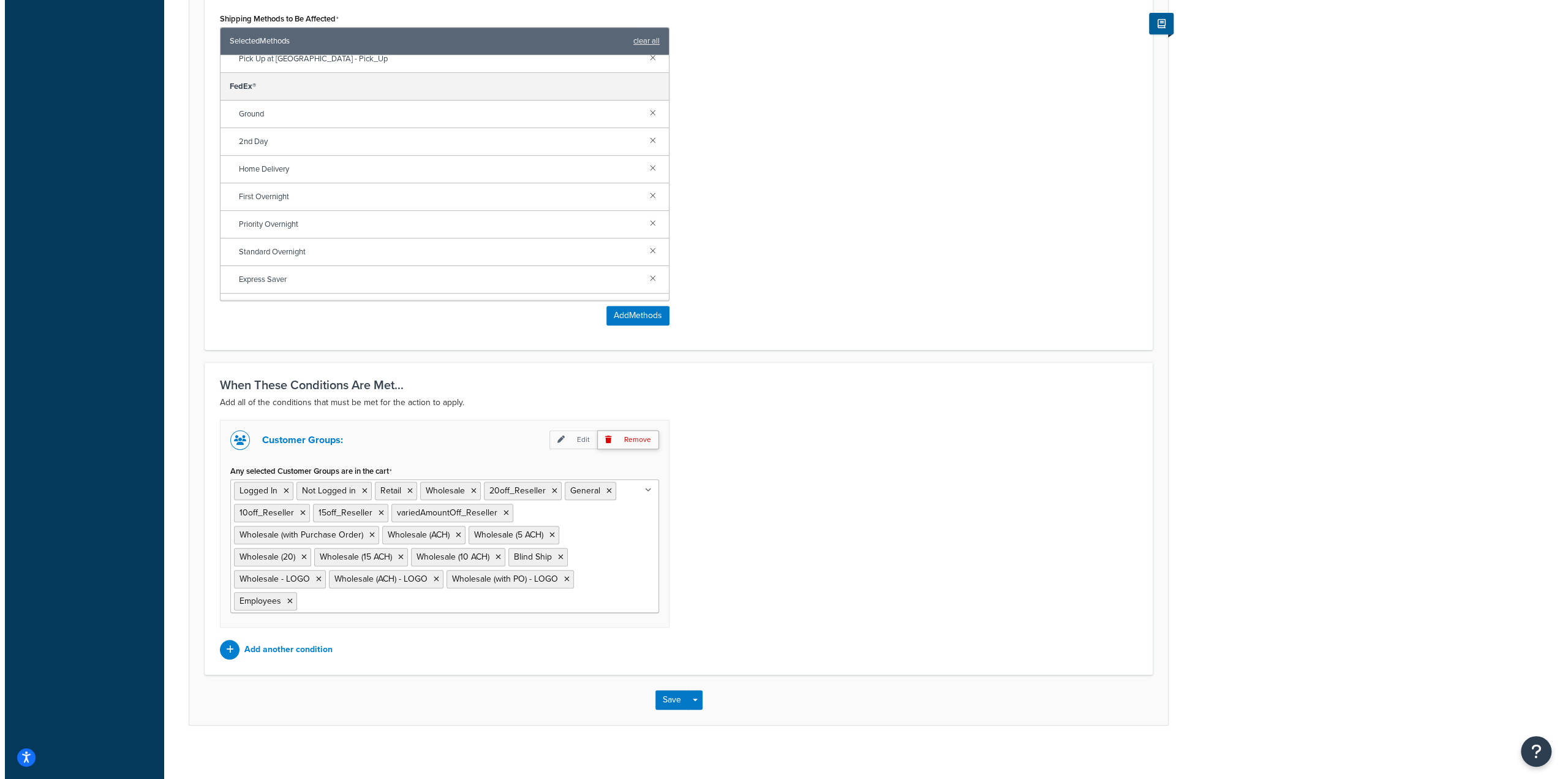
scroll to position [344, 0]
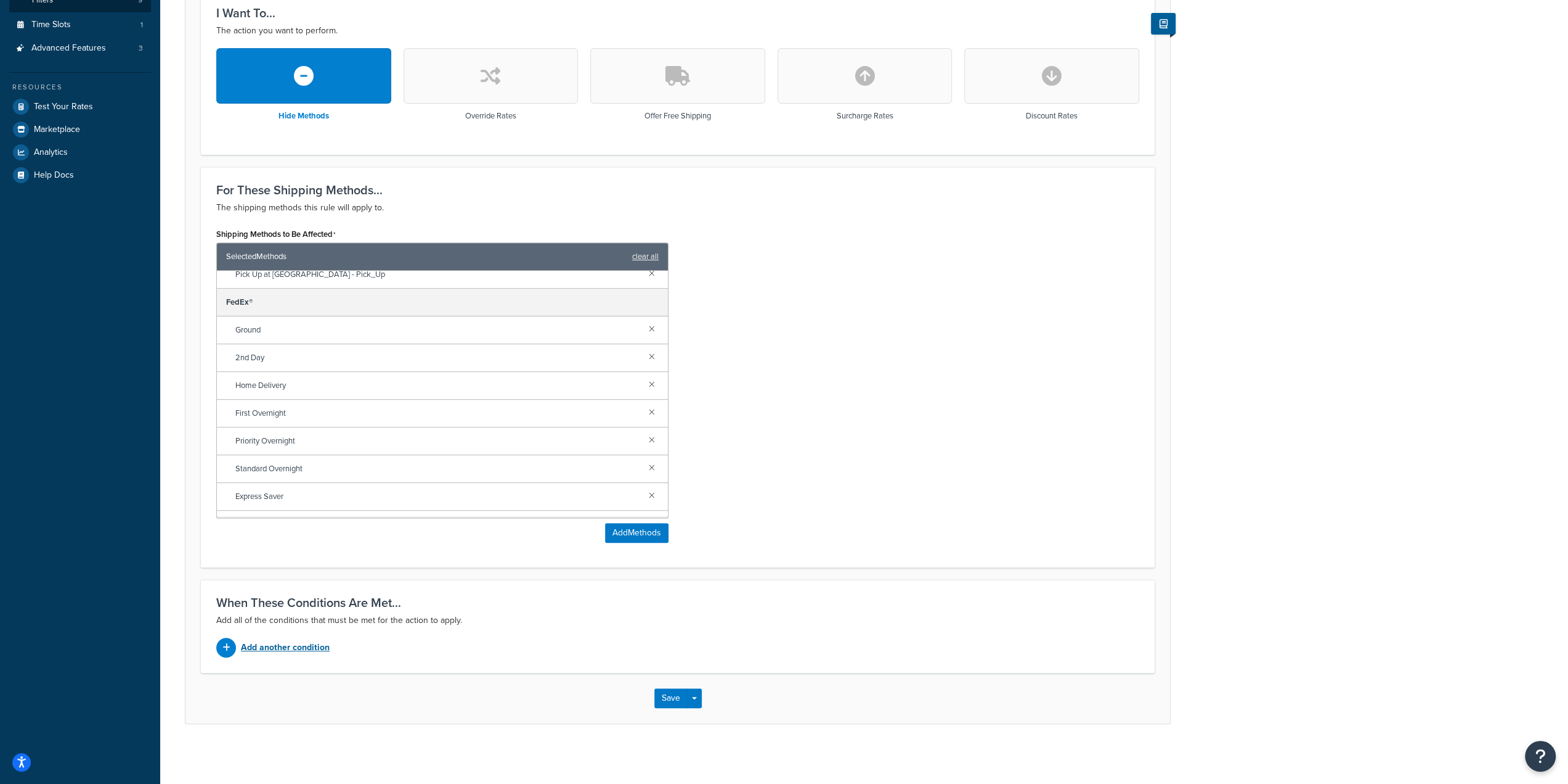
click at [311, 647] on p "Add another condition" at bounding box center [285, 648] width 89 height 17
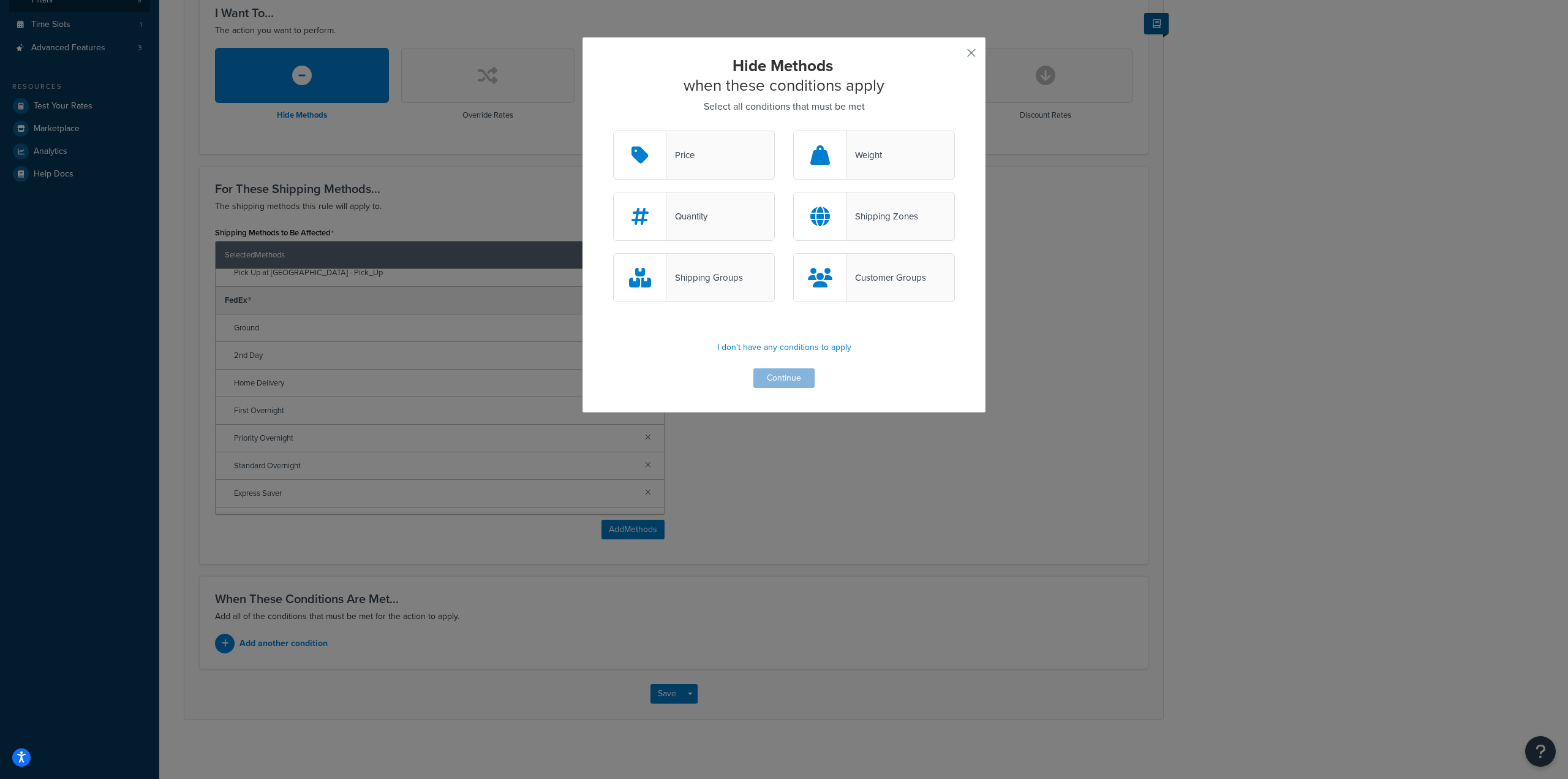
click at [863, 282] on div "Customer Groups" at bounding box center [886, 277] width 79 height 17
click at [0, 0] on input "Customer Groups" at bounding box center [0, 0] width 0 height 0
click at [781, 376] on button "Continue" at bounding box center [784, 377] width 61 height 20
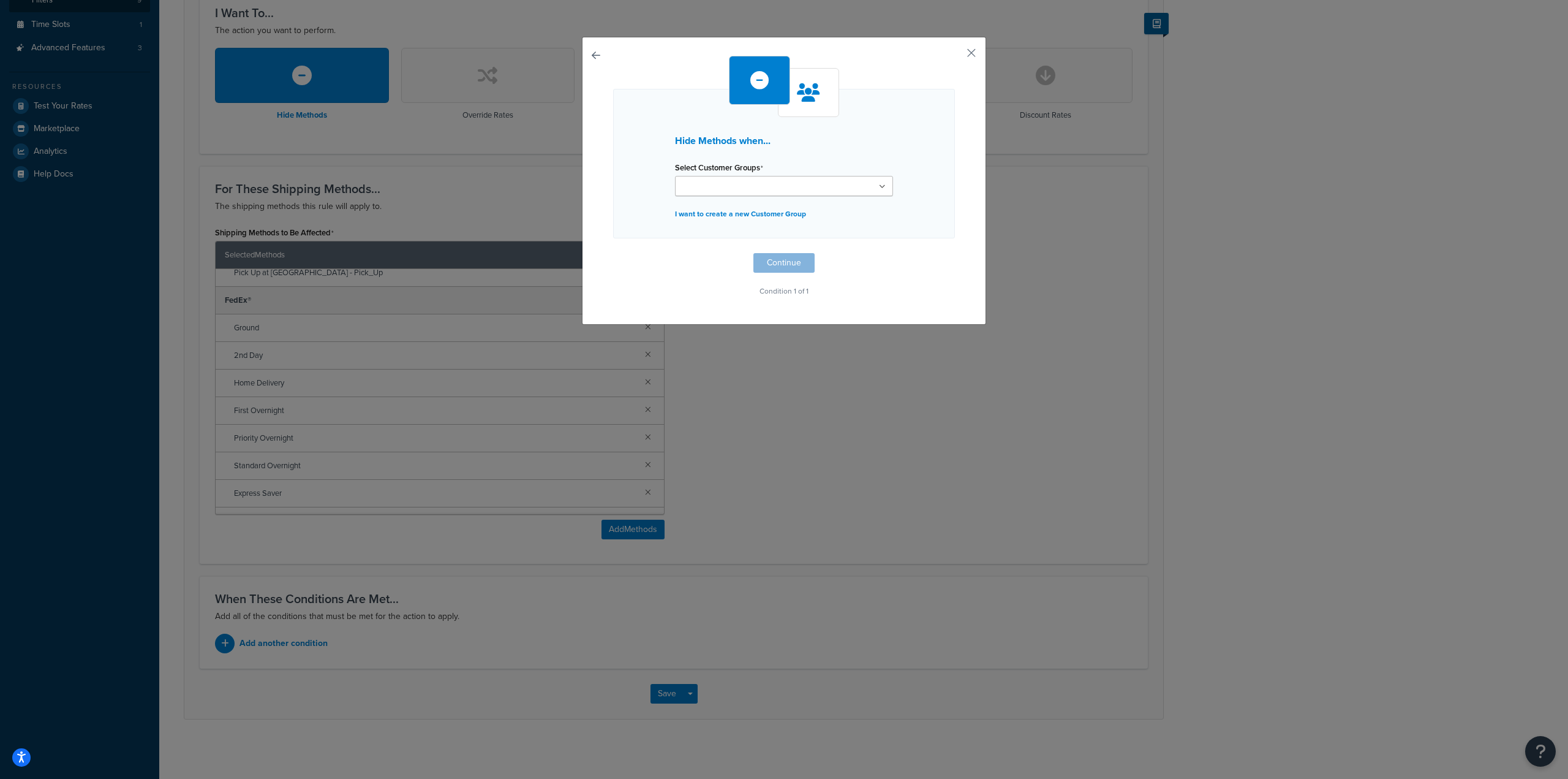
click at [706, 186] on input "Select Customer Groups" at bounding box center [733, 187] width 109 height 14
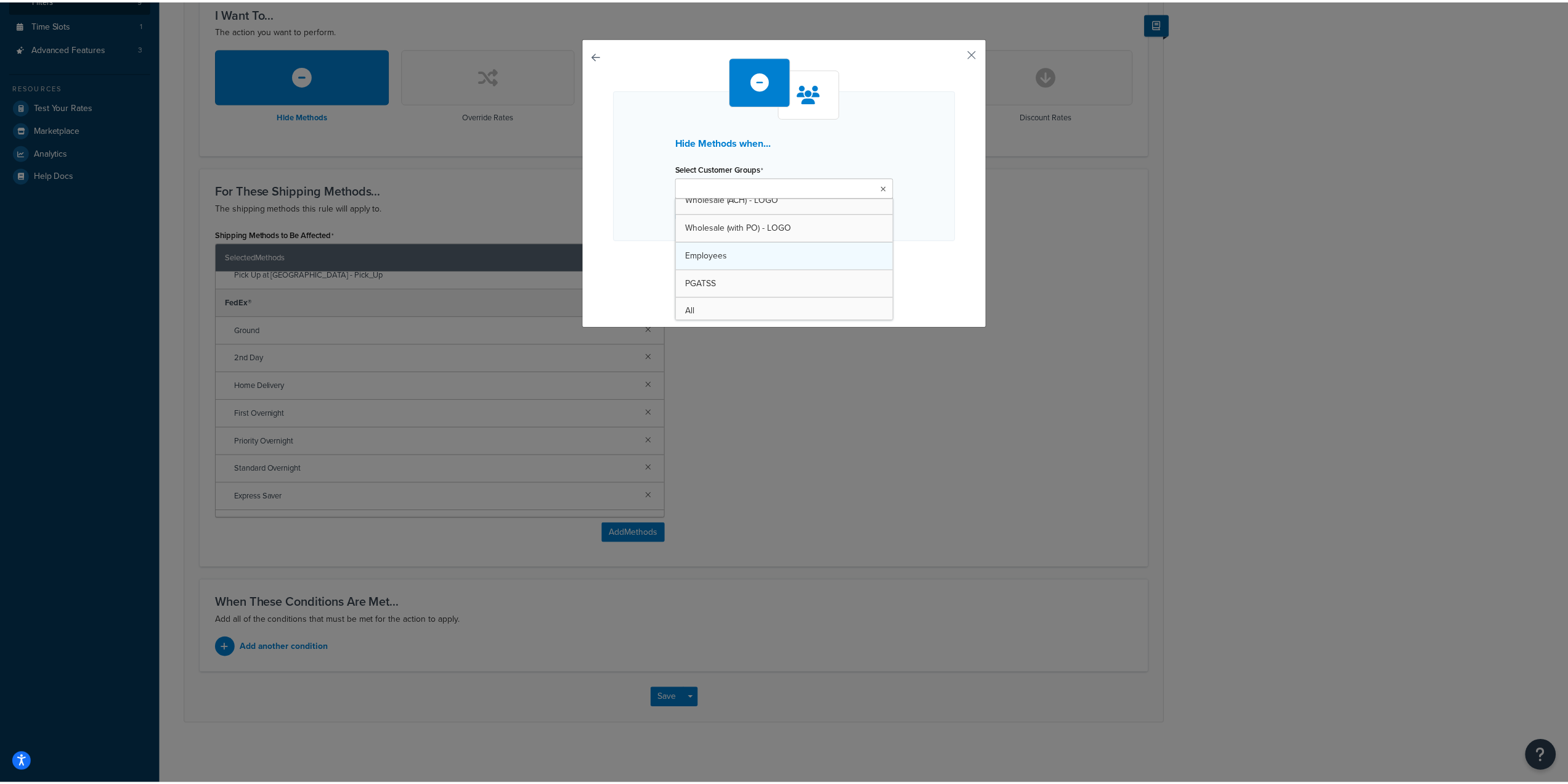
scroll to position [455, 0]
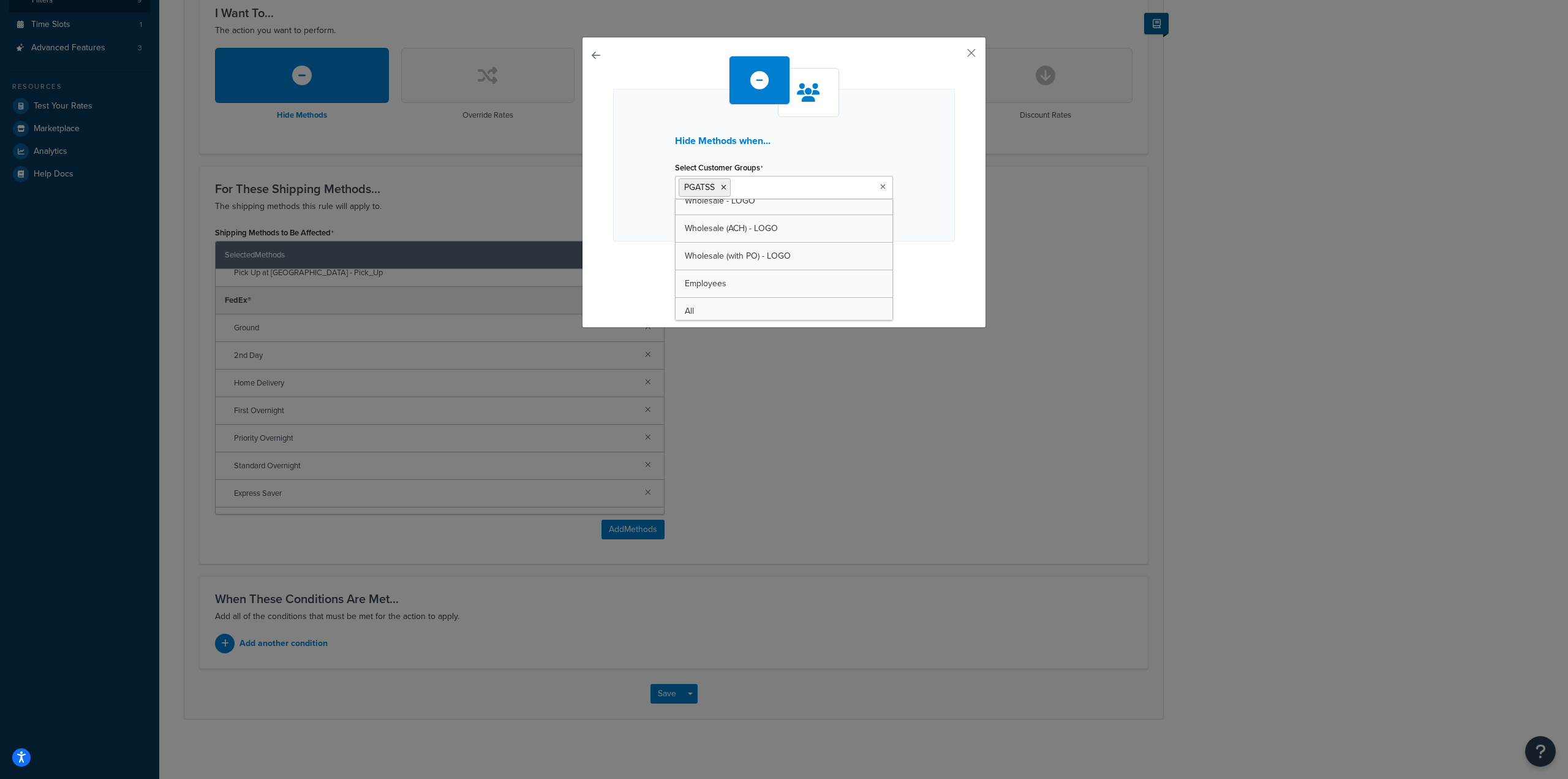
click at [842, 403] on div "Hide Methods when... Select Customer Groups PGATSS Logged In Not Logged in Reta…" at bounding box center [784, 390] width 1568 height 779
click at [773, 269] on button "Continue" at bounding box center [784, 266] width 61 height 20
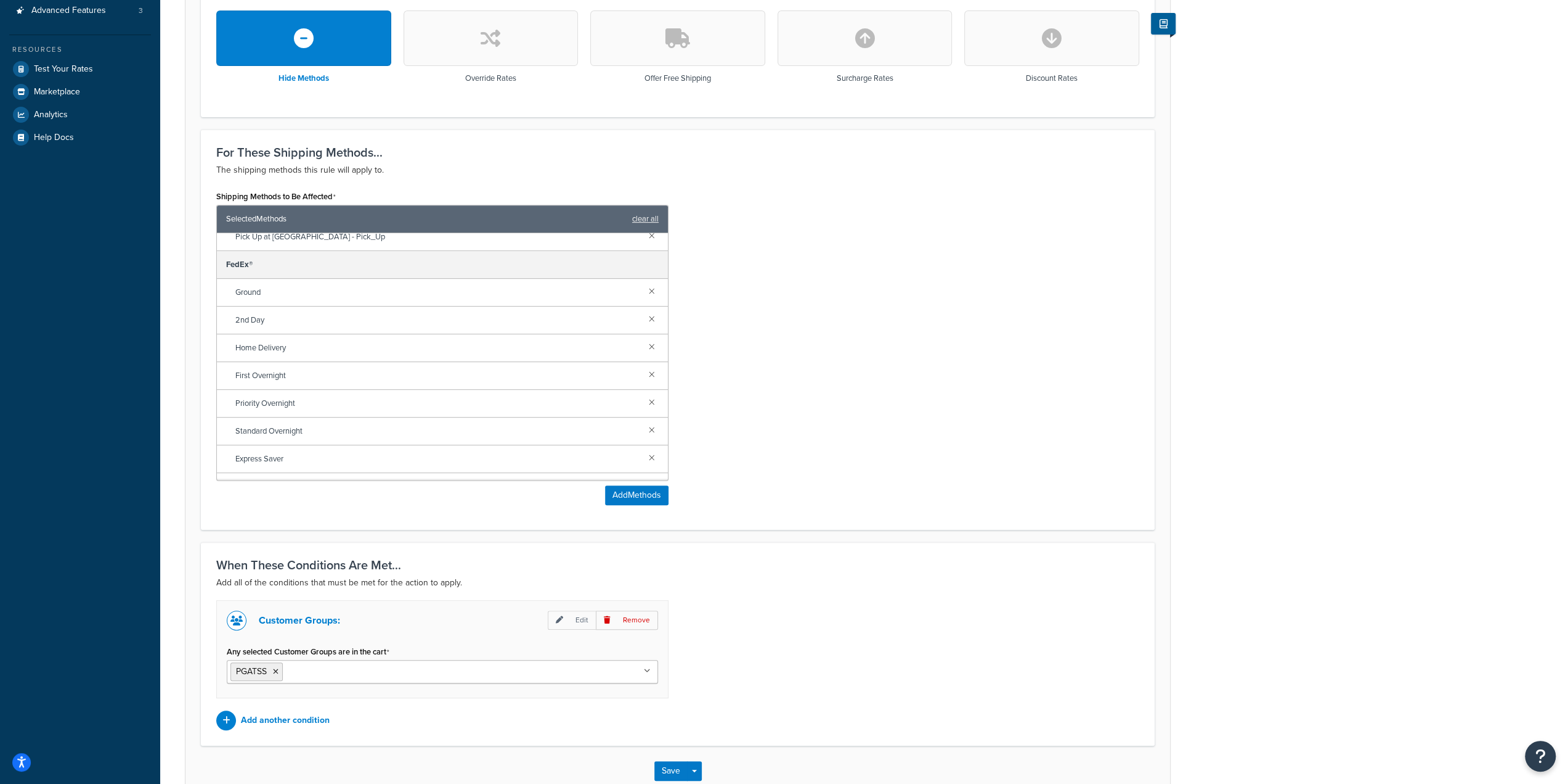
scroll to position [455, 0]
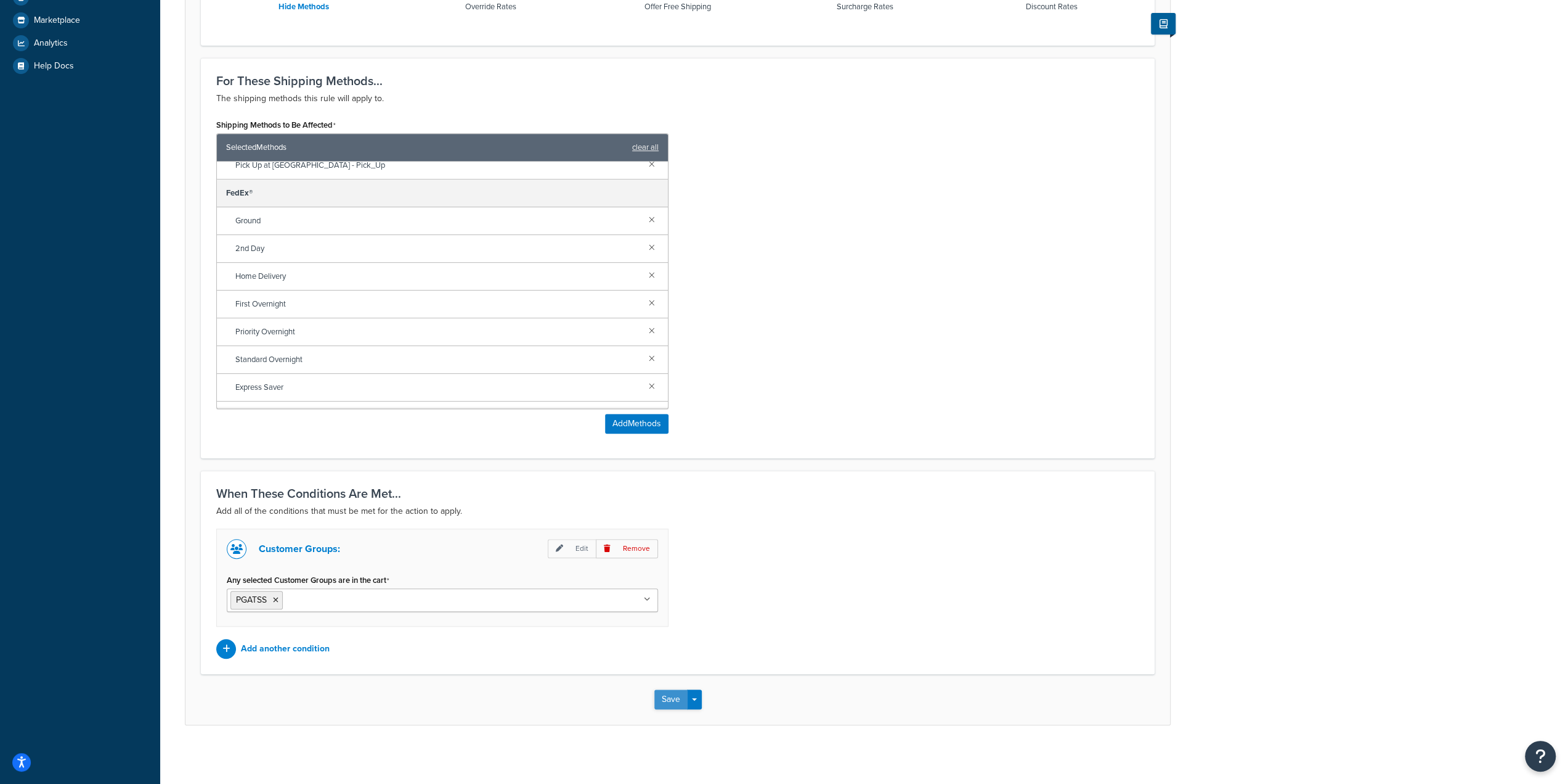
click at [665, 698] on button "Save" at bounding box center [671, 699] width 33 height 20
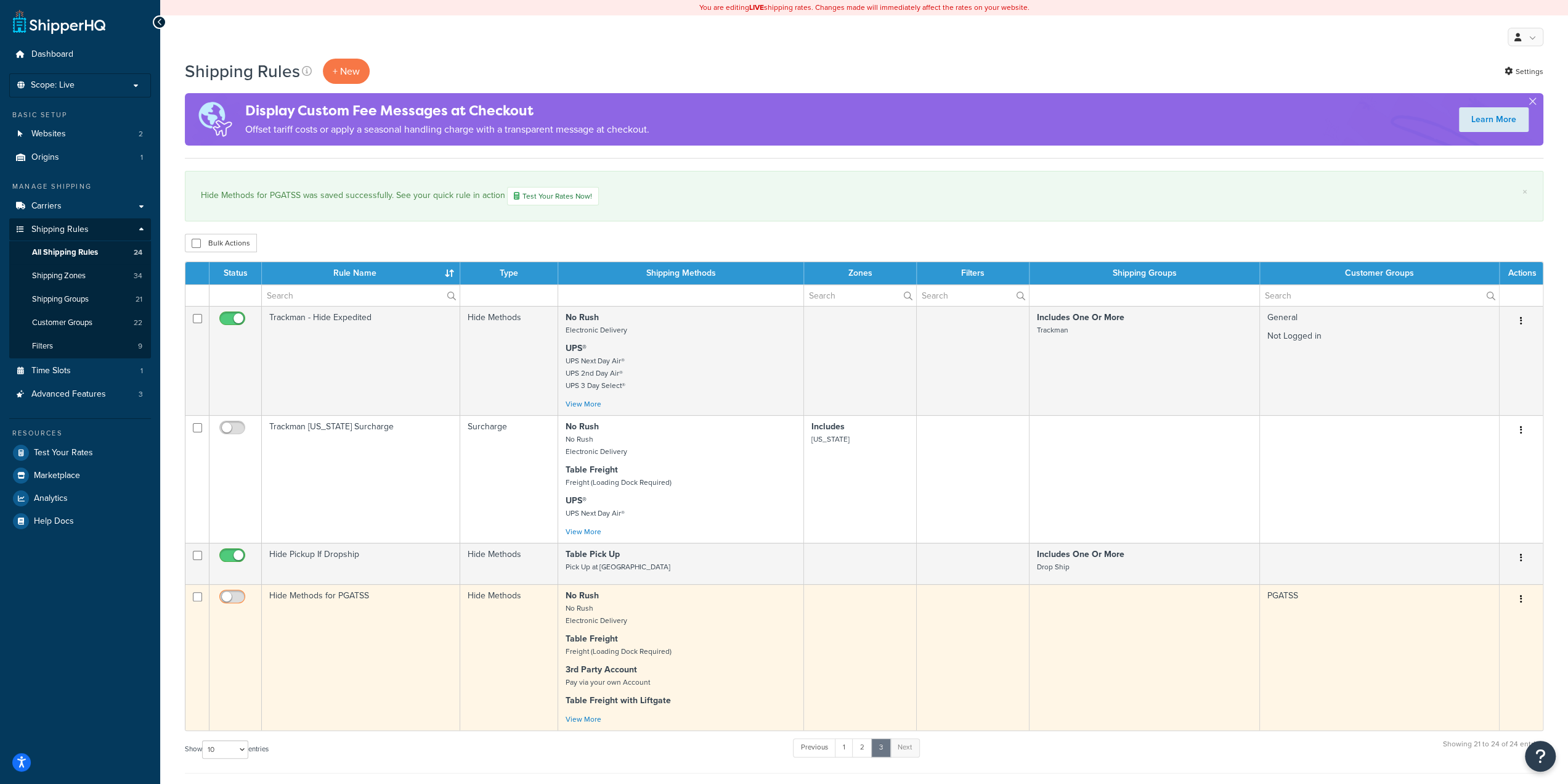
click at [239, 600] on input "checkbox" at bounding box center [234, 600] width 34 height 16
checkbox input "true"
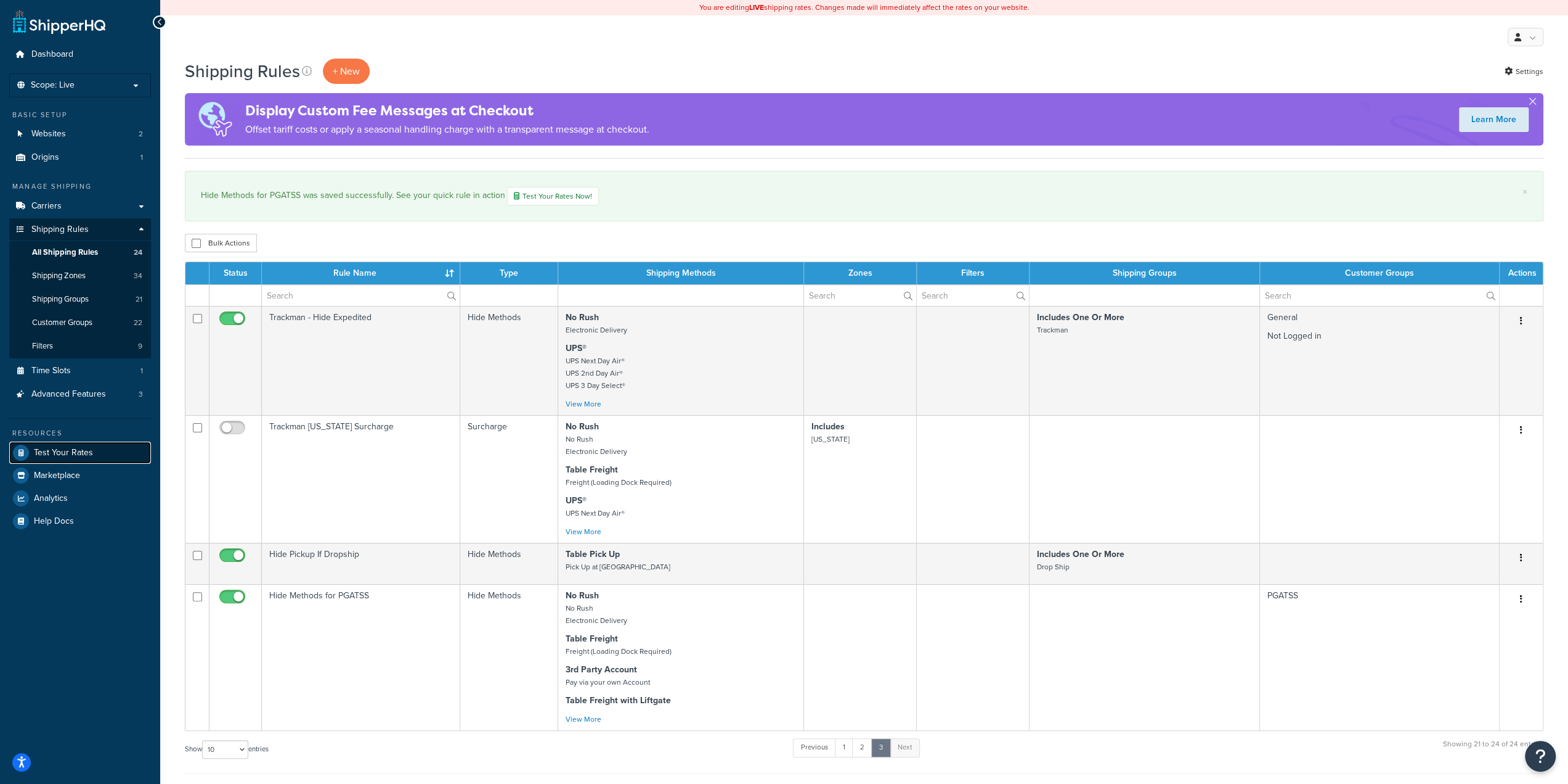
click at [68, 451] on span "Test Your Rates" at bounding box center [63, 453] width 59 height 10
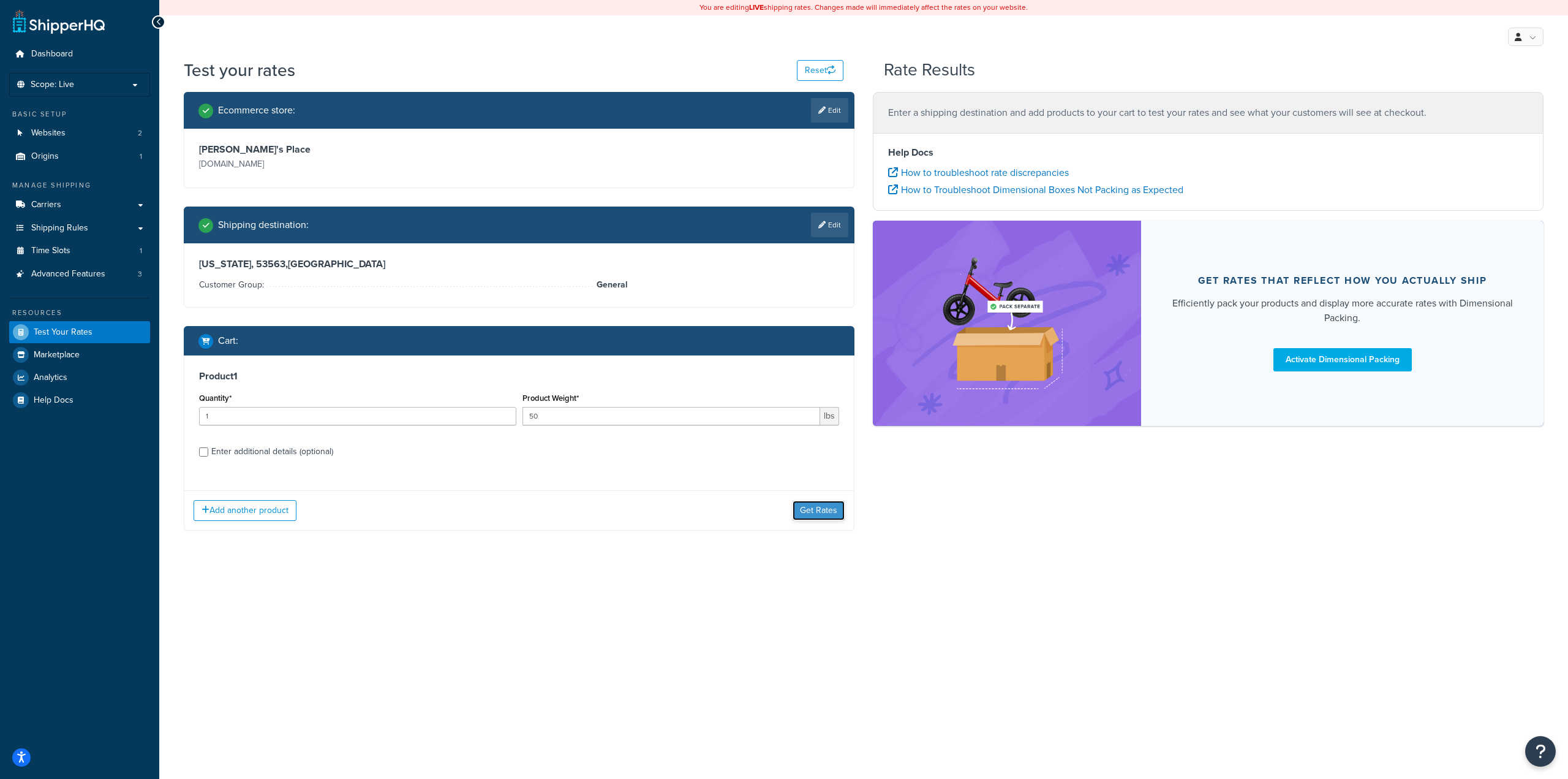
click at [815, 510] on button "Get Rates" at bounding box center [819, 510] width 52 height 20
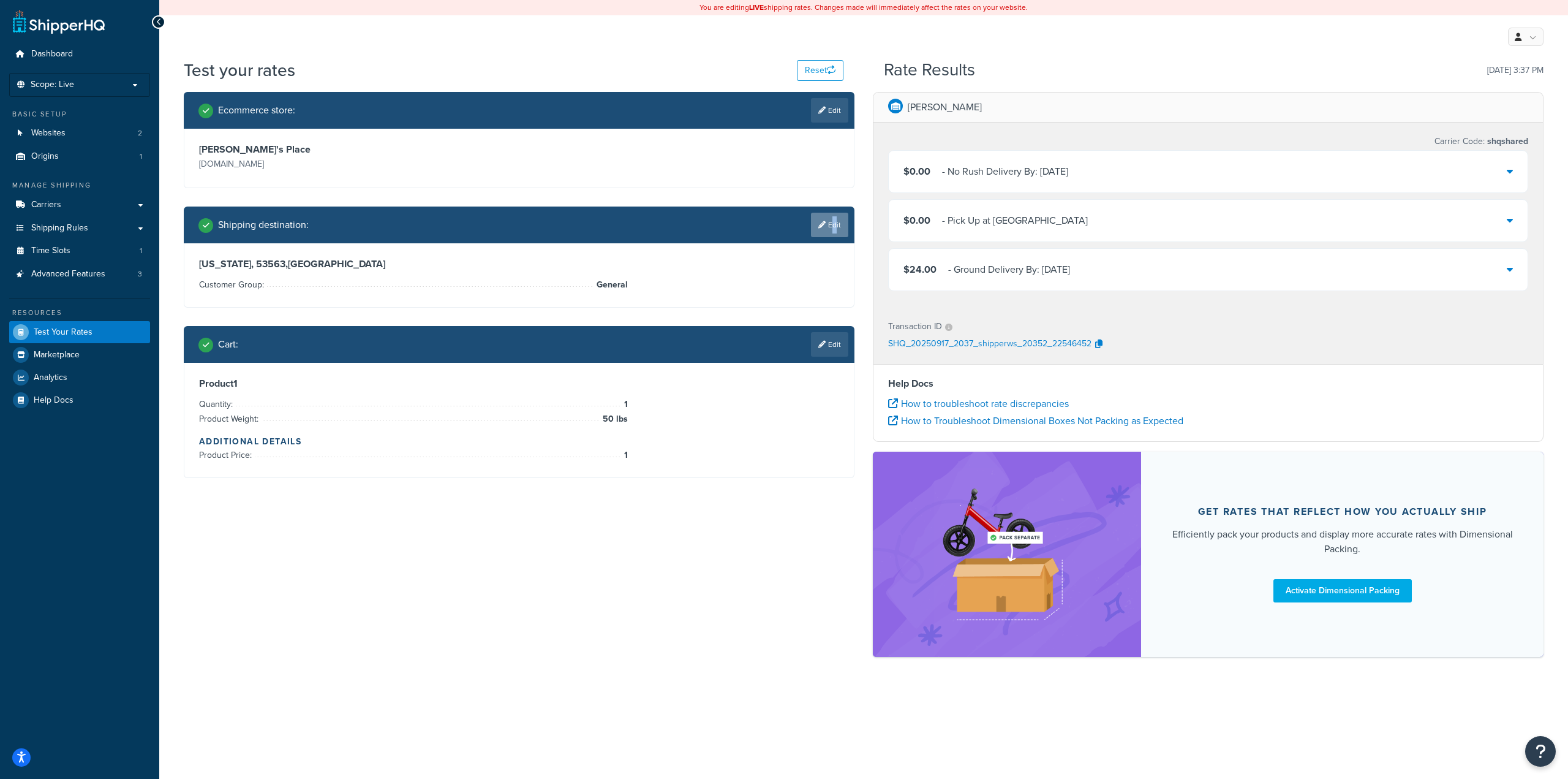
click at [831, 227] on link "Edit" at bounding box center [829, 225] width 37 height 24
select select "WI"
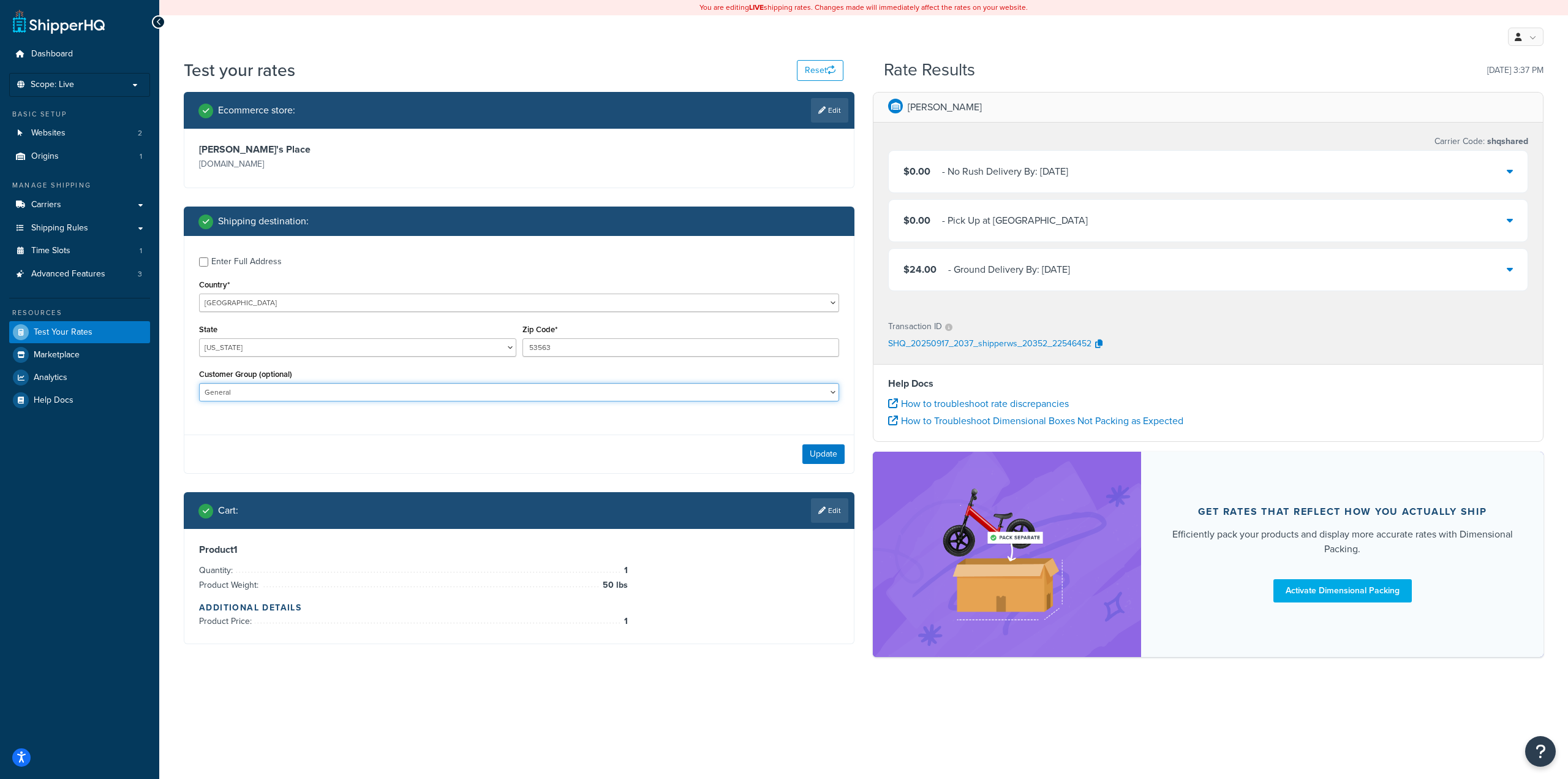
click at [244, 393] on select "10off_Reseller 15off_Reseller 20off_Reseller Blind Ship Employees General Logge…" at bounding box center [519, 391] width 640 height 18
select select "PGATSS"
click at [199, 384] on select "10off_Reseller 15off_Reseller 20off_Reseller Blind Ship Employees General Logge…" at bounding box center [519, 391] width 640 height 18
click at [825, 455] on button "Update" at bounding box center [823, 453] width 42 height 20
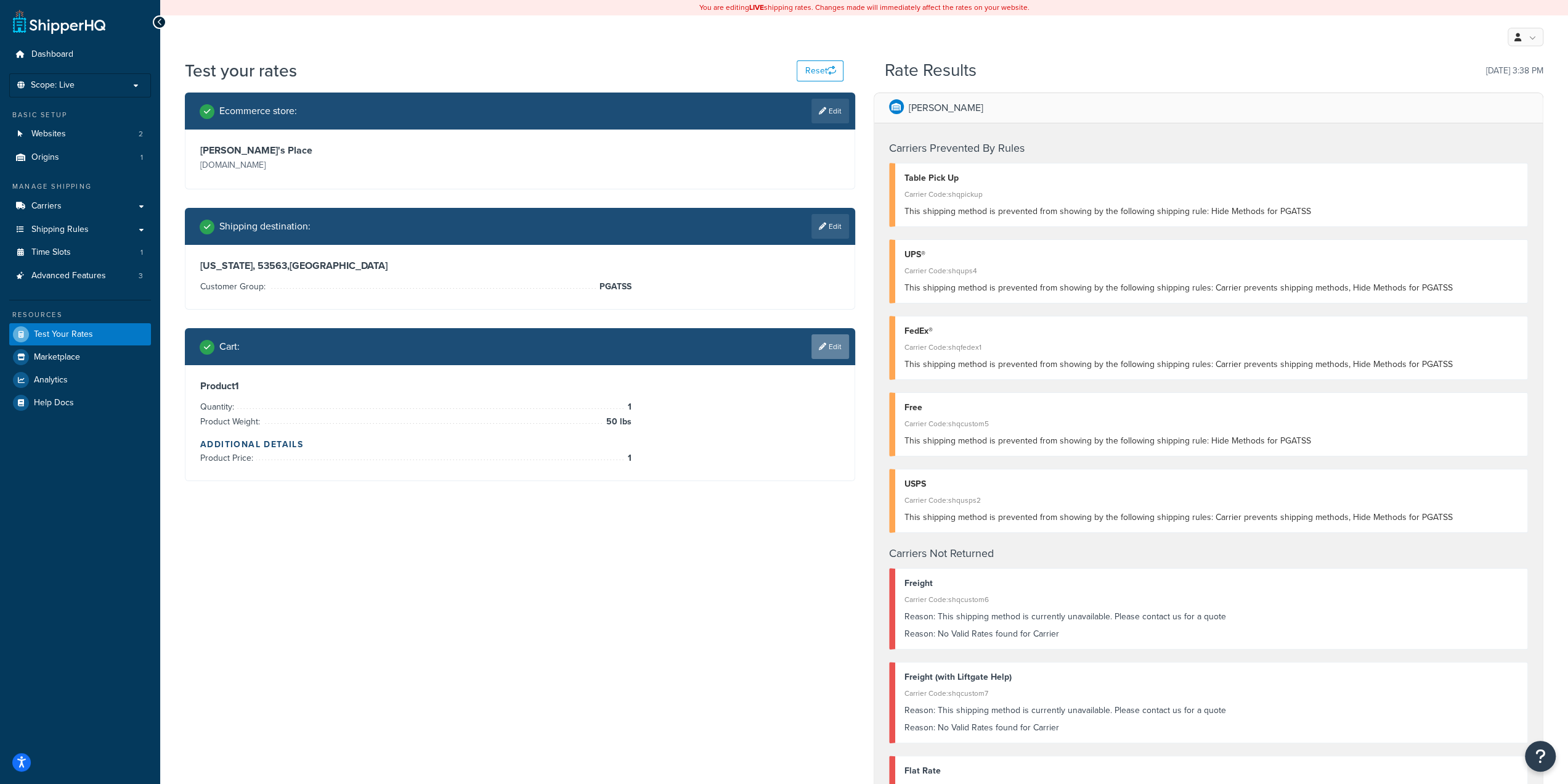
click at [845, 349] on link "Edit" at bounding box center [830, 346] width 37 height 24
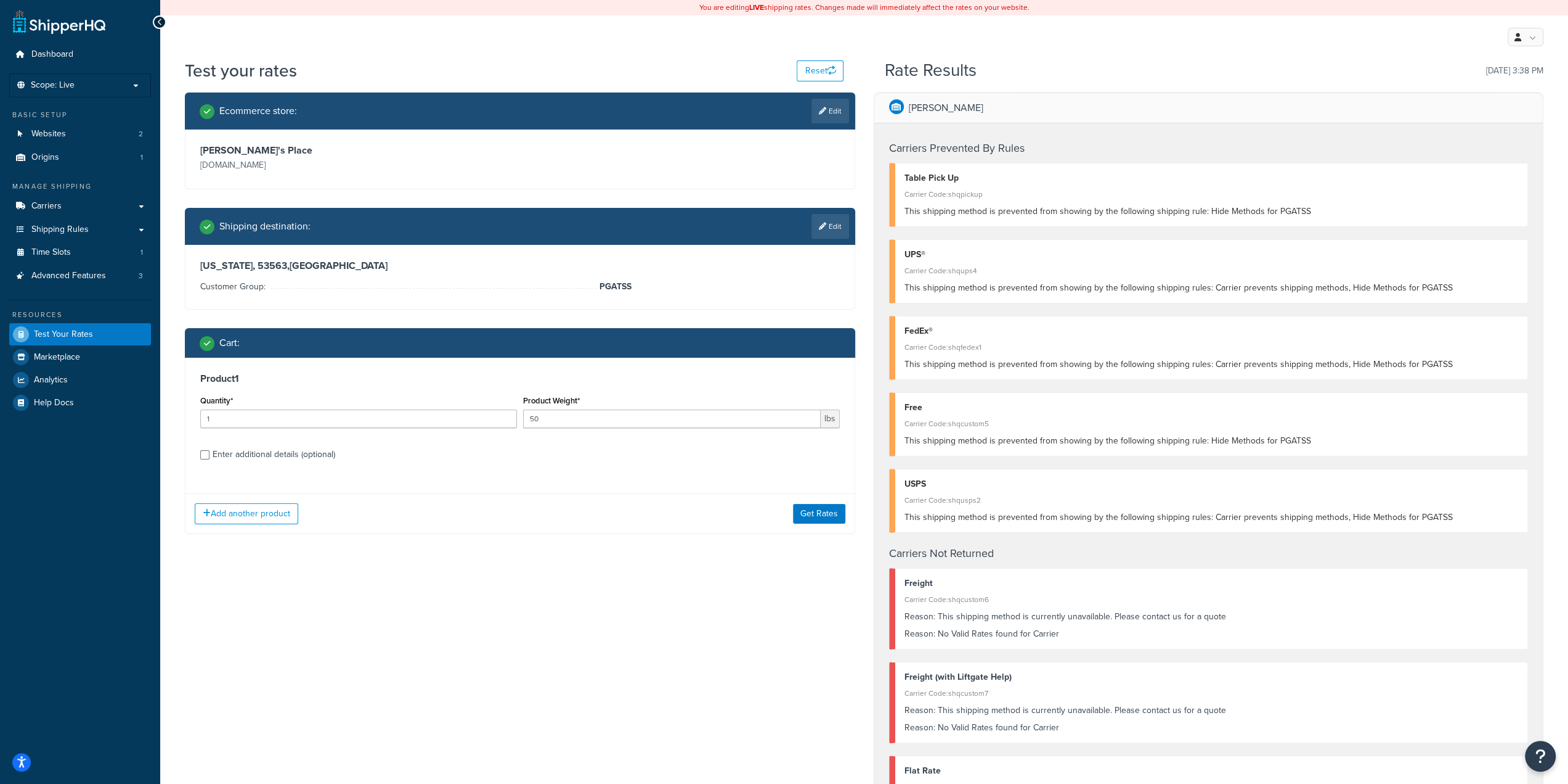
click at [275, 455] on div "Enter additional details (optional)" at bounding box center [274, 455] width 122 height 17
click at [209, 455] on input "Enter additional details (optional)" at bounding box center [205, 455] width 10 height 10
checkbox input "true"
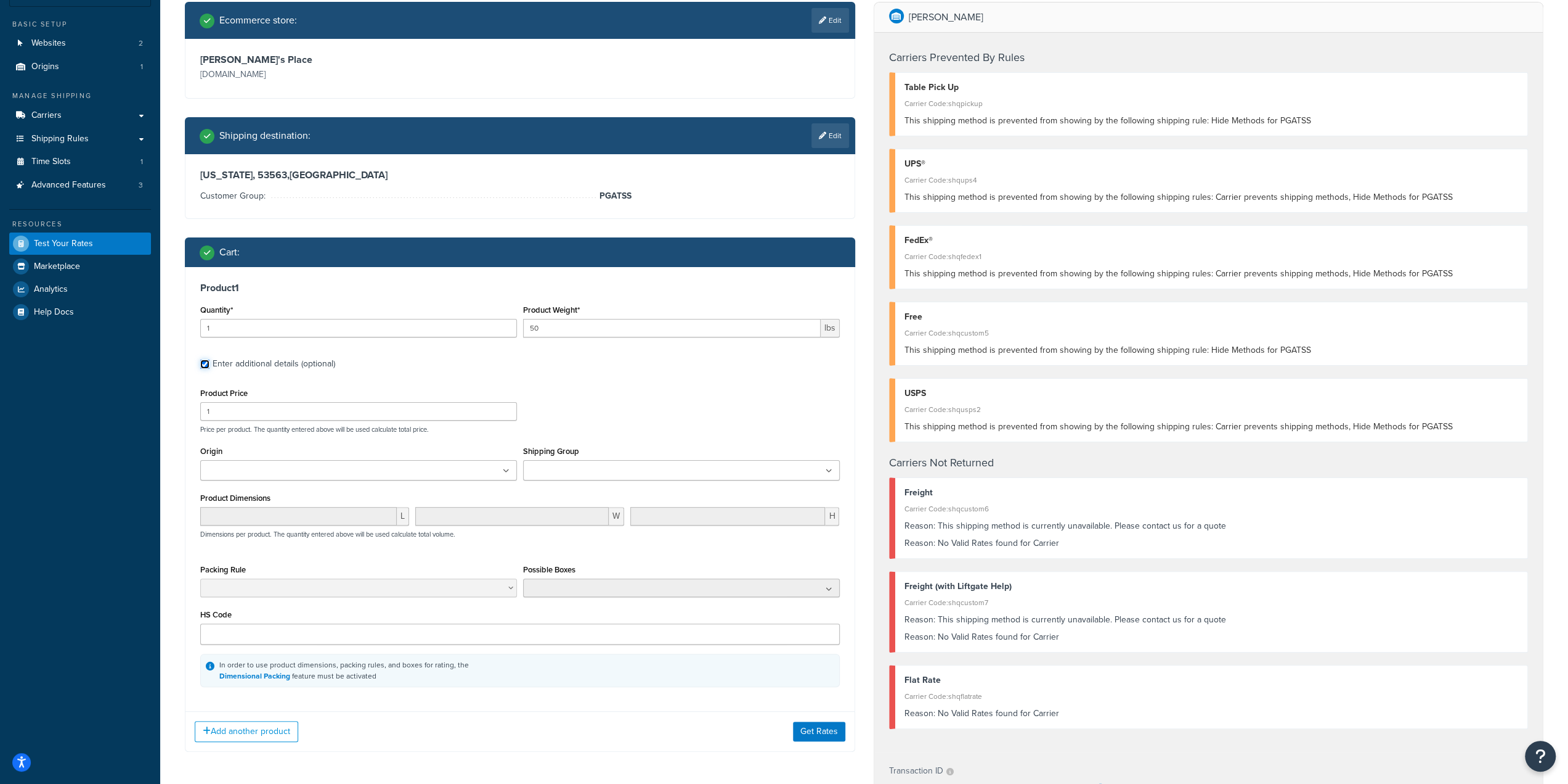
scroll to position [103, 0]
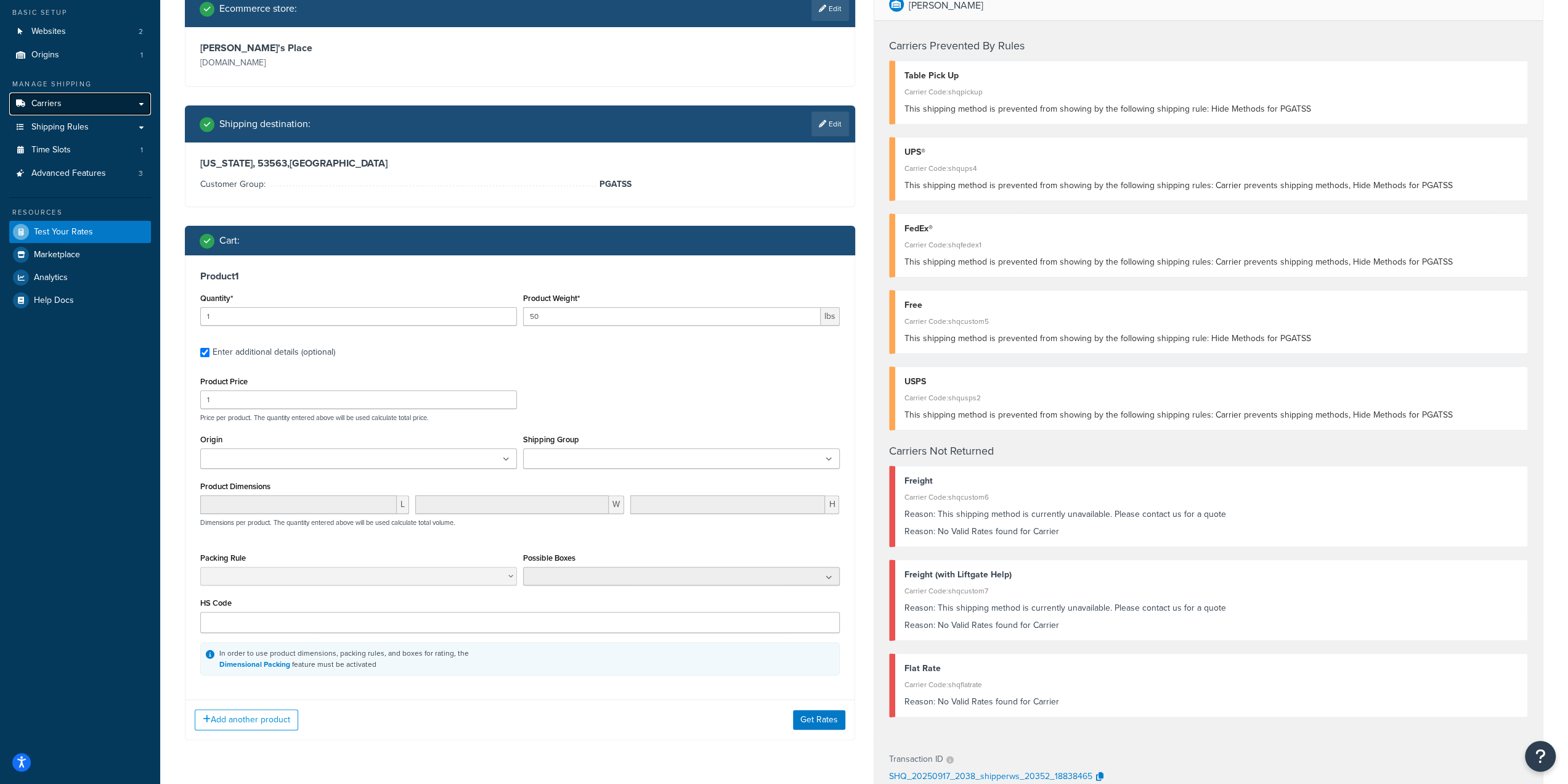
click at [86, 110] on link "Carriers" at bounding box center [80, 103] width 142 height 23
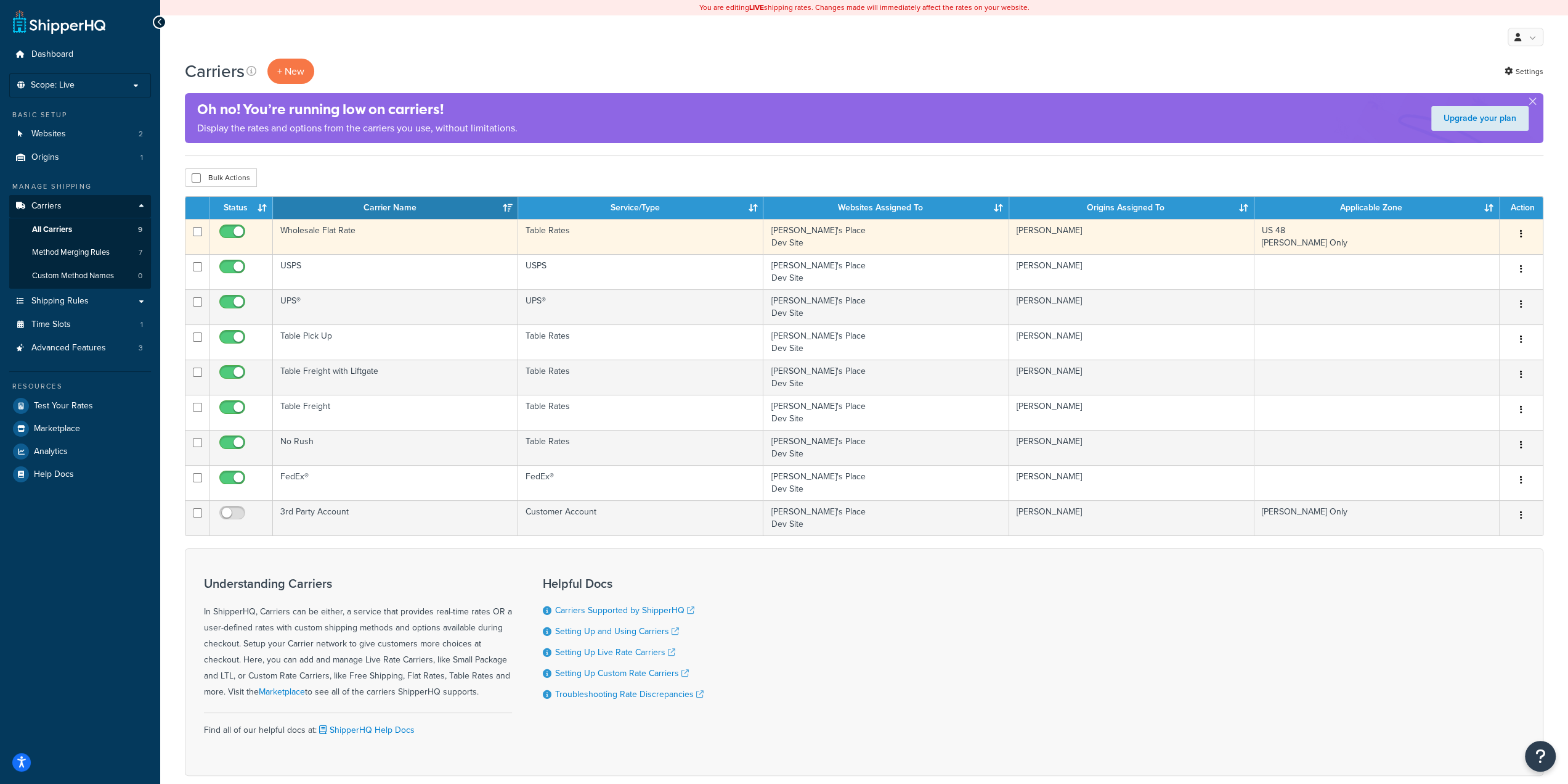
click at [324, 234] on td "Wholesale Flat Rate" at bounding box center [395, 236] width 245 height 35
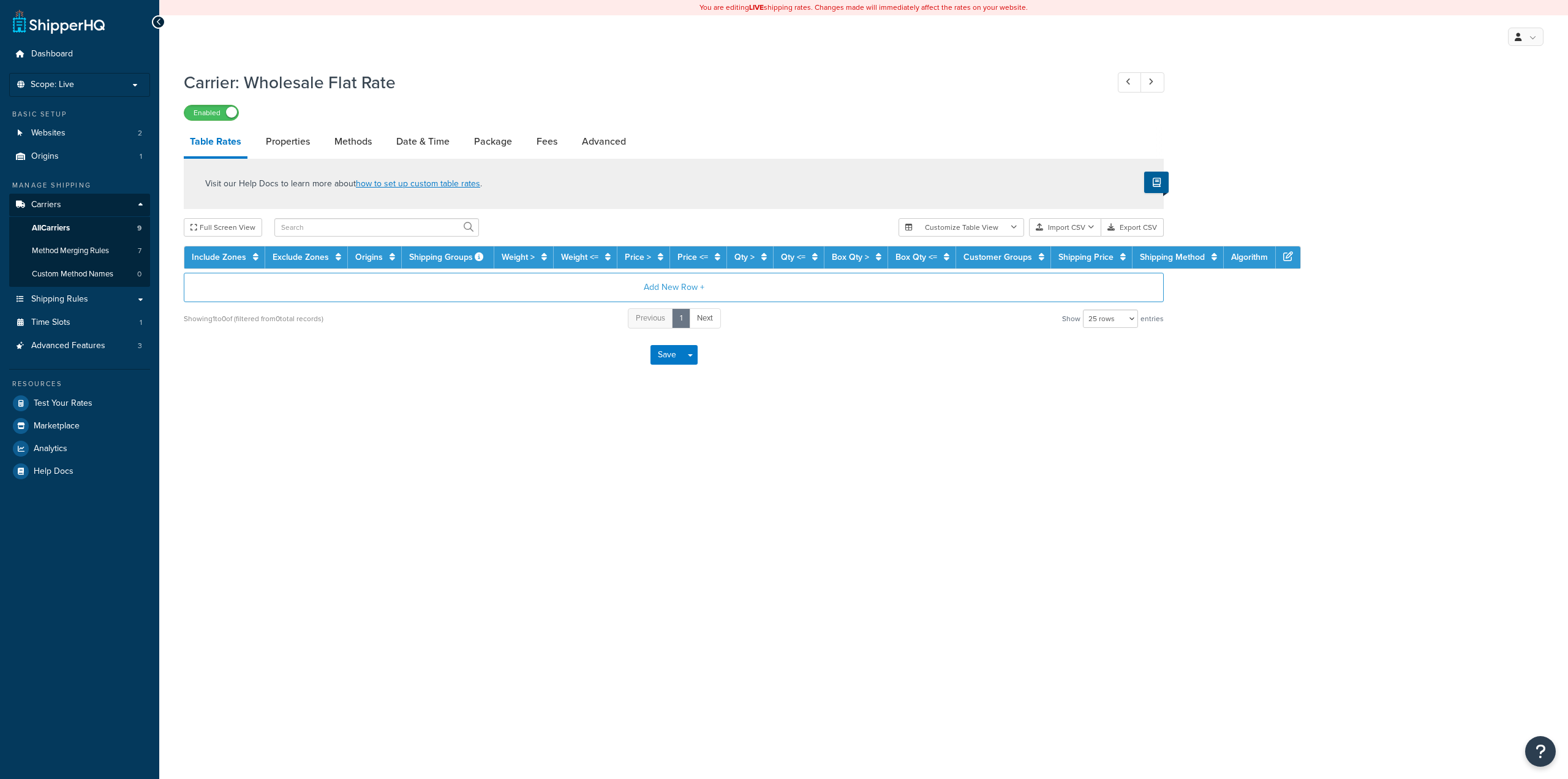
select select "25"
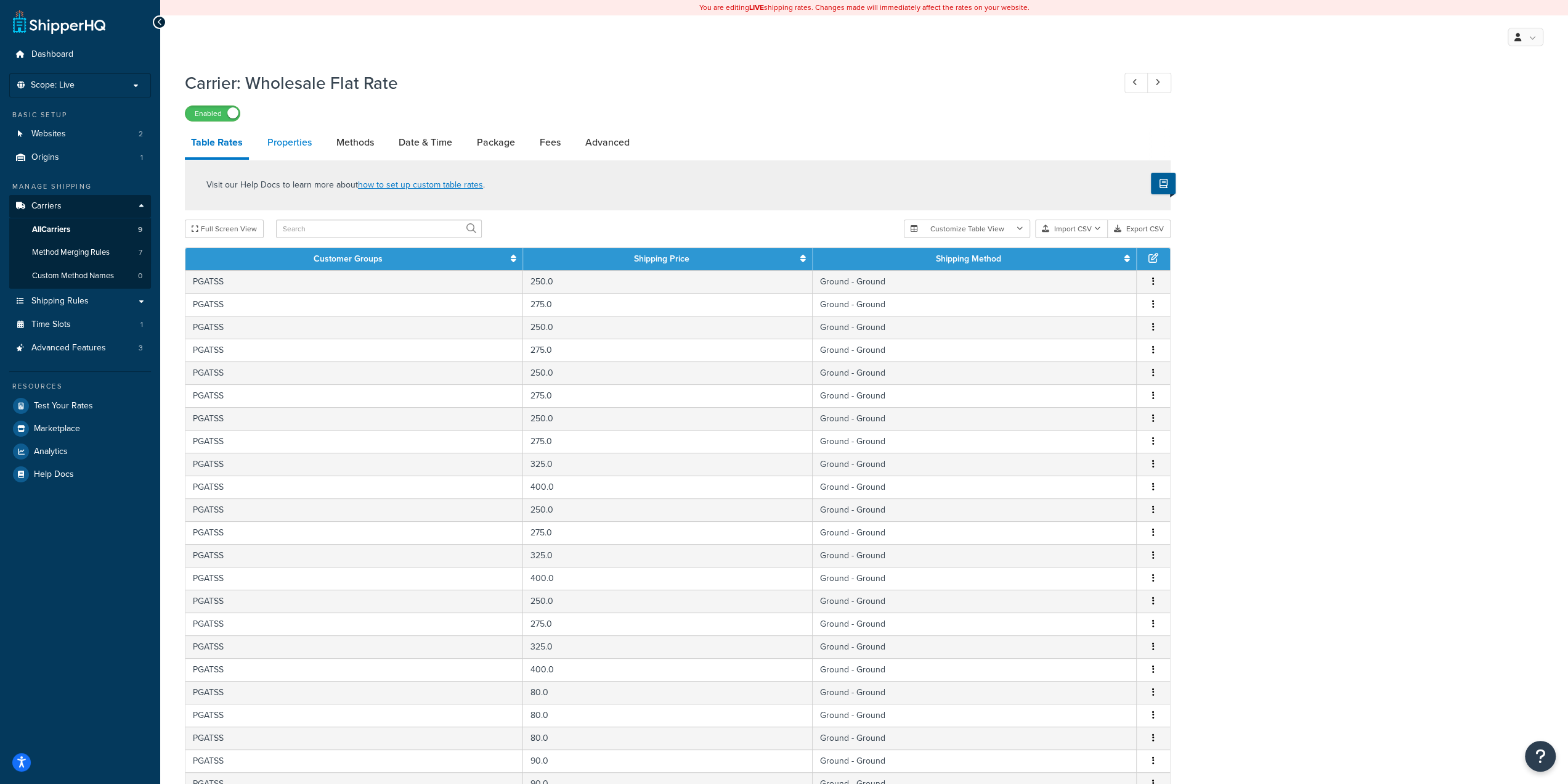
click at [275, 145] on link "Properties" at bounding box center [289, 143] width 56 height 30
select select "PERSKU"
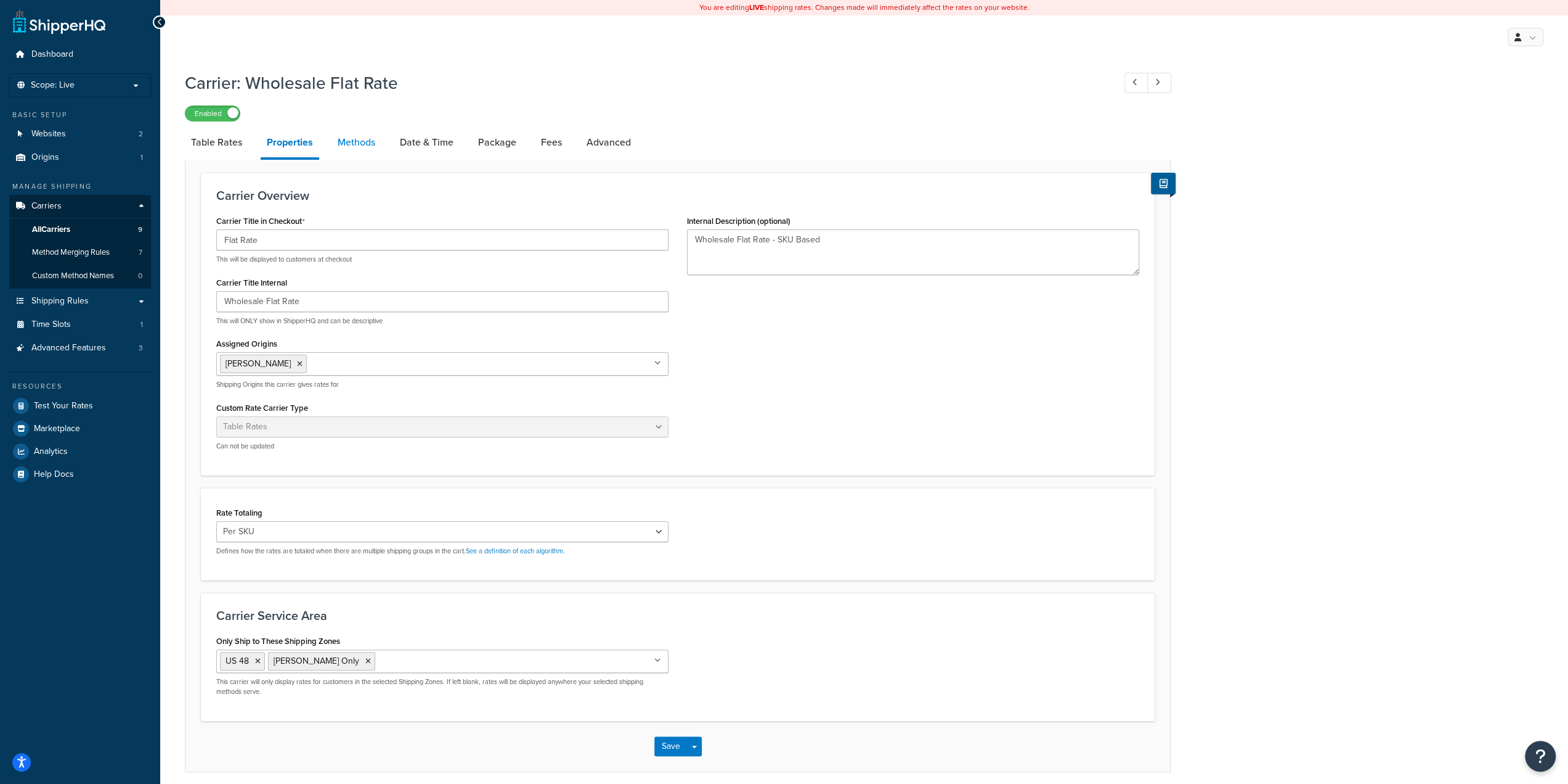
click at [341, 145] on link "Methods" at bounding box center [356, 143] width 50 height 30
select select "25"
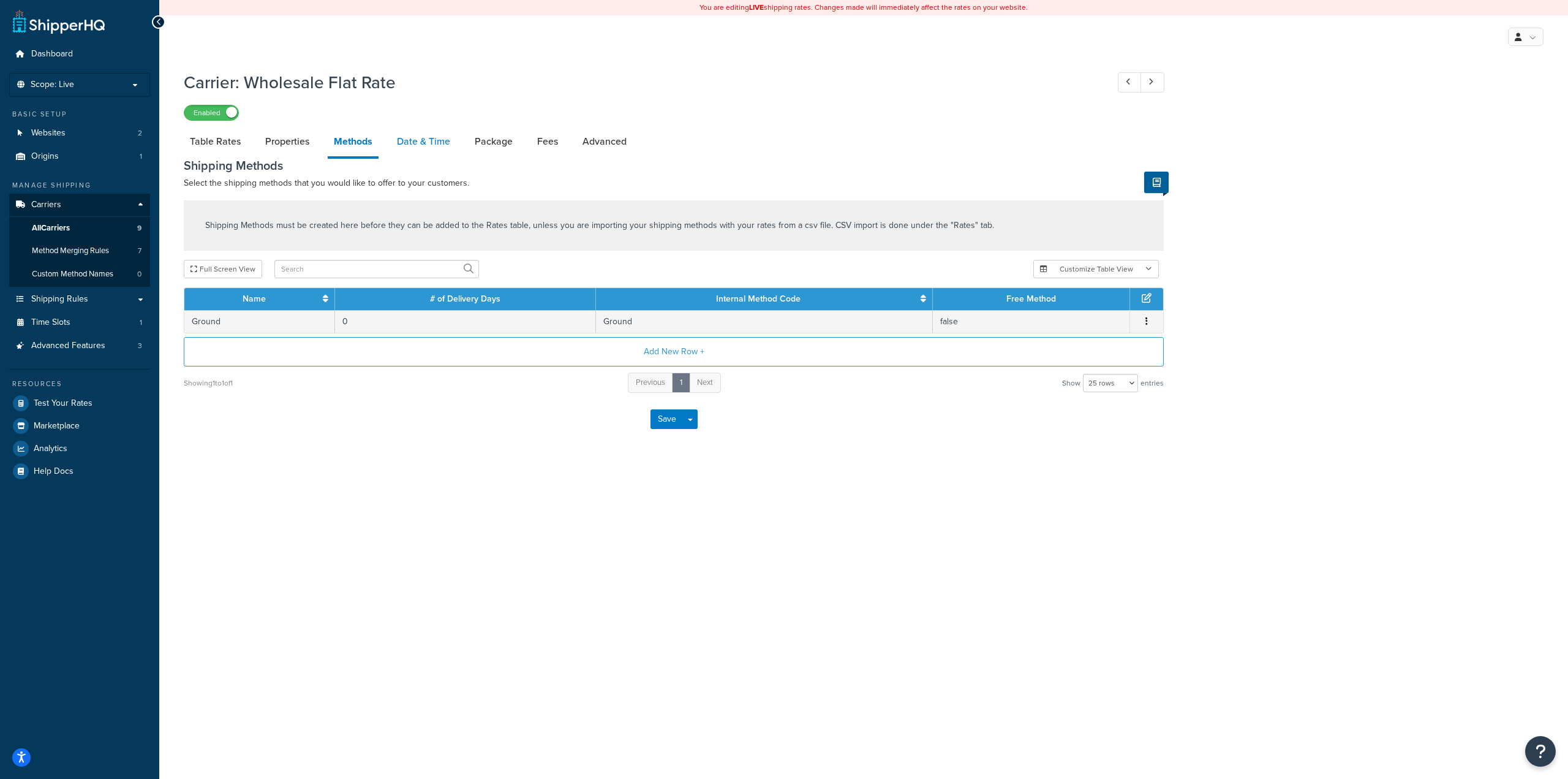
click at [420, 154] on link "Date & Time" at bounding box center [424, 142] width 66 height 29
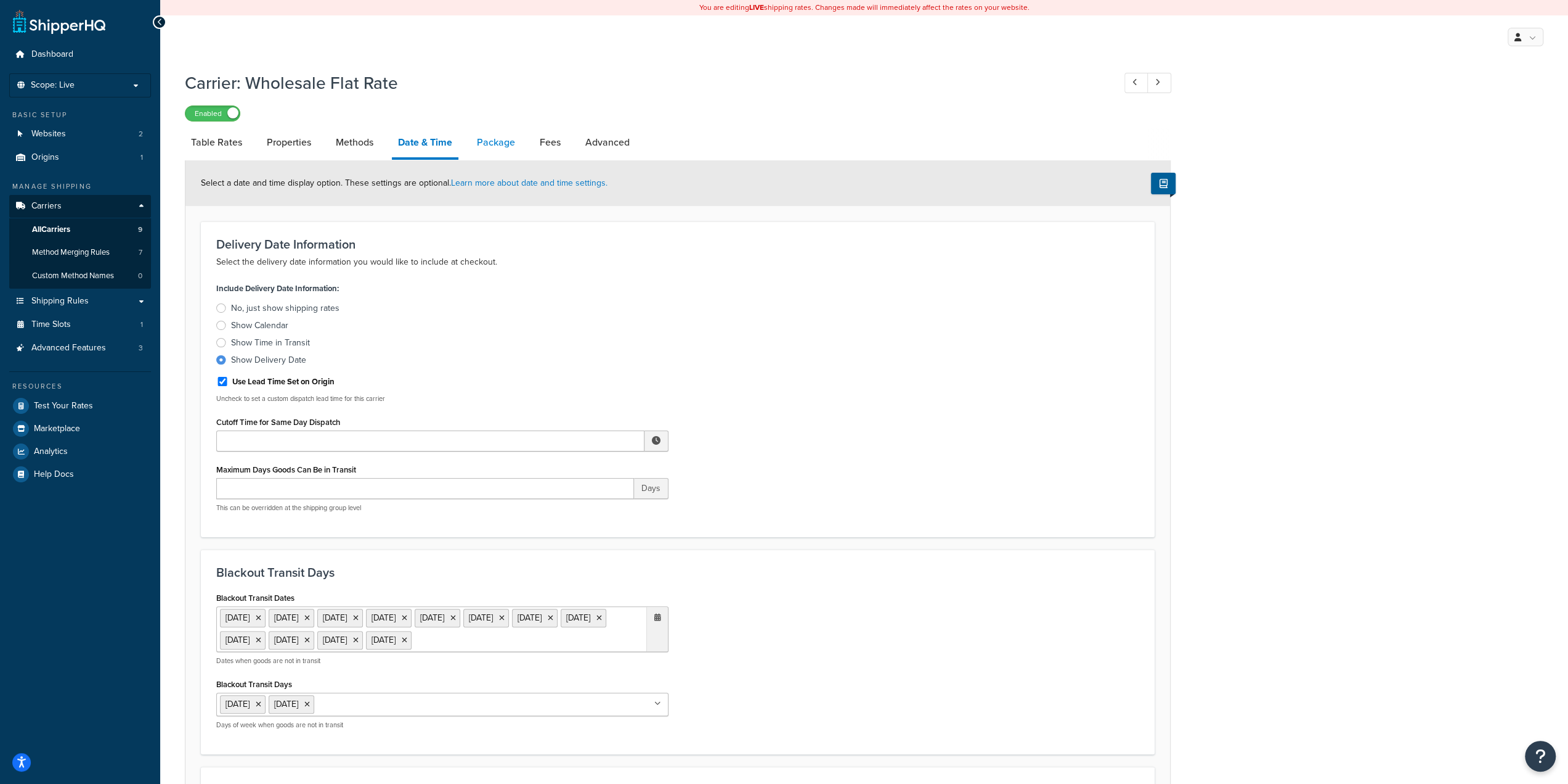
click at [492, 149] on link "Package" at bounding box center [496, 143] width 50 height 30
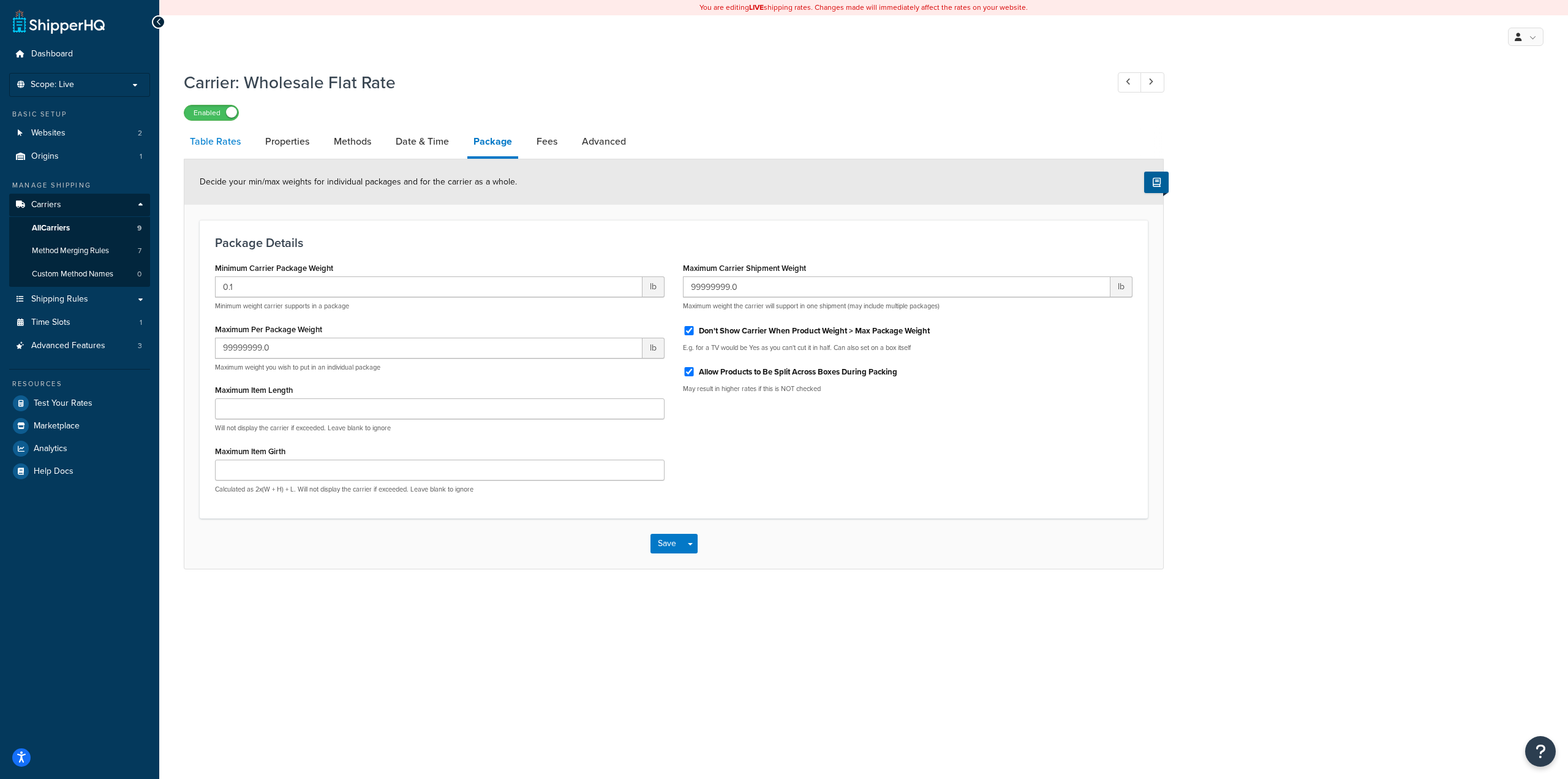
click at [204, 146] on link "Table Rates" at bounding box center [215, 142] width 63 height 29
select select "25"
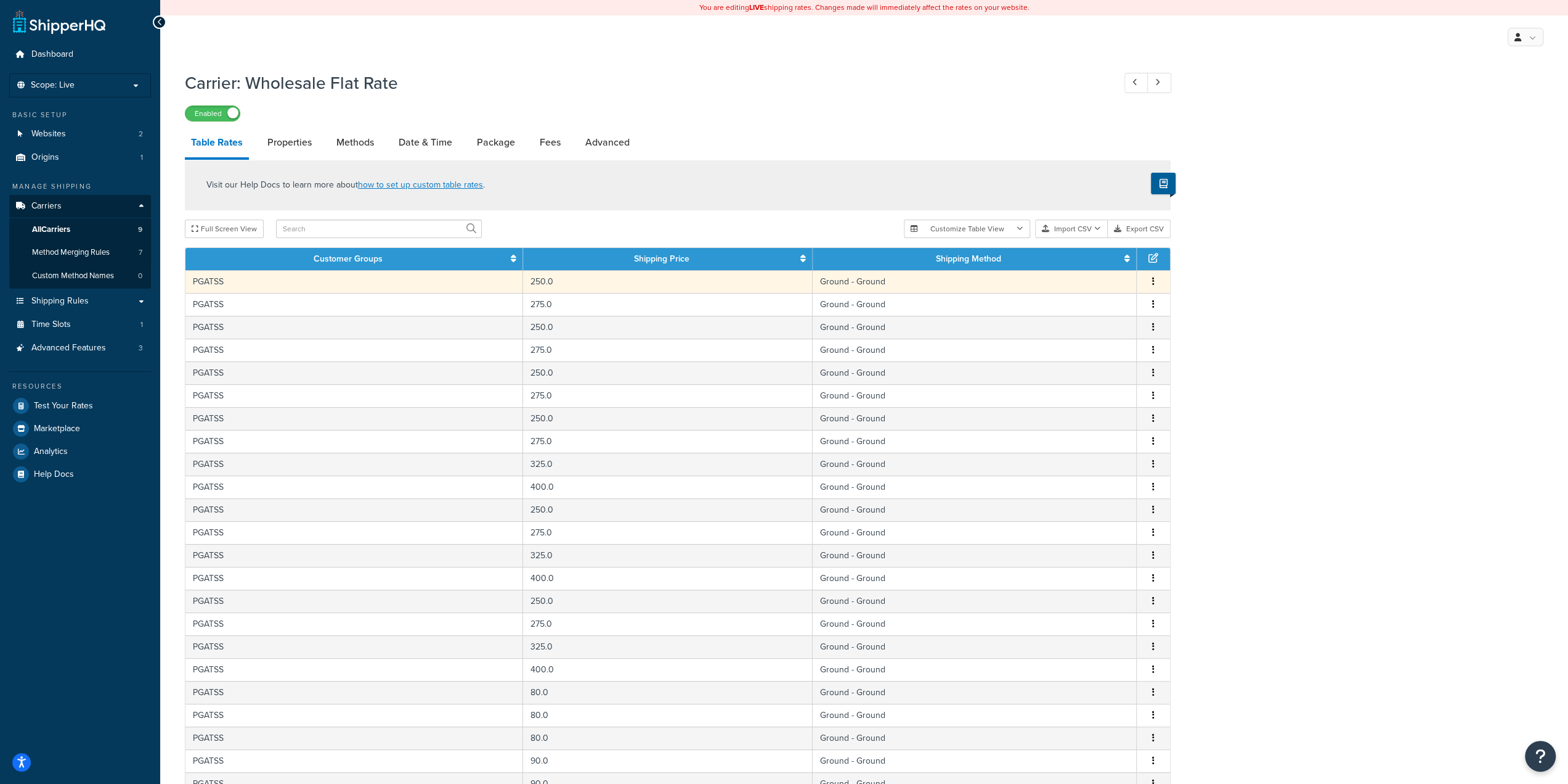
click at [352, 284] on td "PGATSS" at bounding box center [354, 282] width 338 height 23
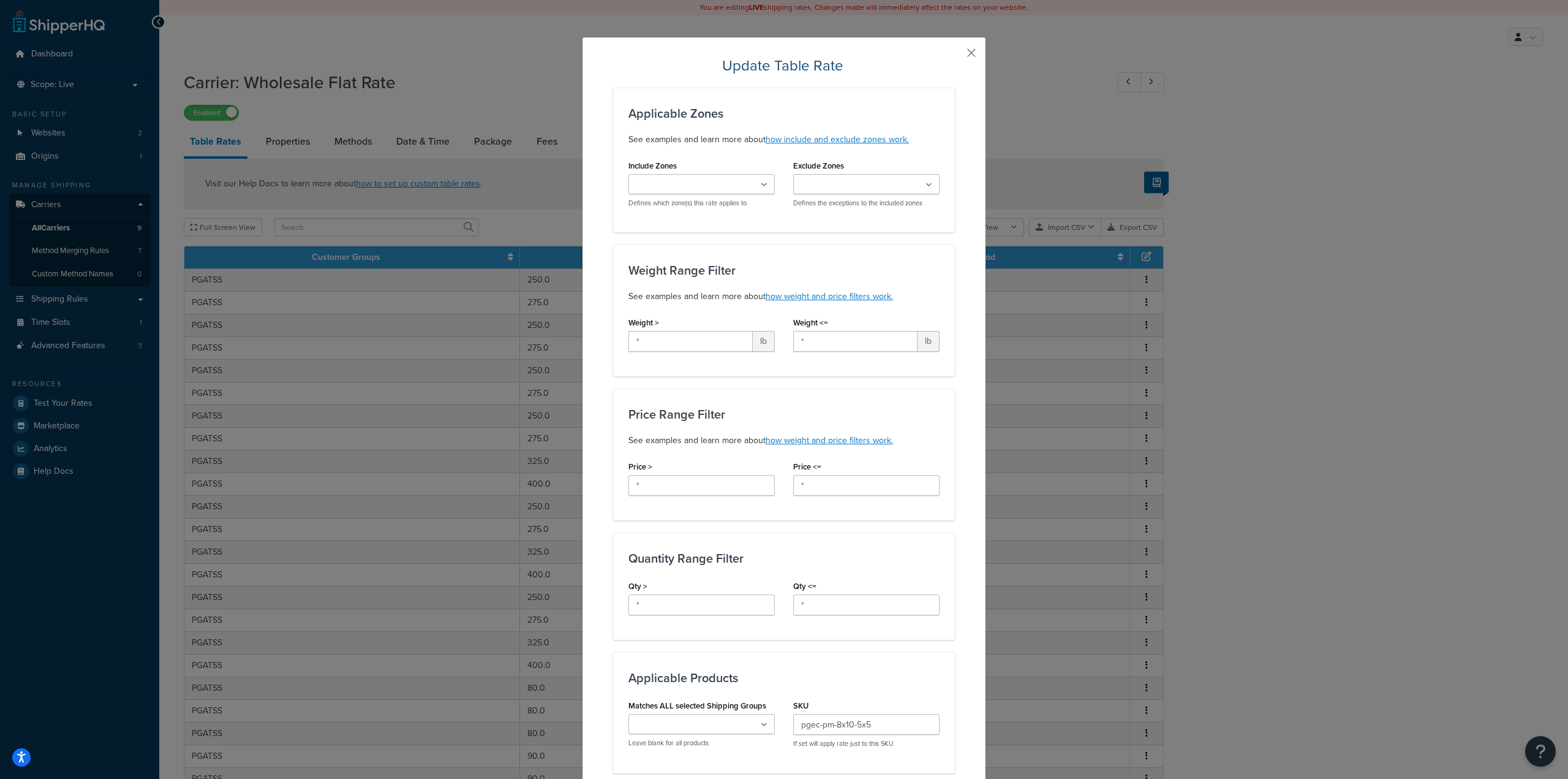
click at [955, 56] on button "button" at bounding box center [953, 58] width 3 height 3
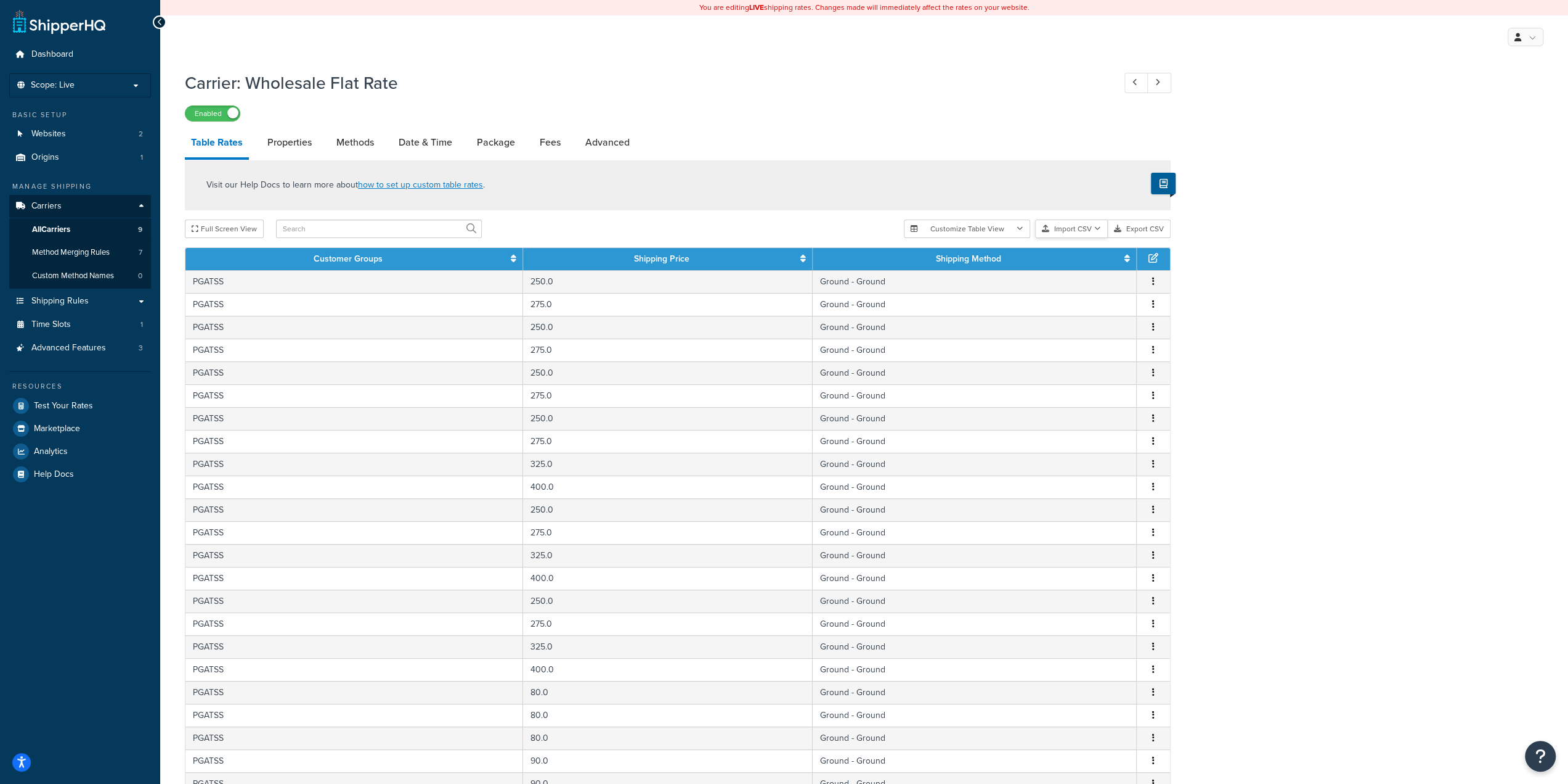
click at [1078, 236] on button "Import CSV" at bounding box center [1072, 229] width 73 height 18
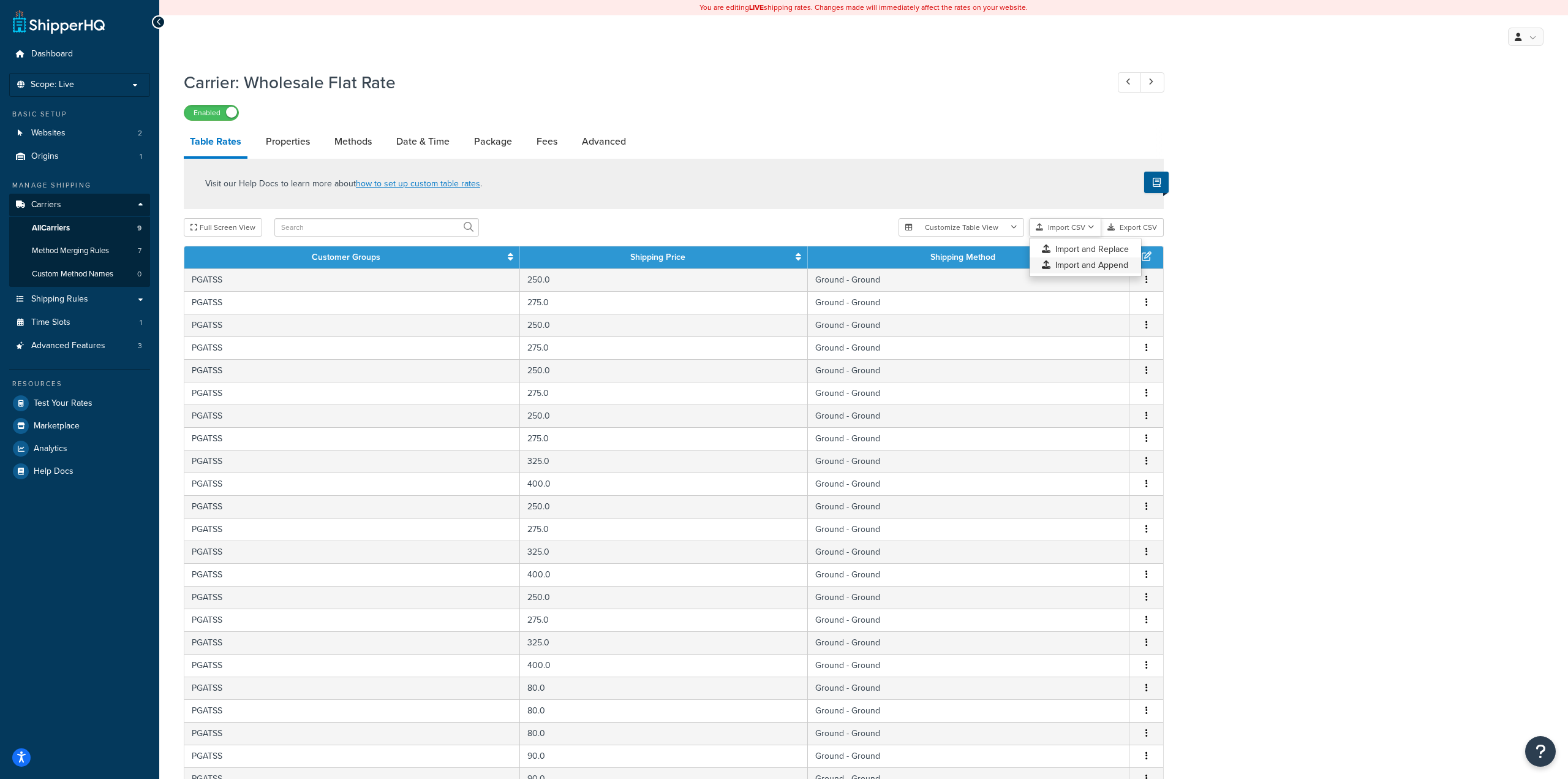
click at [1084, 237] on div "Customize Table View Show all columns Show selected columns Import CSV Import a…" at bounding box center [1031, 227] width 265 height 18
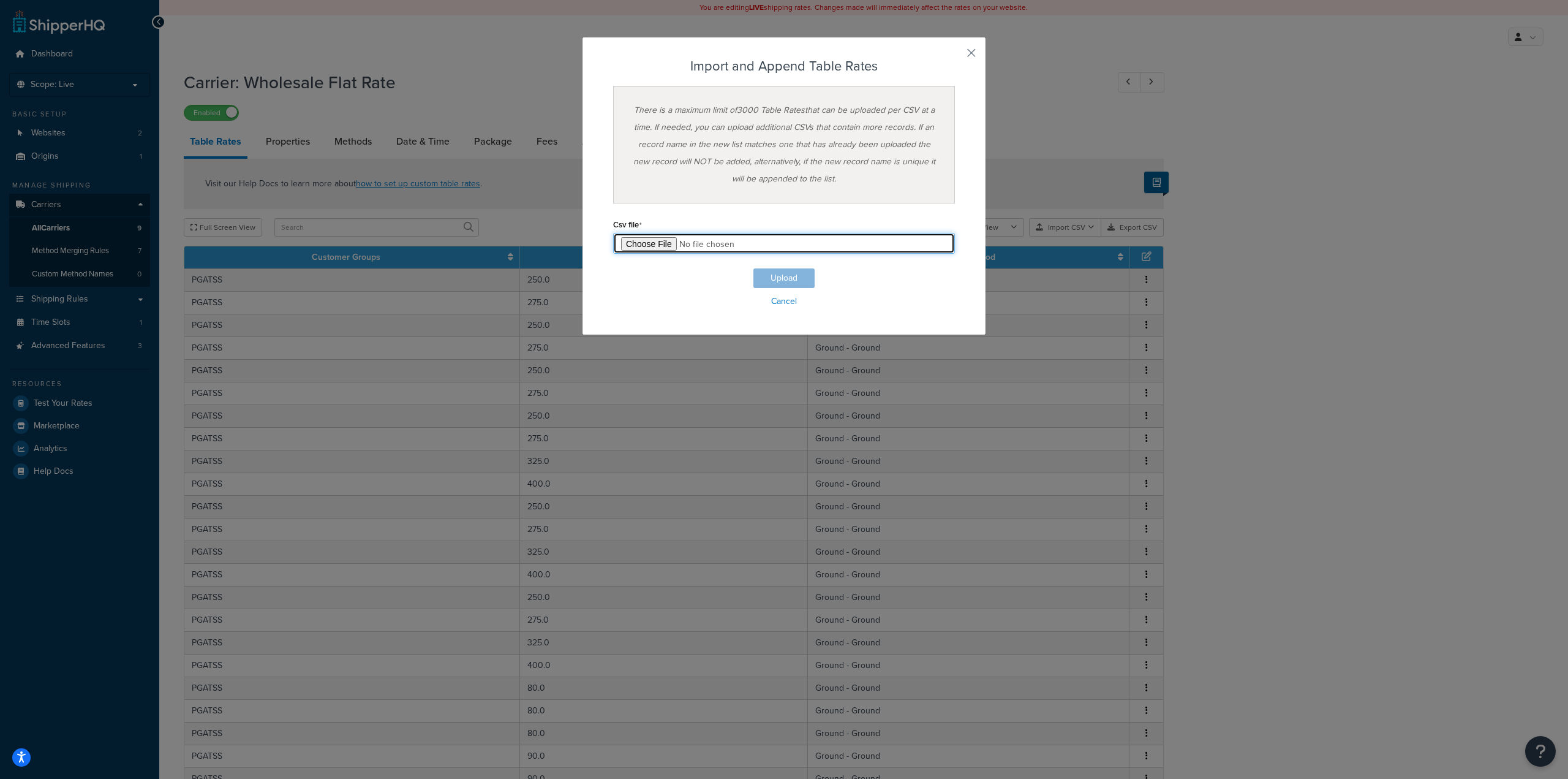
click at [642, 245] on input "file" at bounding box center [784, 244] width 342 height 21
type input "C:\fakepath\PGATSS-TableRate.csv"
click at [775, 276] on button "Upload" at bounding box center [784, 278] width 61 height 20
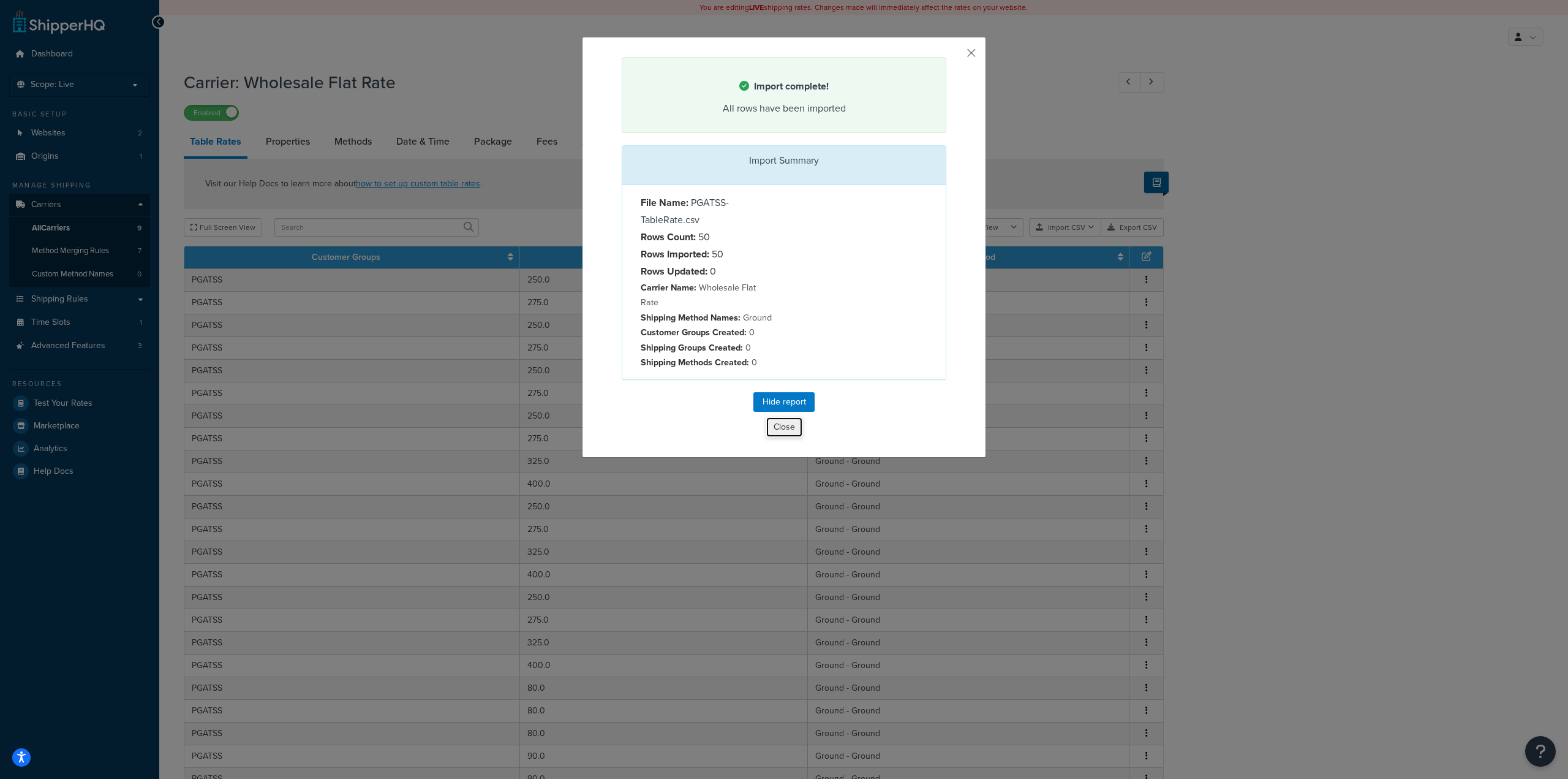
click at [781, 417] on button "Close" at bounding box center [784, 427] width 37 height 21
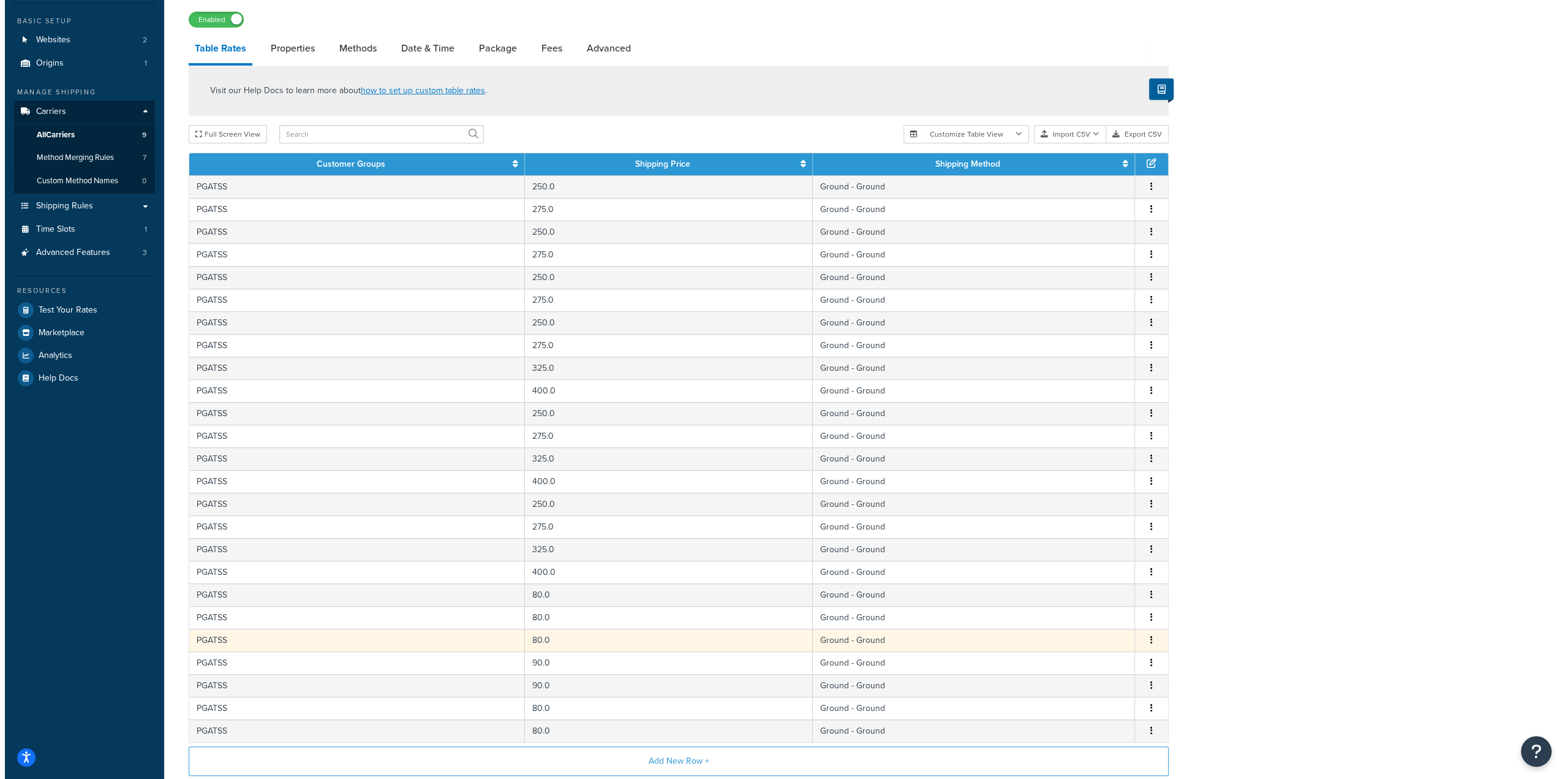
scroll to position [225, 0]
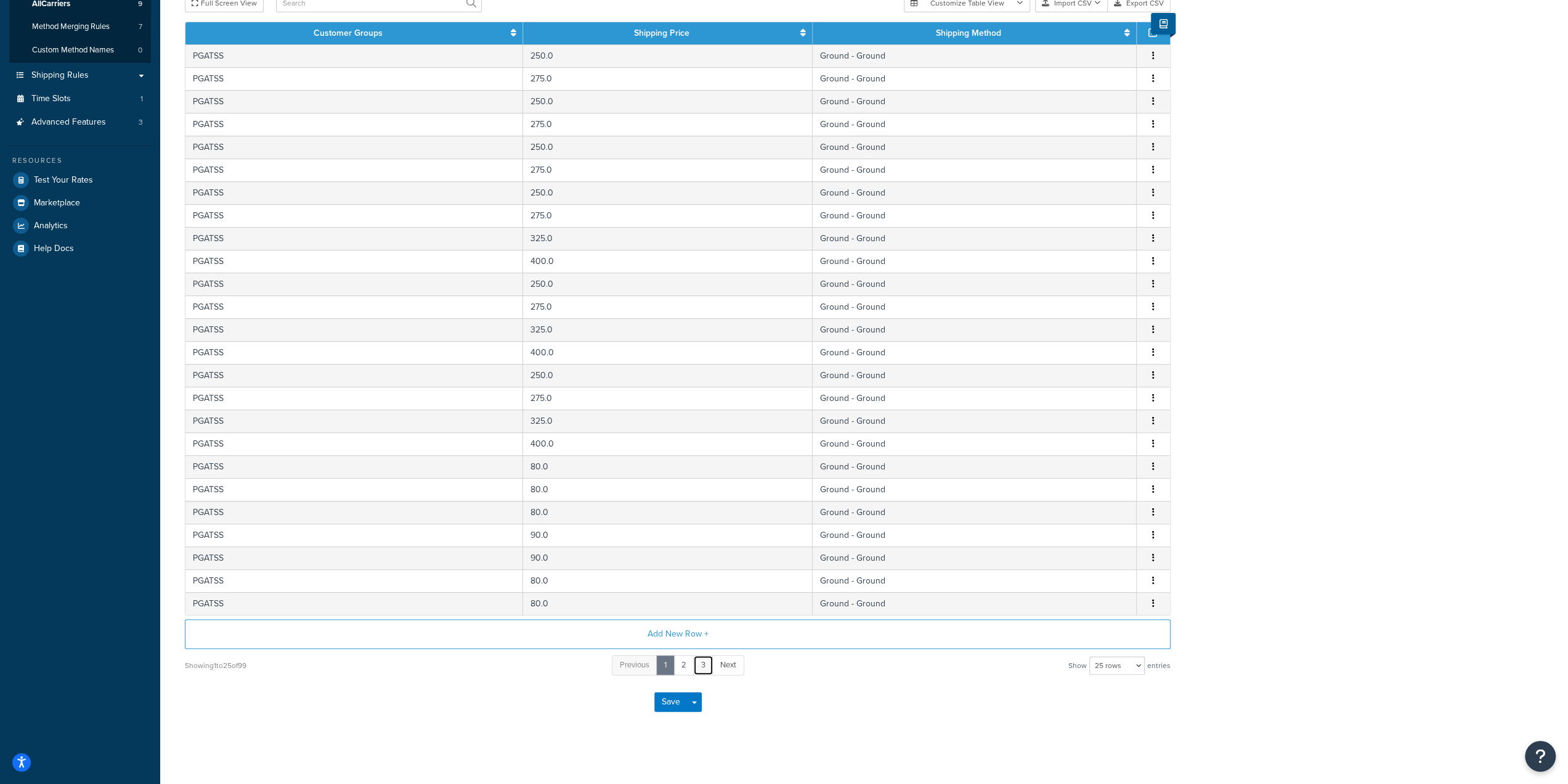
click at [705, 661] on link "3" at bounding box center [703, 664] width 20 height 20
click at [683, 633] on button "Add New Row +" at bounding box center [678, 634] width 986 height 30
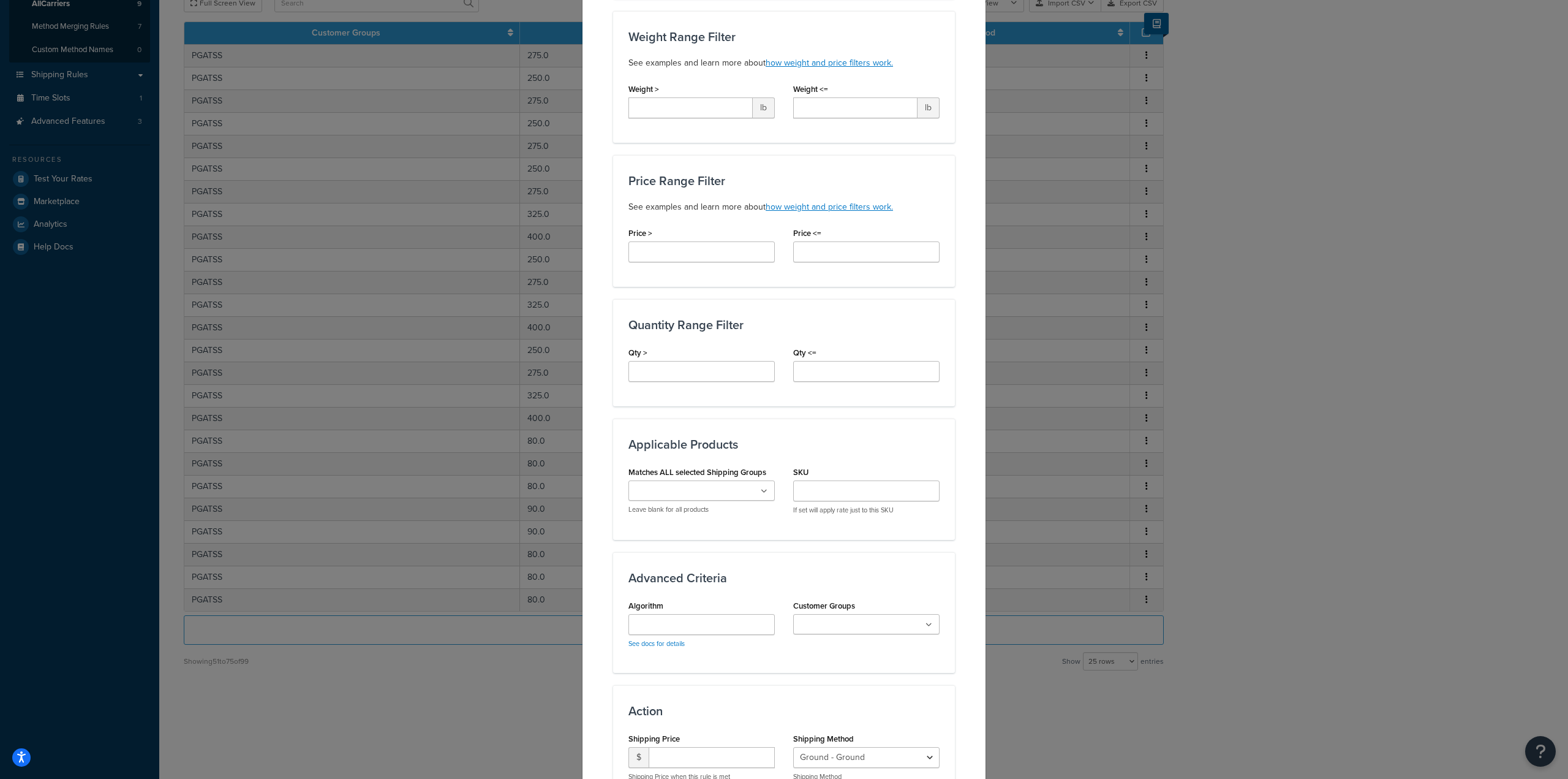
scroll to position [286, 0]
click at [761, 486] on icon at bounding box center [764, 487] width 7 height 8
click at [823, 490] on input "SKU" at bounding box center [867, 487] width 147 height 21
click at [814, 457] on div "Applicable Products Matches ALL selected Shipping Groups ProWithPipe ProNoPipes…" at bounding box center [784, 475] width 342 height 121
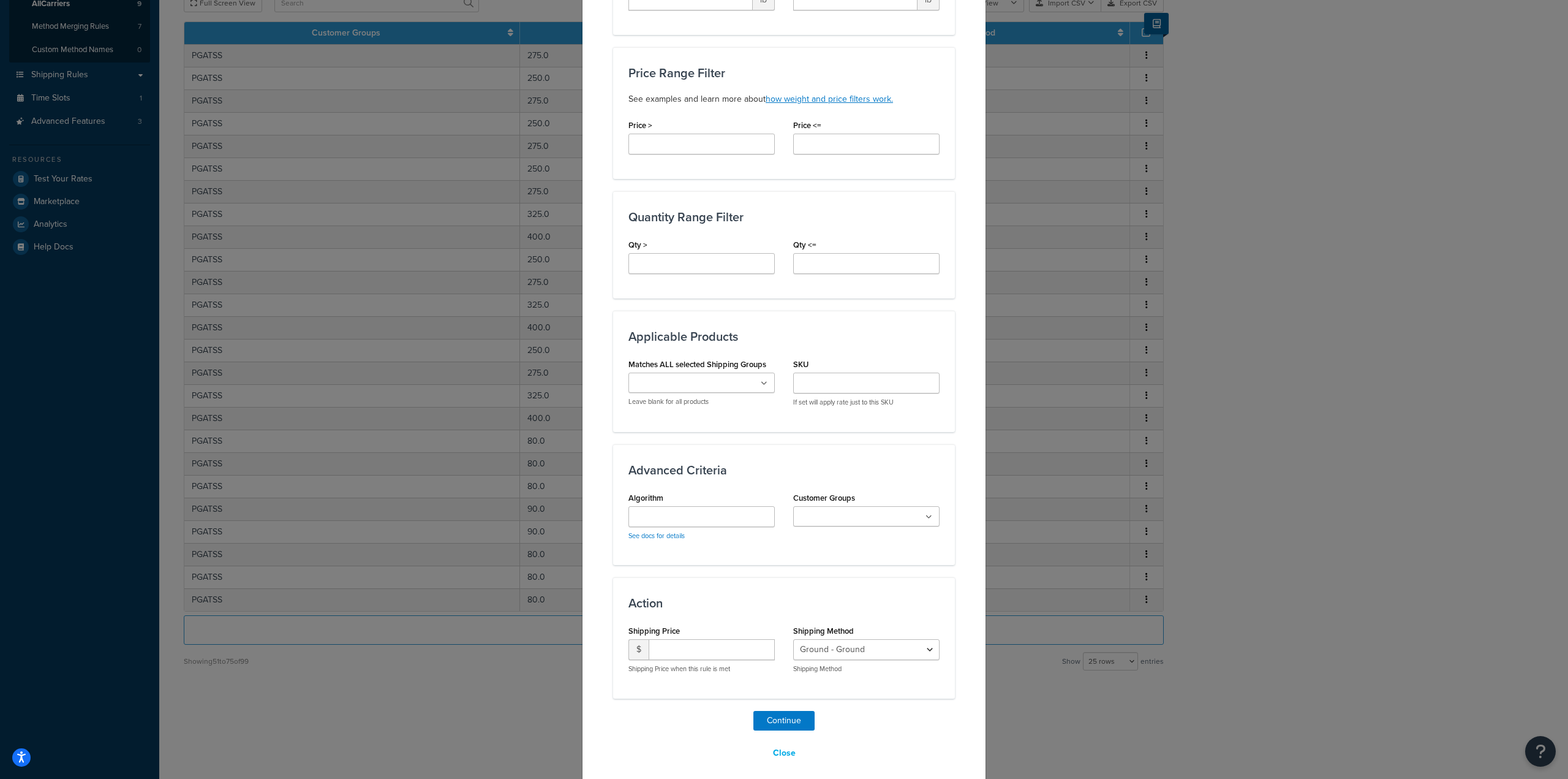
scroll to position [396, 0]
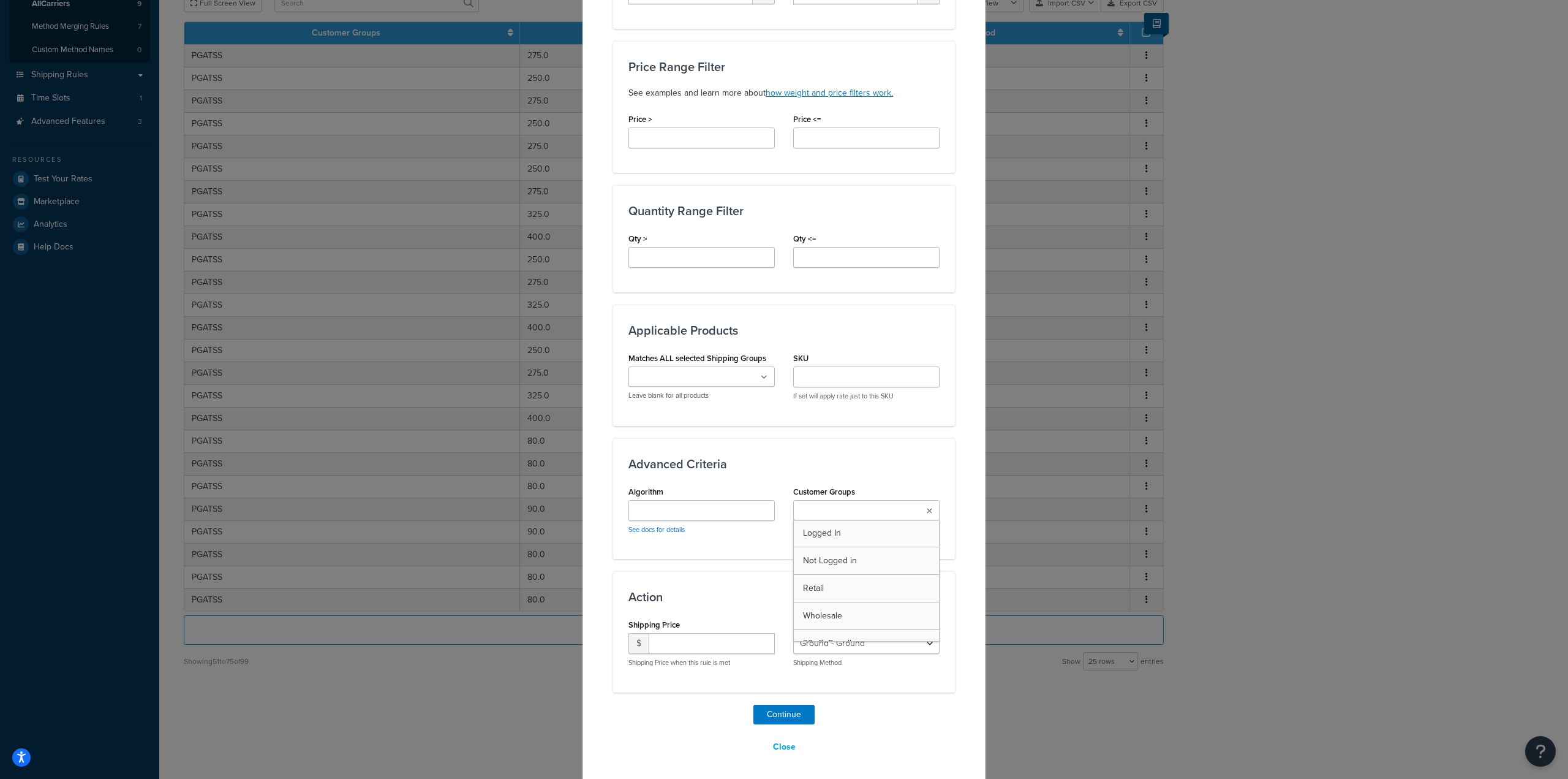
click at [818, 505] on input "Customer Groups" at bounding box center [851, 511] width 109 height 14
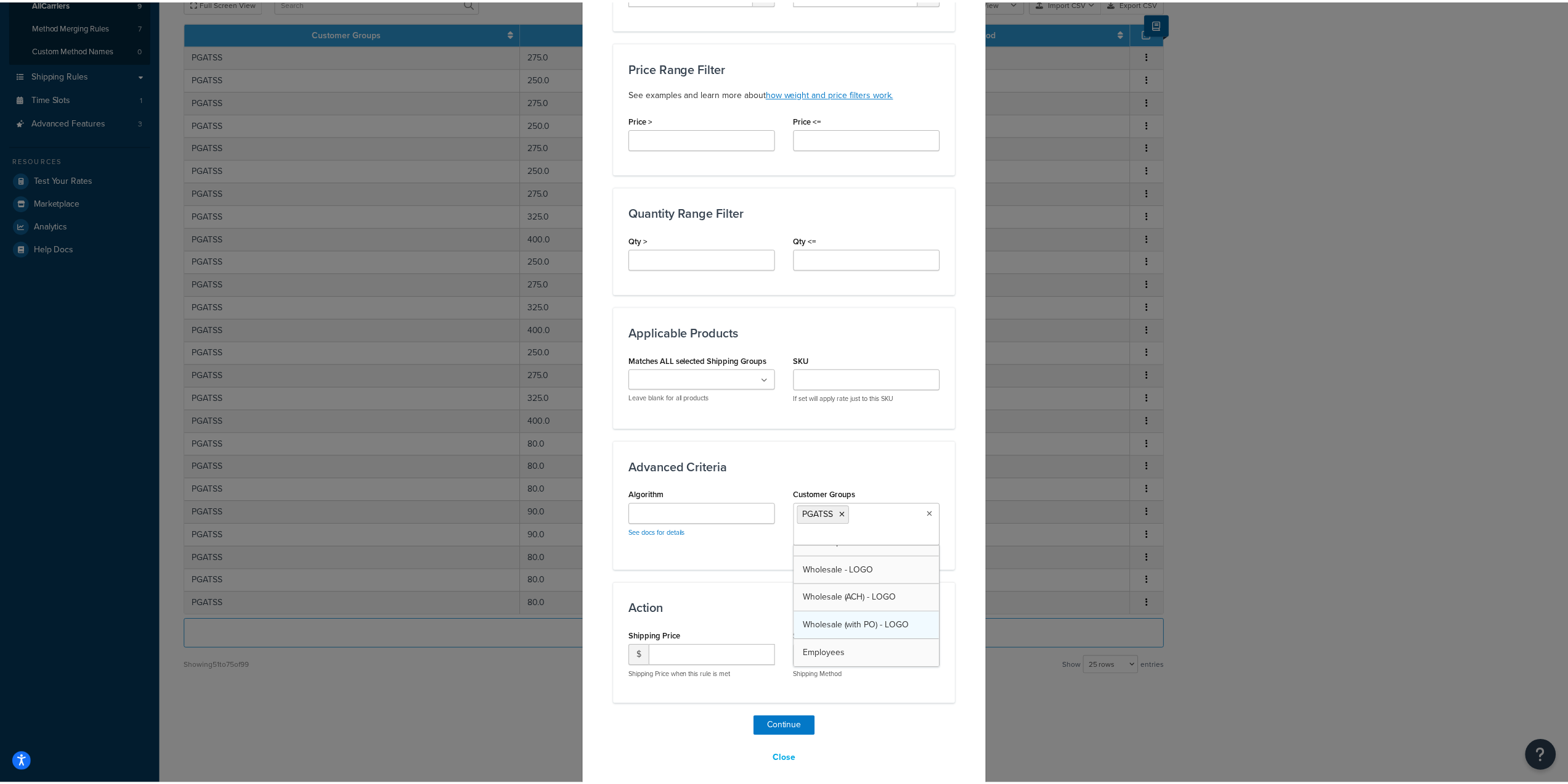
scroll to position [445, 0]
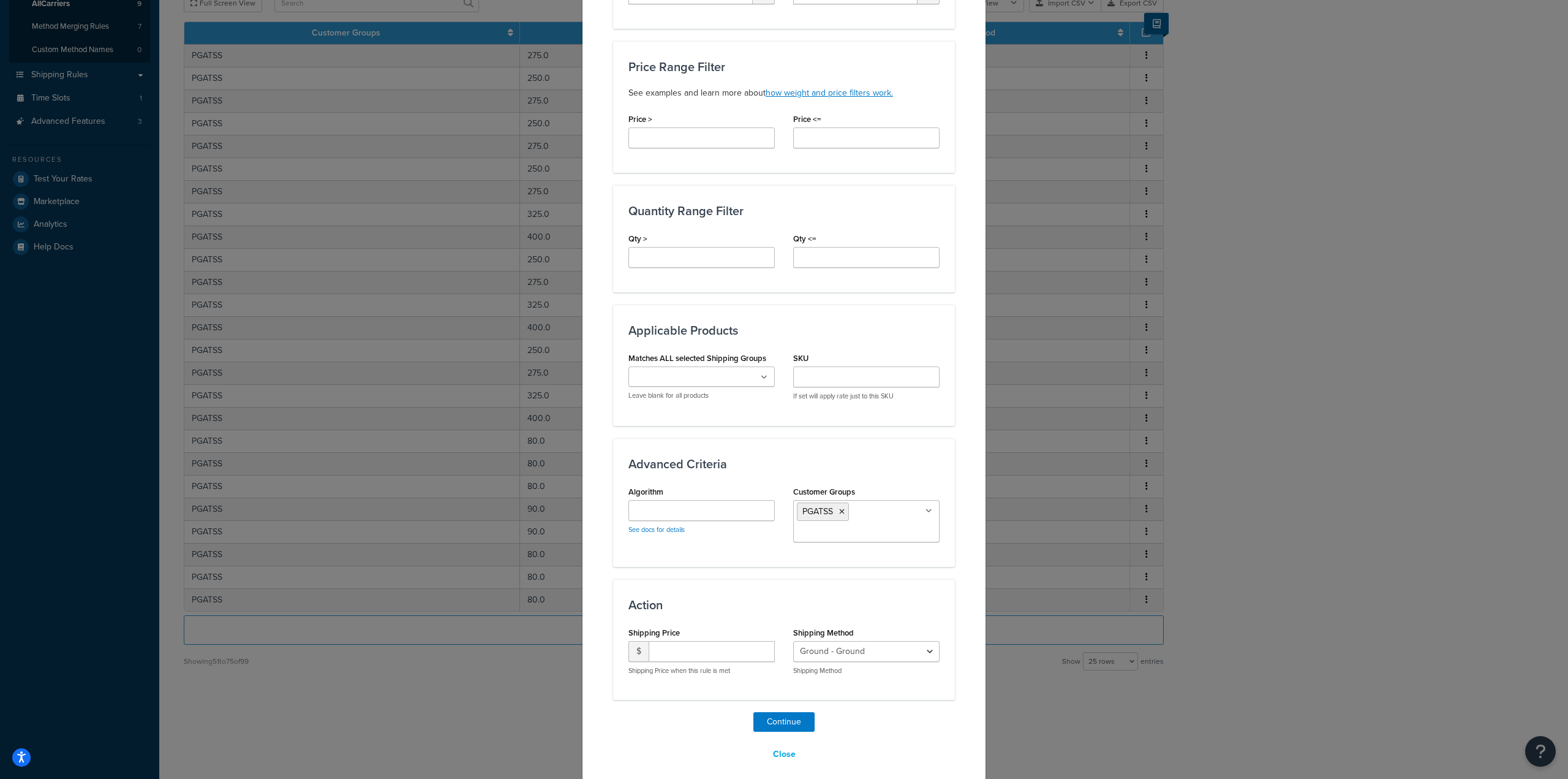
click at [757, 605] on h3 "Action" at bounding box center [784, 605] width 311 height 14
click at [730, 653] on input "number" at bounding box center [711, 651] width 126 height 21
type input "0"
click at [779, 618] on div "Action Shipping Price $ 0 Shipping Price when this rule is met Shipping Method …" at bounding box center [784, 639] width 342 height 121
click at [768, 720] on button "Continue" at bounding box center [784, 721] width 61 height 20
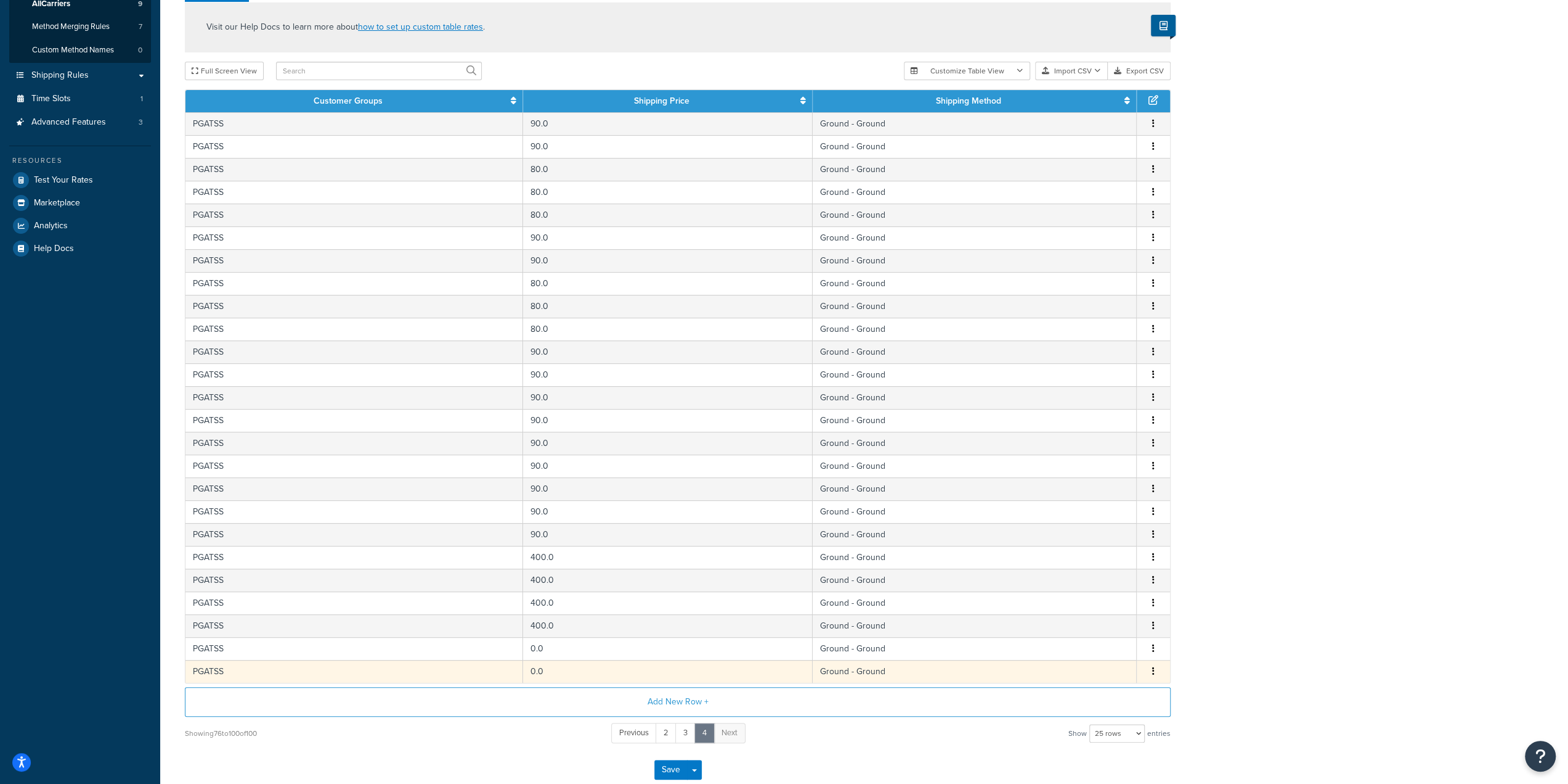
click at [1154, 667] on icon "button" at bounding box center [1154, 671] width 3 height 9
click at [1075, 694] on div "Delete" at bounding box center [1090, 692] width 88 height 25
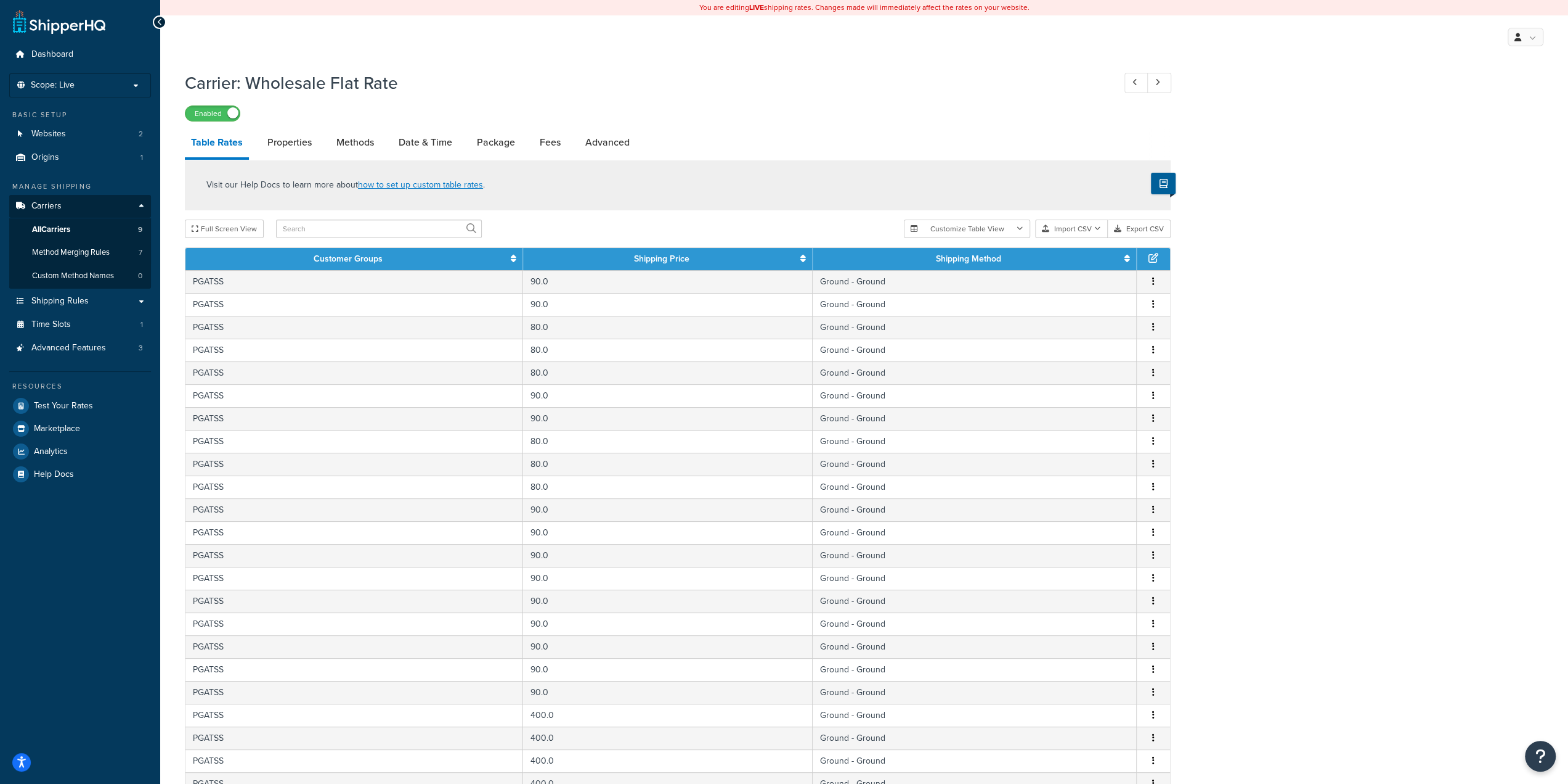
scroll to position [203, 0]
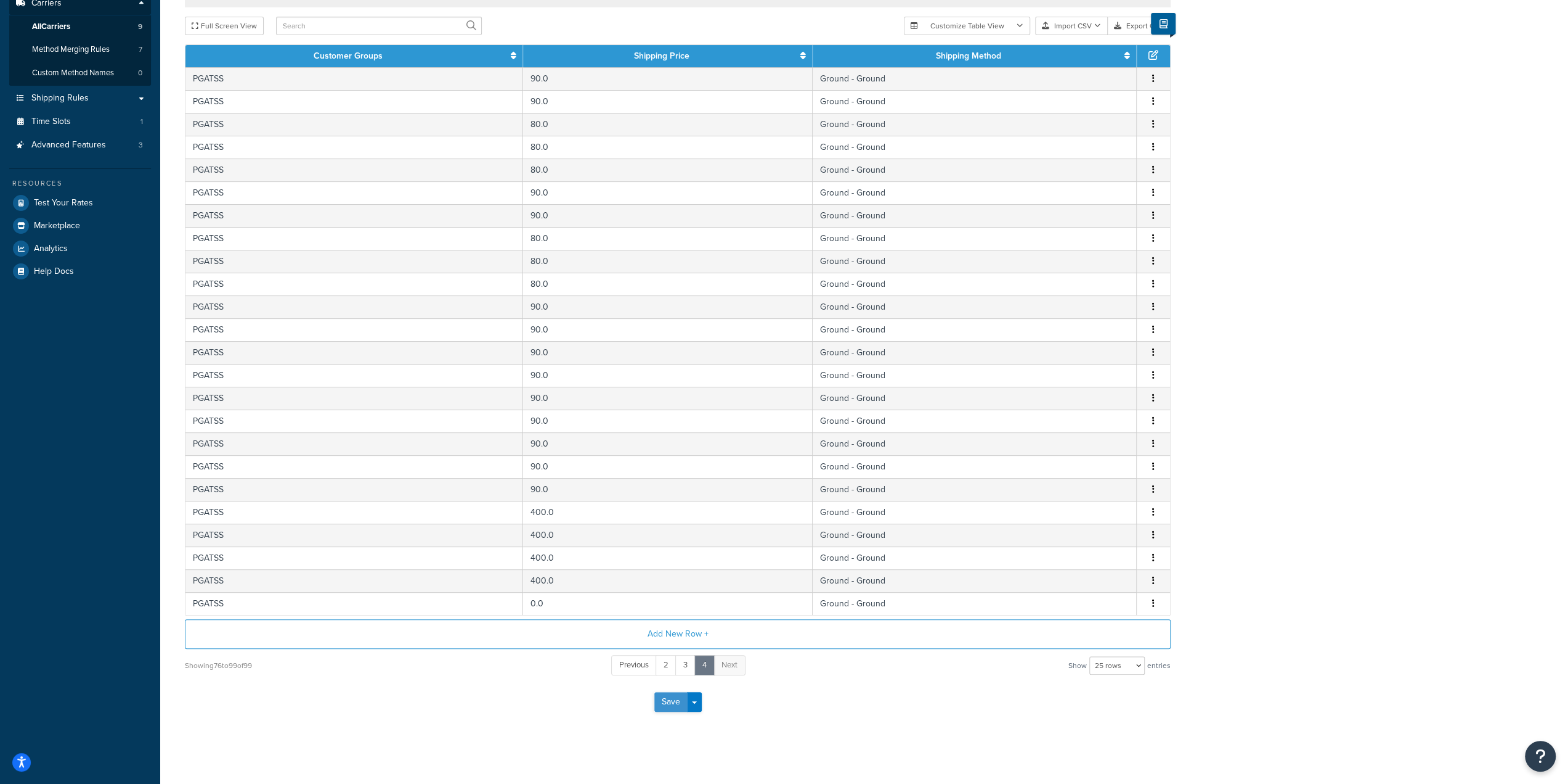
click at [671, 697] on button "Save" at bounding box center [671, 701] width 33 height 20
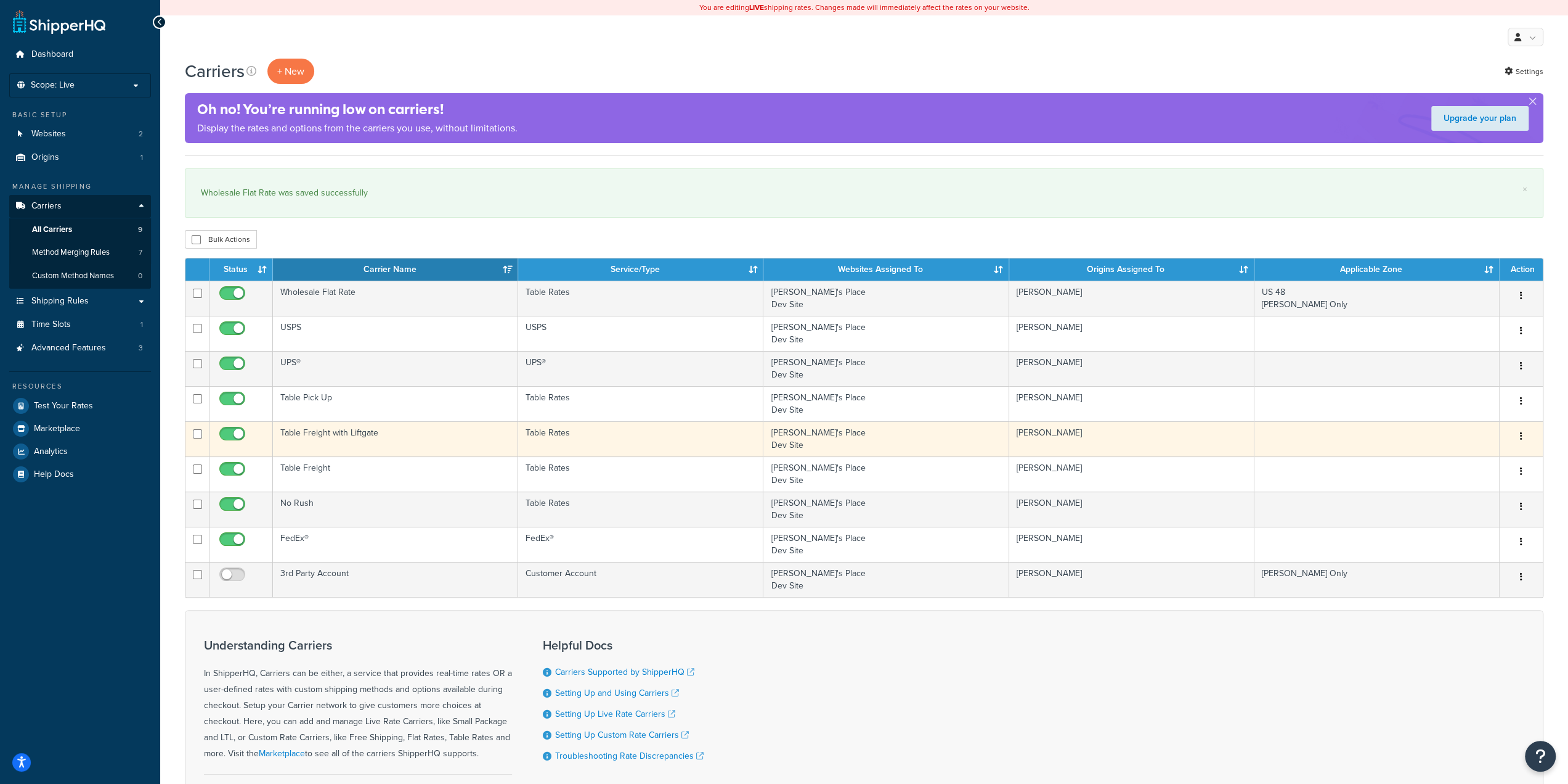
click at [391, 438] on td "Table Freight with Liftgate" at bounding box center [395, 438] width 245 height 35
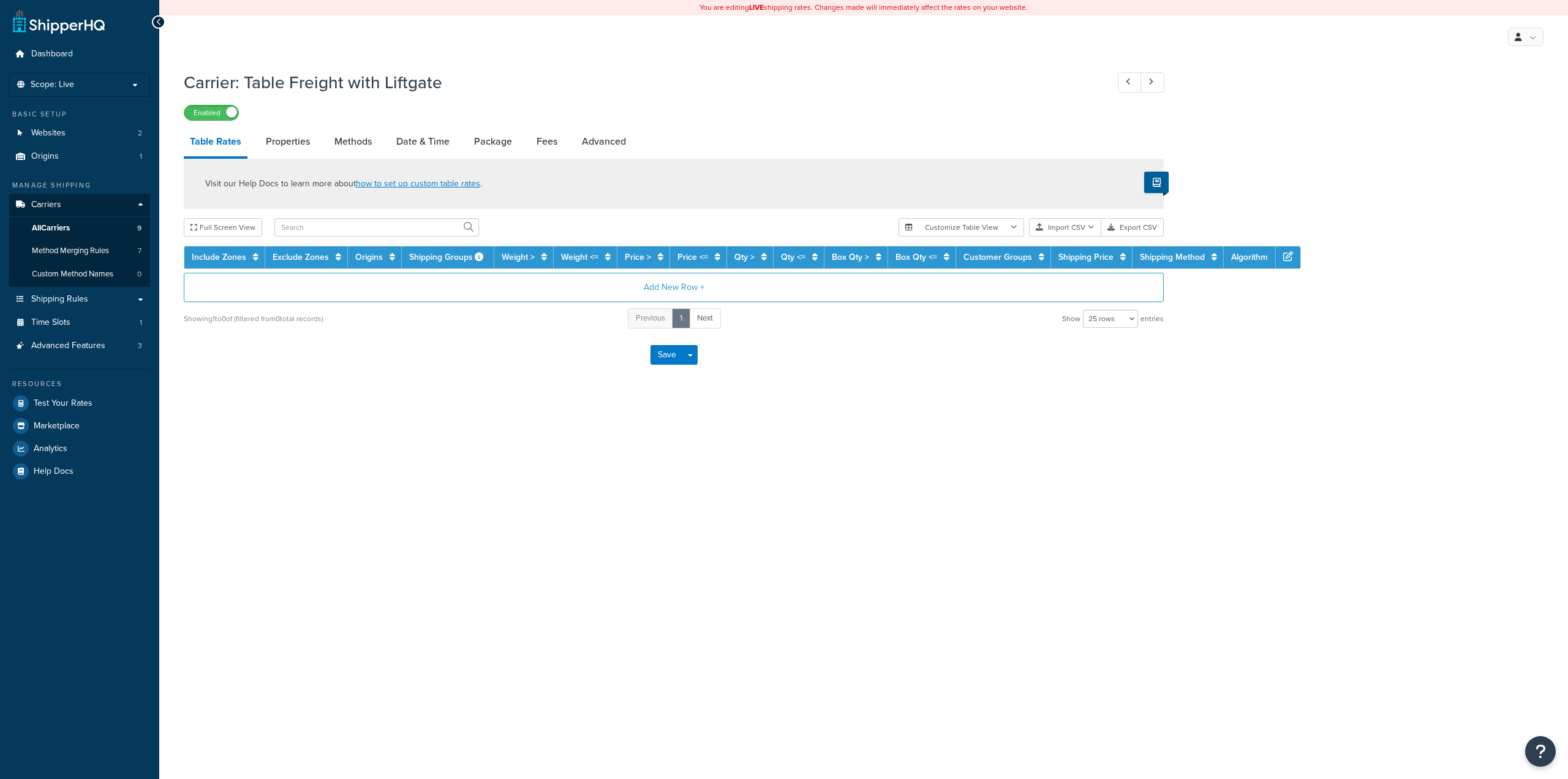
select select "25"
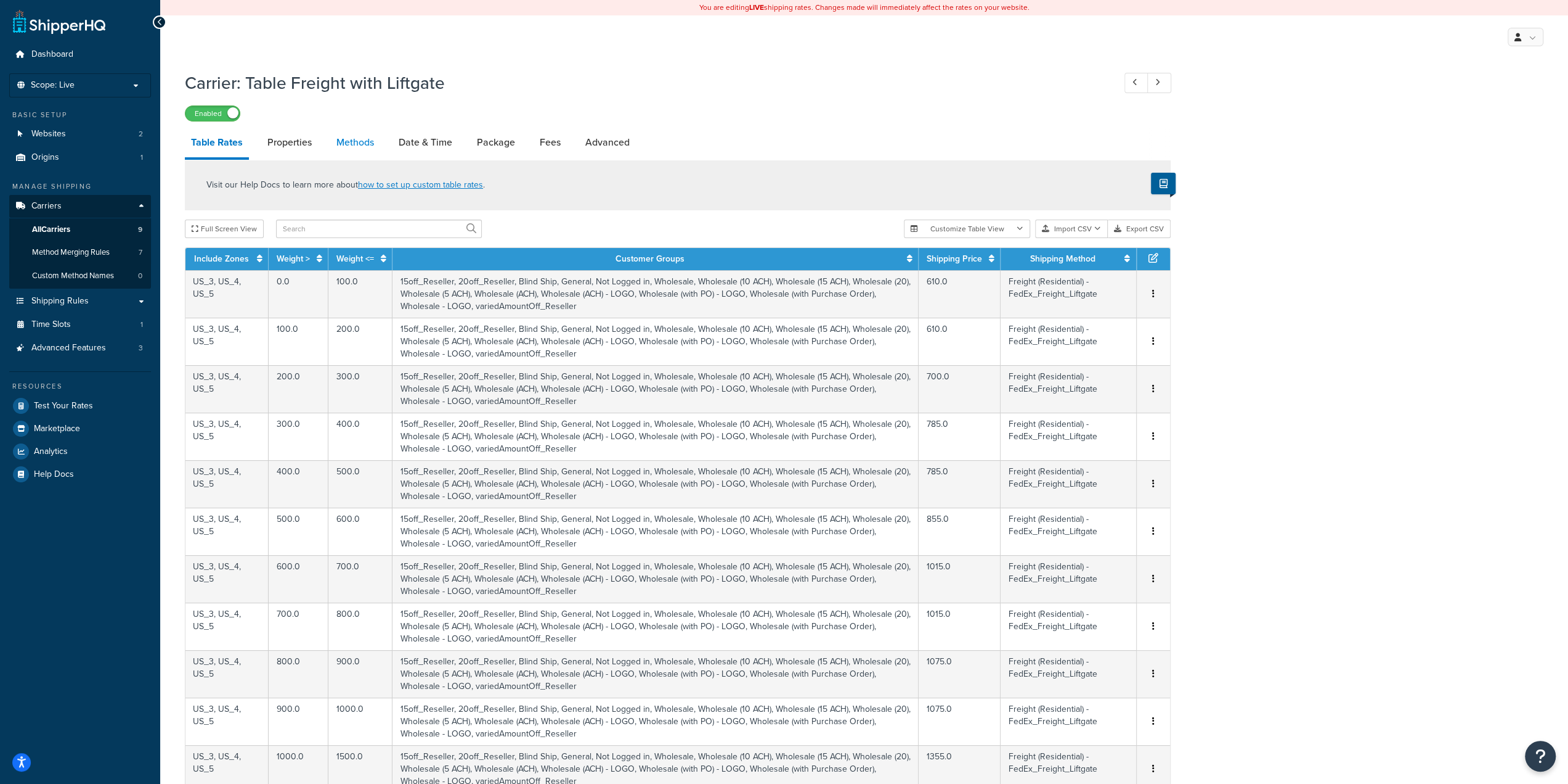
click at [353, 147] on link "Methods" at bounding box center [354, 143] width 50 height 30
select select "25"
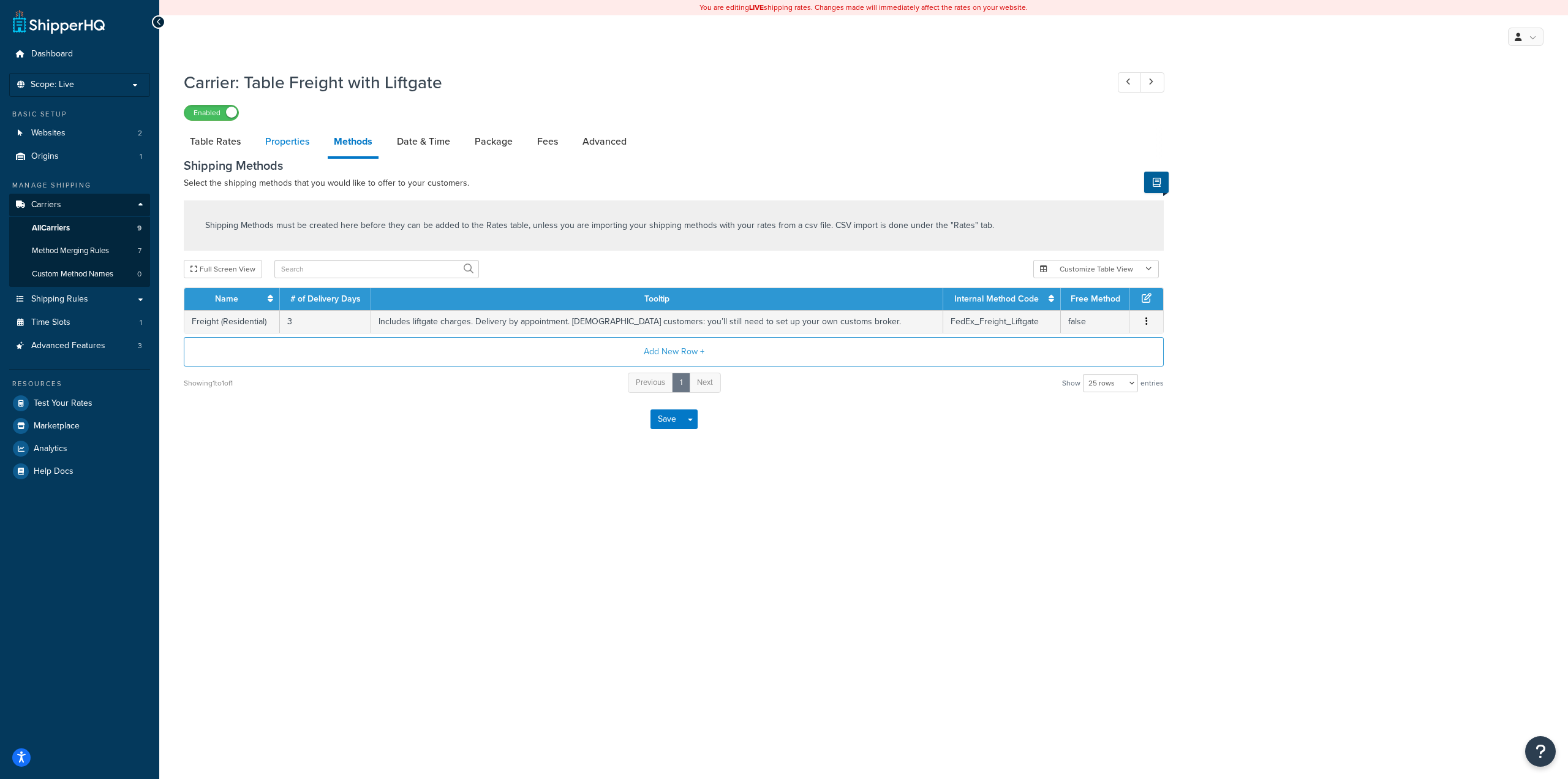
click at [278, 148] on link "Properties" at bounding box center [287, 142] width 56 height 29
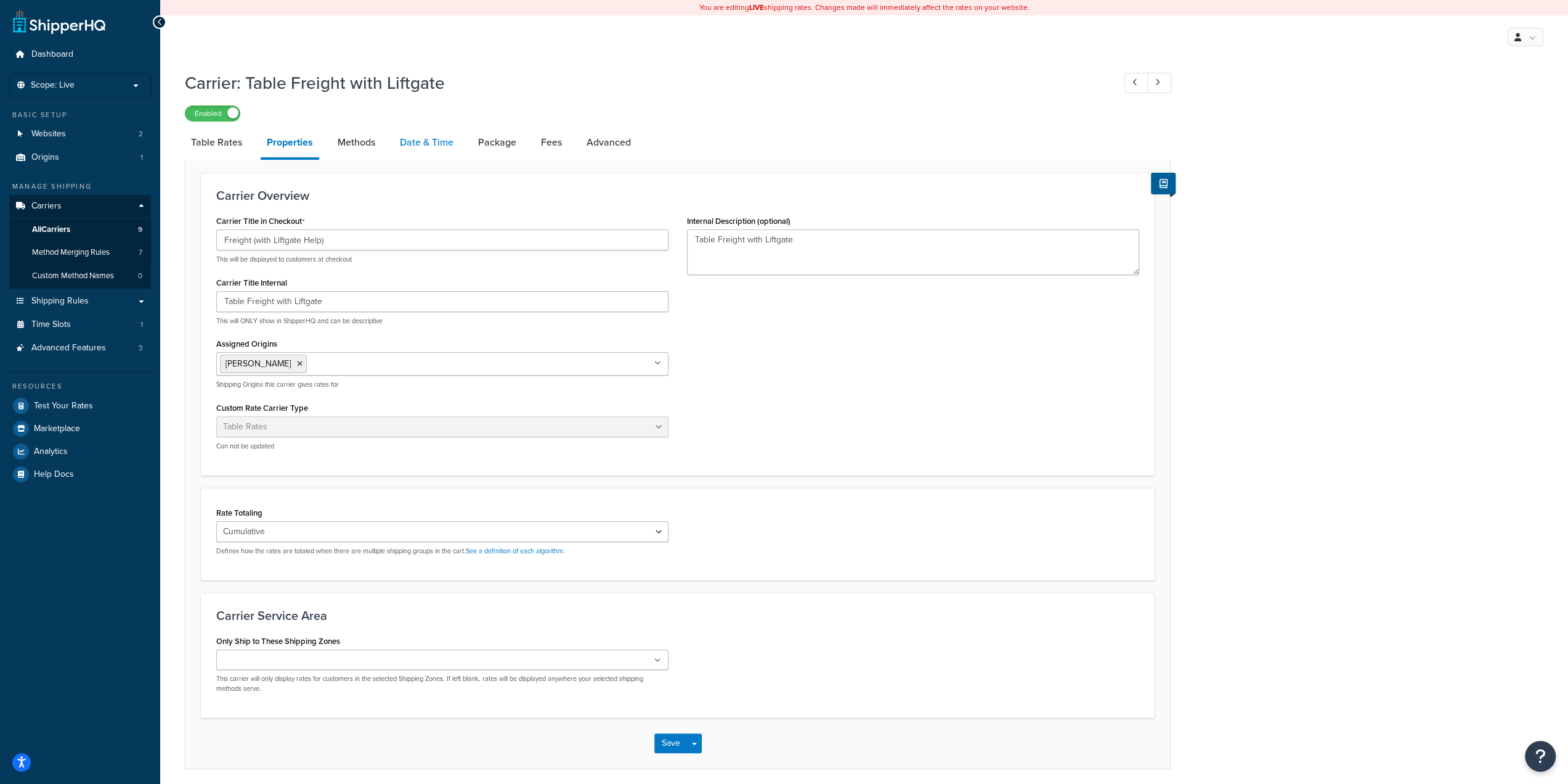
click at [420, 143] on link "Date & Time" at bounding box center [427, 143] width 66 height 30
select select "MEd"
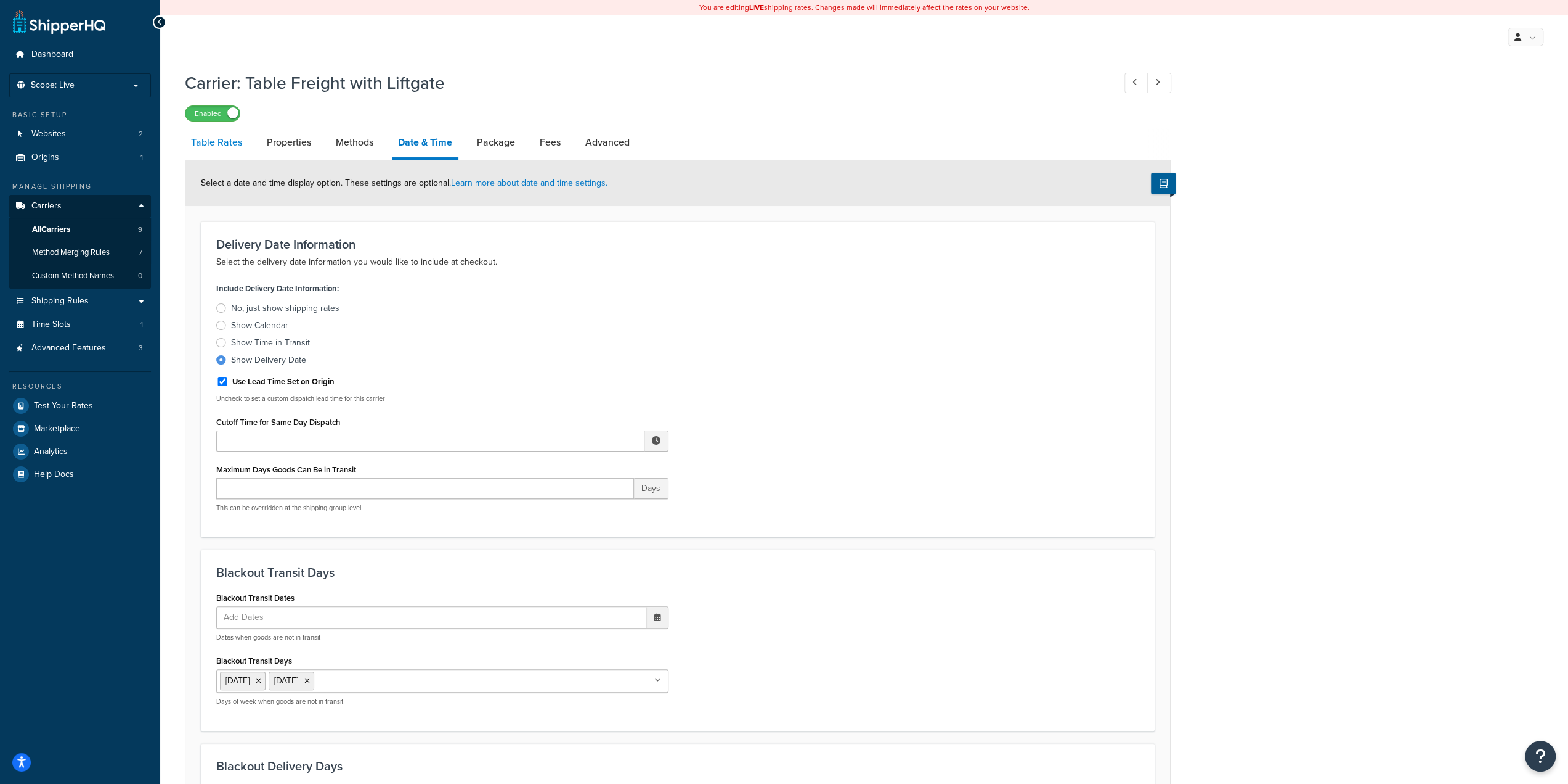
click at [228, 143] on link "Table Rates" at bounding box center [216, 143] width 63 height 30
select select "25"
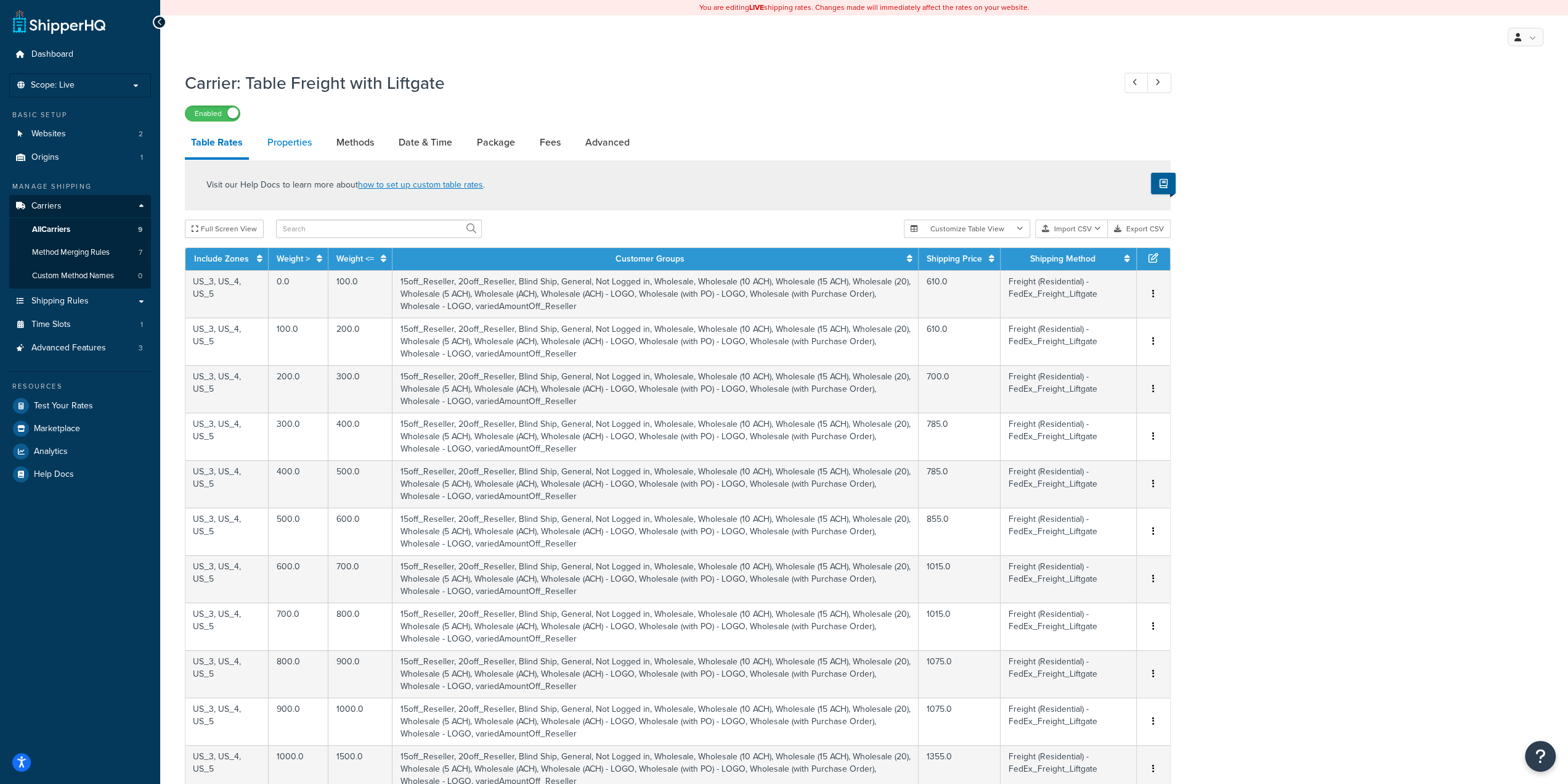
click at [296, 156] on link "Properties" at bounding box center [289, 143] width 56 height 30
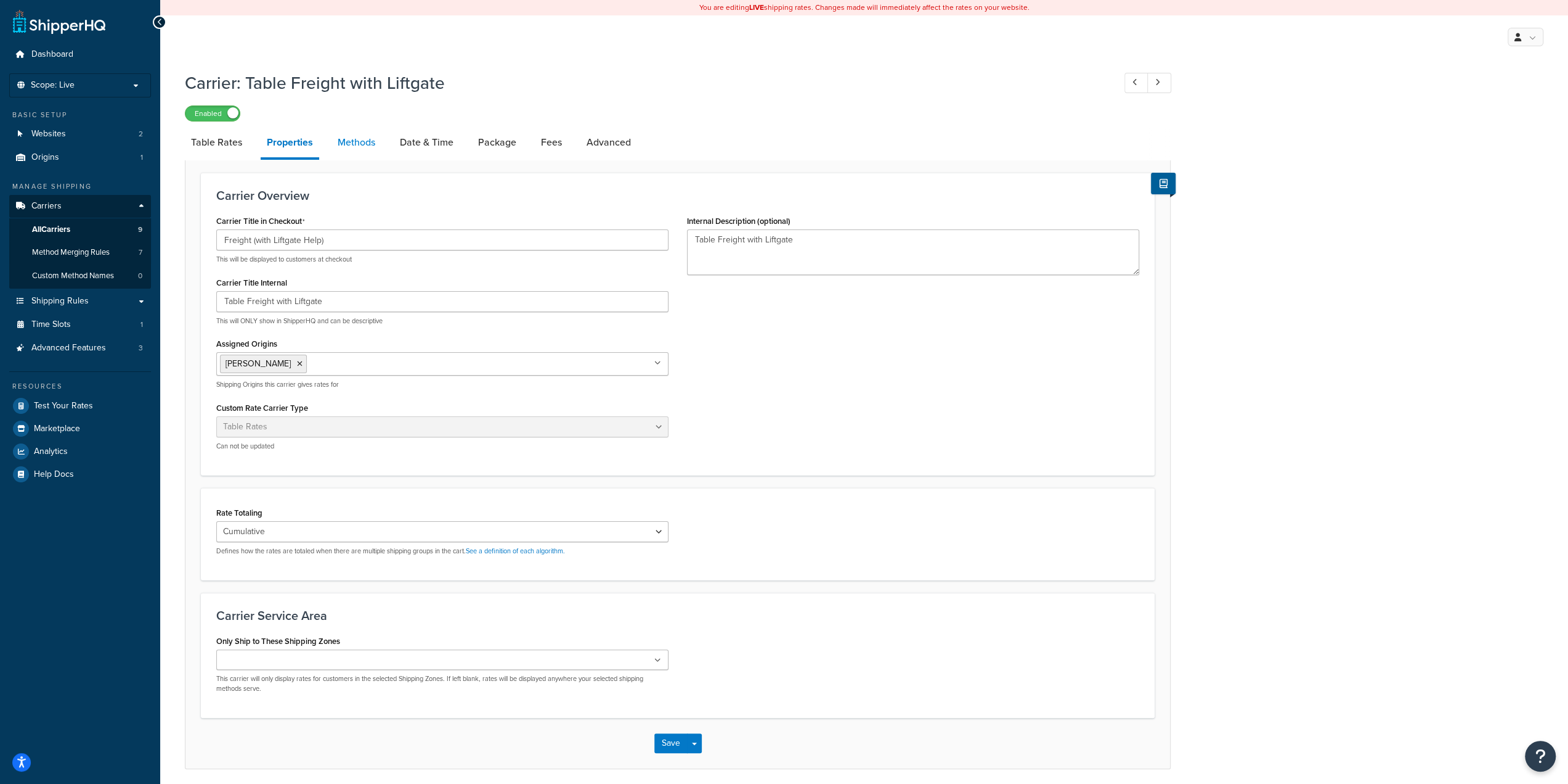
click at [364, 156] on link "Methods" at bounding box center [356, 143] width 50 height 30
select select "25"
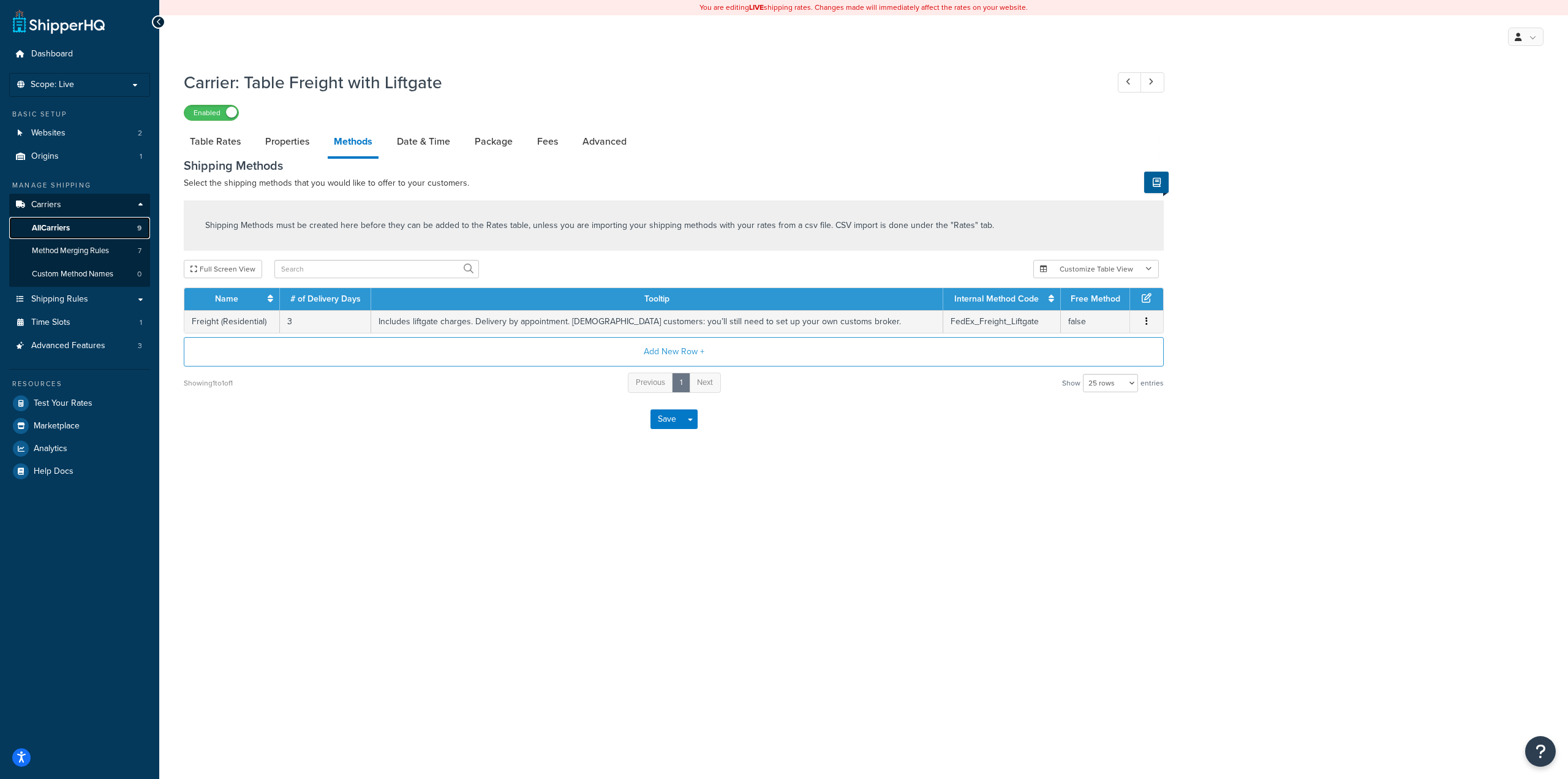
click at [54, 230] on span "All Carriers" at bounding box center [51, 228] width 38 height 10
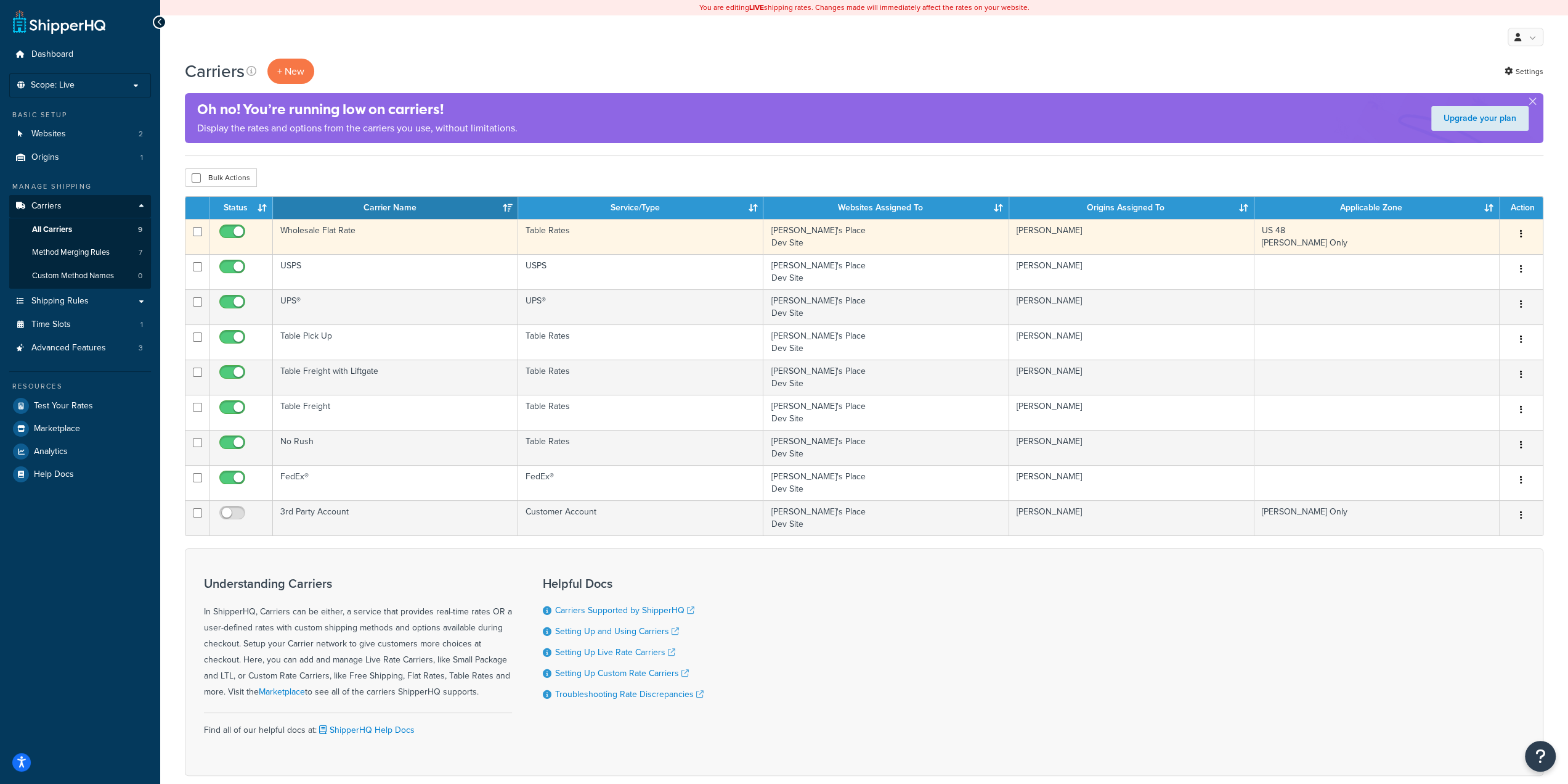
click at [366, 239] on td "Wholesale Flat Rate" at bounding box center [395, 236] width 245 height 35
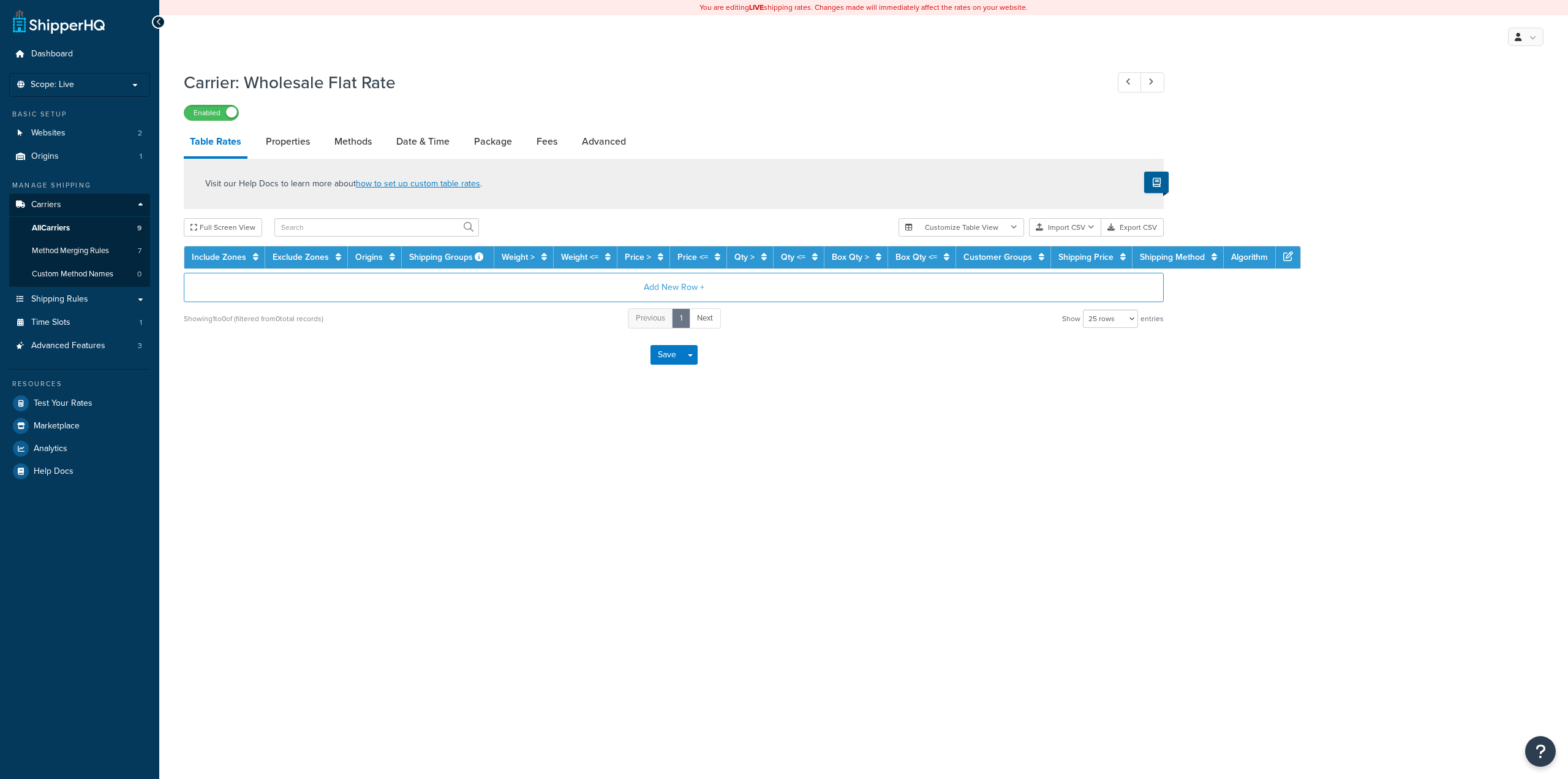
select select "25"
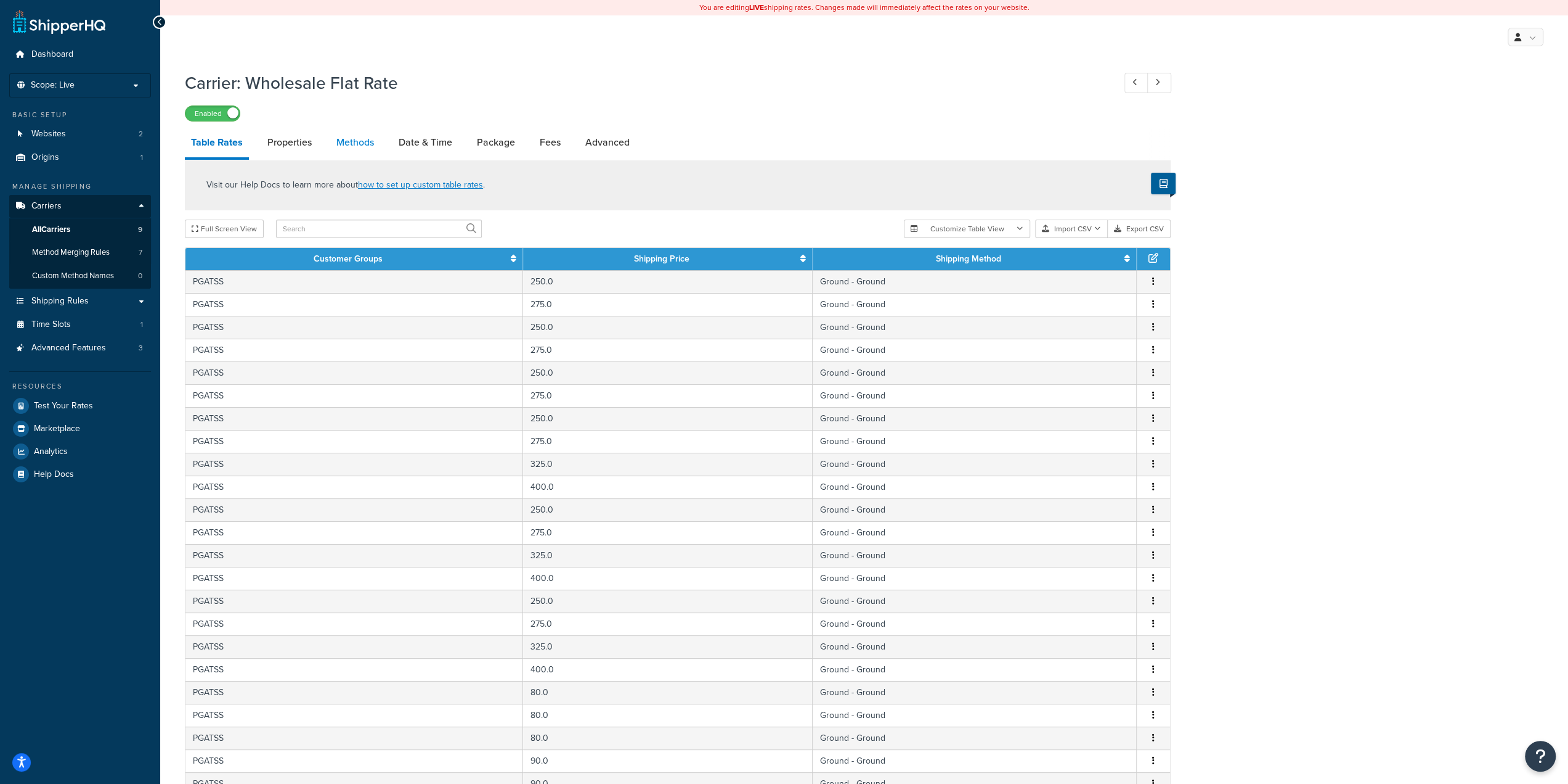
click at [355, 151] on link "Methods" at bounding box center [354, 143] width 50 height 30
select select "25"
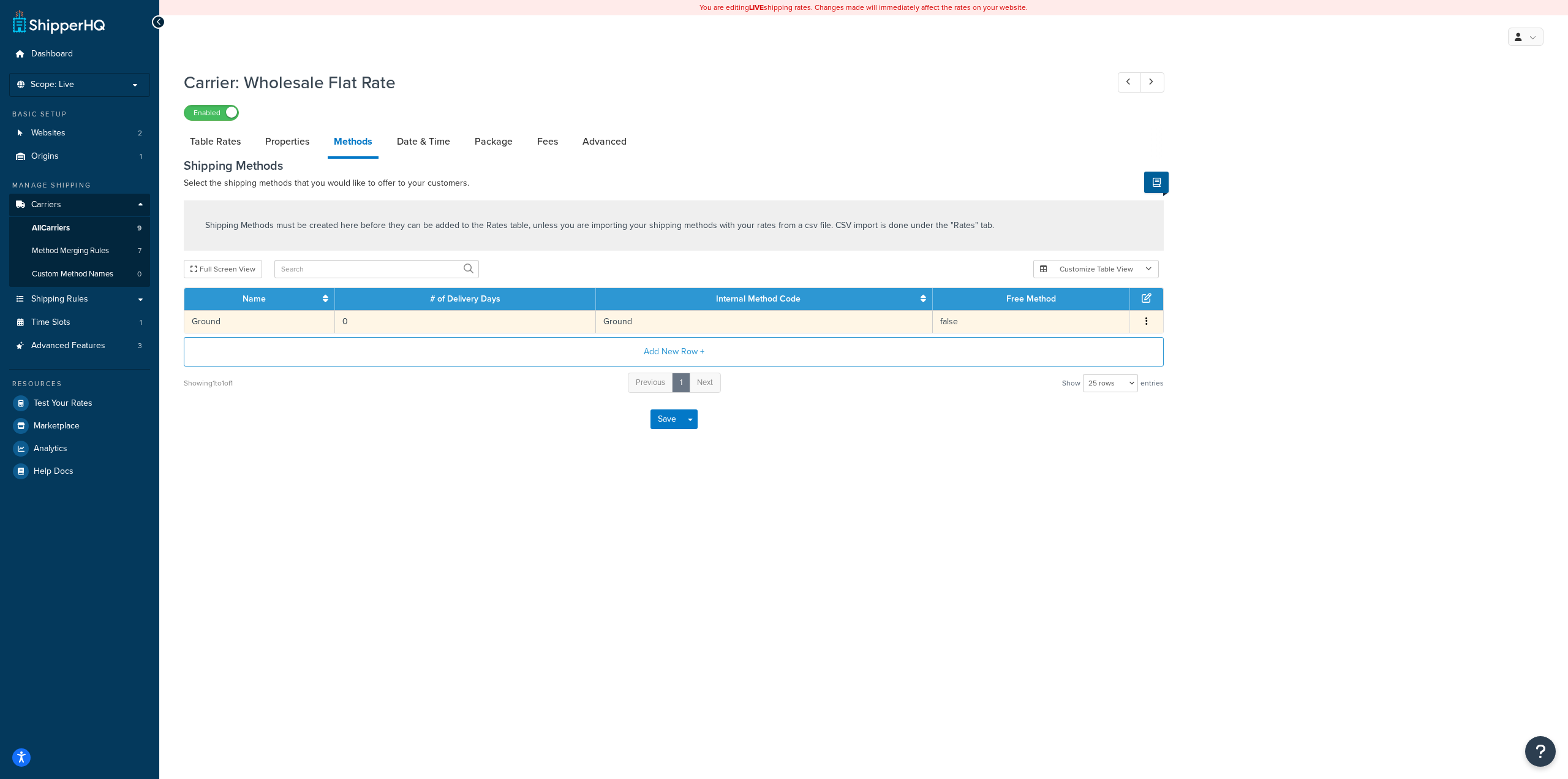
click at [758, 325] on td "Ground" at bounding box center [764, 321] width 337 height 22
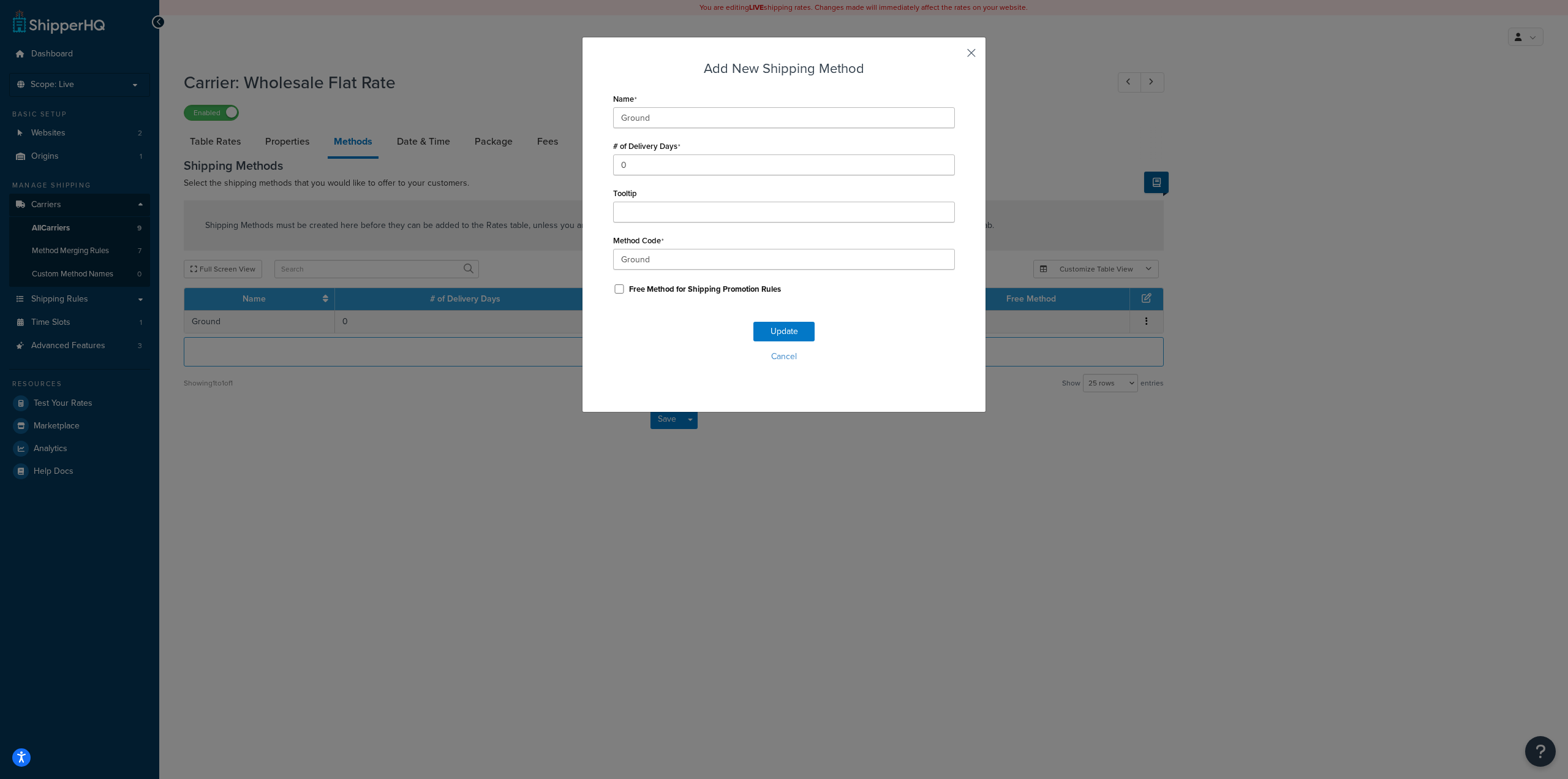
drag, startPoint x: 974, startPoint y: 50, endPoint x: 965, endPoint y: 48, distance: 9.2
click at [973, 50] on div "Add New Shipping Method Name Ground # of Delivery Days 0 Tooltip Method Code Gr…" at bounding box center [784, 225] width 404 height 376
click at [955, 56] on button "button" at bounding box center [953, 58] width 3 height 3
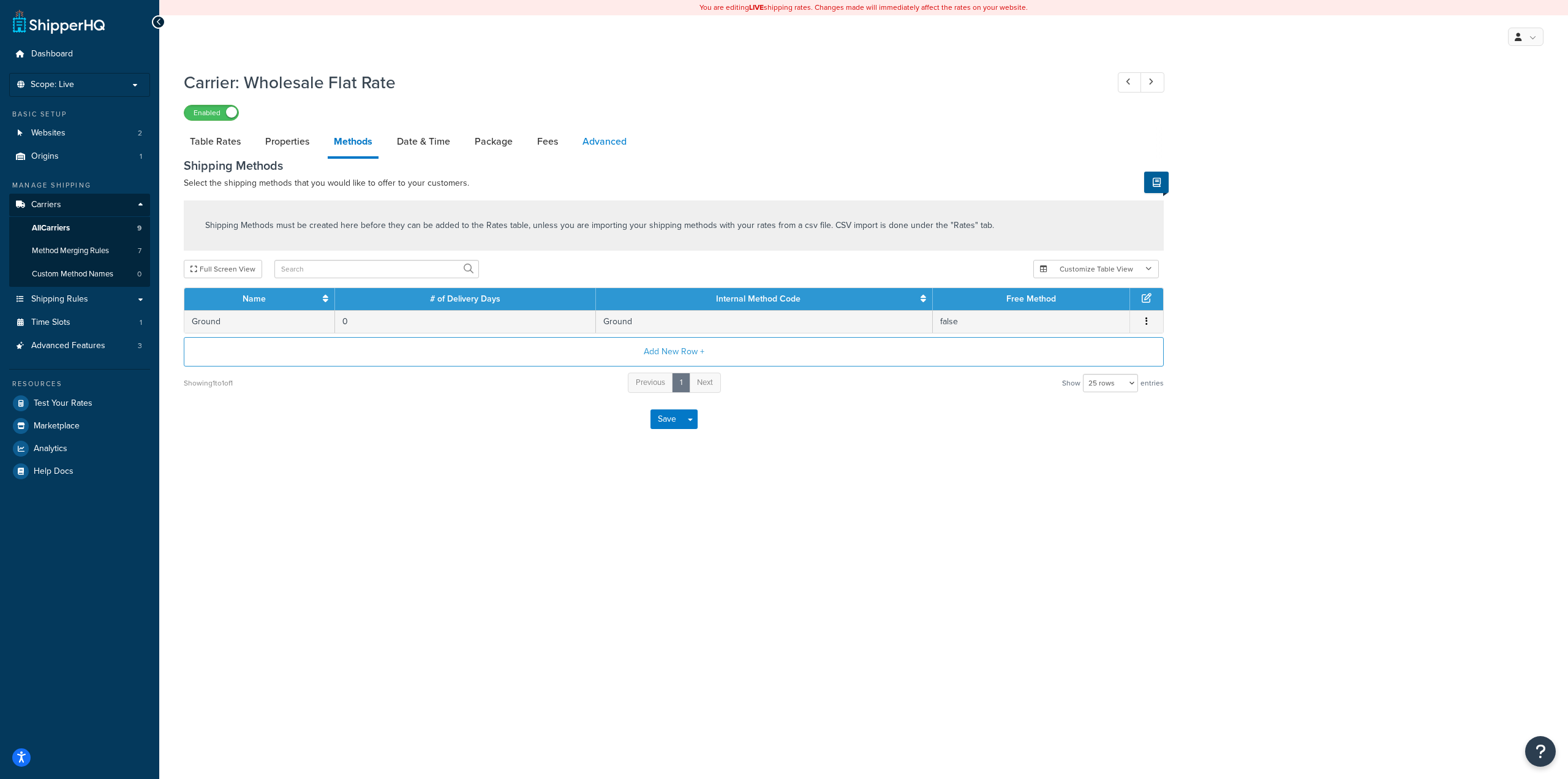
click at [597, 136] on link "Advanced" at bounding box center [604, 142] width 56 height 29
select select "false"
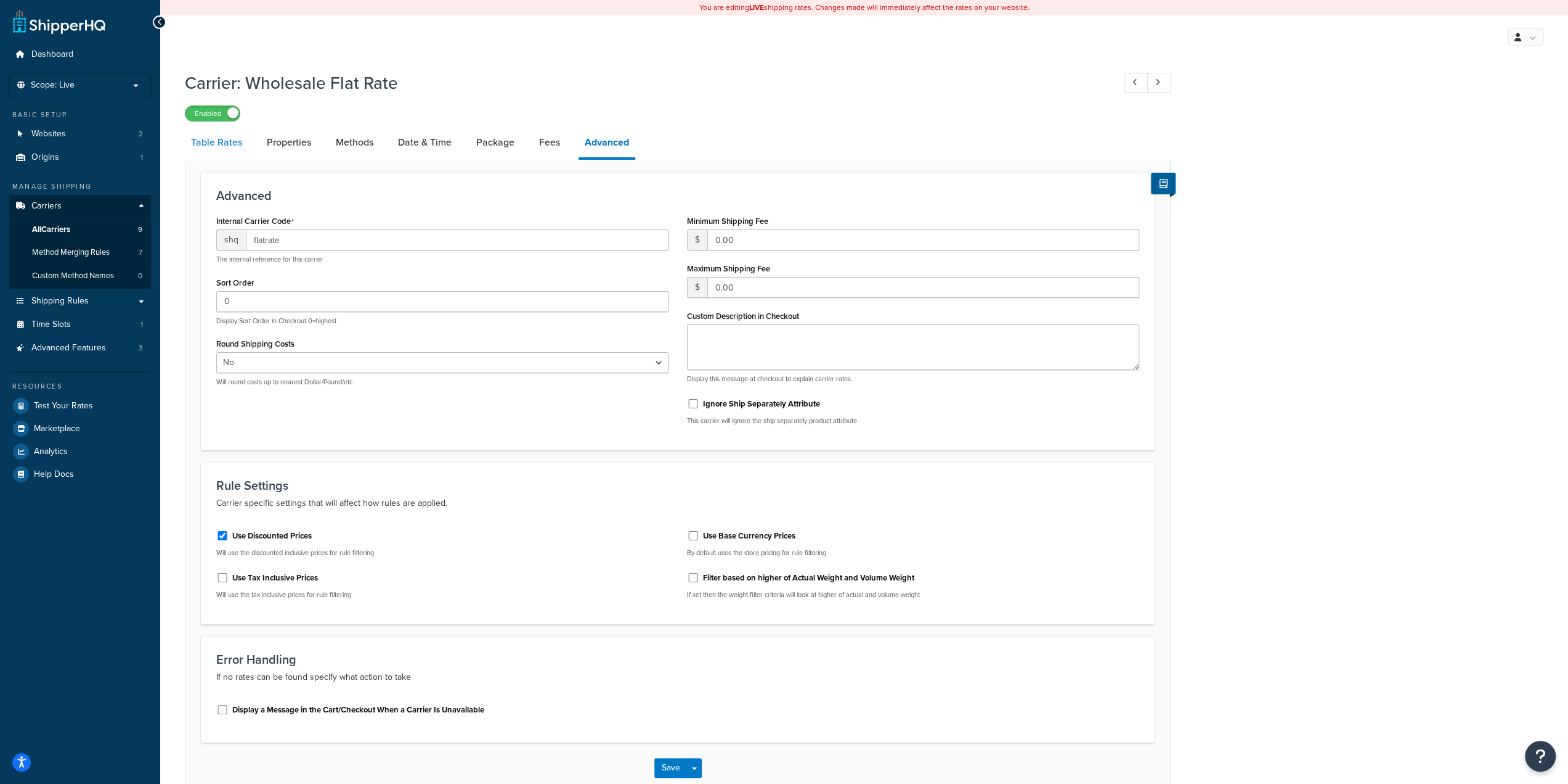
click at [212, 147] on link "Table Rates" at bounding box center [216, 143] width 63 height 30
select select "25"
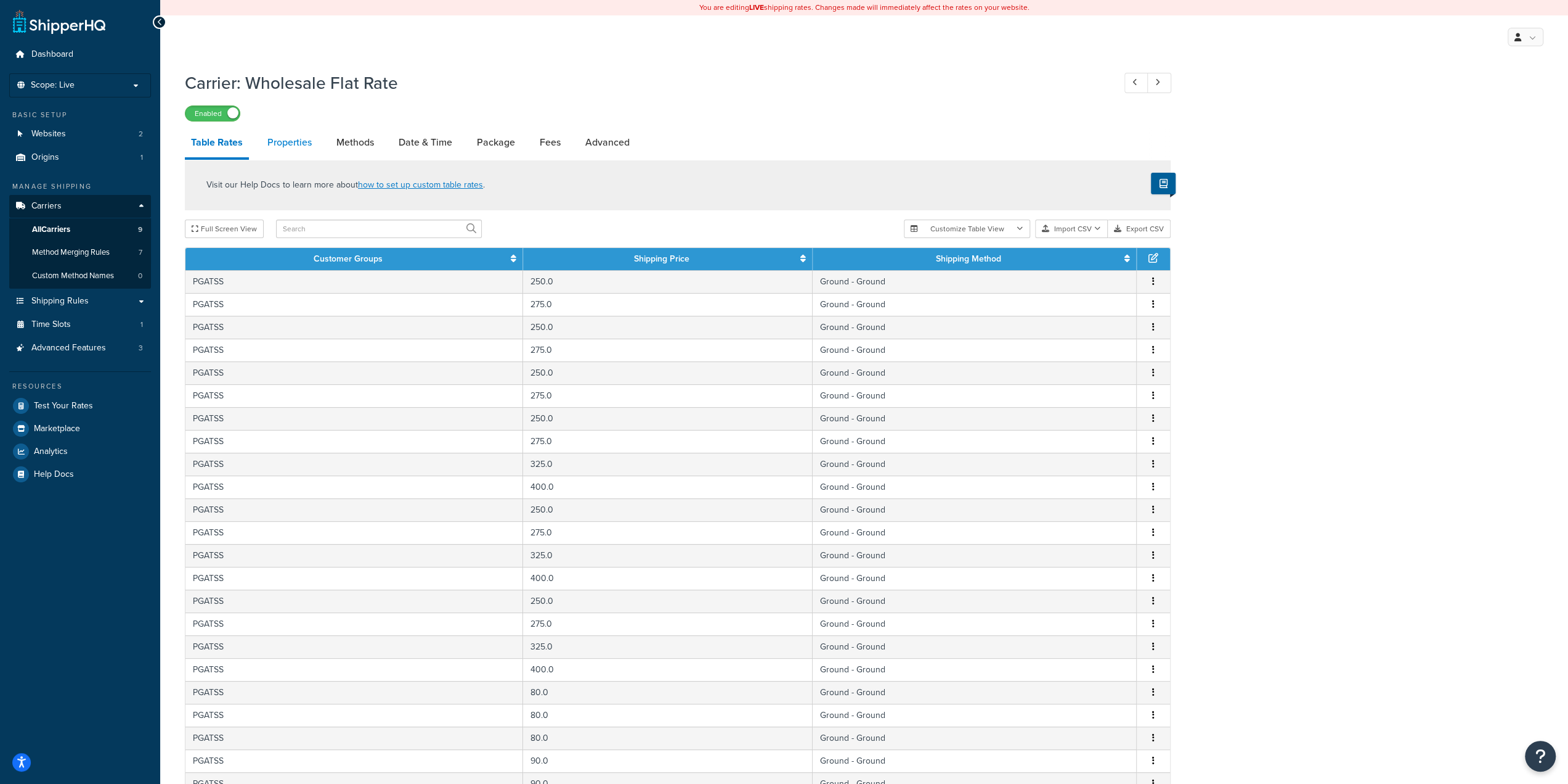
click at [279, 139] on link "Properties" at bounding box center [289, 143] width 56 height 30
select select "PERSKU"
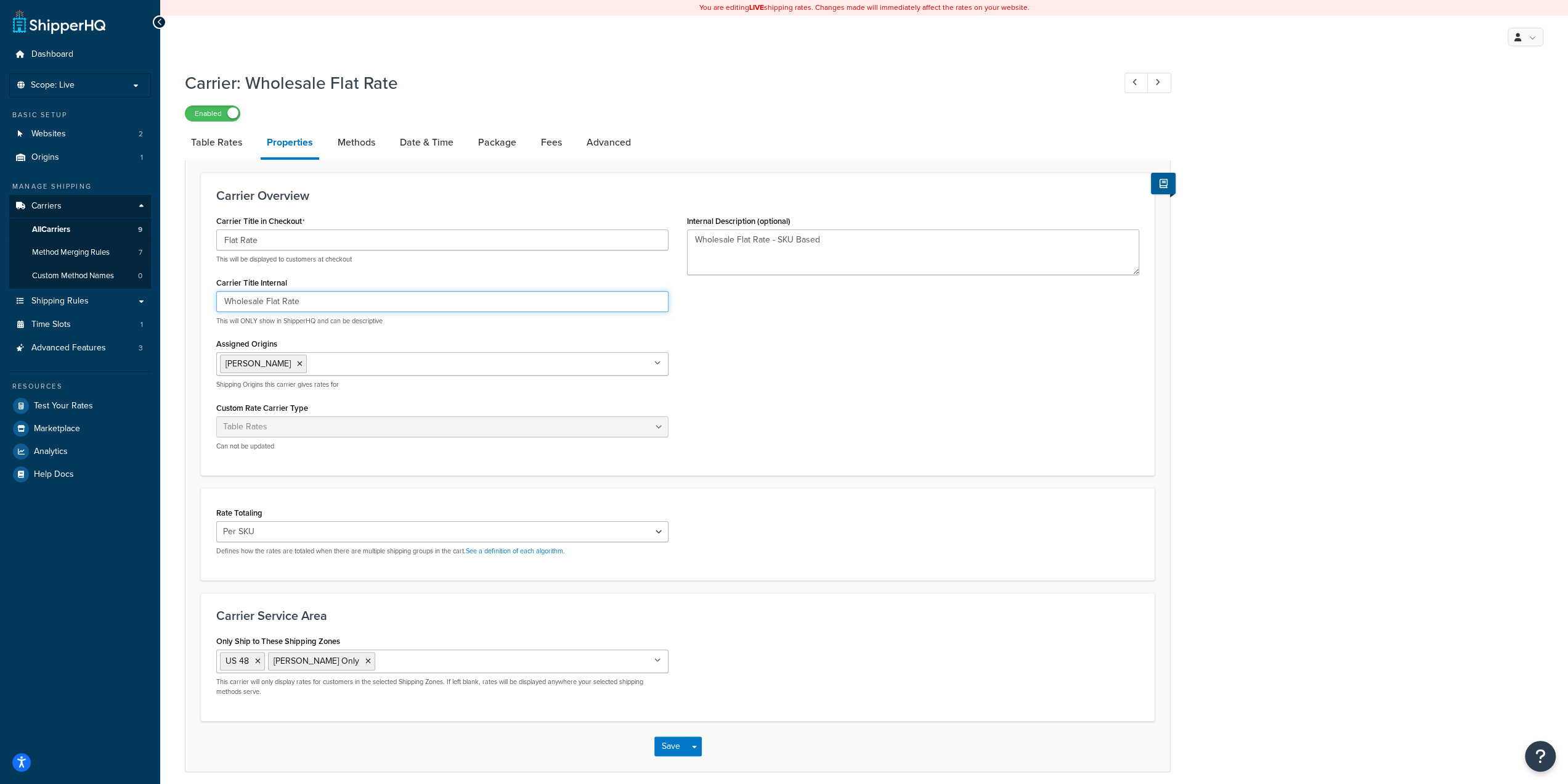
click at [307, 298] on input "Wholesale Flat Rate" at bounding box center [442, 302] width 453 height 21
click at [360, 143] on link "Methods" at bounding box center [356, 143] width 50 height 30
select select "25"
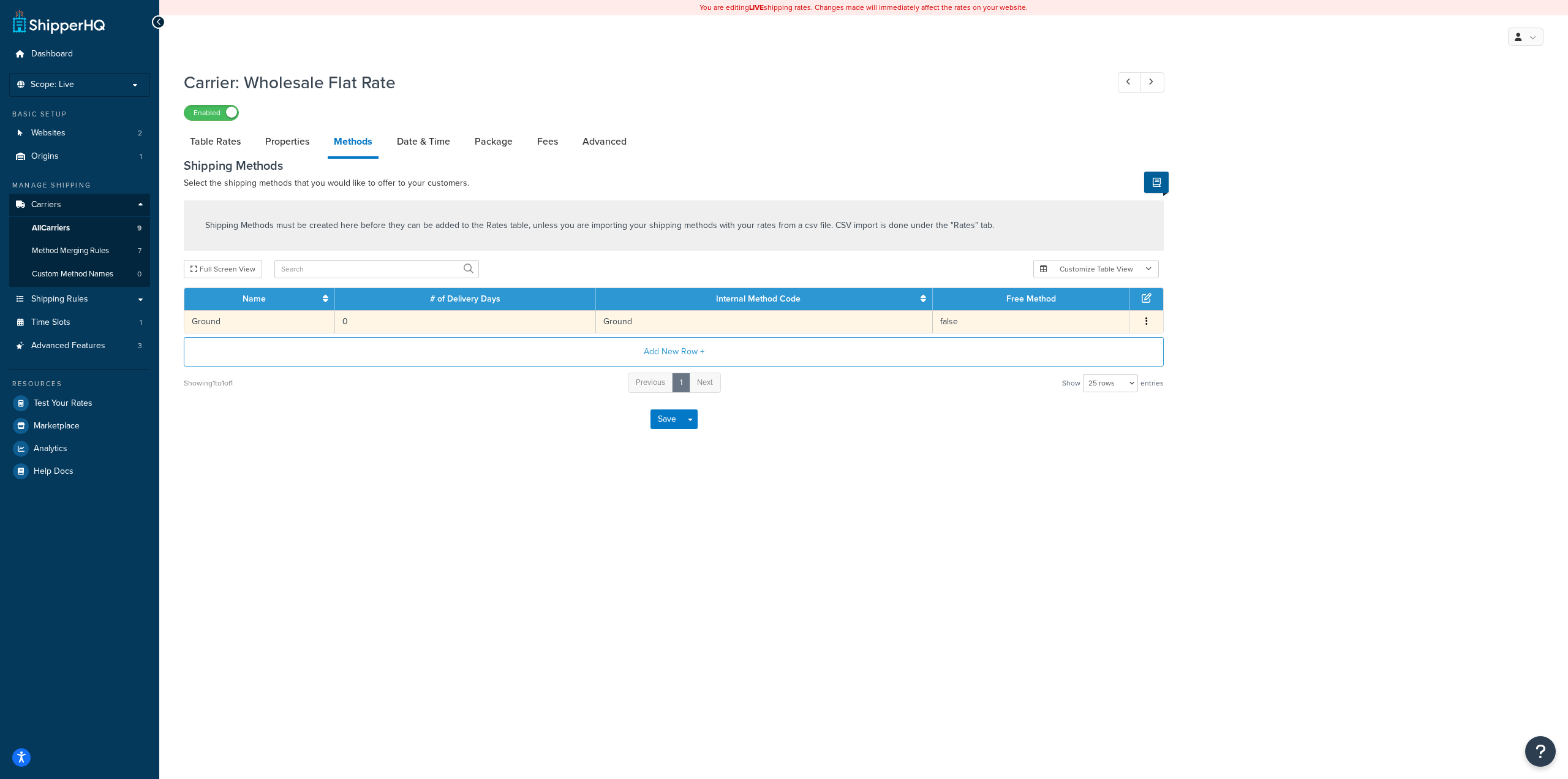
click at [808, 318] on td "Ground" at bounding box center [764, 321] width 337 height 22
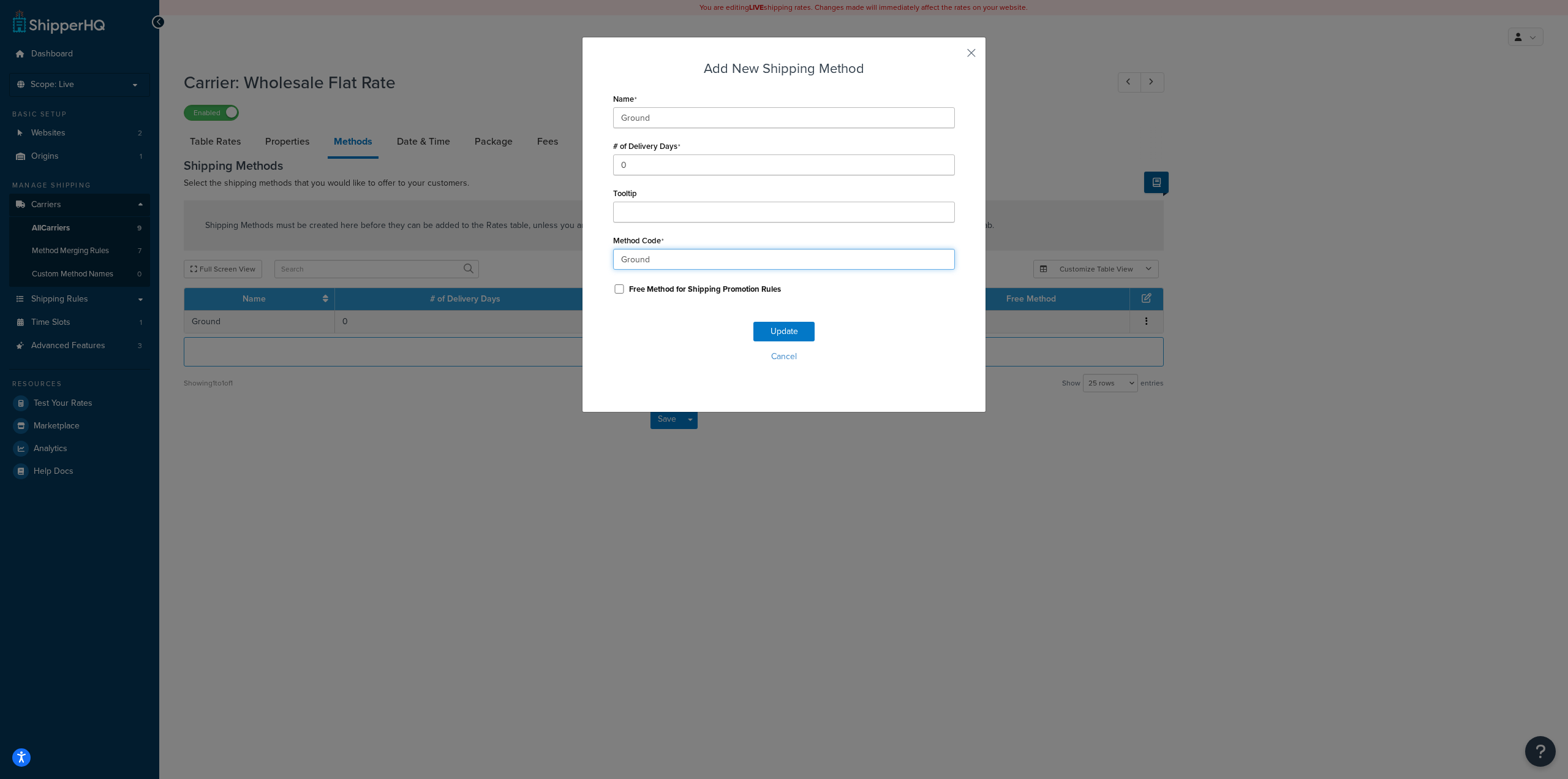
drag, startPoint x: 663, startPoint y: 258, endPoint x: 498, endPoint y: 248, distance: 165.3
click at [502, 250] on div "Add New Shipping Method Name Ground # of Delivery Days 0 Tooltip Method Code Gr…" at bounding box center [784, 390] width 1568 height 779
paste input "Wholesale_Flat_Rate"
type input "Wholesale_Flat_Rate"
click at [760, 328] on button "Update" at bounding box center [784, 331] width 61 height 20
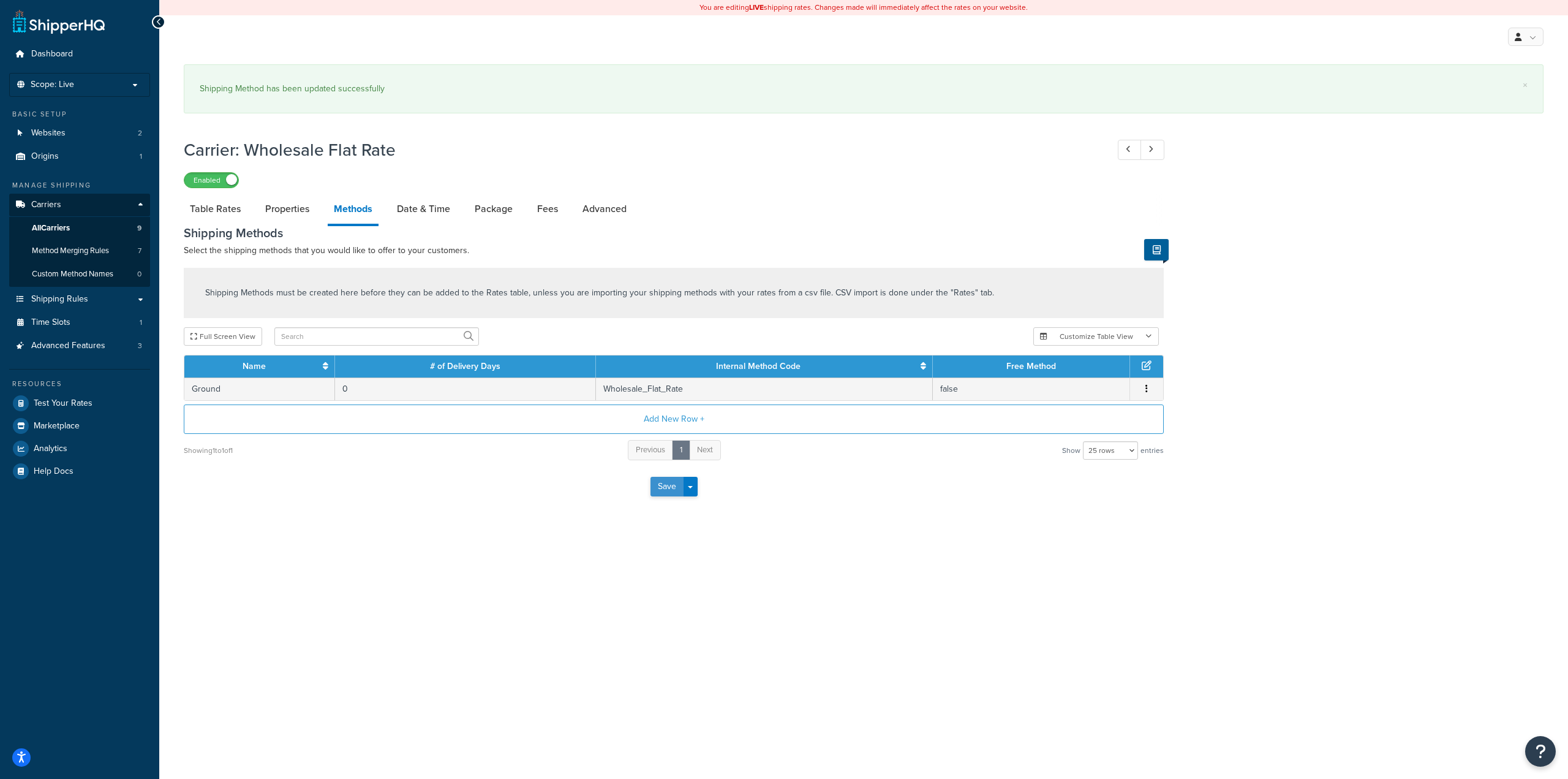
click at [663, 494] on button "Save" at bounding box center [667, 486] width 33 height 20
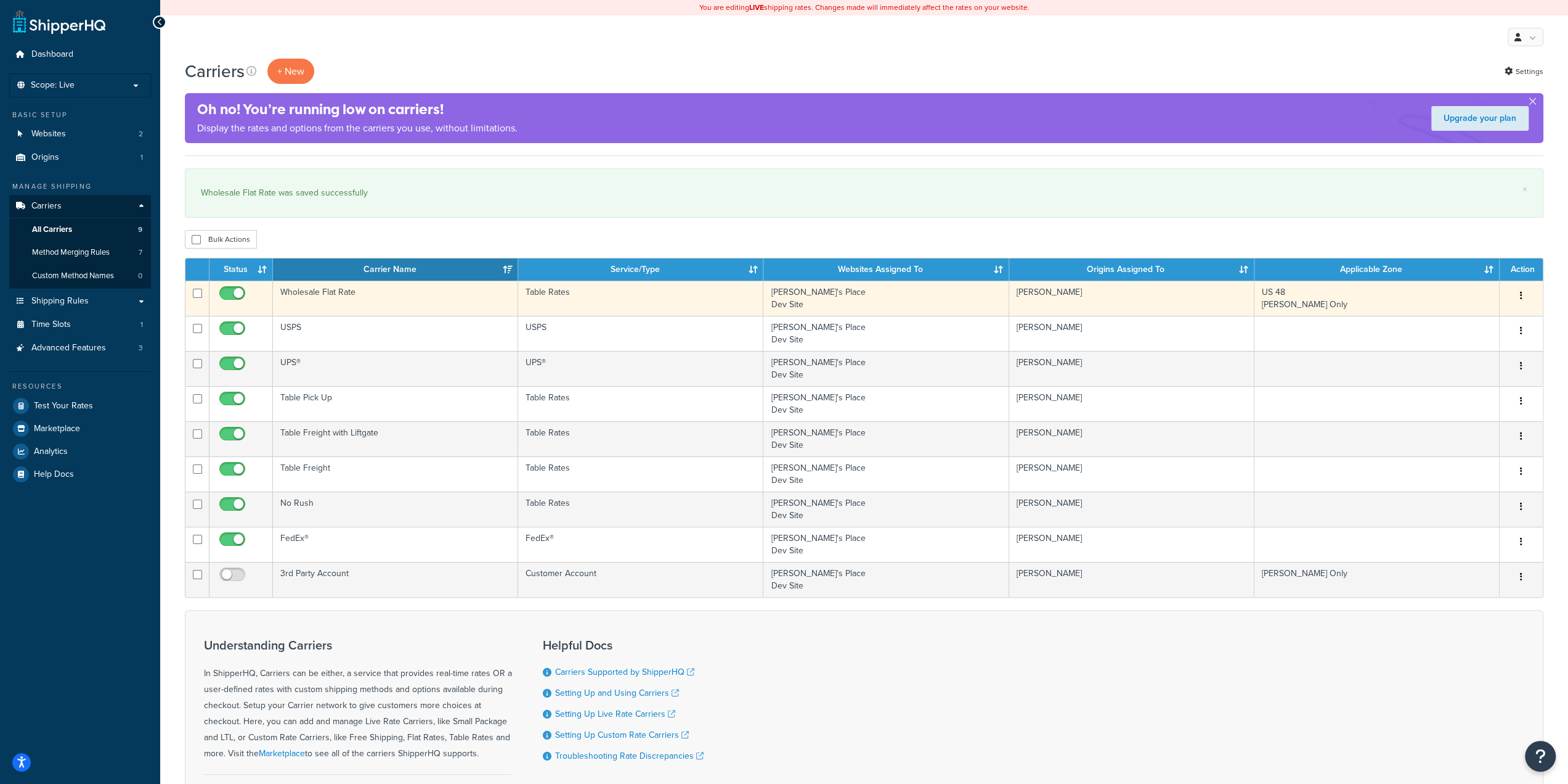
click at [394, 302] on td "Wholesale Flat Rate" at bounding box center [395, 298] width 245 height 35
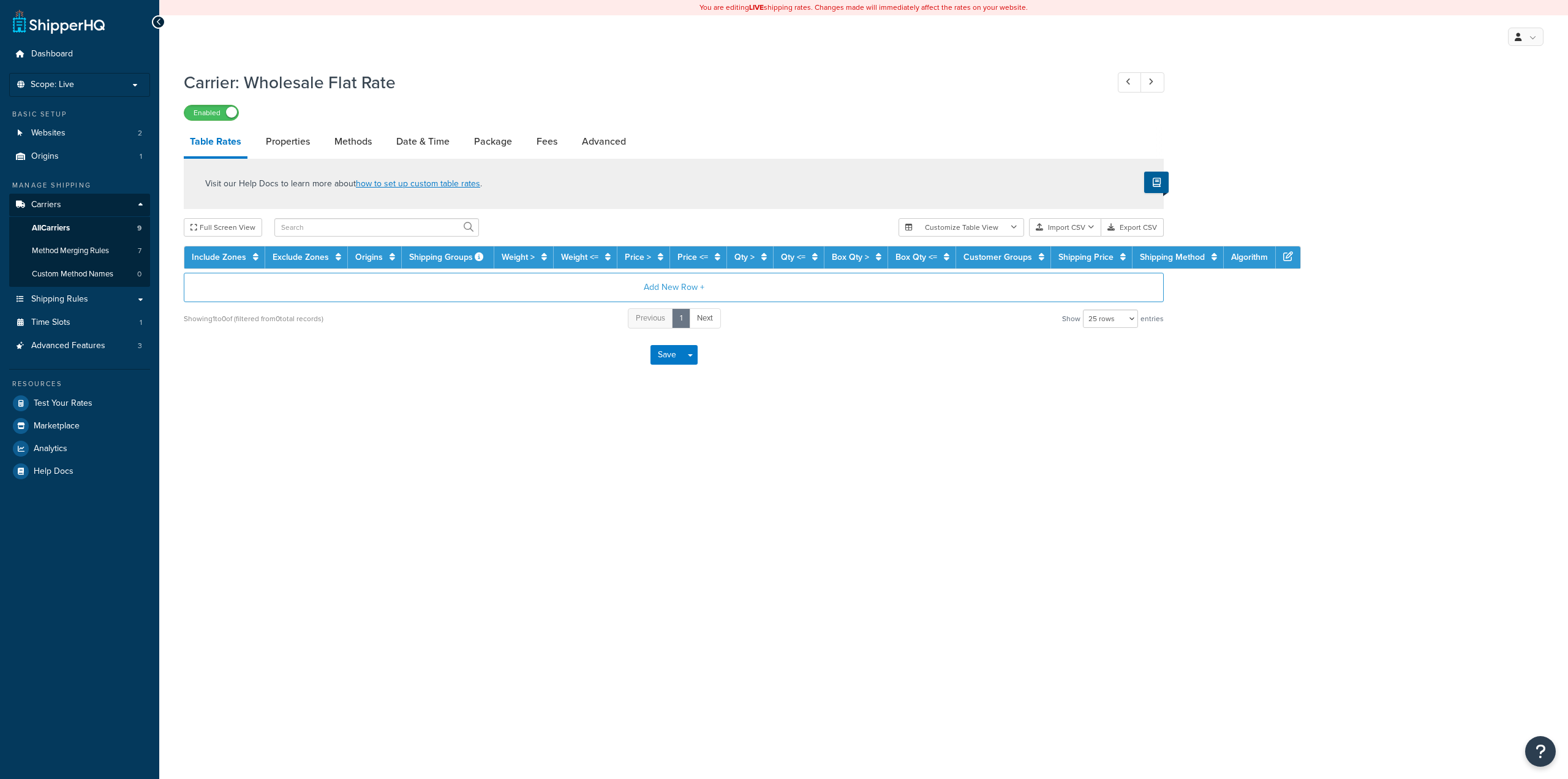
select select "25"
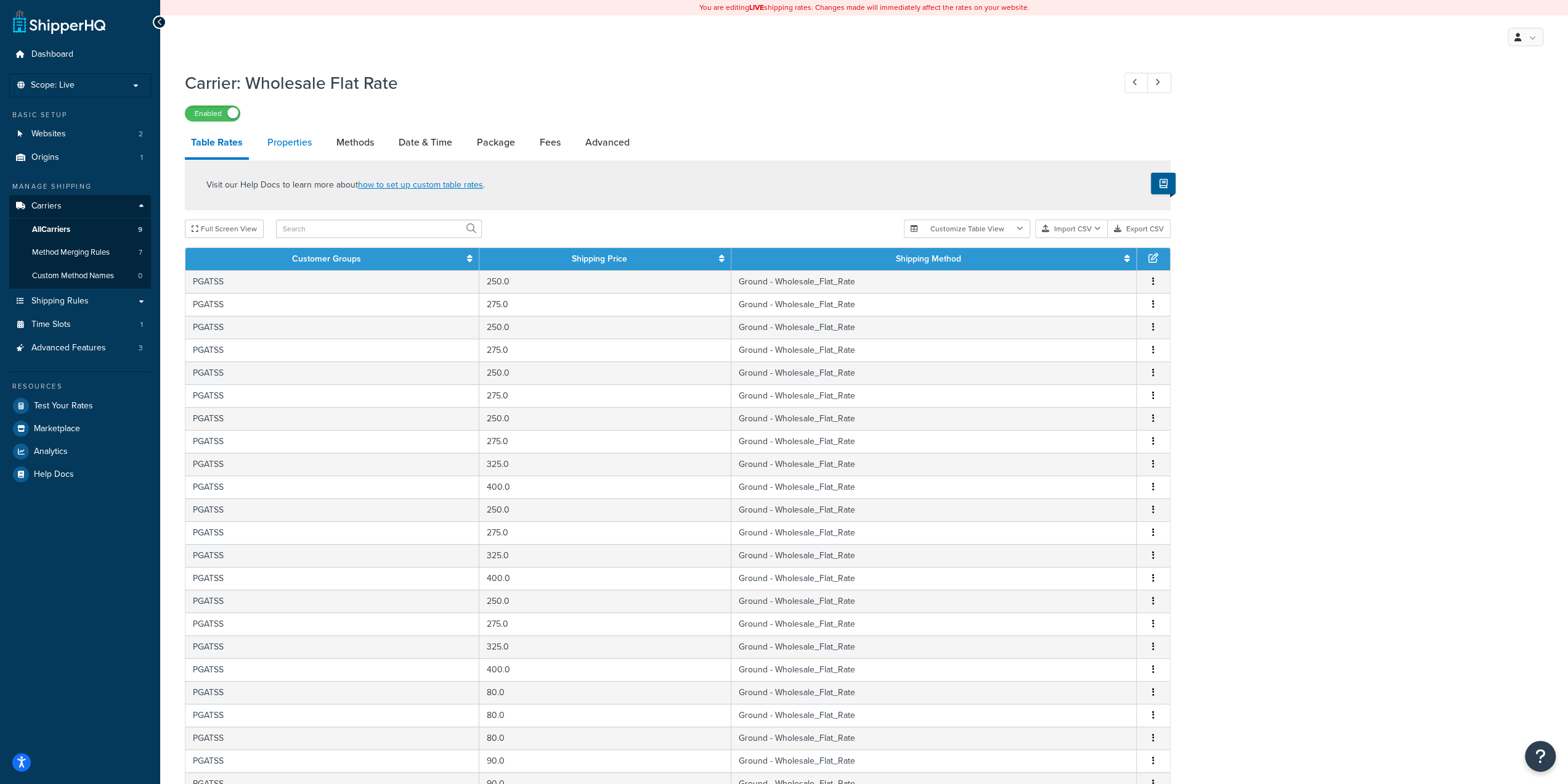
click at [300, 151] on link "Properties" at bounding box center [289, 143] width 56 height 30
select select "PERSKU"
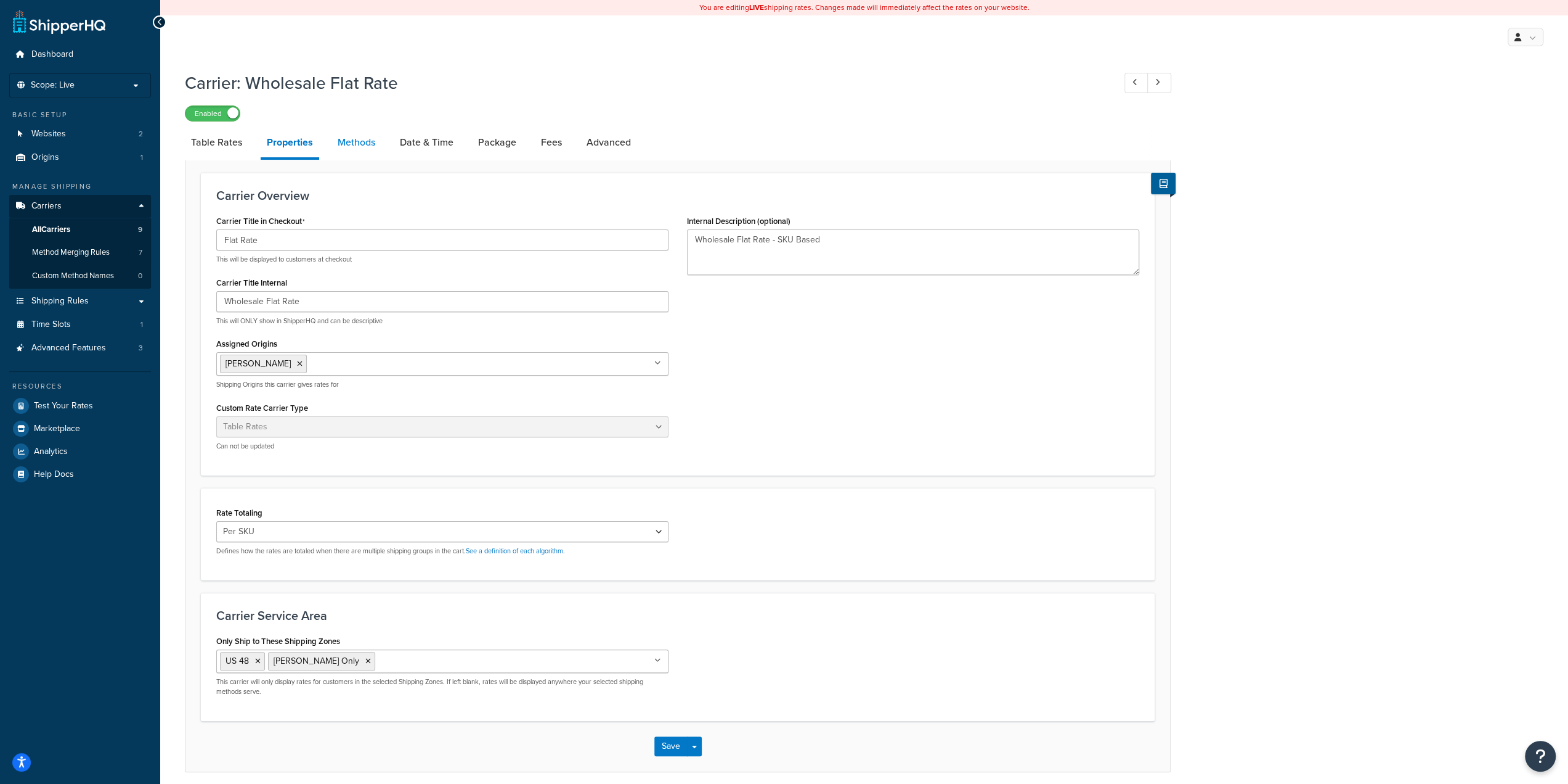
click at [361, 148] on link "Methods" at bounding box center [356, 143] width 50 height 30
select select "25"
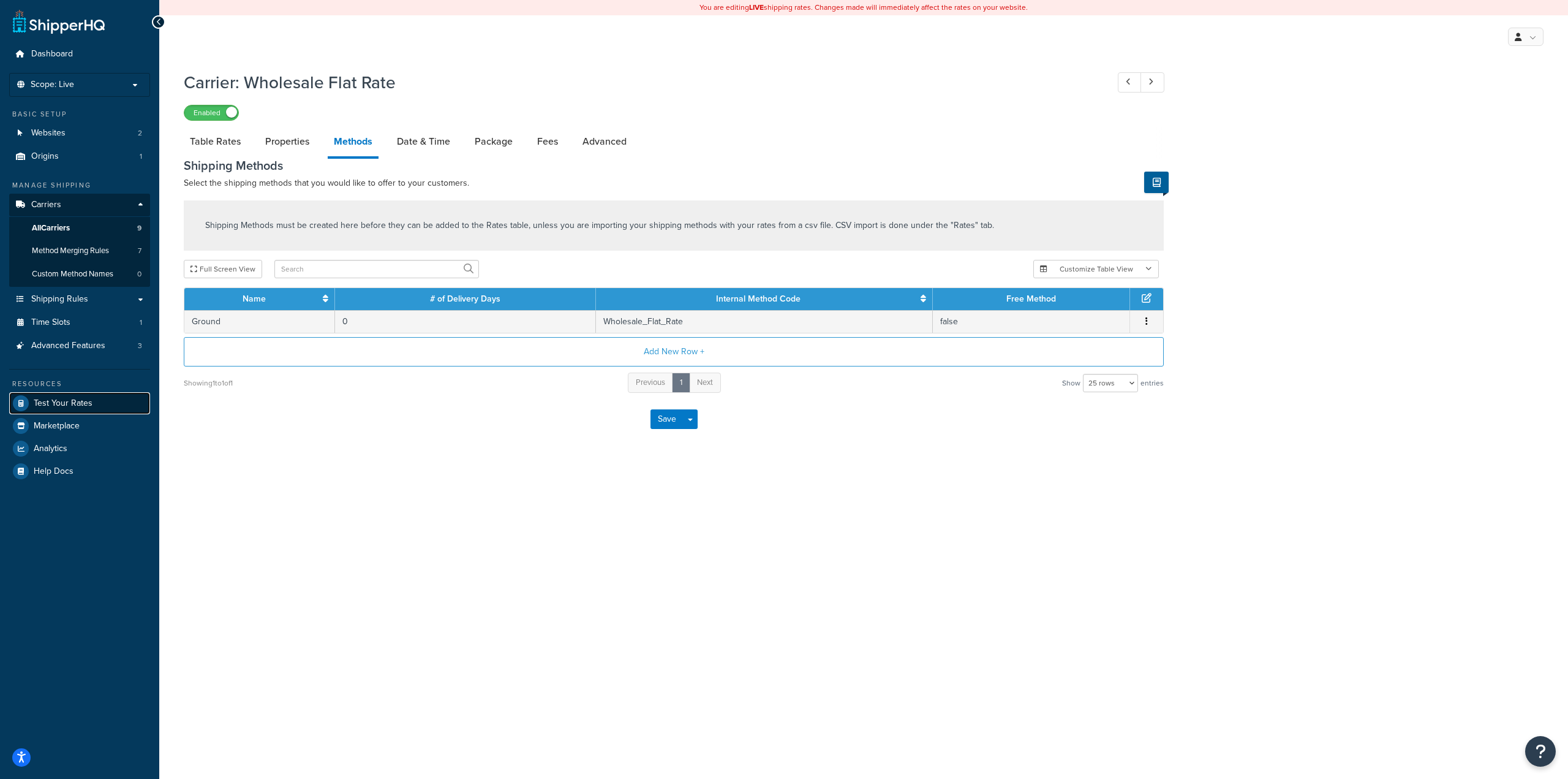
click at [77, 402] on span "Test Your Rates" at bounding box center [63, 403] width 59 height 10
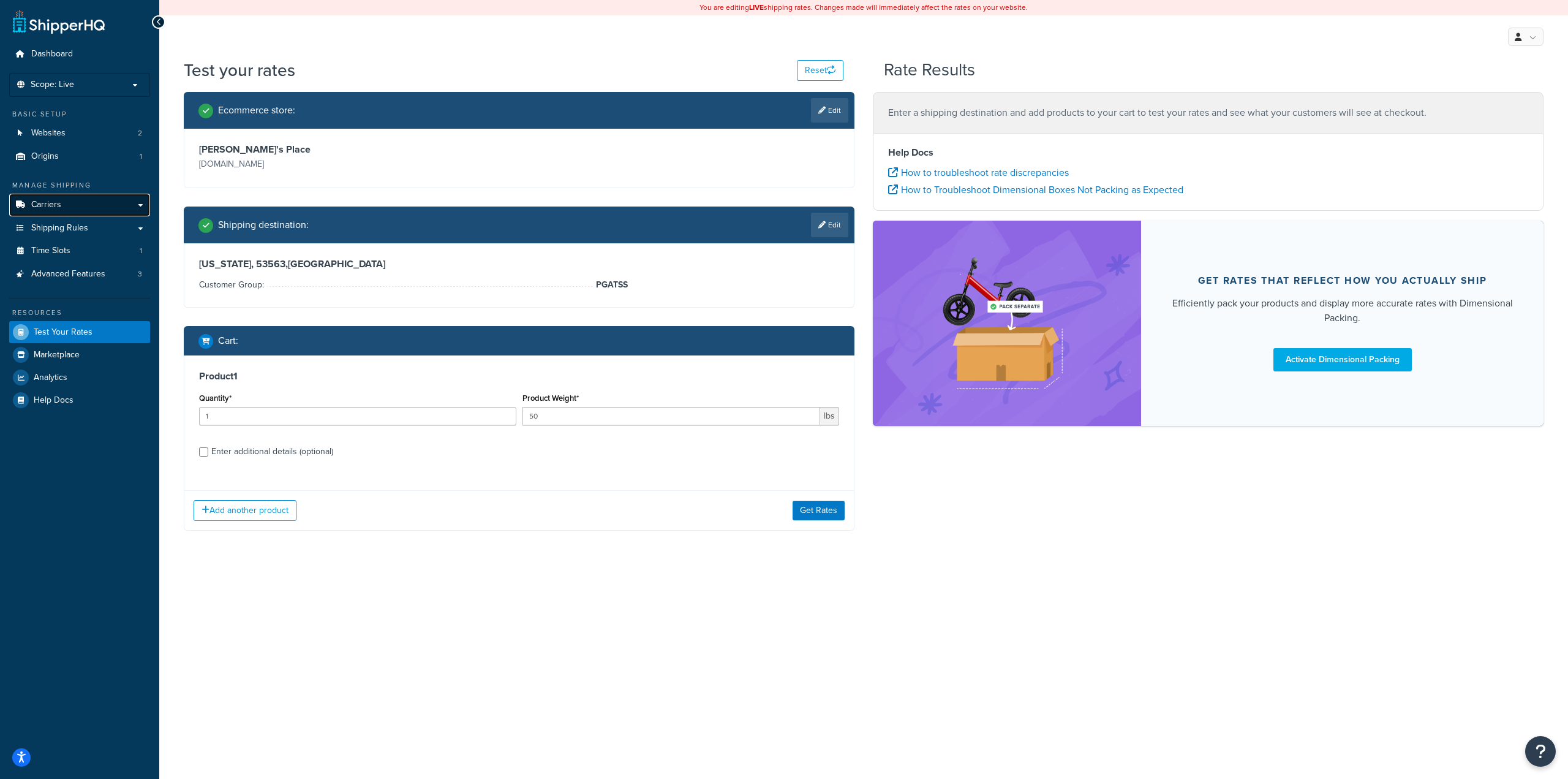
click at [63, 206] on link "Carriers" at bounding box center [79, 205] width 141 height 22
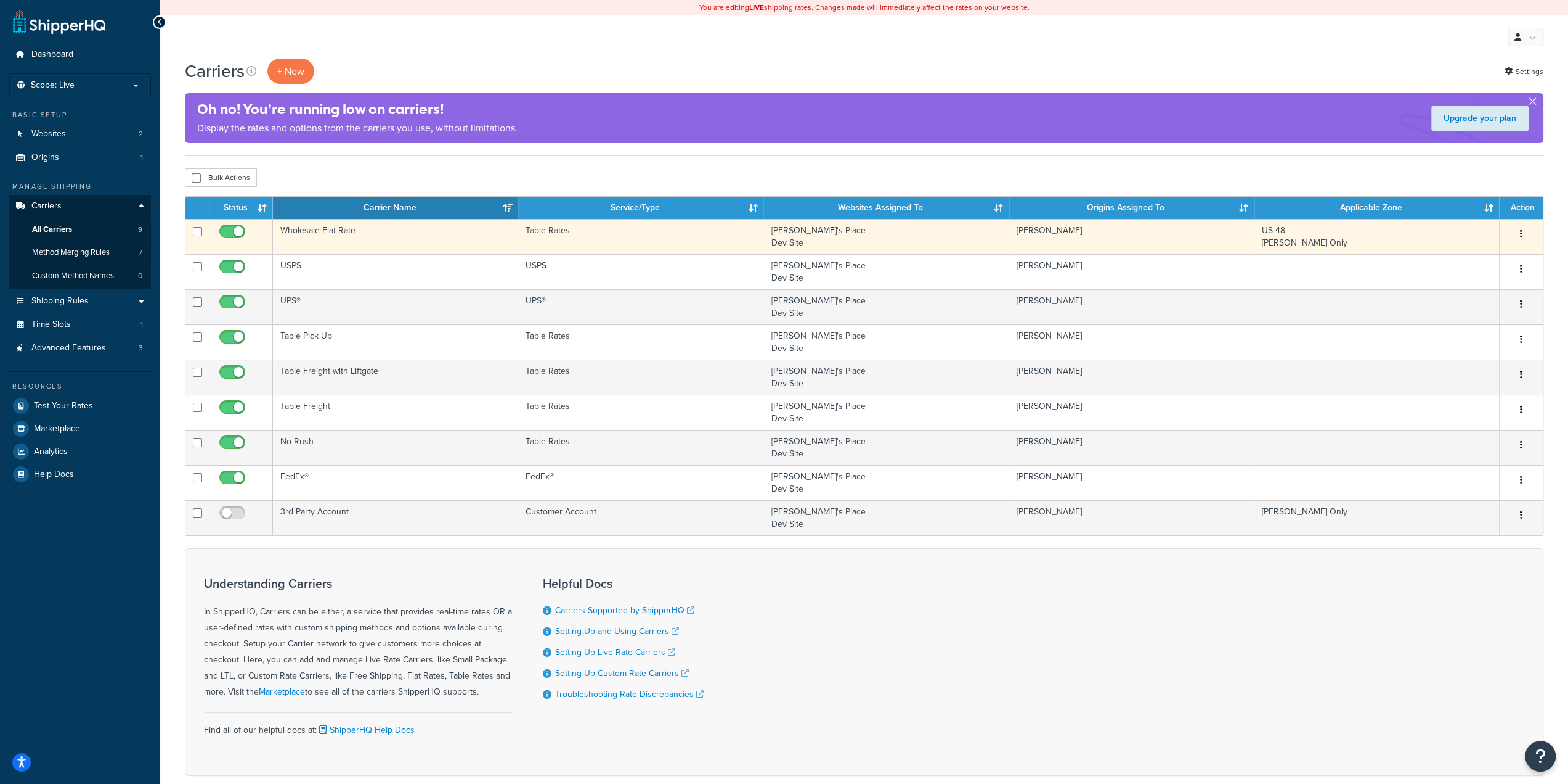
click at [380, 249] on td "Wholesale Flat Rate" at bounding box center [395, 236] width 245 height 35
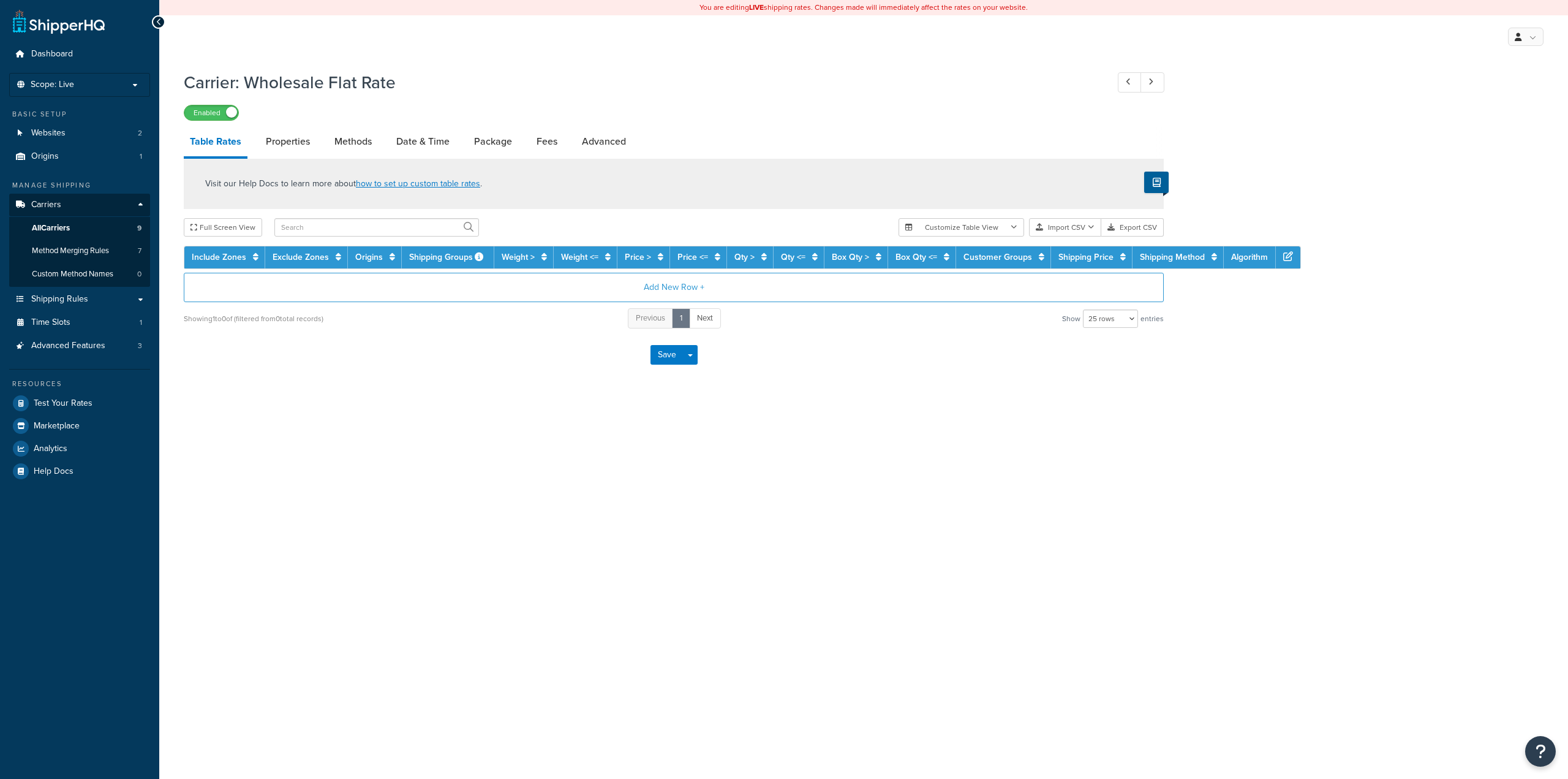
select select "25"
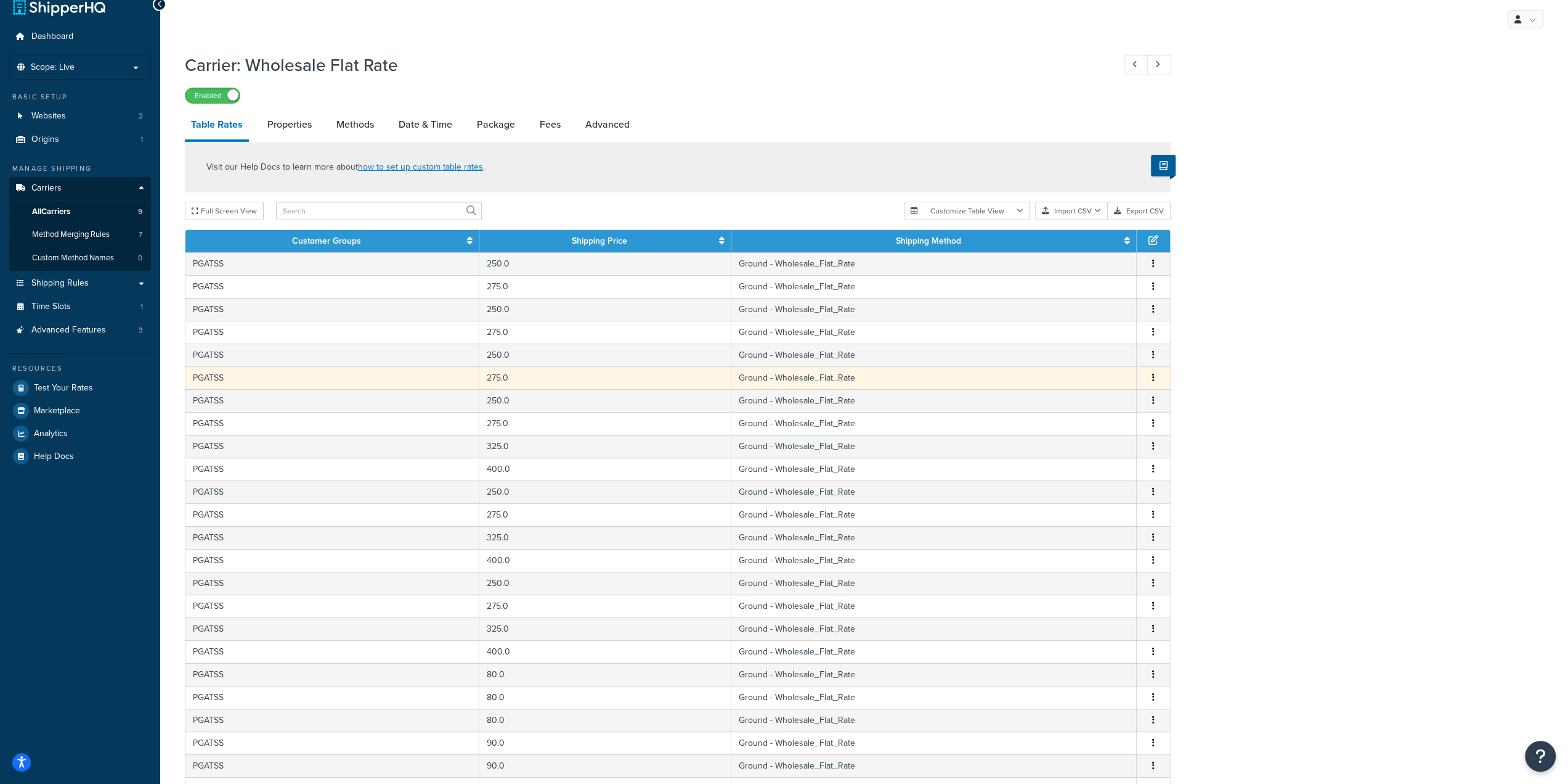
scroll to position [226, 0]
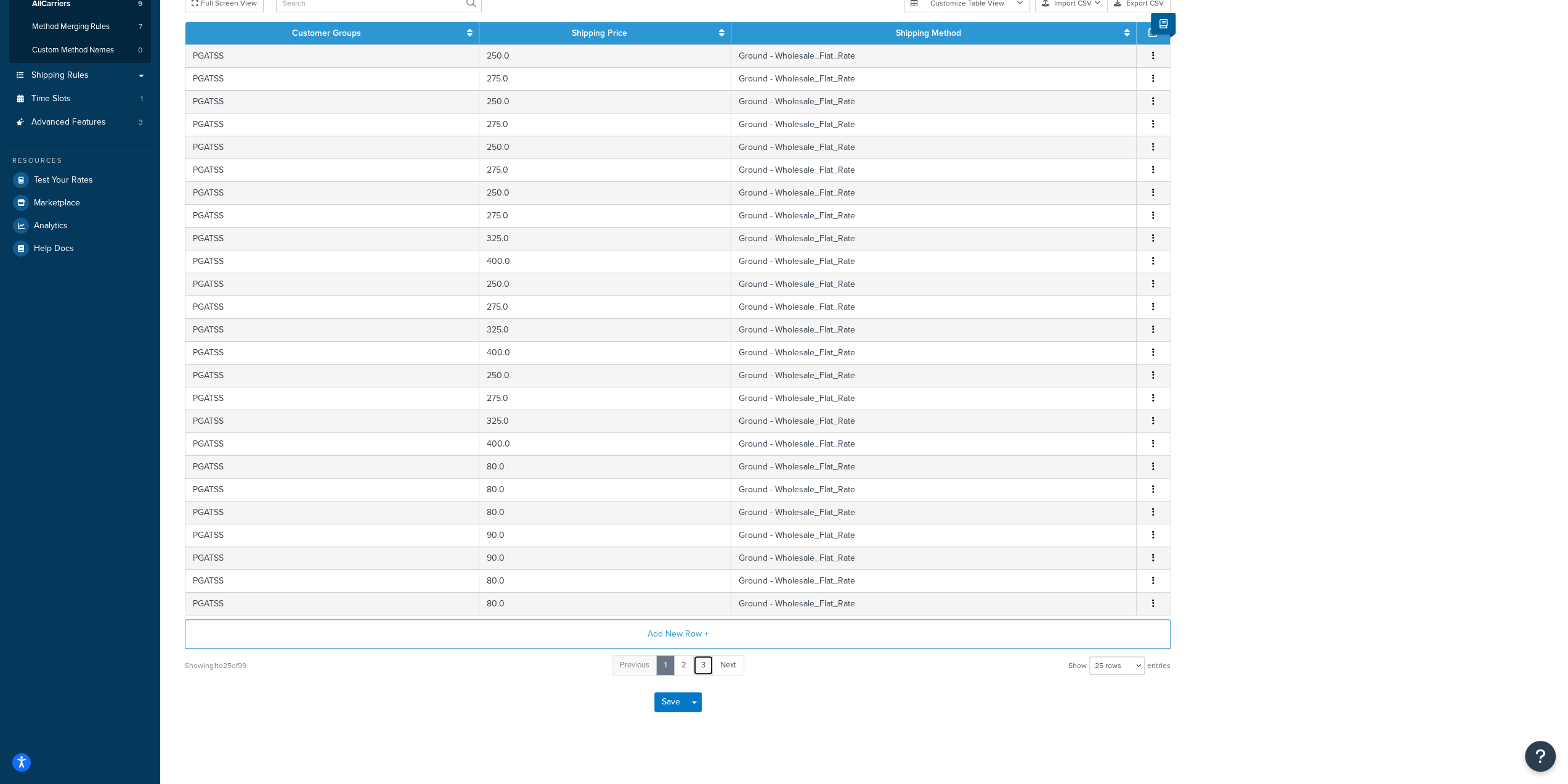
click at [706, 665] on link "3" at bounding box center [703, 664] width 20 height 20
click at [712, 663] on link "4" at bounding box center [712, 664] width 20 height 20
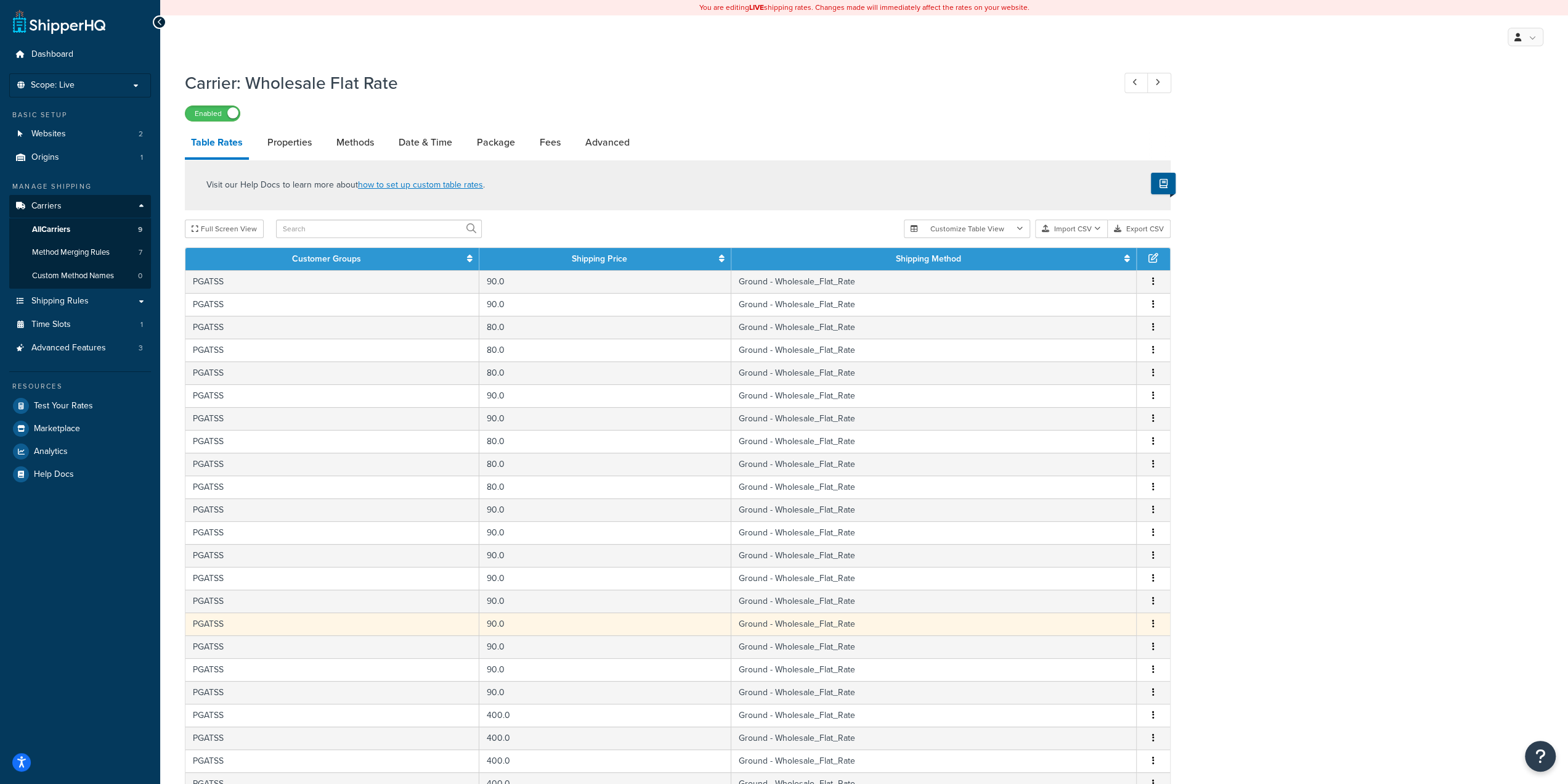
scroll to position [203, 0]
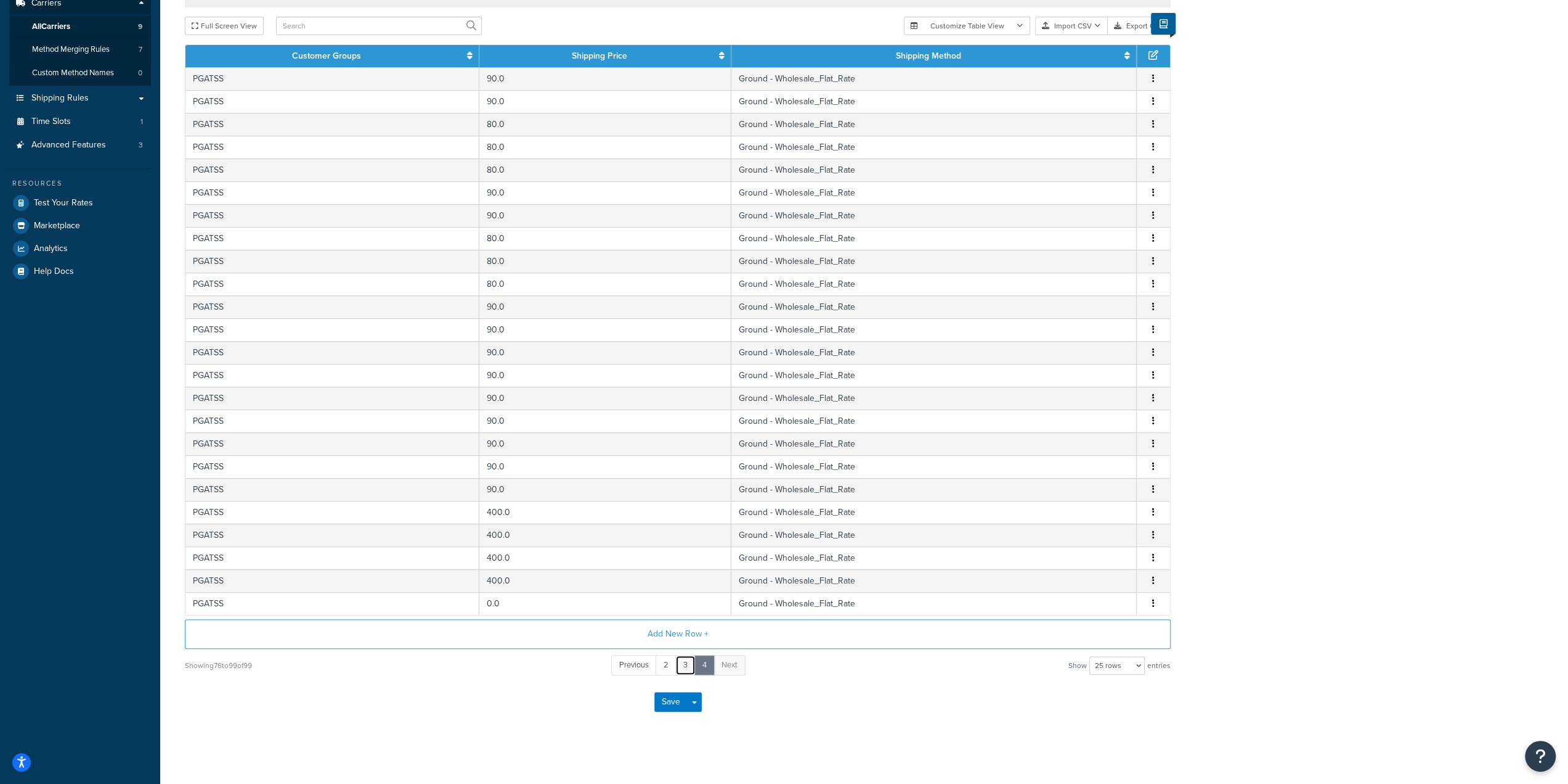
click at [688, 661] on link "3" at bounding box center [685, 664] width 20 height 20
click at [675, 680] on link "2" at bounding box center [675, 688] width 21 height 20
click at [657, 685] on link "1" at bounding box center [656, 688] width 18 height 20
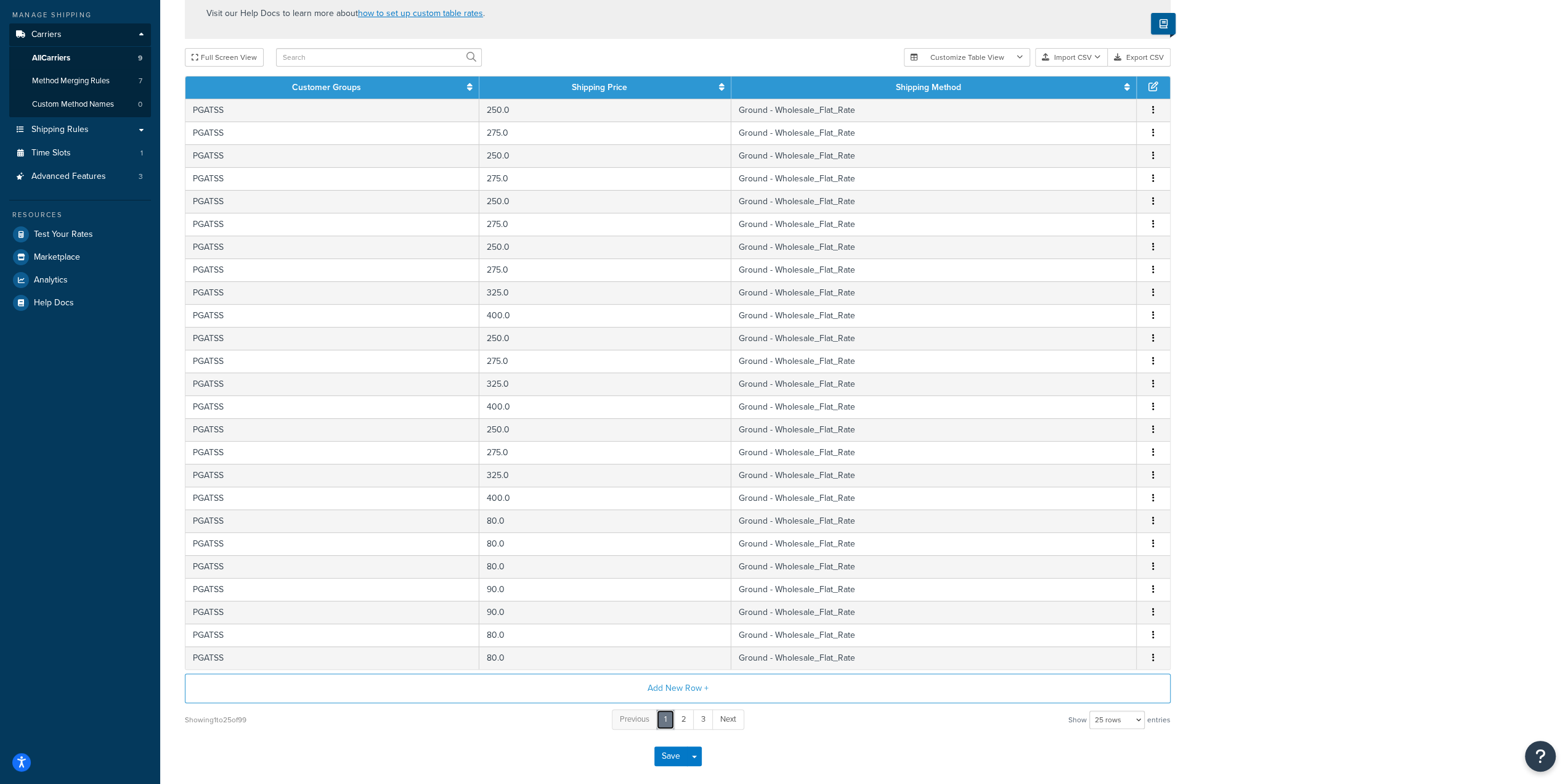
scroll to position [100, 0]
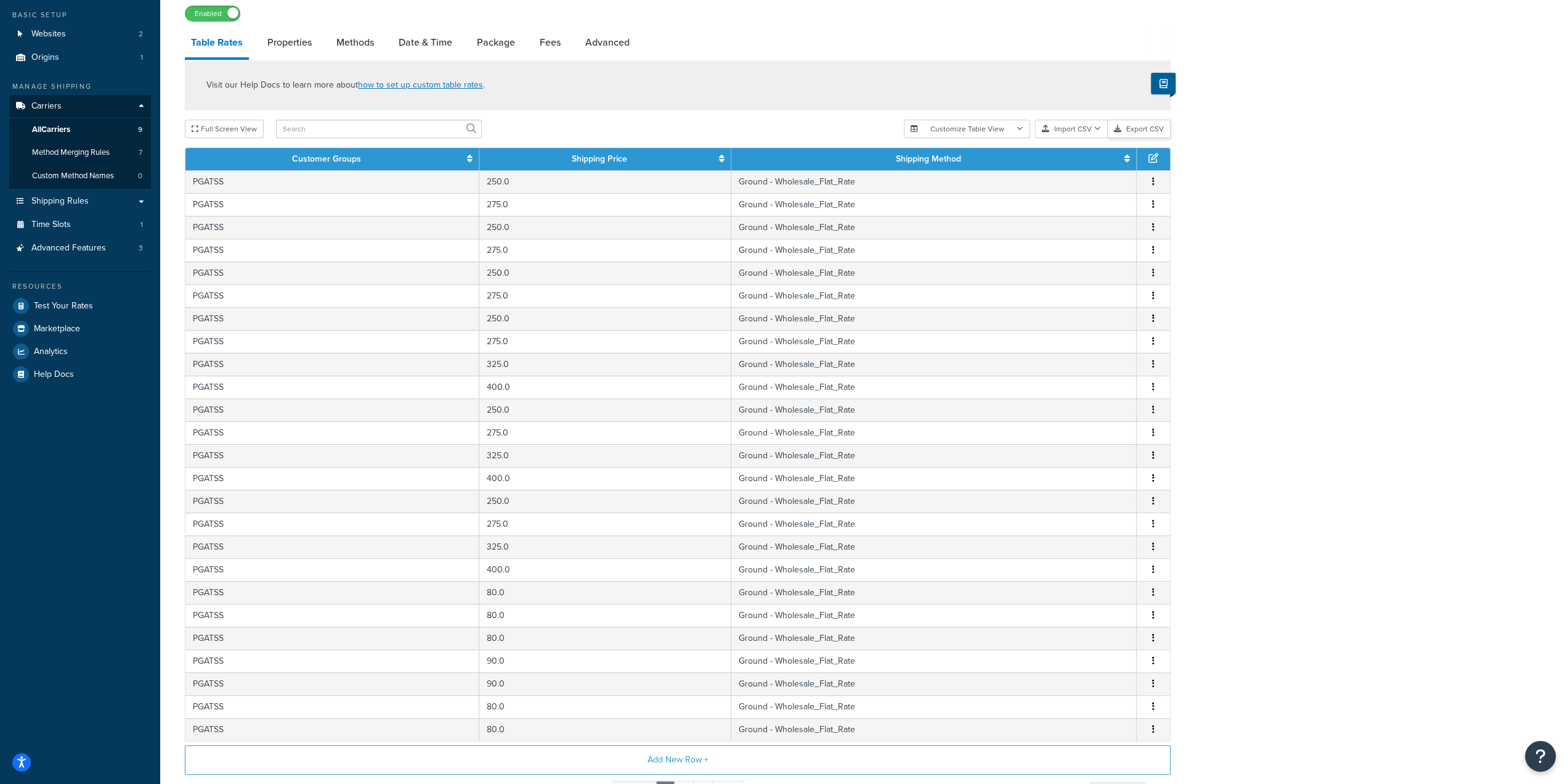
click at [1140, 133] on button "Export CSV" at bounding box center [1139, 129] width 63 height 18
click at [1072, 126] on button "Import CSV" at bounding box center [1072, 129] width 73 height 18
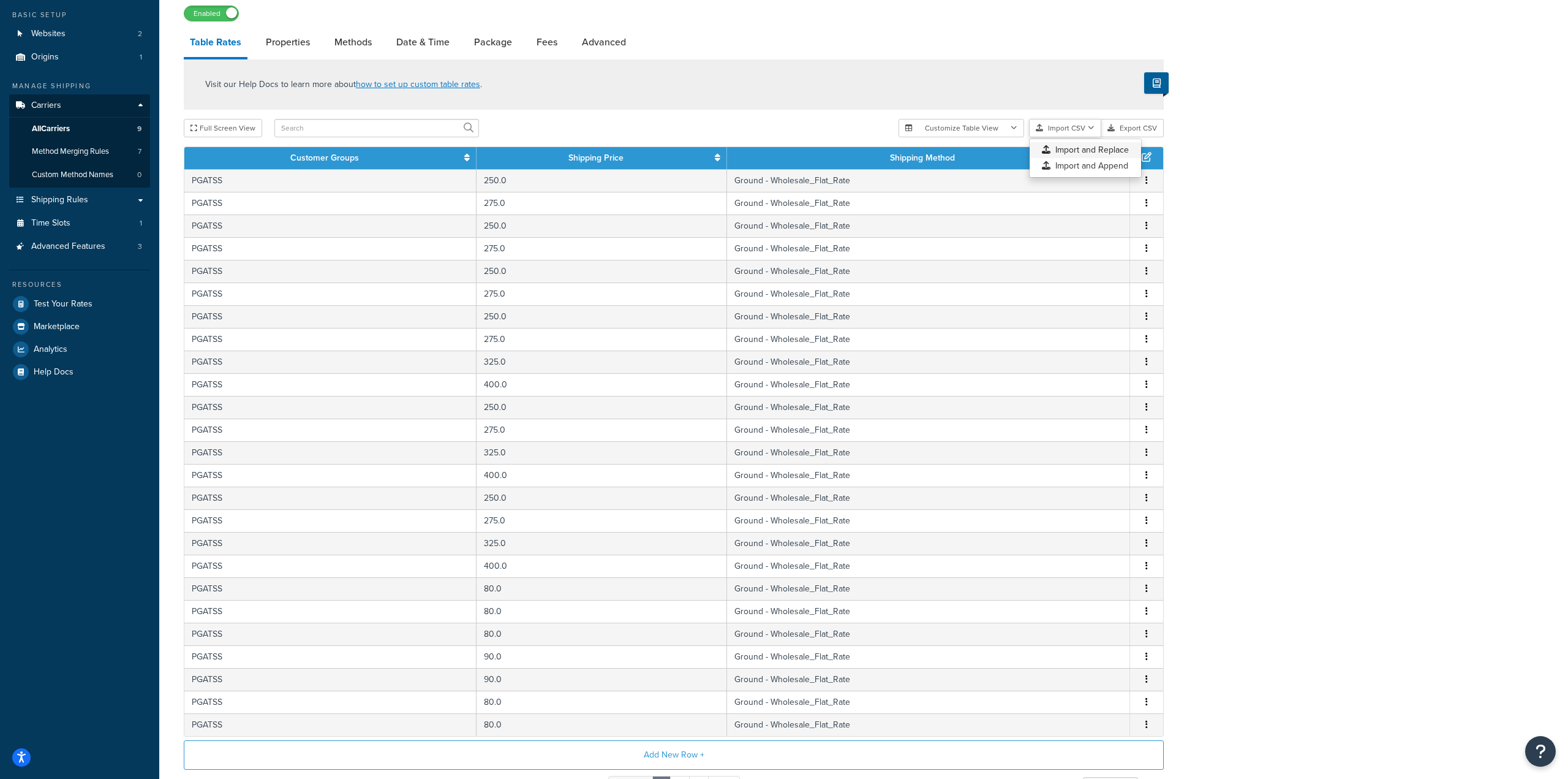
click at [1095, 137] on div "Customize Table View Show all columns Show selected columns Import CSV Import a…" at bounding box center [1031, 128] width 265 height 18
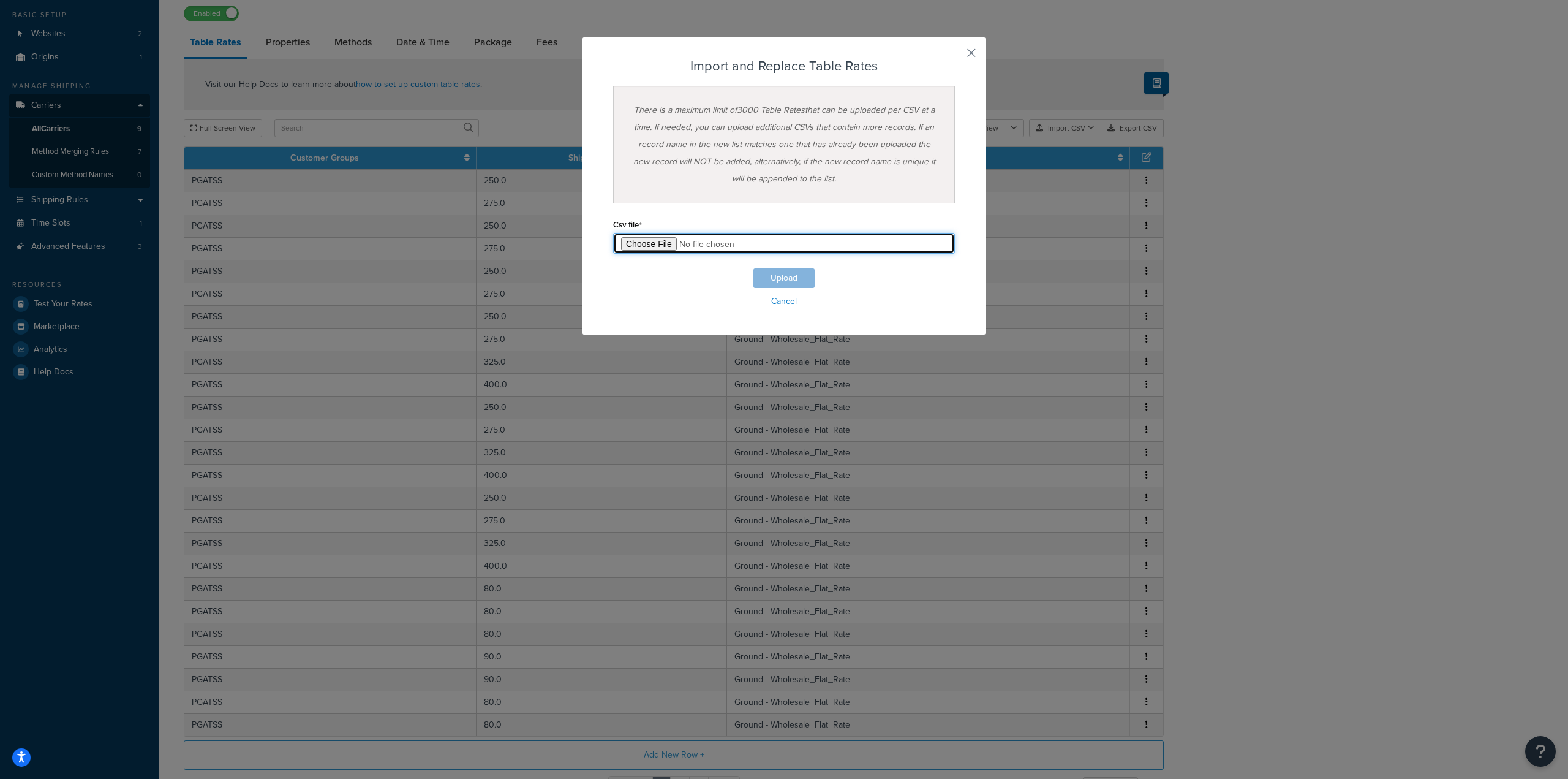
click at [653, 244] on input "file" at bounding box center [784, 244] width 342 height 21
type input "C:\fakepath\PGATSS-TableRate.csv"
click at [787, 277] on button "Upload" at bounding box center [784, 278] width 61 height 20
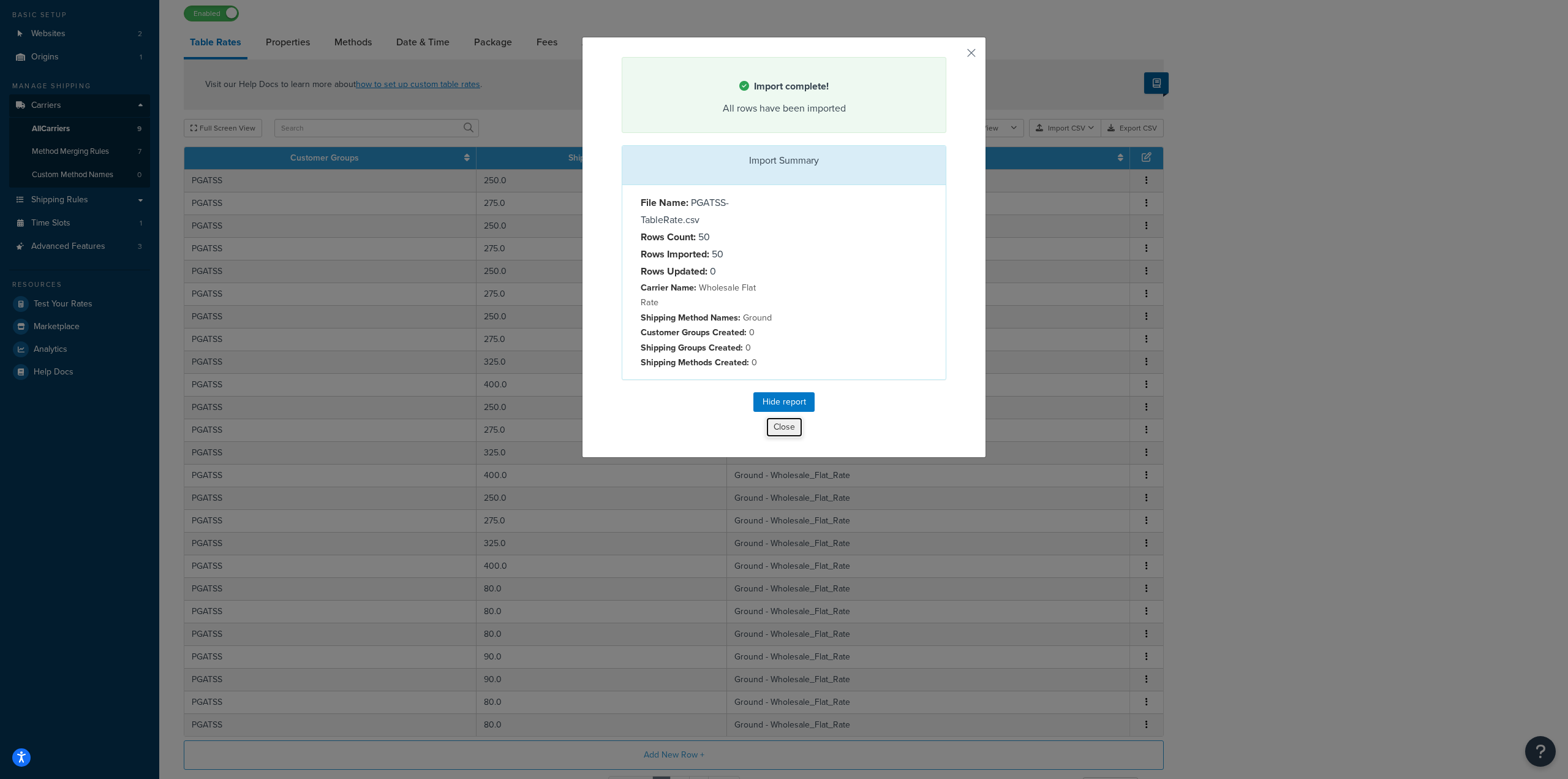
click at [785, 417] on button "Close" at bounding box center [784, 427] width 37 height 21
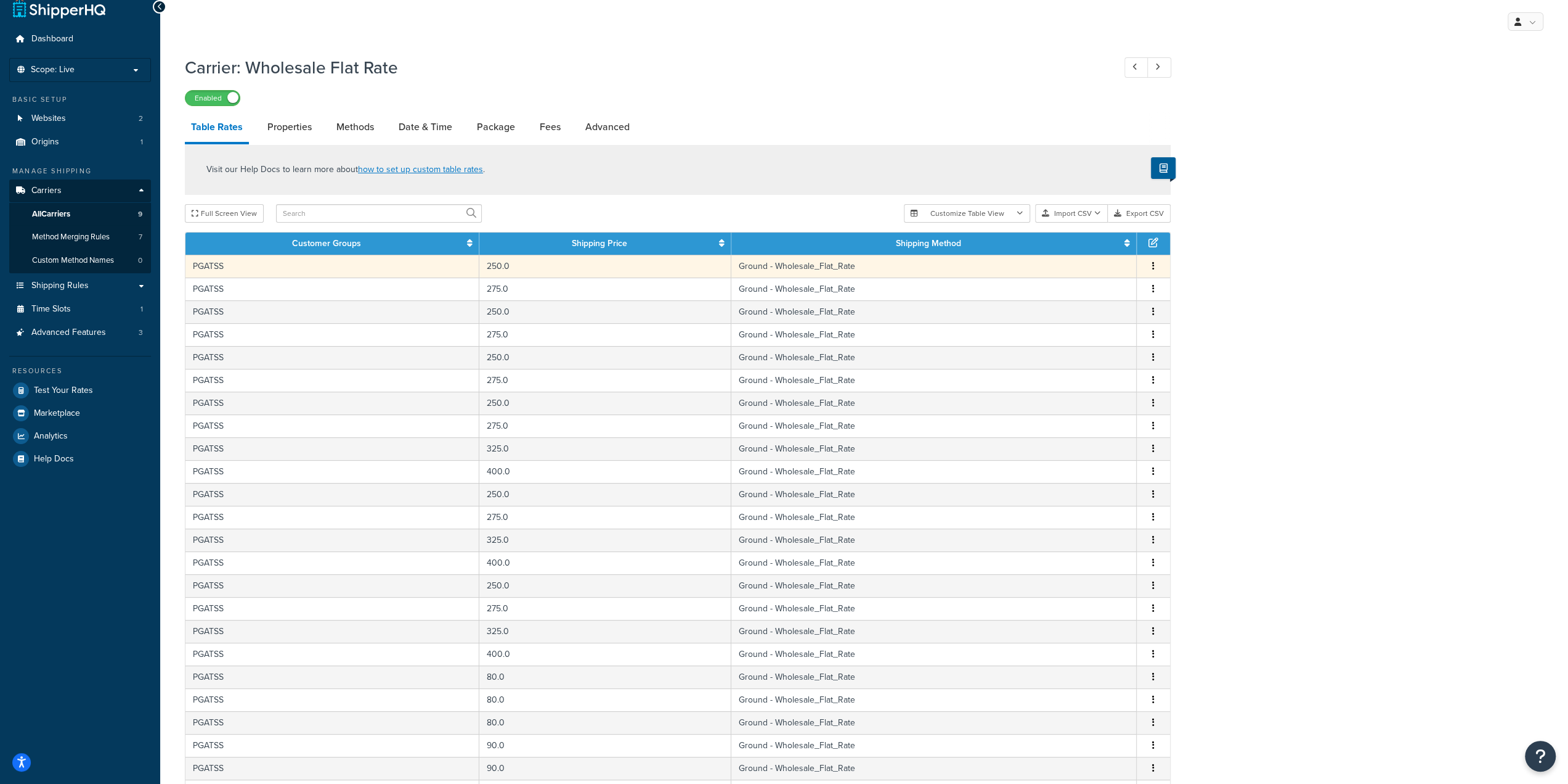
scroll to position [20, 0]
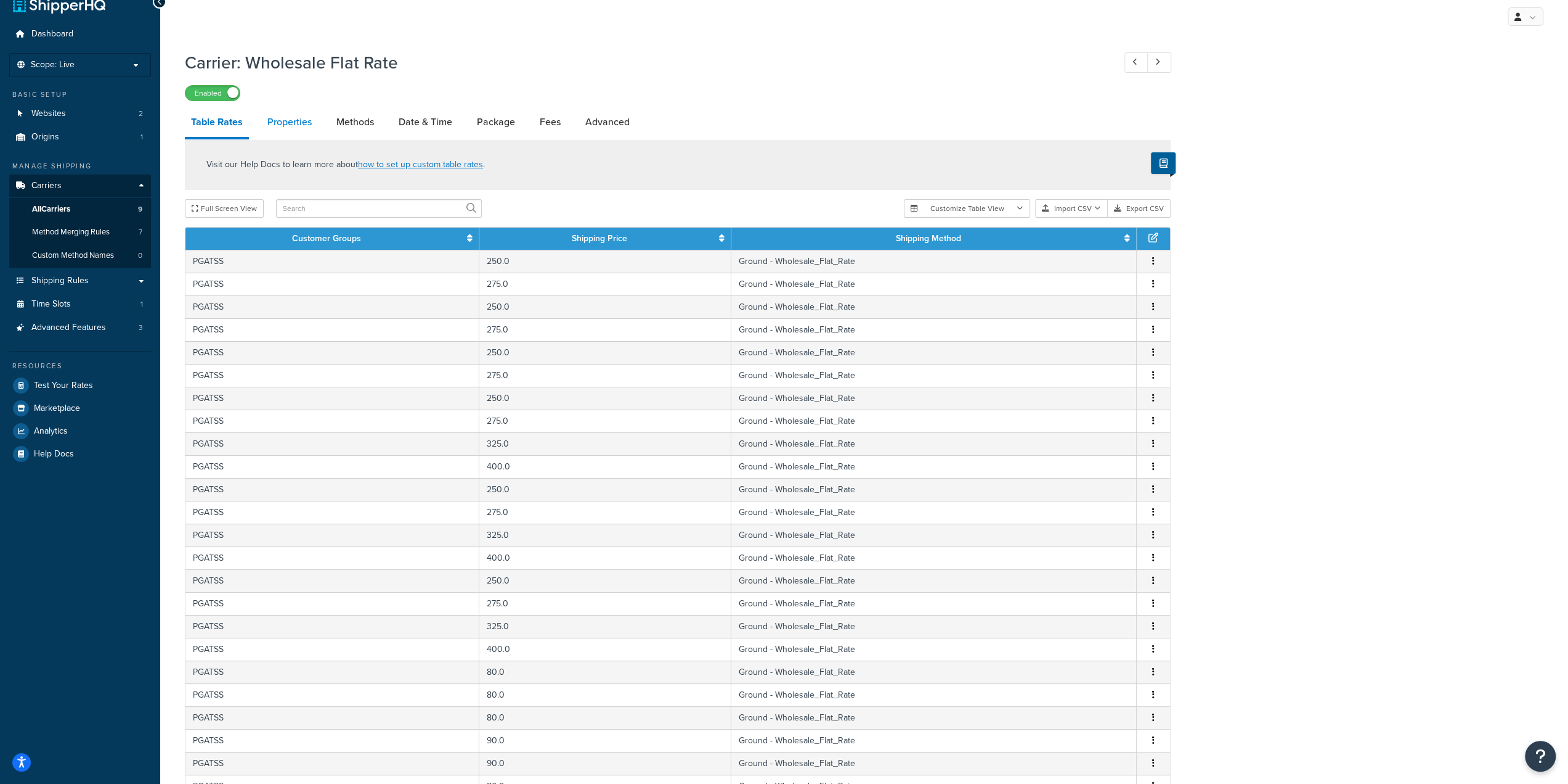
click at [307, 122] on link "Properties" at bounding box center [289, 122] width 56 height 30
select select "PERSKU"
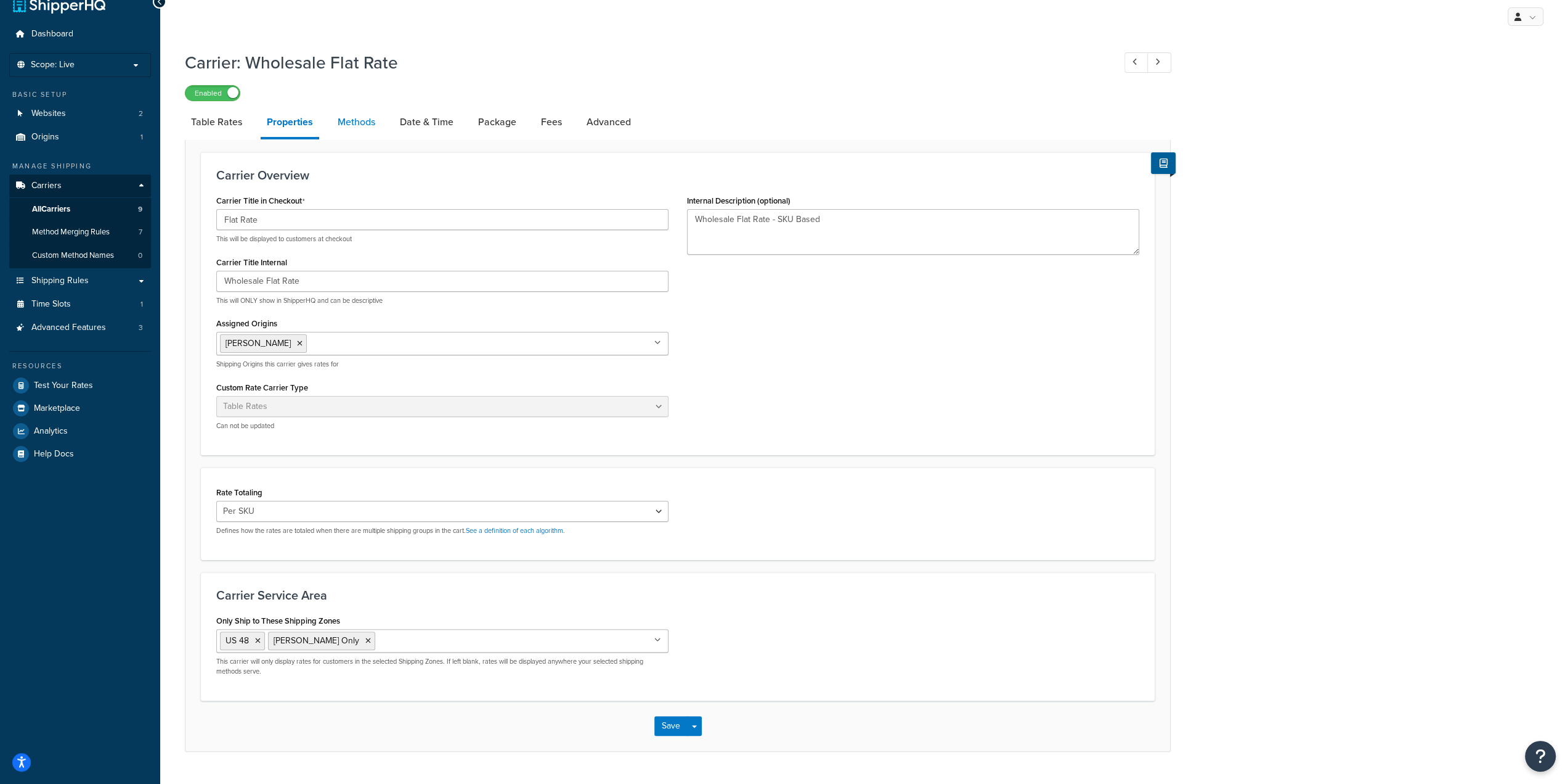
click at [342, 128] on link "Methods" at bounding box center [356, 122] width 50 height 30
select select "25"
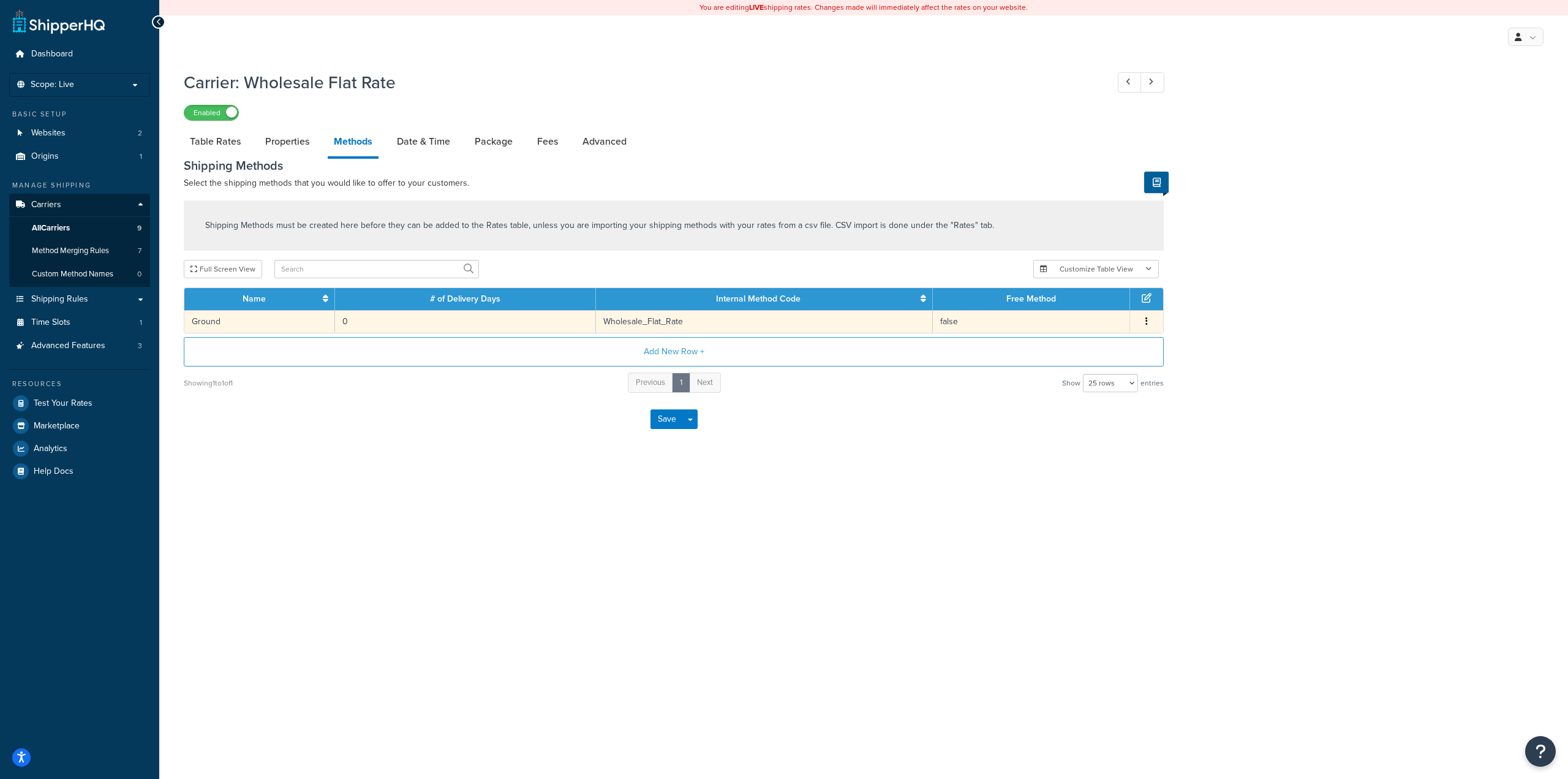
click at [690, 326] on td "Wholesale_Flat_Rate" at bounding box center [764, 321] width 337 height 22
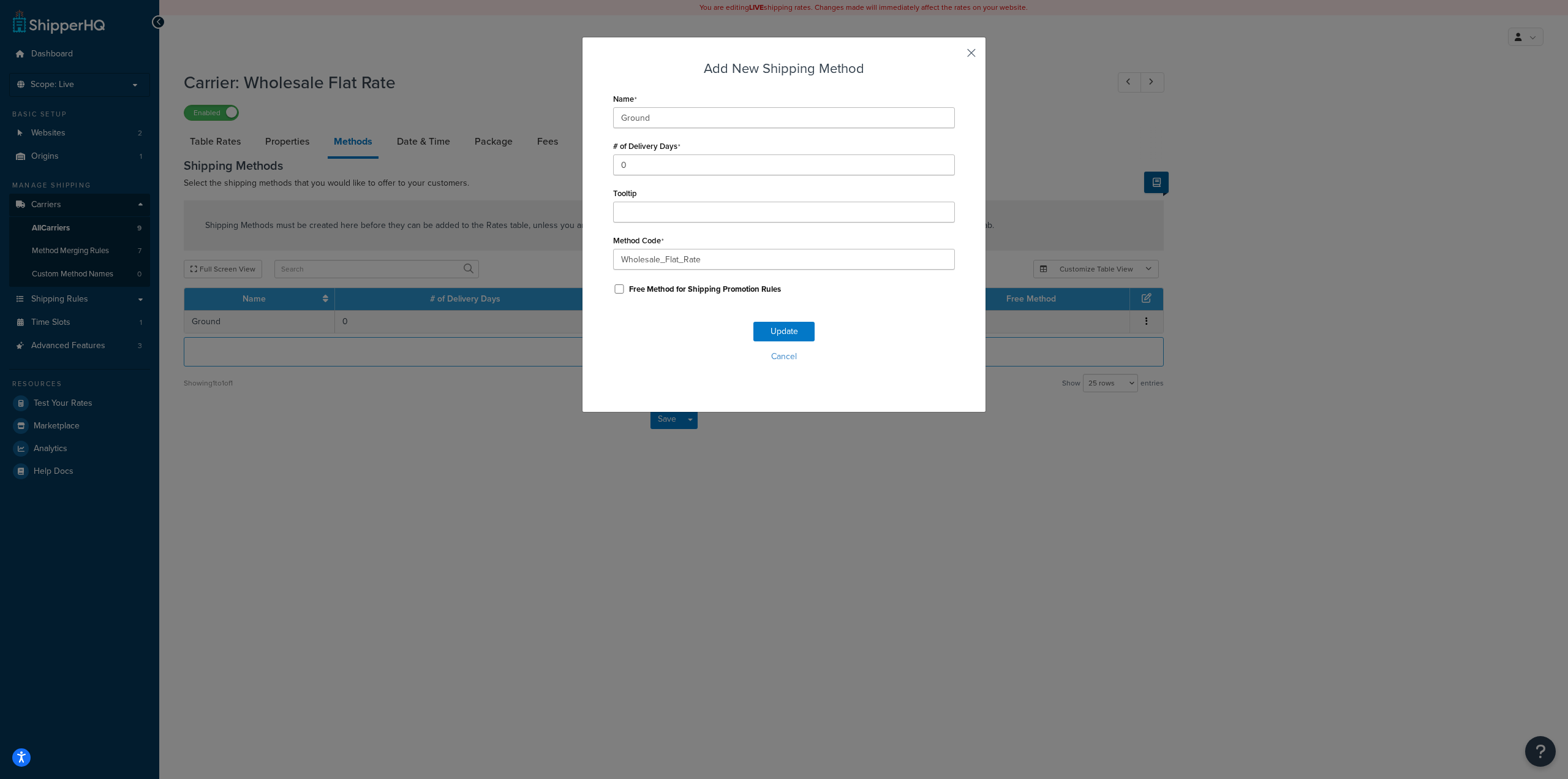
click at [955, 56] on button "button" at bounding box center [953, 58] width 3 height 3
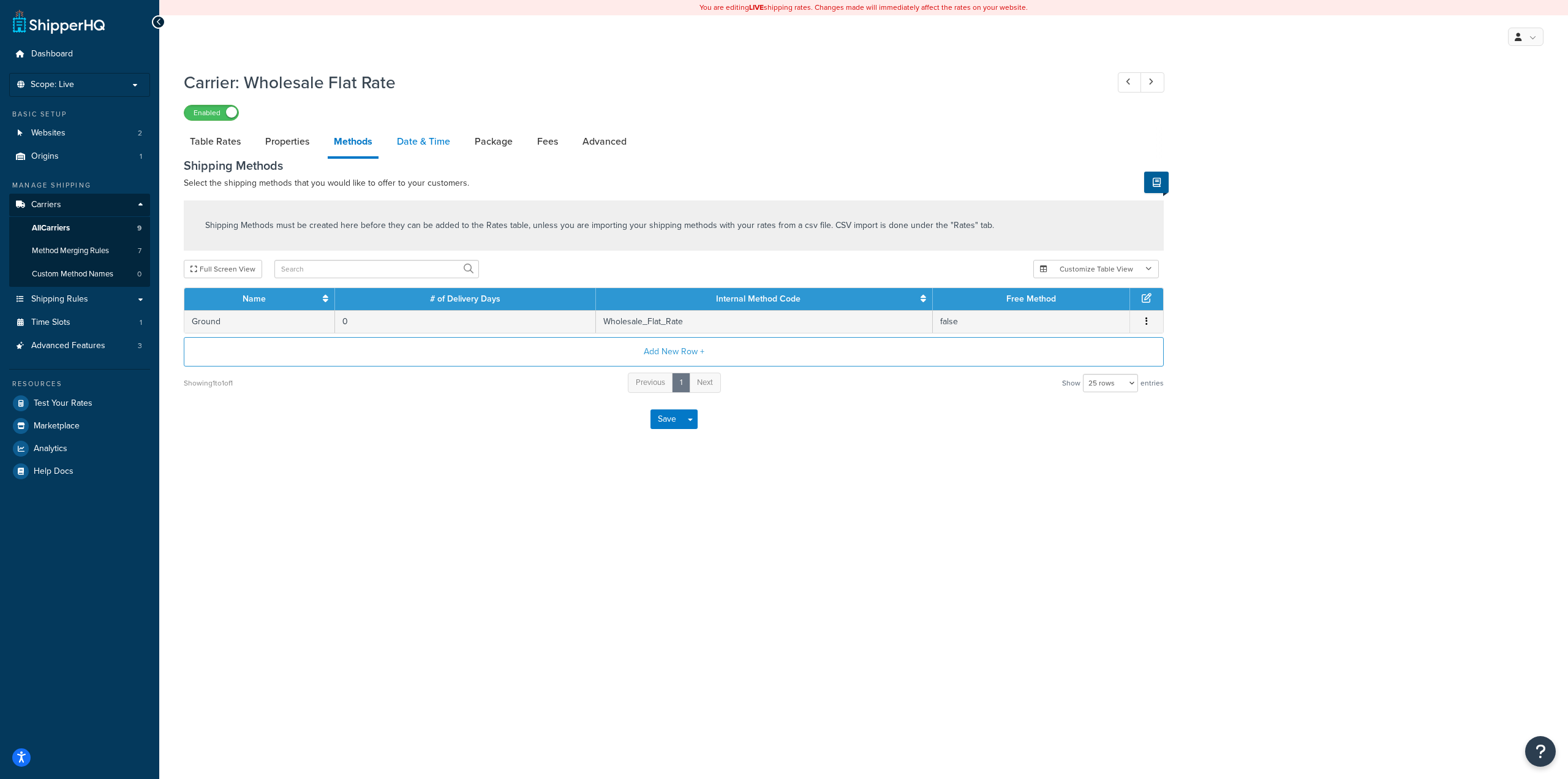
click at [418, 138] on link "Date & Time" at bounding box center [424, 142] width 66 height 29
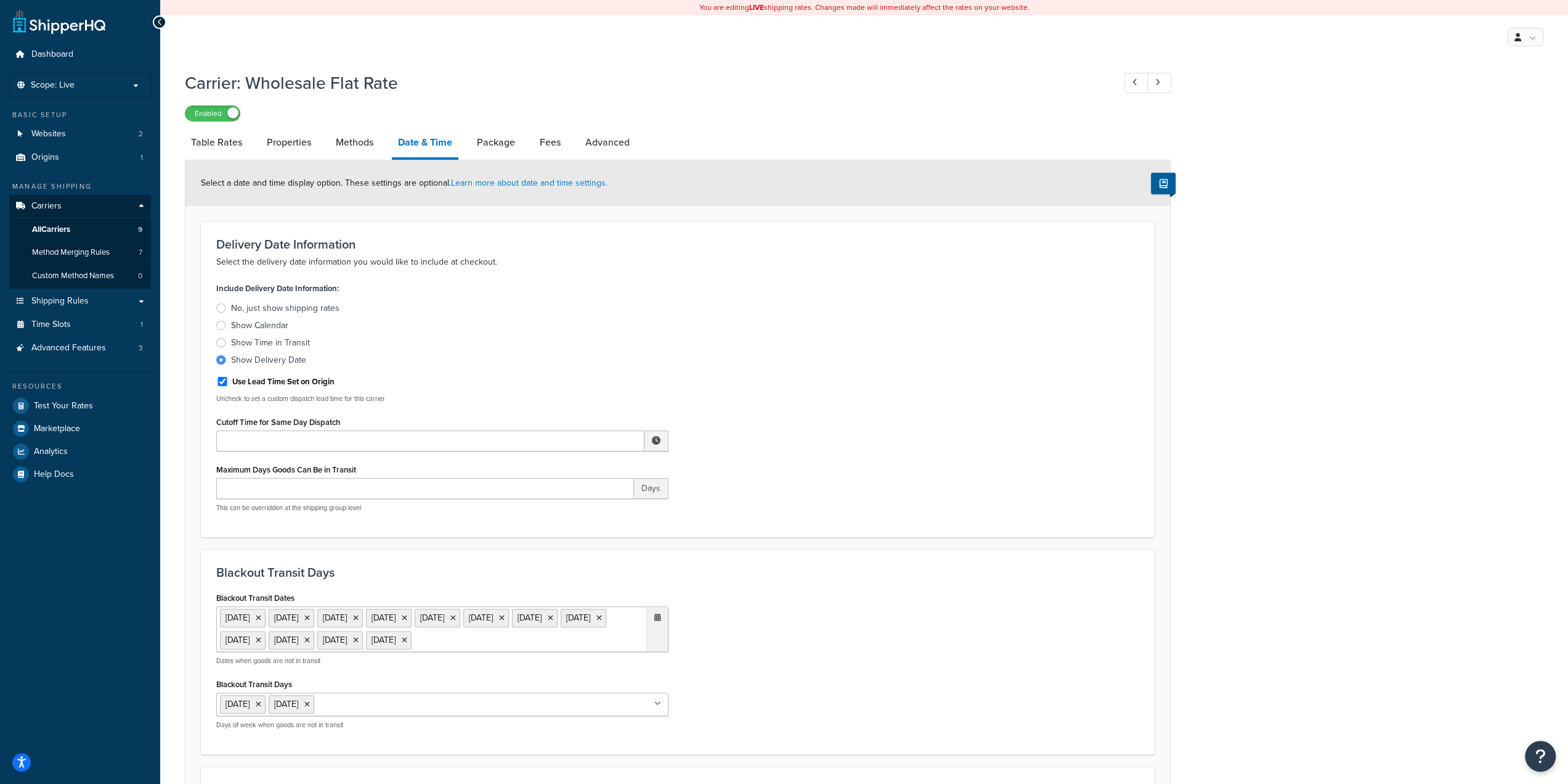
click at [420, 139] on link "Date & Time" at bounding box center [425, 143] width 67 height 32
click at [511, 143] on link "Package" at bounding box center [496, 143] width 50 height 30
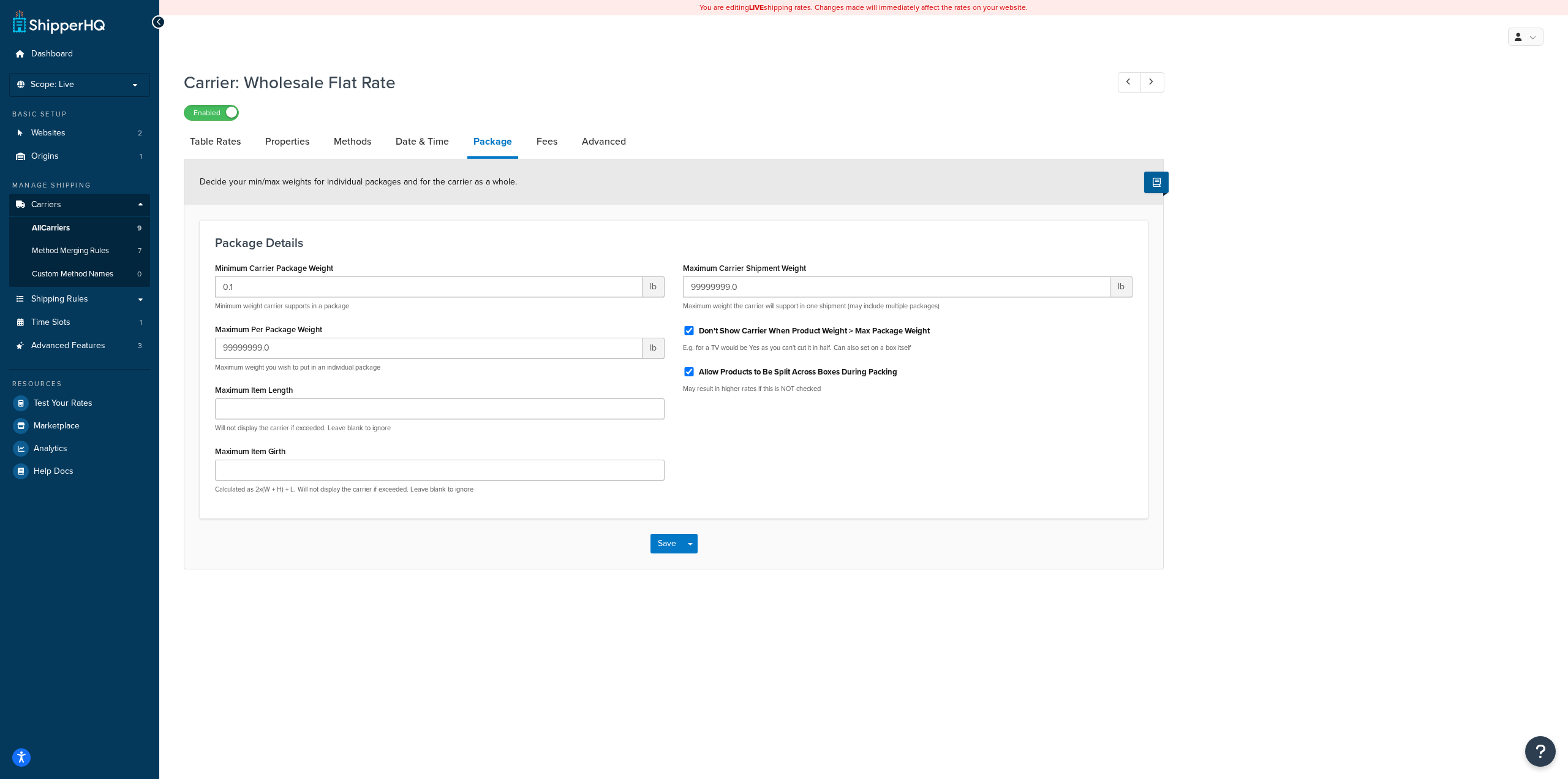
click at [798, 332] on label "Don't Show Carrier When Product Weight > Max Package Weight" at bounding box center [813, 331] width 231 height 11
click at [695, 332] on input "Don't Show Carrier When Product Weight > Max Package Weight" at bounding box center [689, 330] width 12 height 10
checkbox input "false"
click at [728, 374] on label "Allow Products to Be Split Across Boxes During Packing" at bounding box center [798, 371] width 199 height 11
click at [695, 374] on input "Allow Products to Be Split Across Boxes During Packing" at bounding box center [689, 371] width 12 height 10
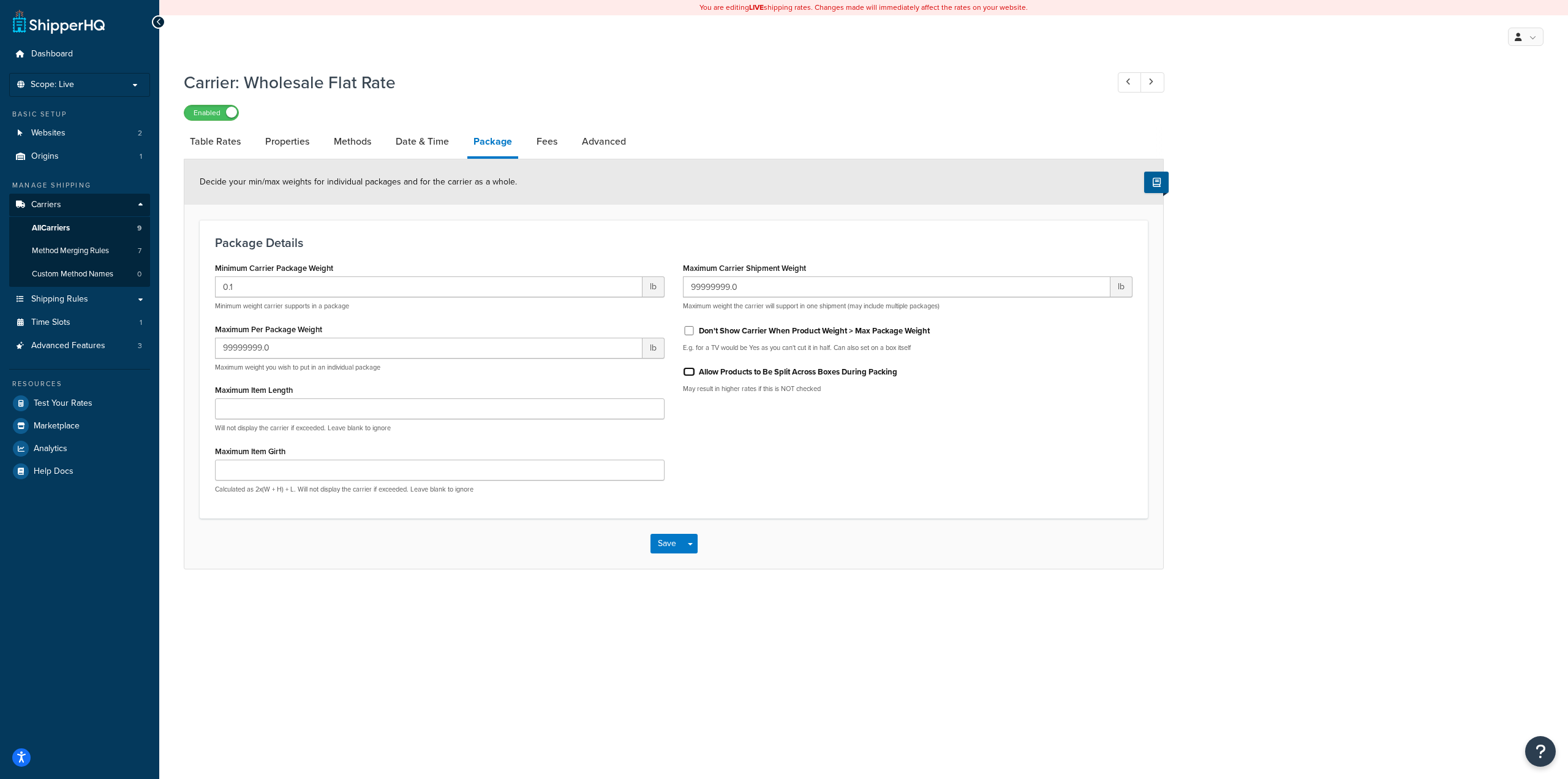
checkbox input "false"
click at [542, 139] on link "Fees" at bounding box center [547, 142] width 33 height 29
select select "item"
select select "AFTER"
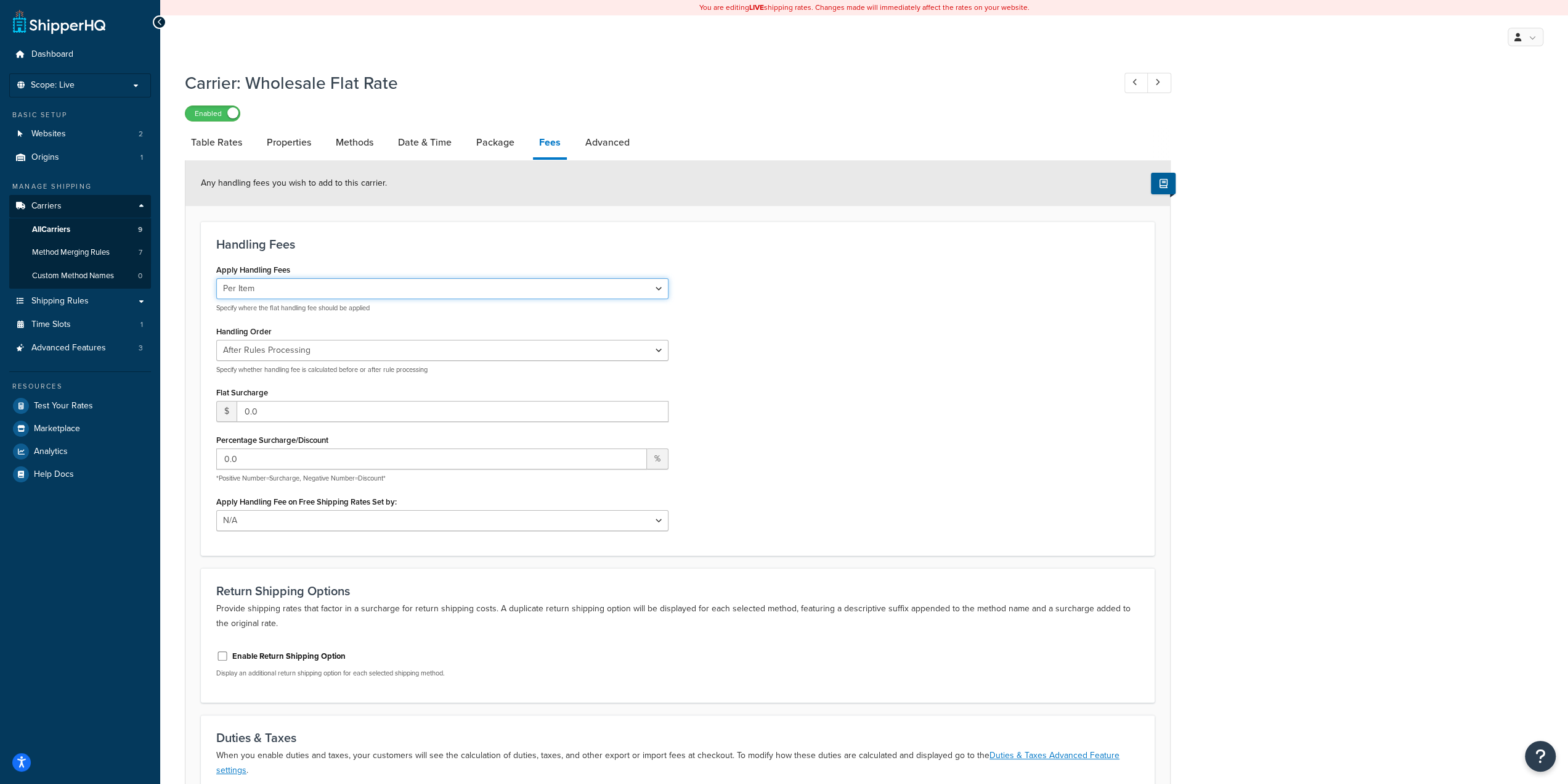
click at [264, 294] on select "Per Order Per Item Per Package" at bounding box center [442, 289] width 453 height 21
select select "order"
click at [216, 278] on select "Per Order Per Item Per Package" at bounding box center [442, 289] width 453 height 21
click at [282, 353] on select "Before Rules Processing After Rules Processing" at bounding box center [442, 350] width 453 height 21
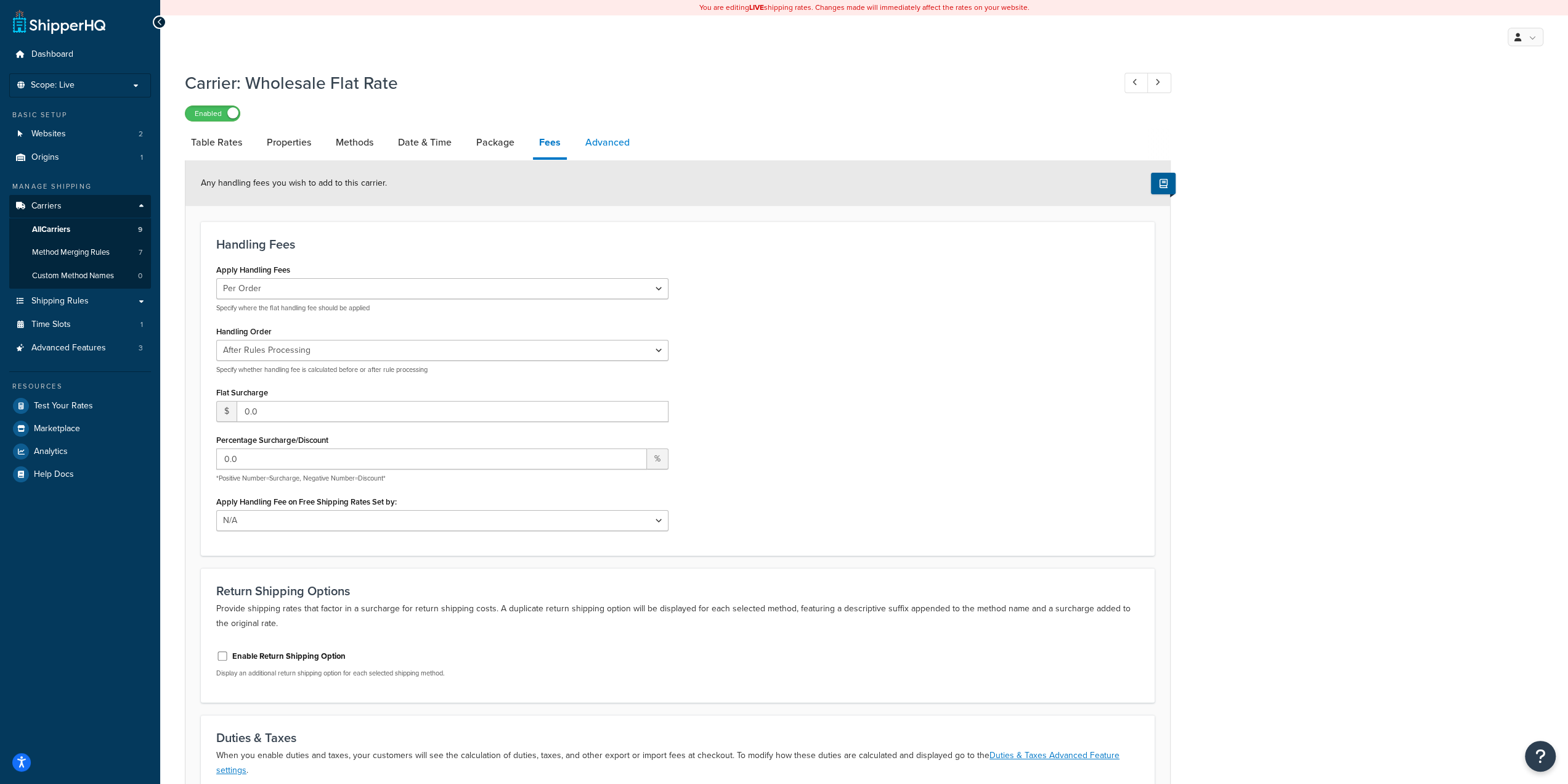
click at [592, 137] on link "Advanced" at bounding box center [607, 143] width 56 height 30
select select "false"
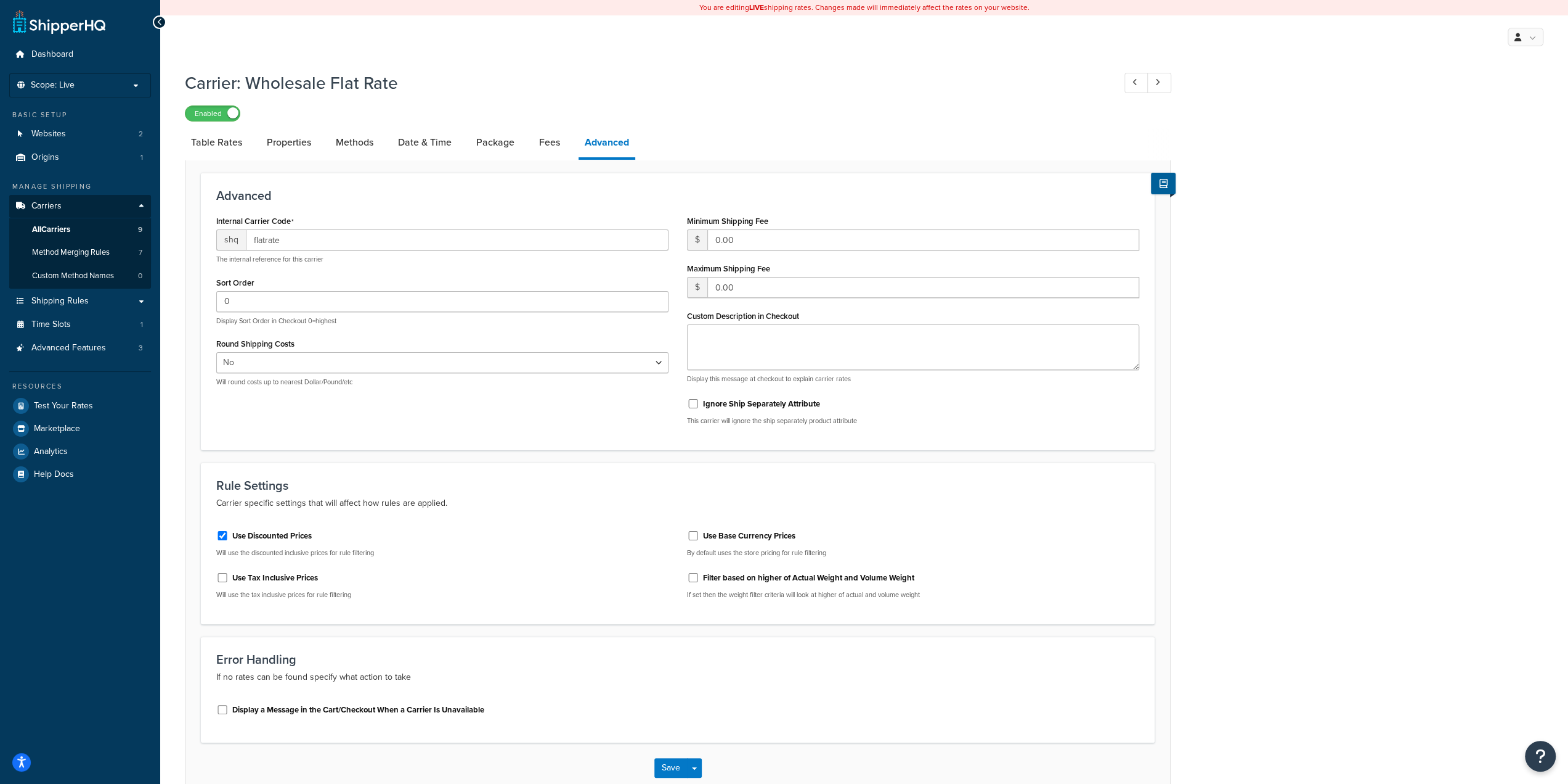
click at [275, 538] on label "Use Discounted Prices" at bounding box center [272, 535] width 80 height 11
click at [228, 538] on input "Use Discounted Prices" at bounding box center [222, 535] width 12 height 10
checkbox input "false"
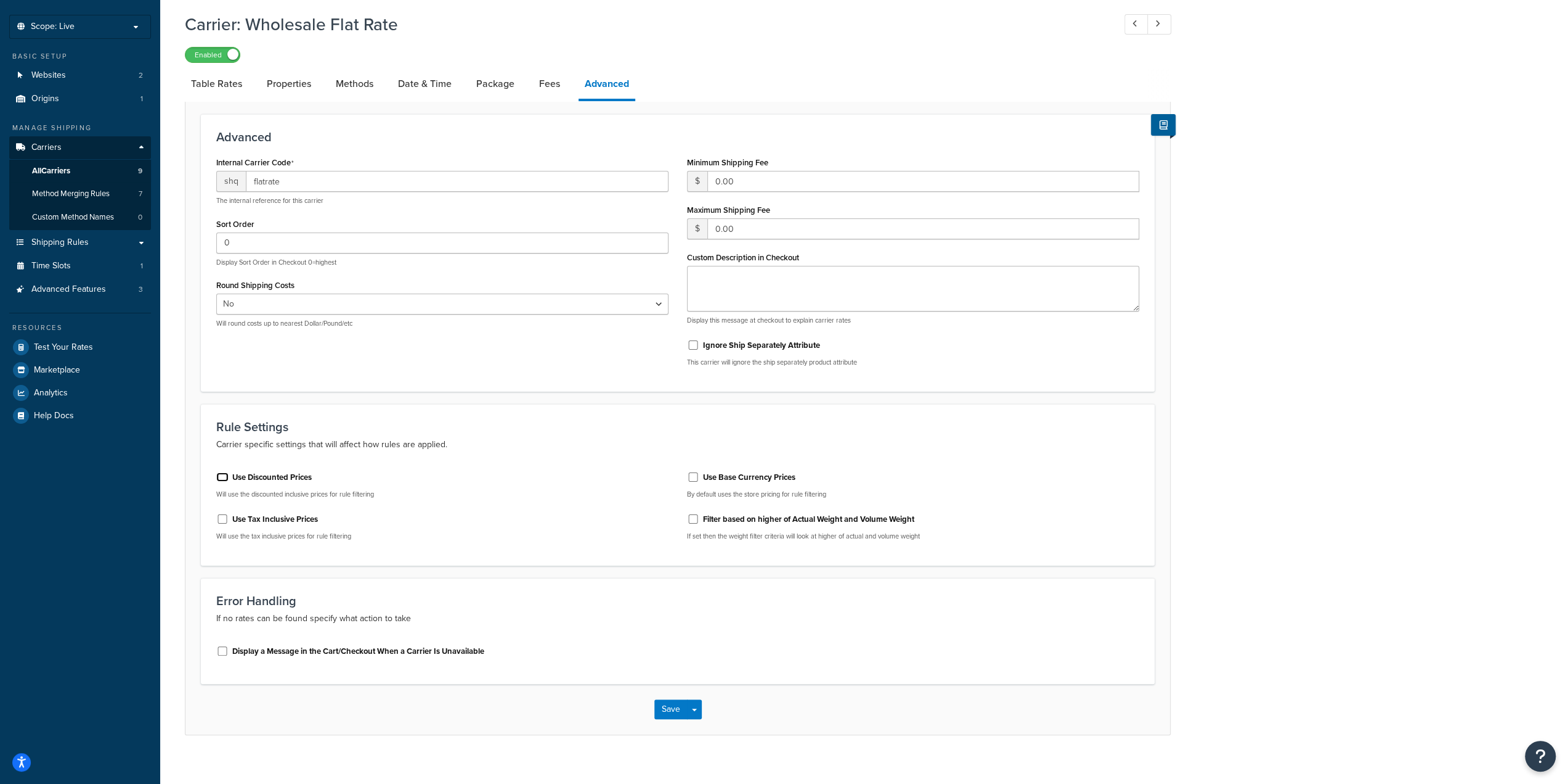
scroll to position [70, 0]
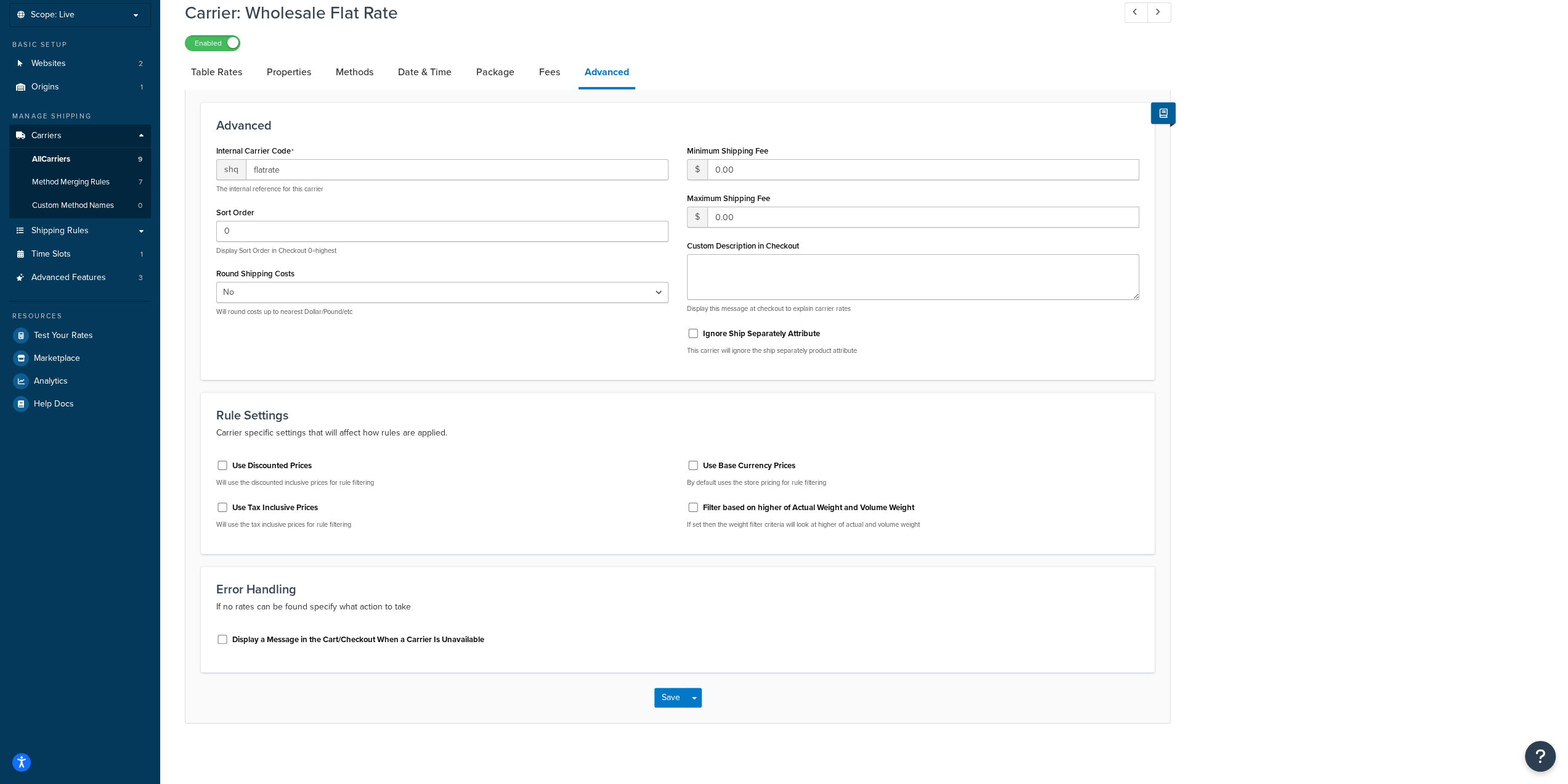
click at [386, 643] on label "Display a Message in the Cart/Checkout When a Carrier Is Unavailable" at bounding box center [358, 639] width 252 height 11
click at [228, 643] on input "Display a Message in the Cart/Checkout When a Carrier Is Unavailable" at bounding box center [222, 639] width 12 height 10
click at [387, 643] on label "Display a Message in the Cart/Checkout When a Carrier Is Unavailable" at bounding box center [358, 639] width 252 height 11
click at [228, 643] on input "Display a Message in the Cart/Checkout When a Carrier Is Unavailable" at bounding box center [222, 639] width 12 height 10
checkbox input "false"
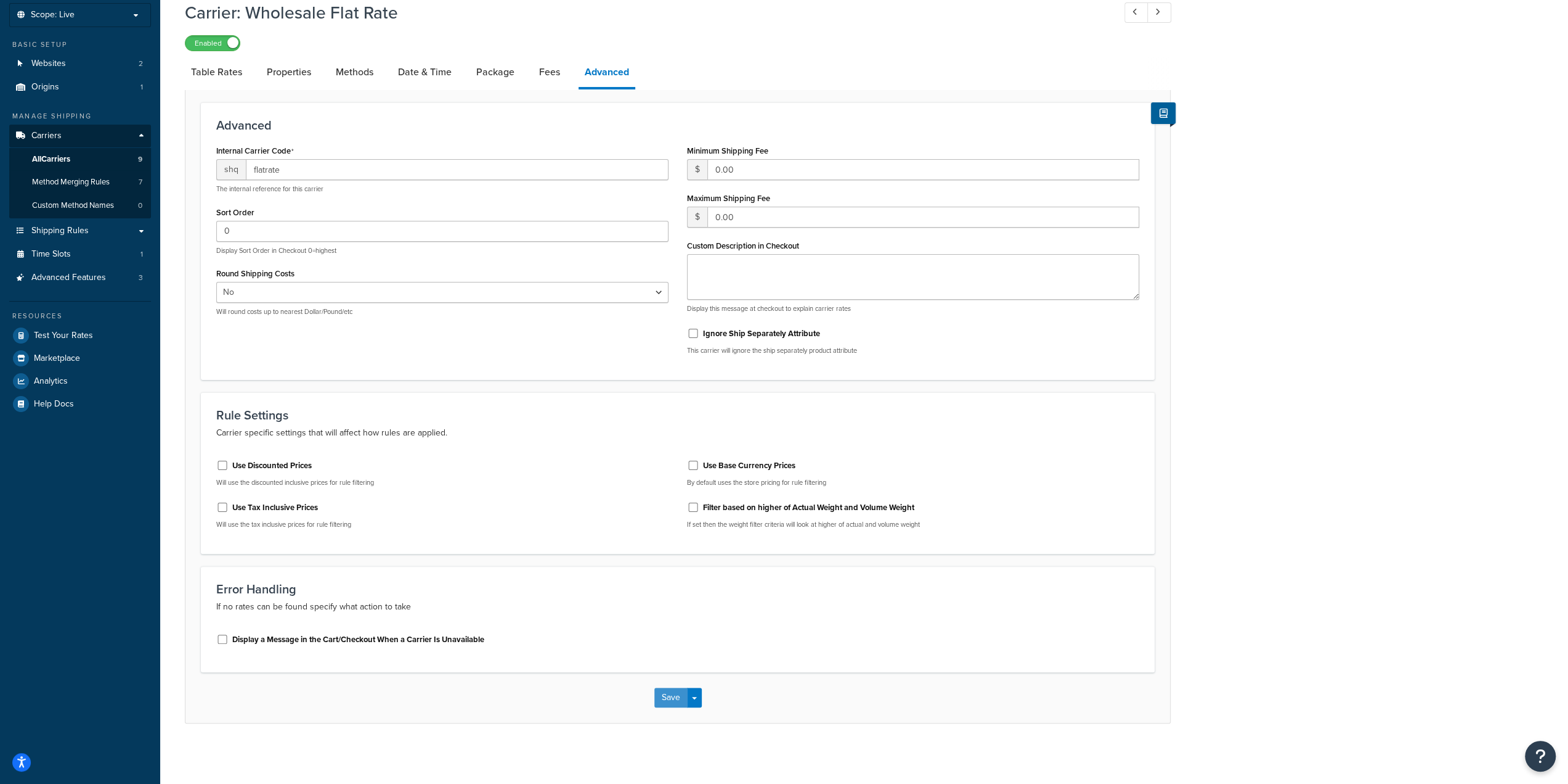
click at [669, 700] on button "Save" at bounding box center [671, 697] width 33 height 20
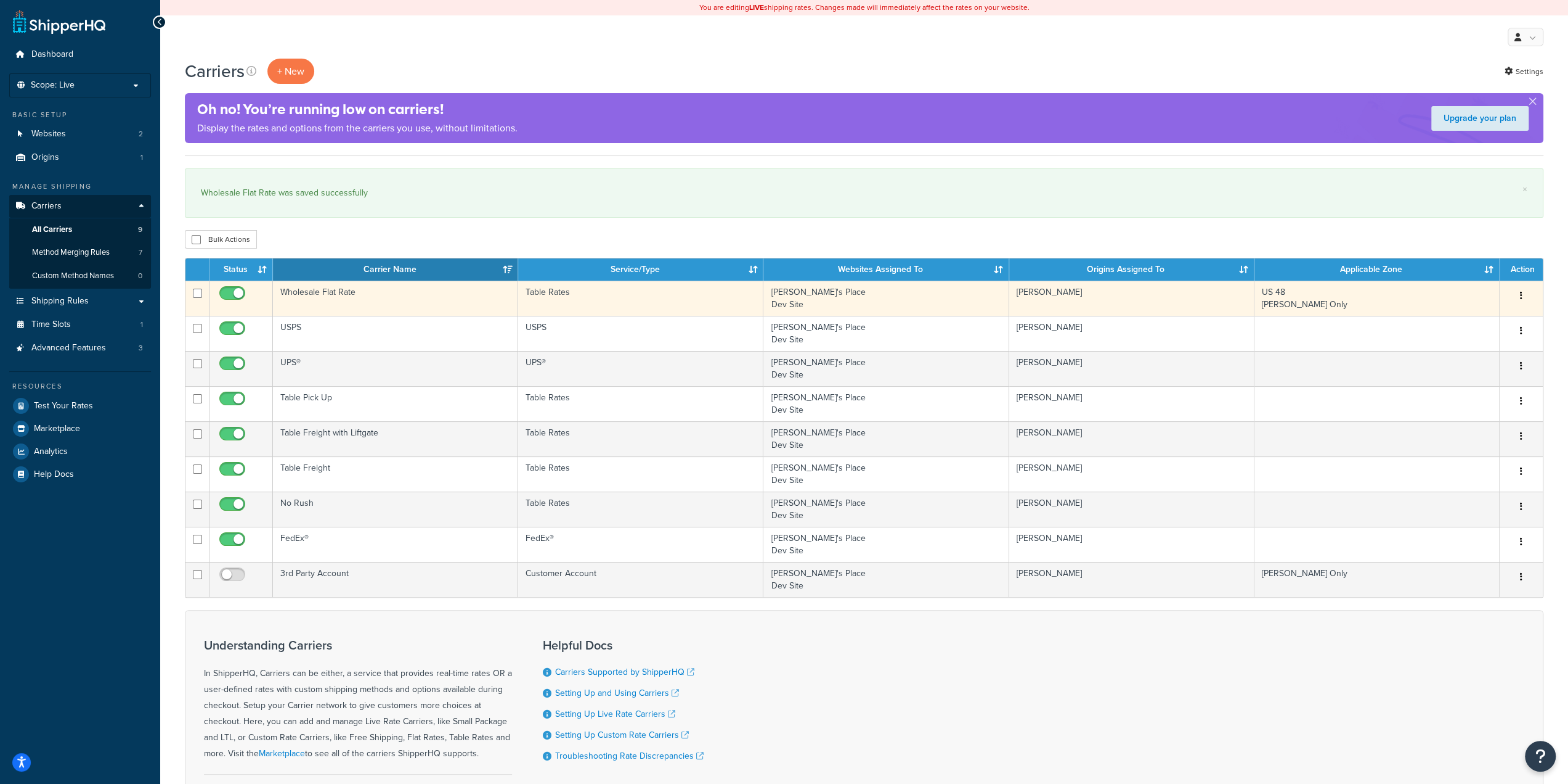
click at [444, 304] on td "Wholesale Flat Rate" at bounding box center [395, 298] width 245 height 35
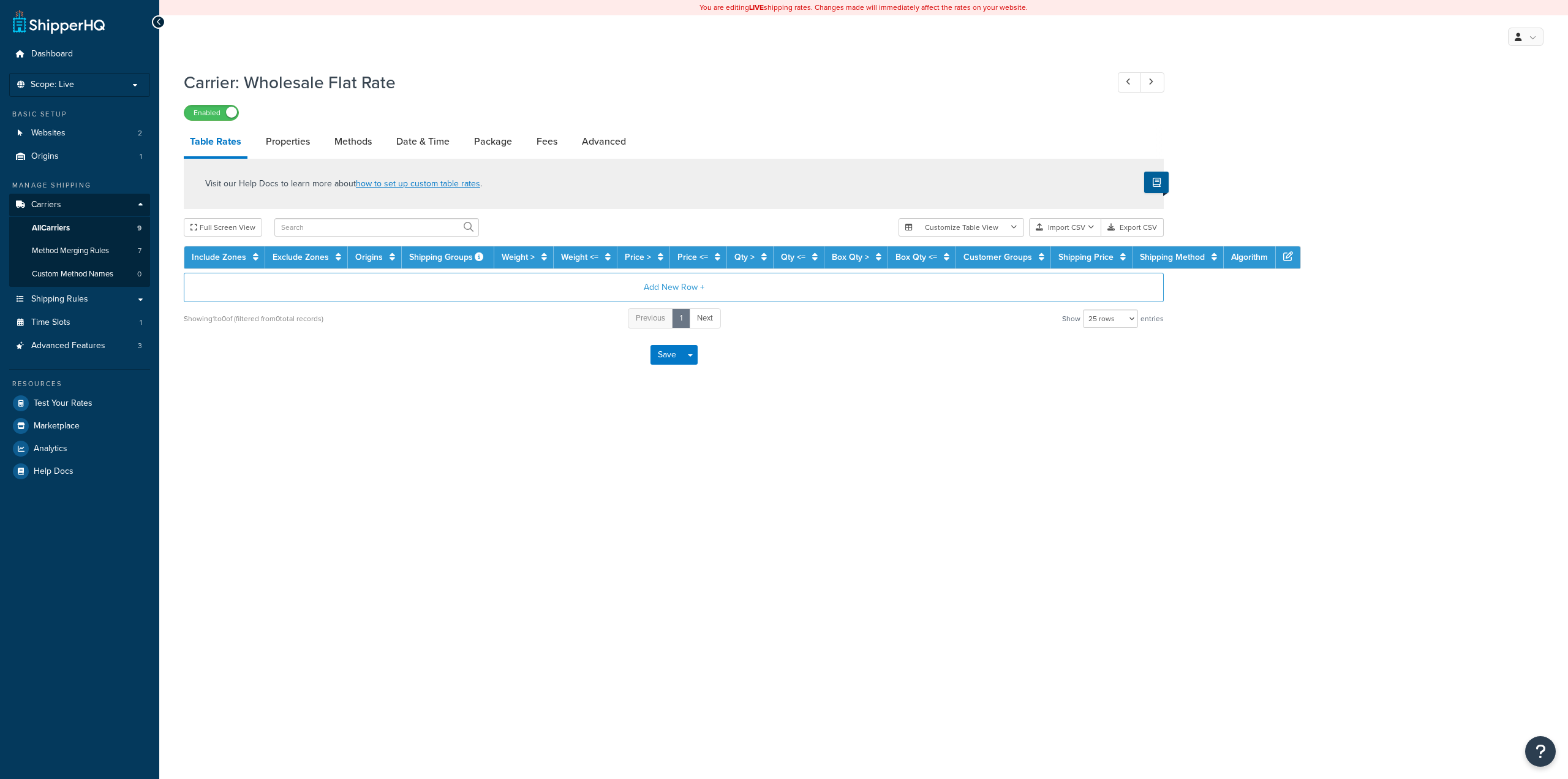
select select "25"
